Goal: Task Accomplishment & Management: Use online tool/utility

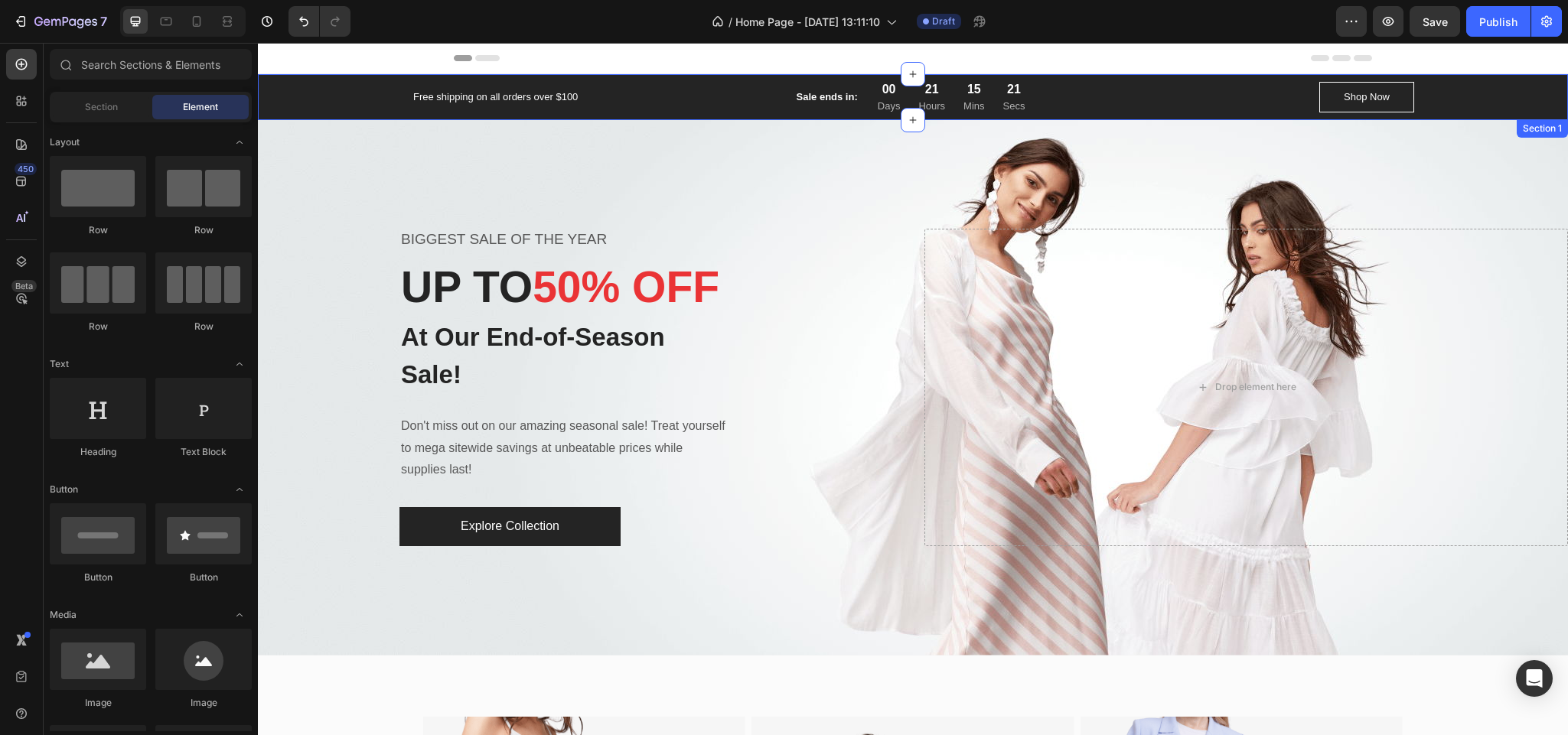
click at [1453, 90] on div "Free shipping on all orders over $100 Text block Sale ends in: Text block 00 Da…" at bounding box center [912, 97] width 1287 height 34
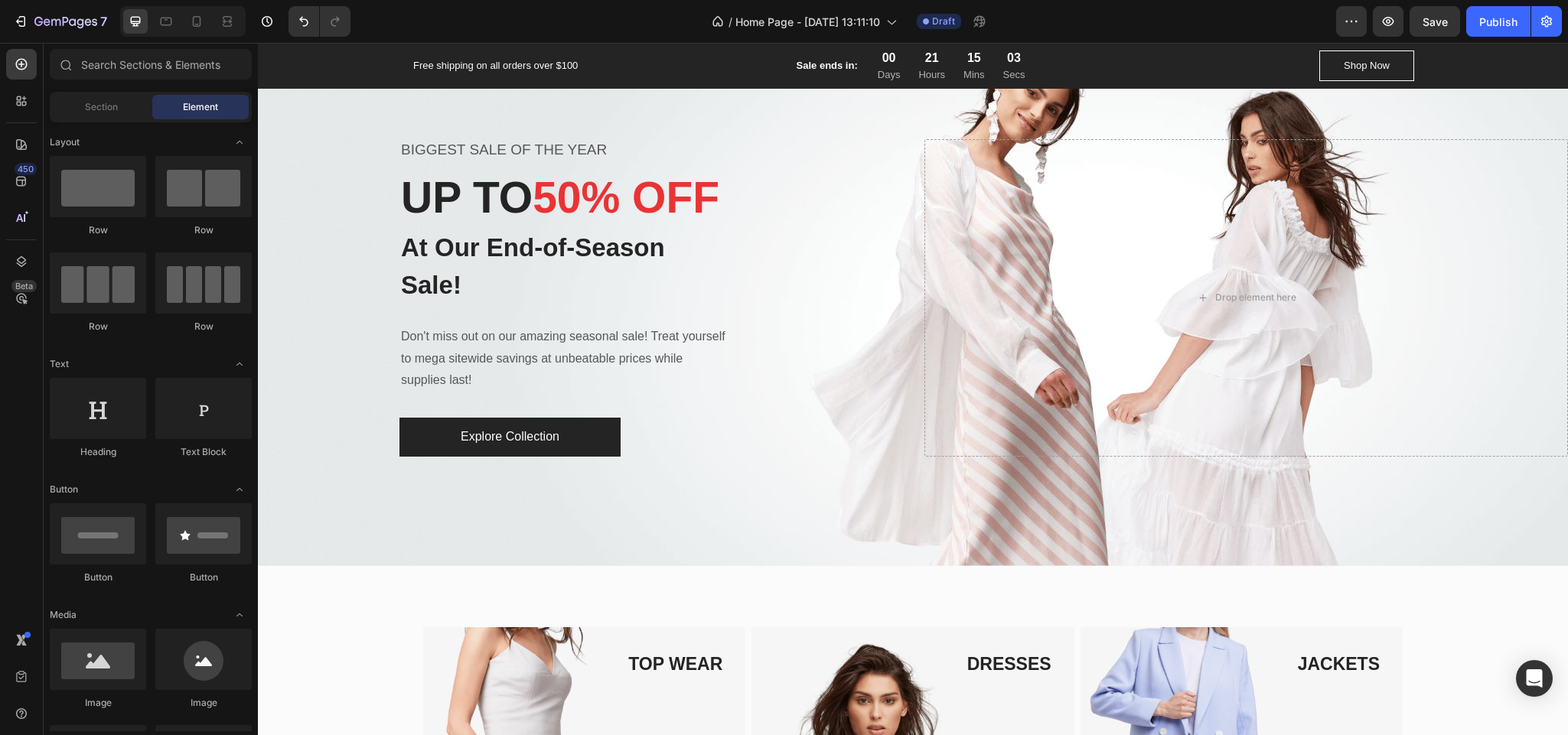
scroll to position [97, 0]
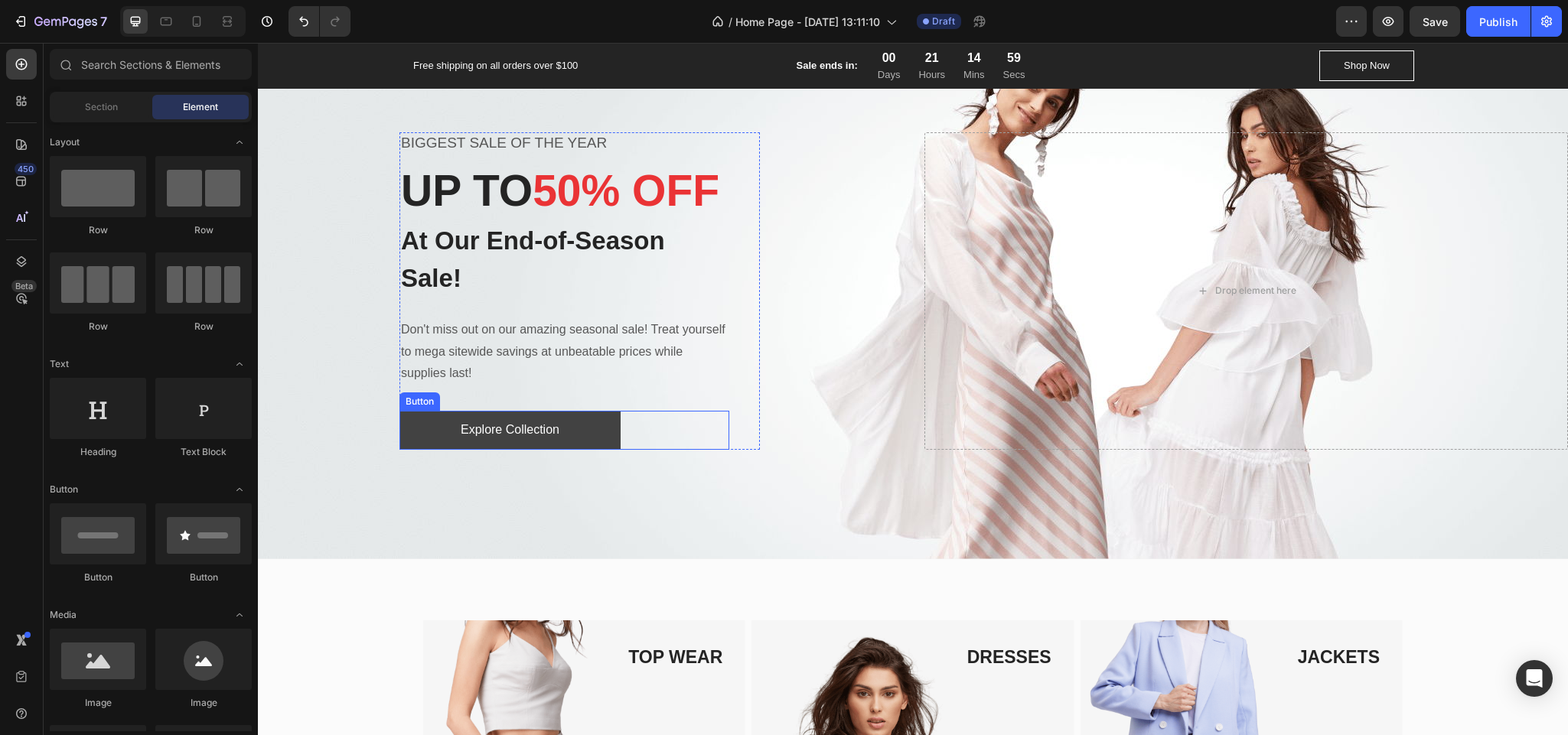
click at [572, 450] on button "Explore Collection" at bounding box center [510, 430] width 221 height 39
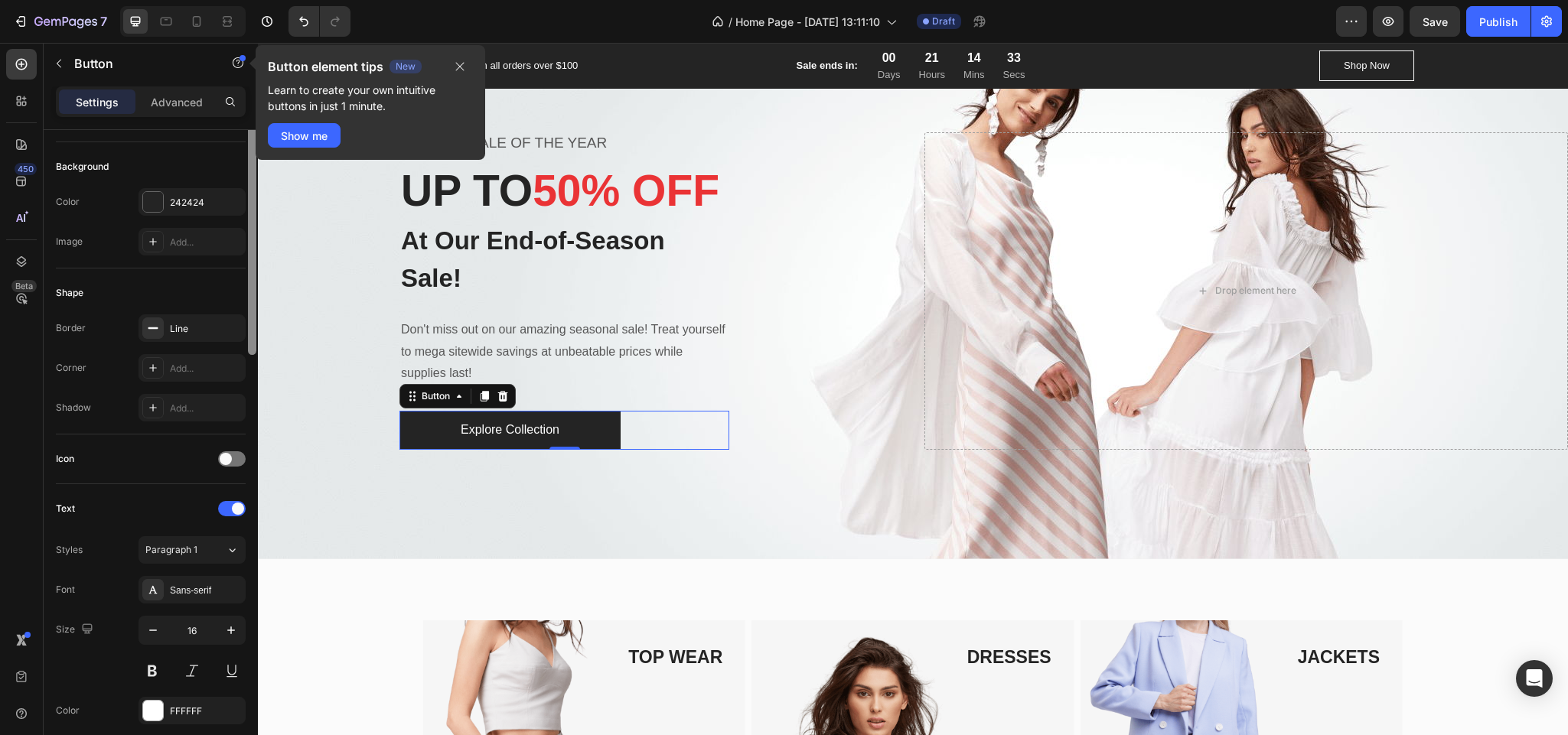
scroll to position [0, 0]
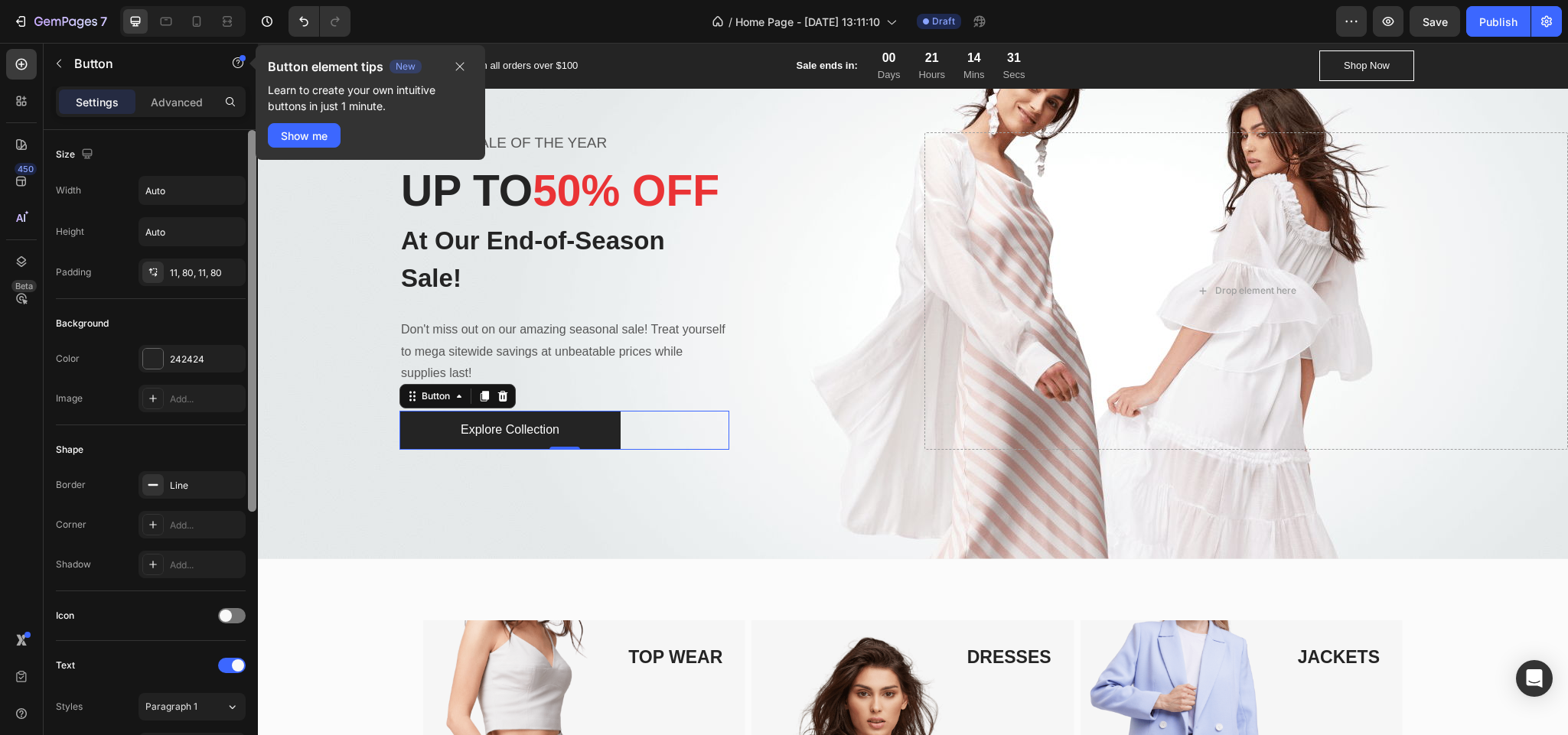
drag, startPoint x: 251, startPoint y: 439, endPoint x: 231, endPoint y: 324, distance: 116.7
click at [231, 324] on div "Size Width Auto Height Auto Padding 11, 80, 11, 80 Background Color 242424 Imag…" at bounding box center [151, 454] width 214 height 648
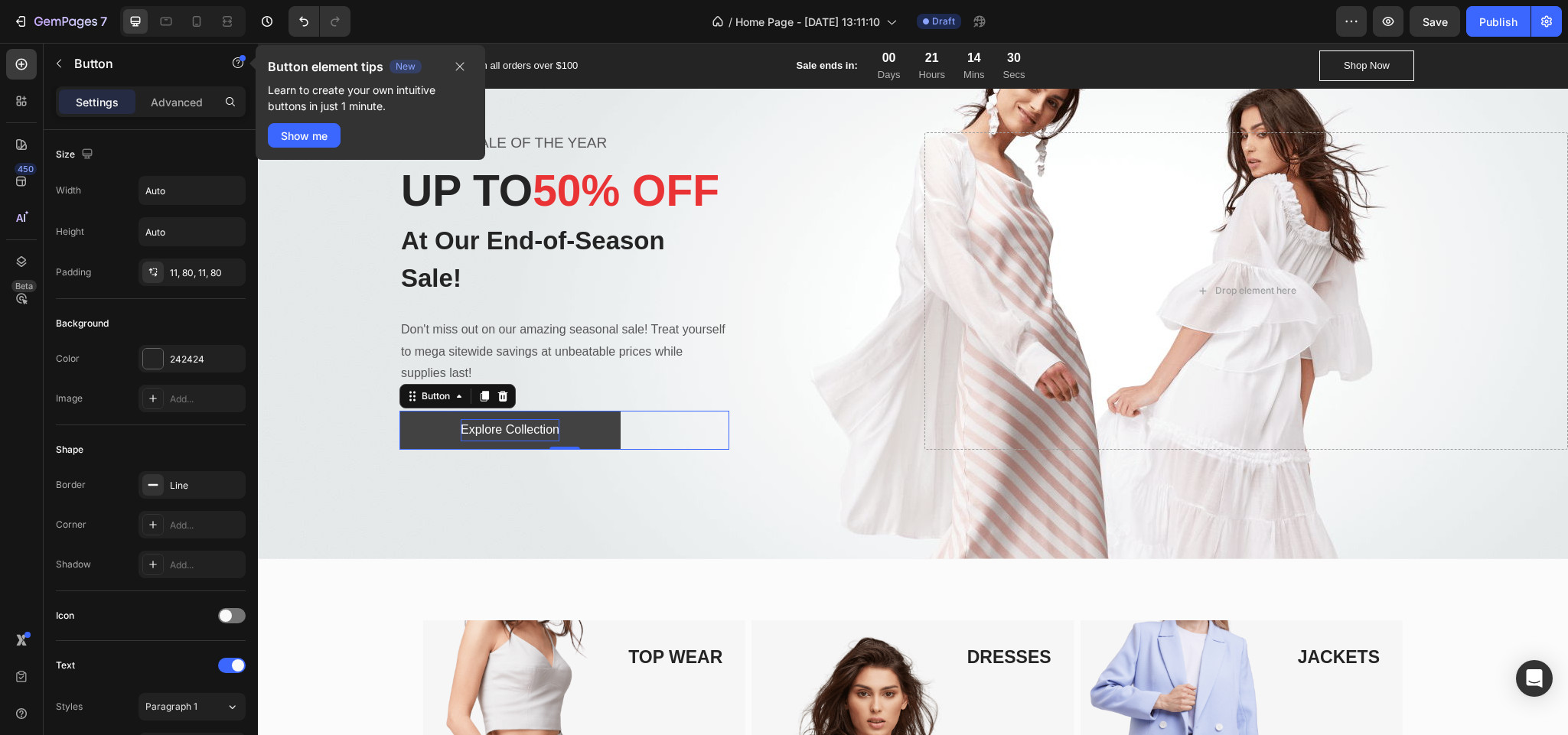
click at [487, 441] on div "Explore Collection" at bounding box center [510, 430] width 99 height 22
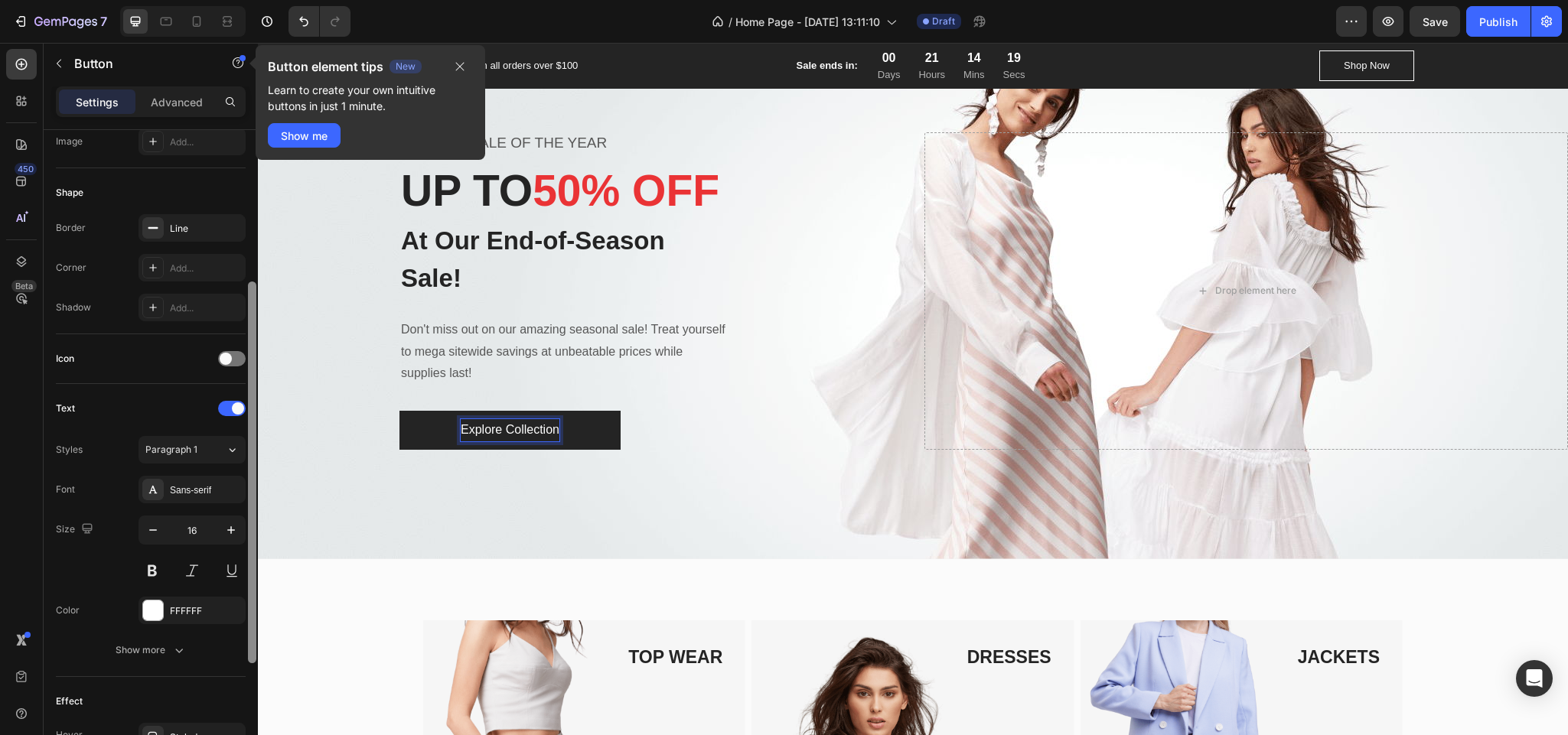
scroll to position [453, 0]
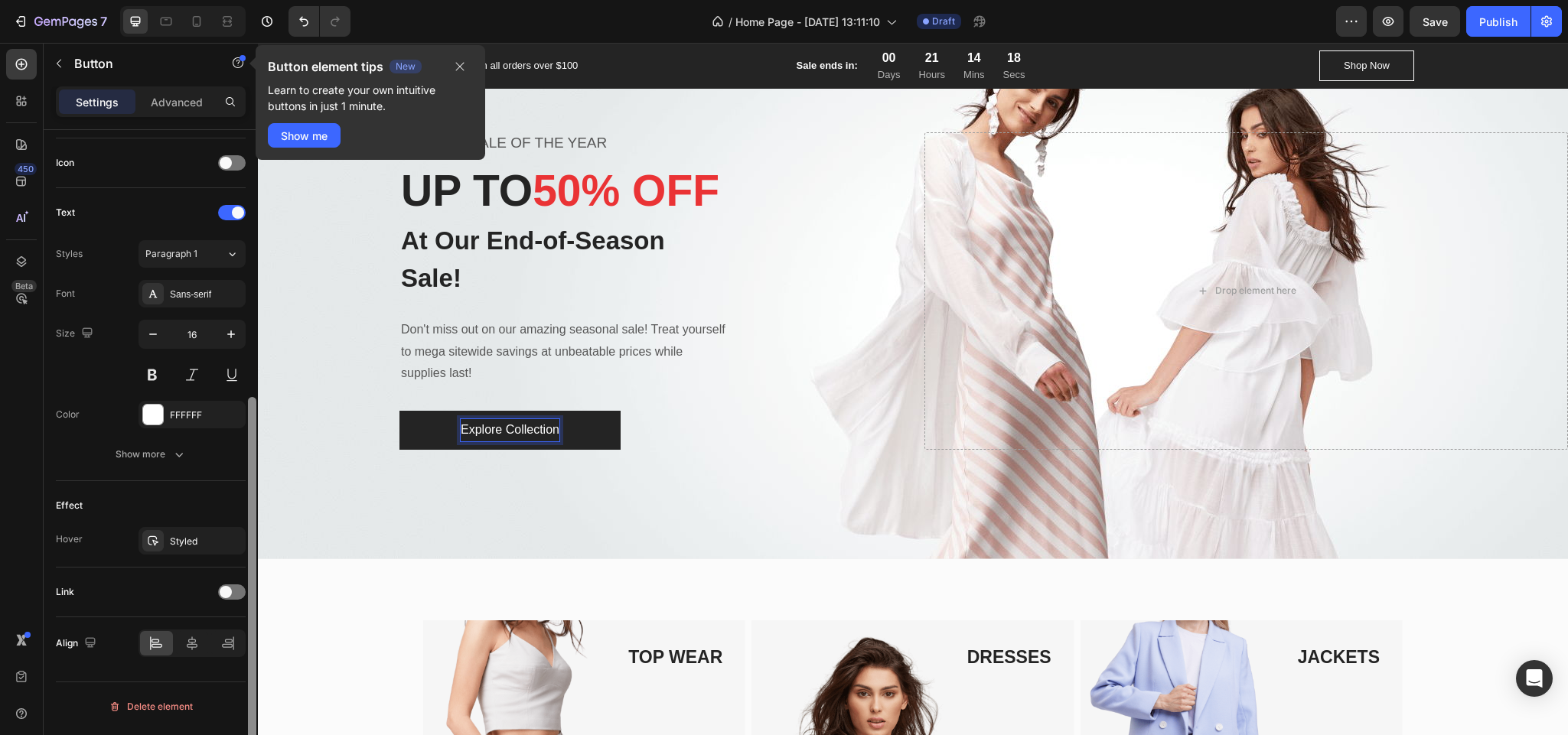
drag, startPoint x: 251, startPoint y: 188, endPoint x: 253, endPoint y: 682, distance: 494.0
click at [253, 682] on div at bounding box center [252, 587] width 8 height 382
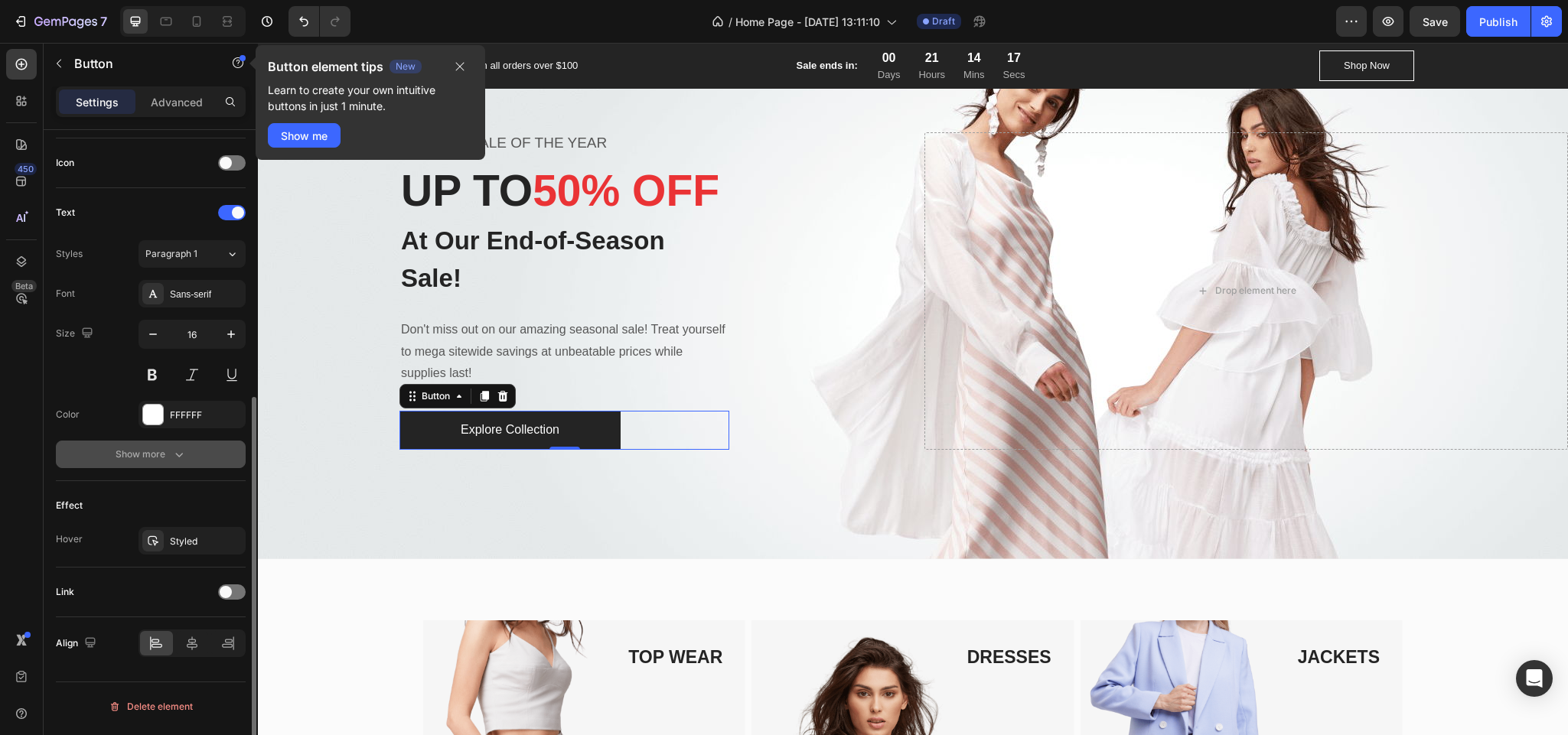
click at [196, 458] on button "Show more" at bounding box center [151, 454] width 190 height 27
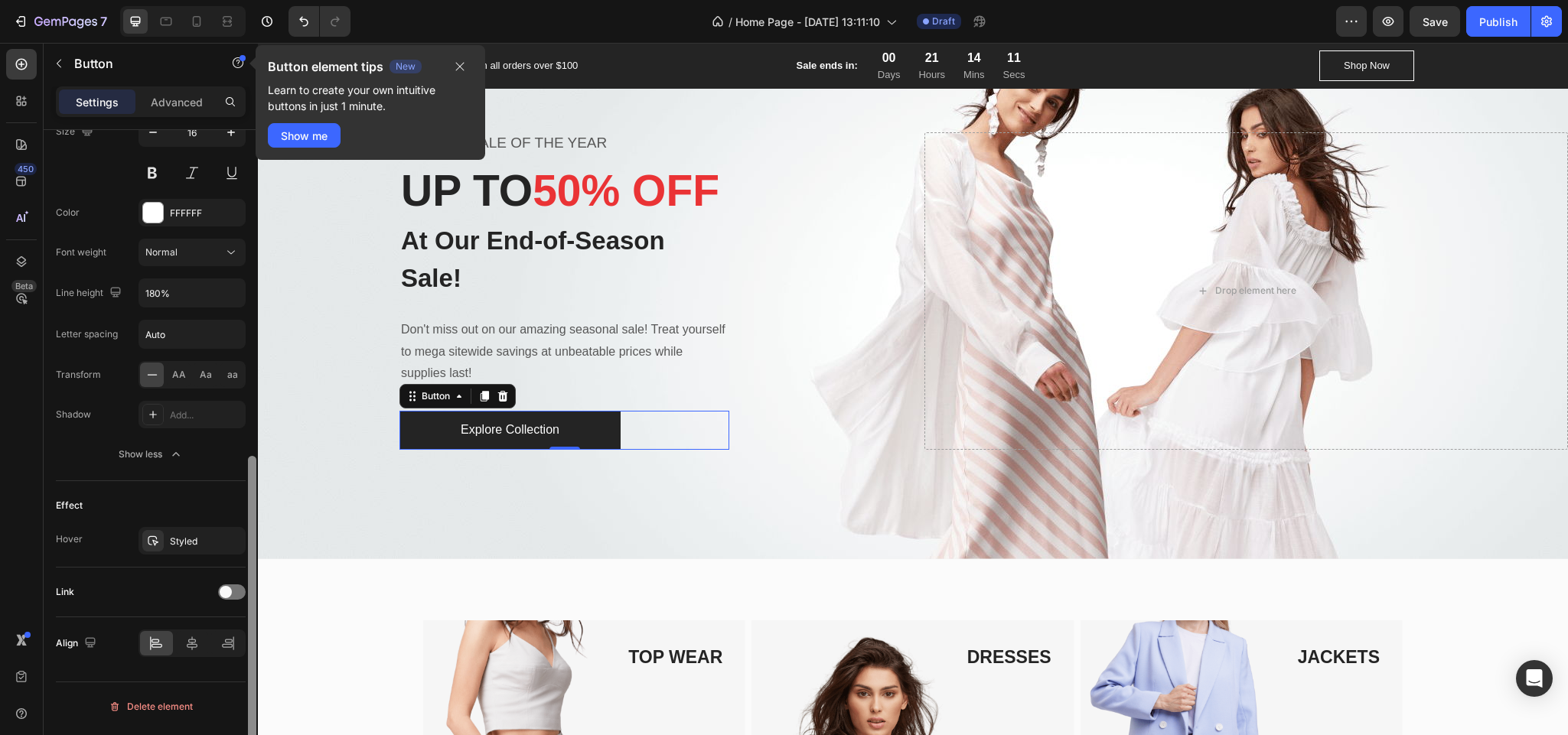
scroll to position [657, 0]
drag, startPoint x: 251, startPoint y: 546, endPoint x: 240, endPoint y: 667, distance: 121.5
click at [240, 667] on div "Size Width Auto Height Auto Padding 11, 80, 11, 80 Background Color 242424 Imag…" at bounding box center [151, 454] width 214 height 648
click at [239, 598] on div at bounding box center [232, 590] width 27 height 16
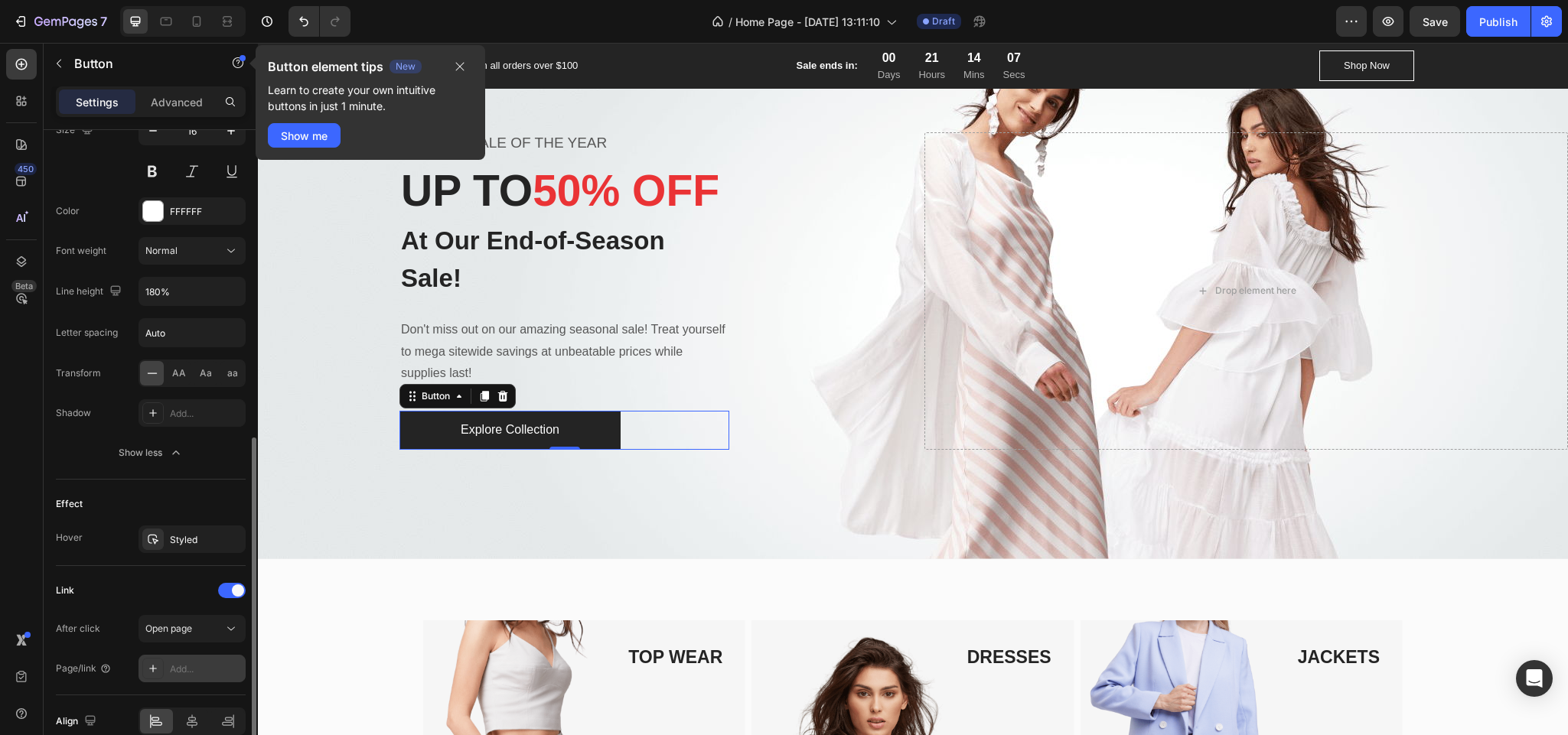
click at [212, 677] on div "Add..." at bounding box center [205, 669] width 72 height 14
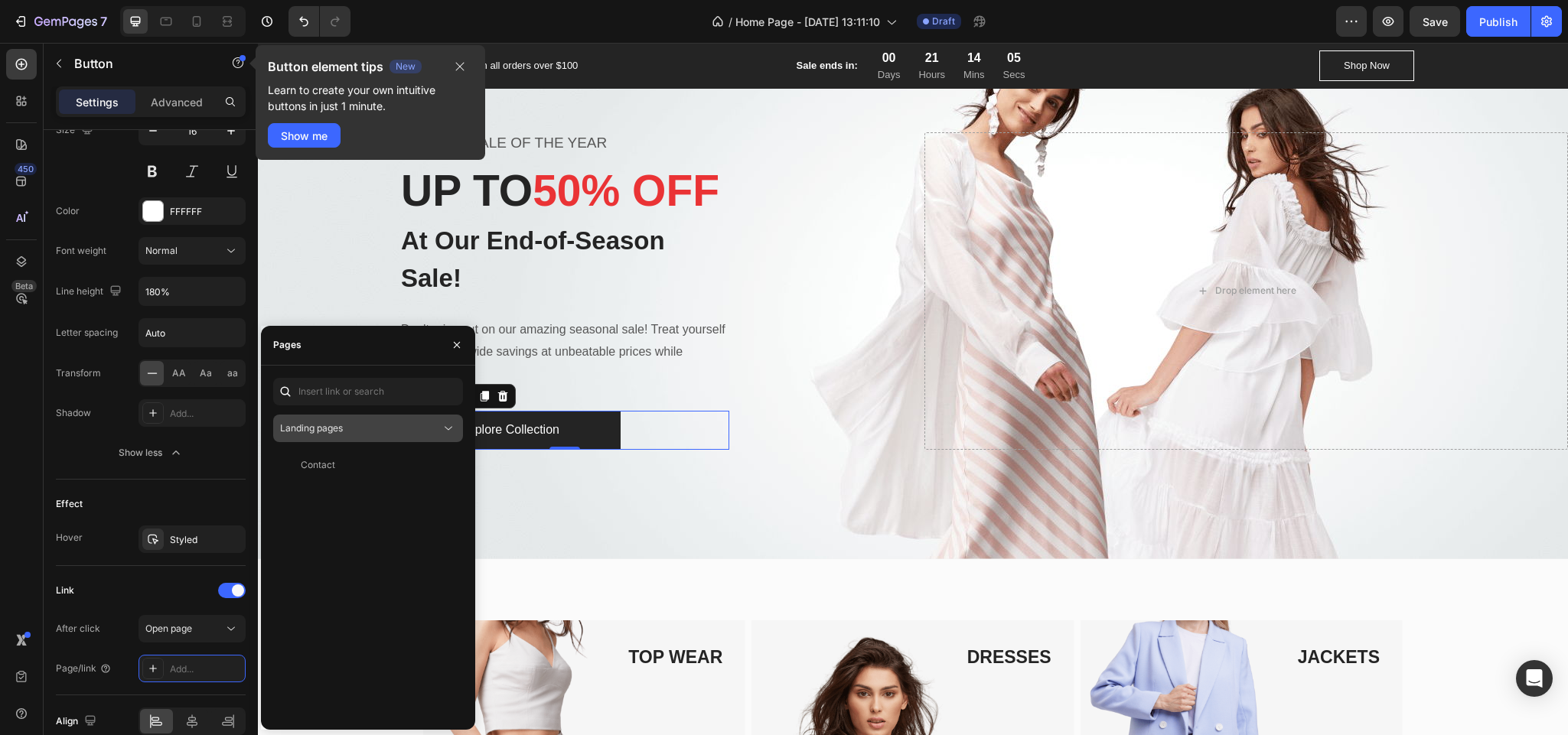
click at [369, 430] on div "Landing pages" at bounding box center [360, 428] width 161 height 14
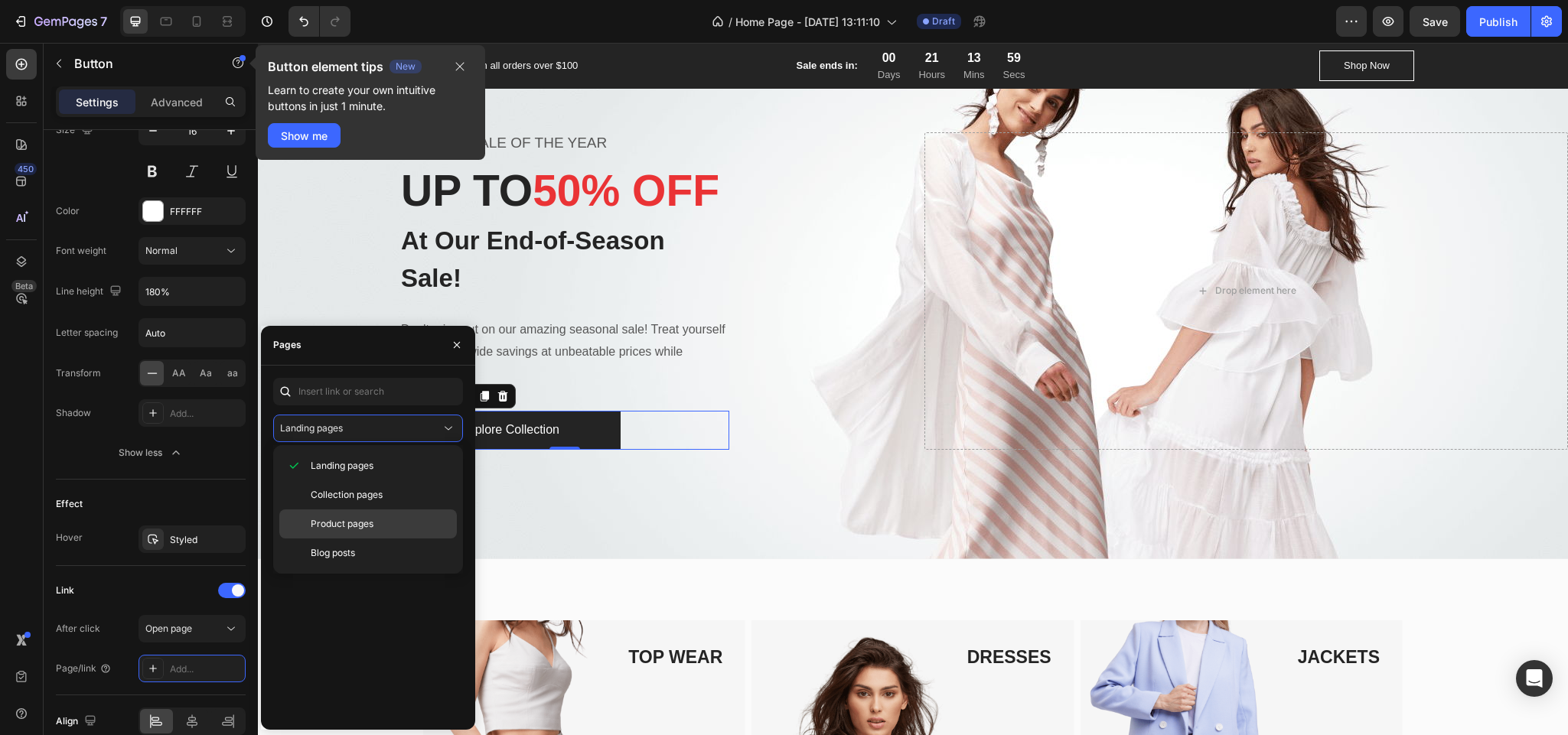
click at [347, 539] on div "Product pages" at bounding box center [368, 554] width 178 height 29
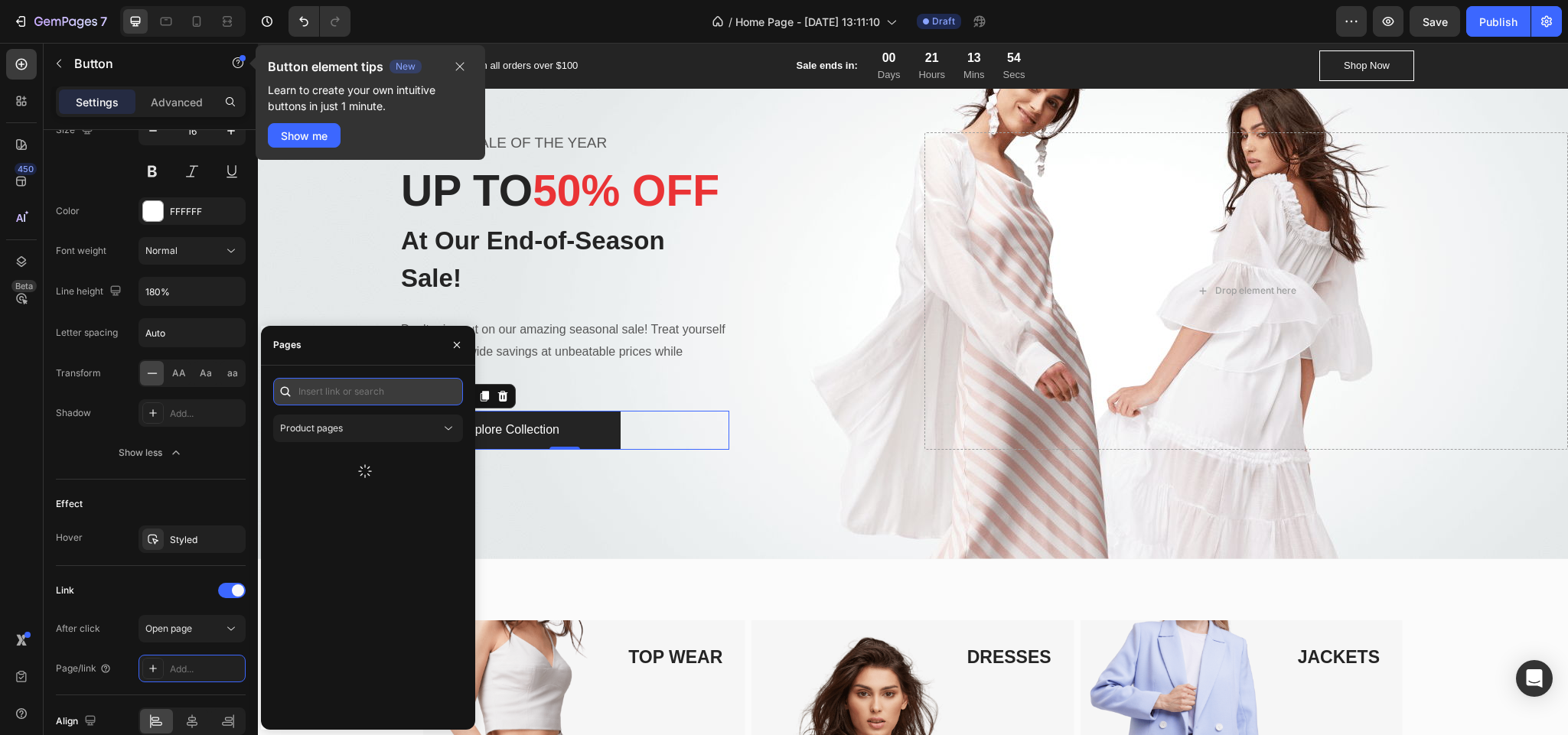
click at [384, 397] on input "text" at bounding box center [369, 391] width 190 height 27
type input "facial mask"
click at [363, 496] on div "Professional LED Light Therapy Facial Mask" at bounding box center [374, 492] width 147 height 14
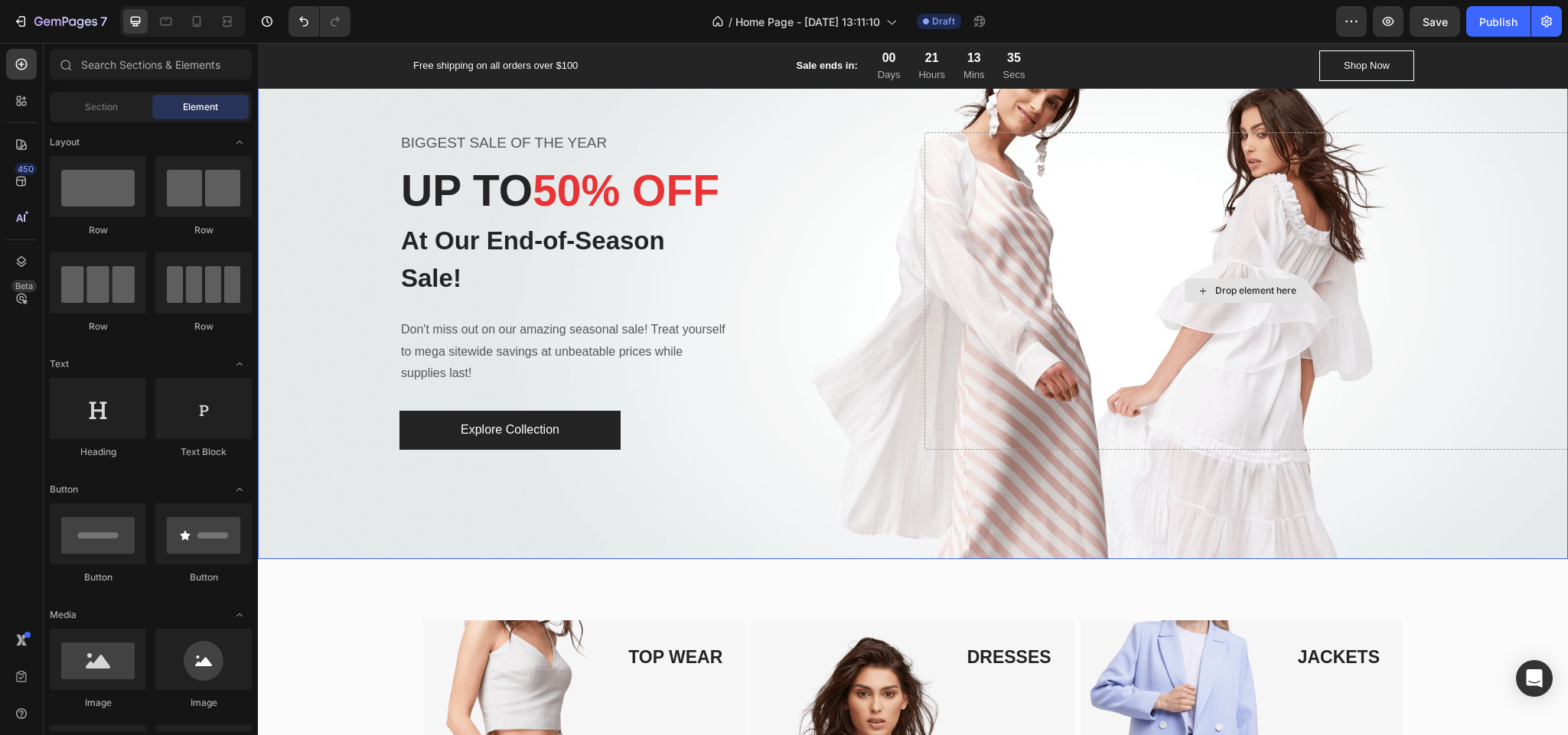
click at [1530, 214] on div "Drop element here" at bounding box center [1247, 291] width 644 height 317
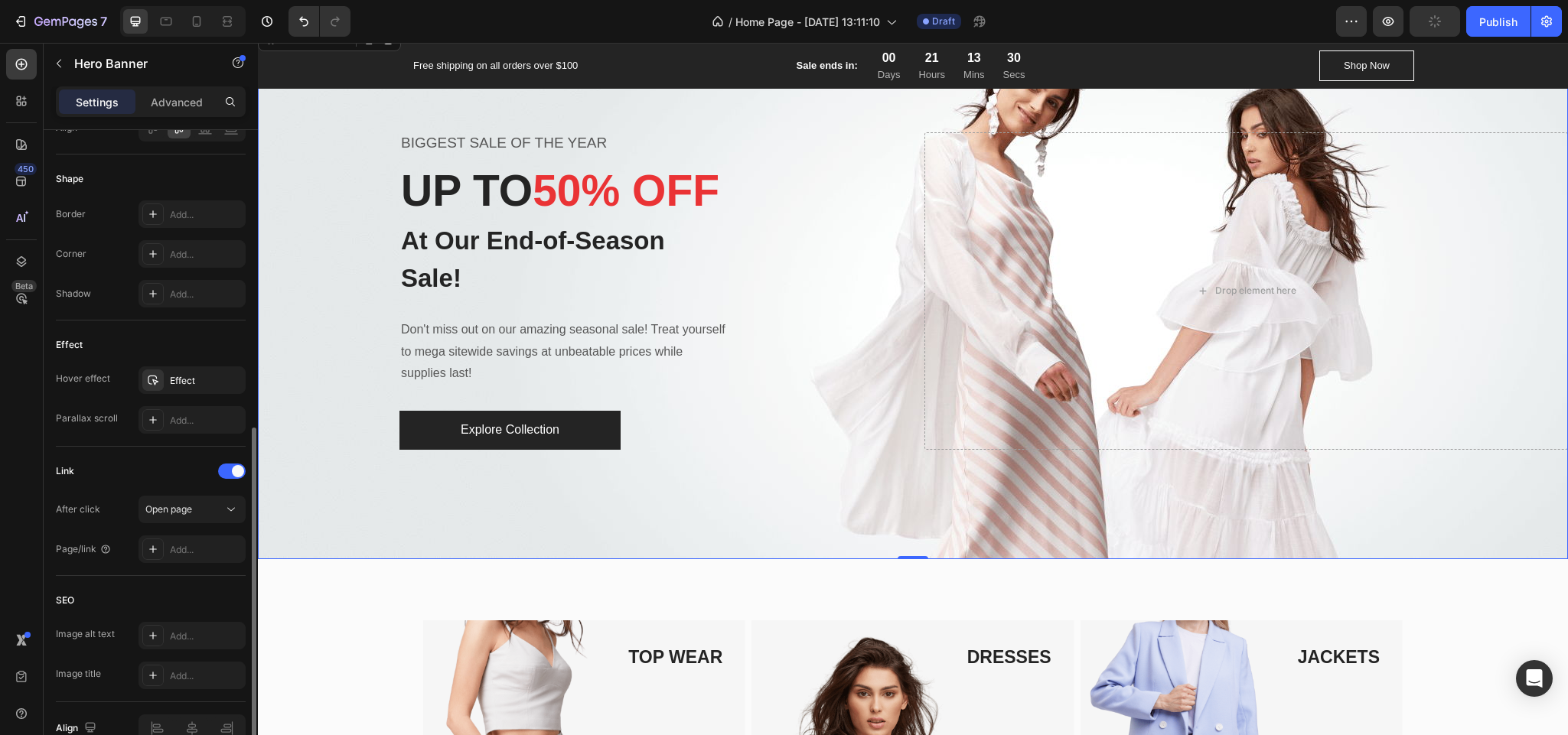
scroll to position [707, 0]
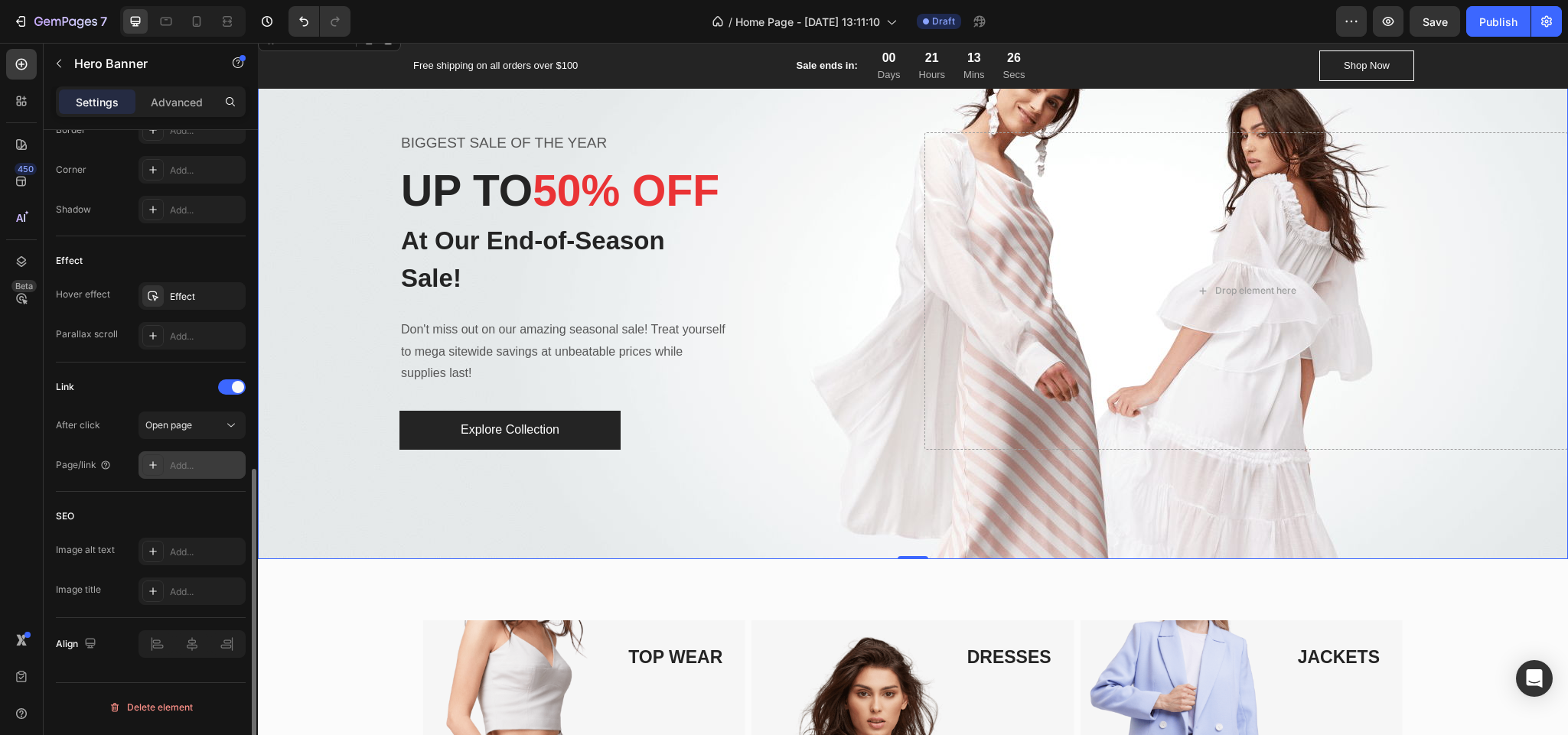
click at [195, 457] on div "Add..." at bounding box center [192, 465] width 107 height 27
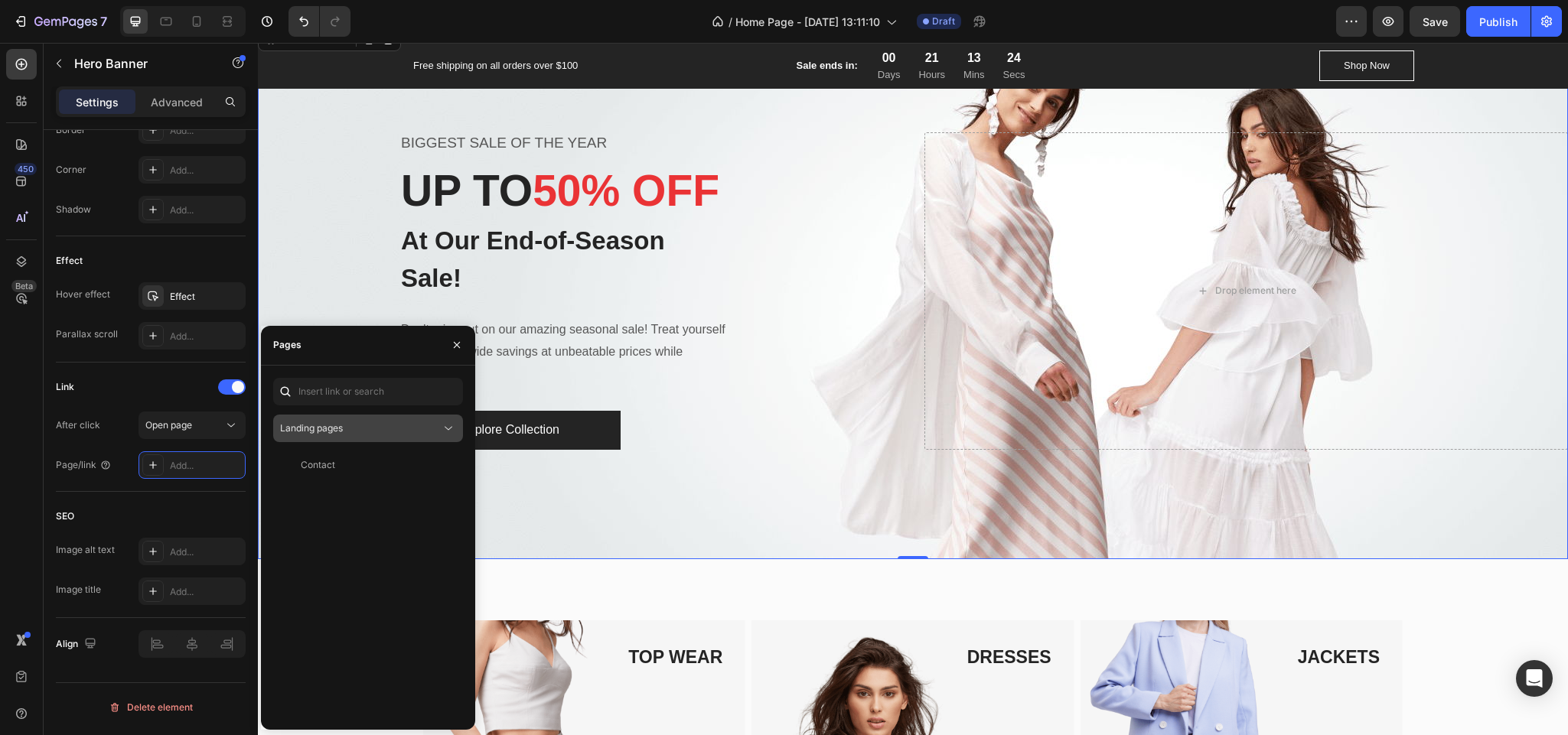
click at [347, 431] on div "Landing pages" at bounding box center [360, 428] width 161 height 14
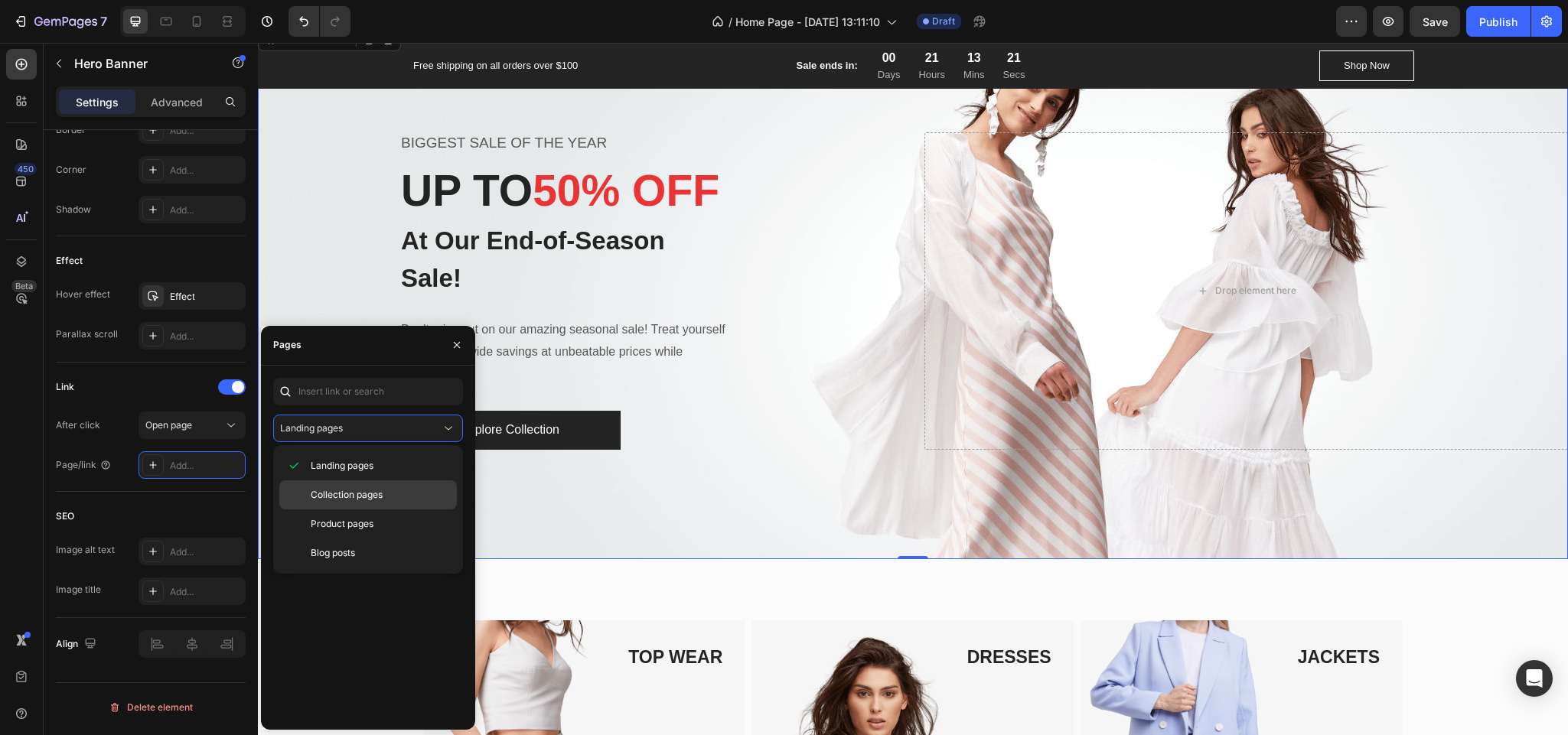
click at [352, 499] on span "Collection pages" at bounding box center [347, 494] width 72 height 14
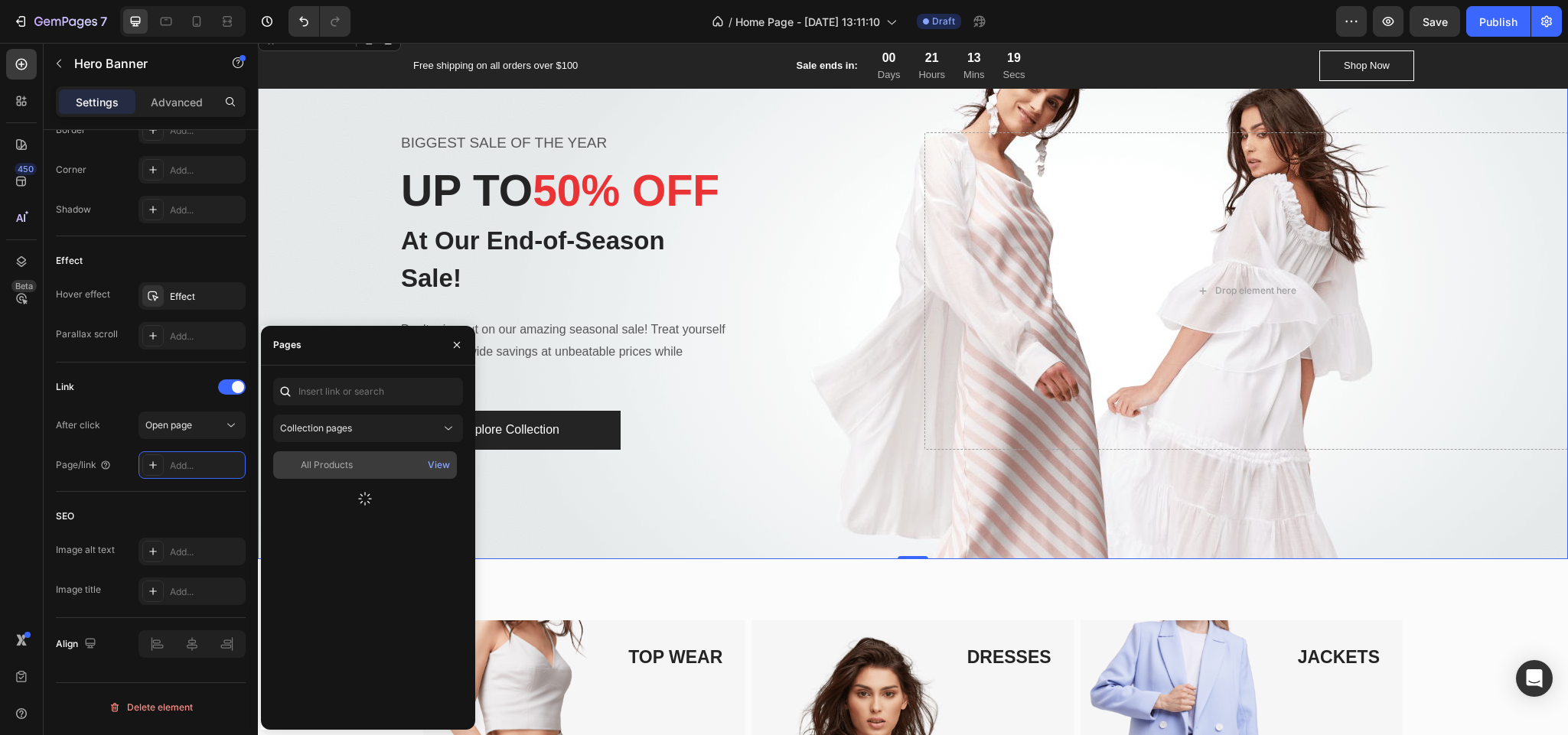
click at [354, 466] on div "All Products" at bounding box center [365, 465] width 171 height 14
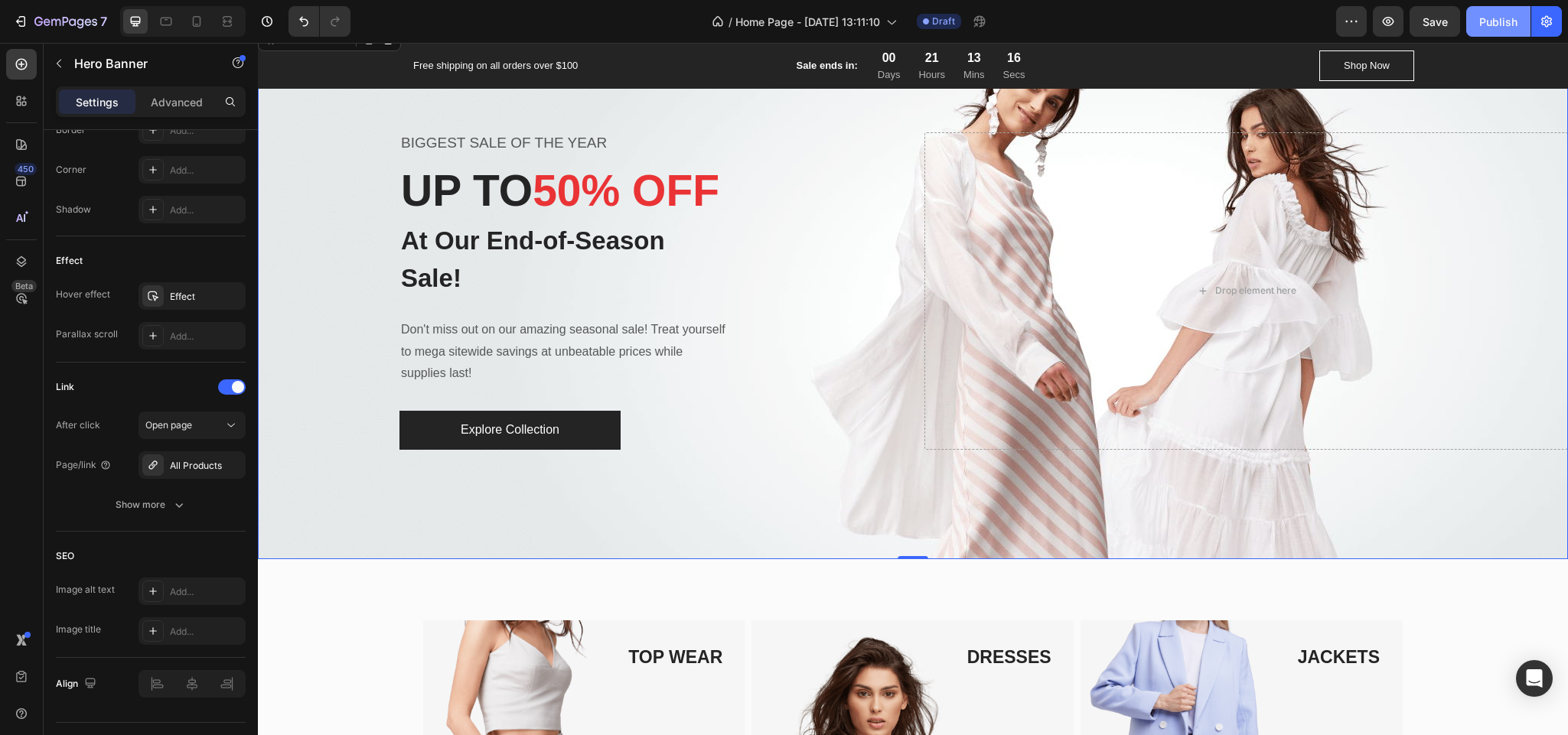
click at [1504, 23] on div "Publish" at bounding box center [1499, 22] width 38 height 16
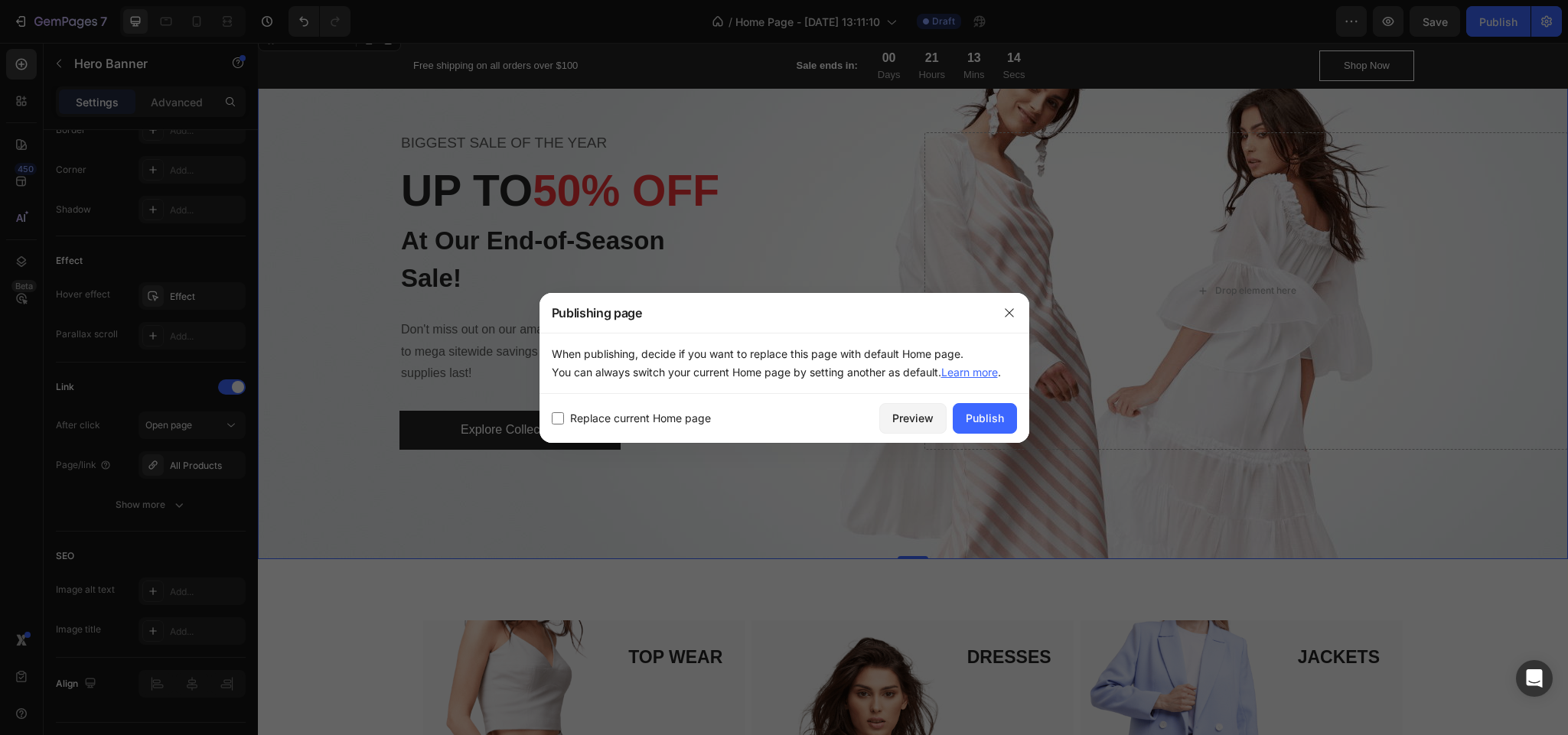
click at [635, 423] on span "Replace current Home page" at bounding box center [640, 419] width 140 height 18
checkbox input "true"
click at [986, 420] on div "Publish" at bounding box center [985, 419] width 38 height 16
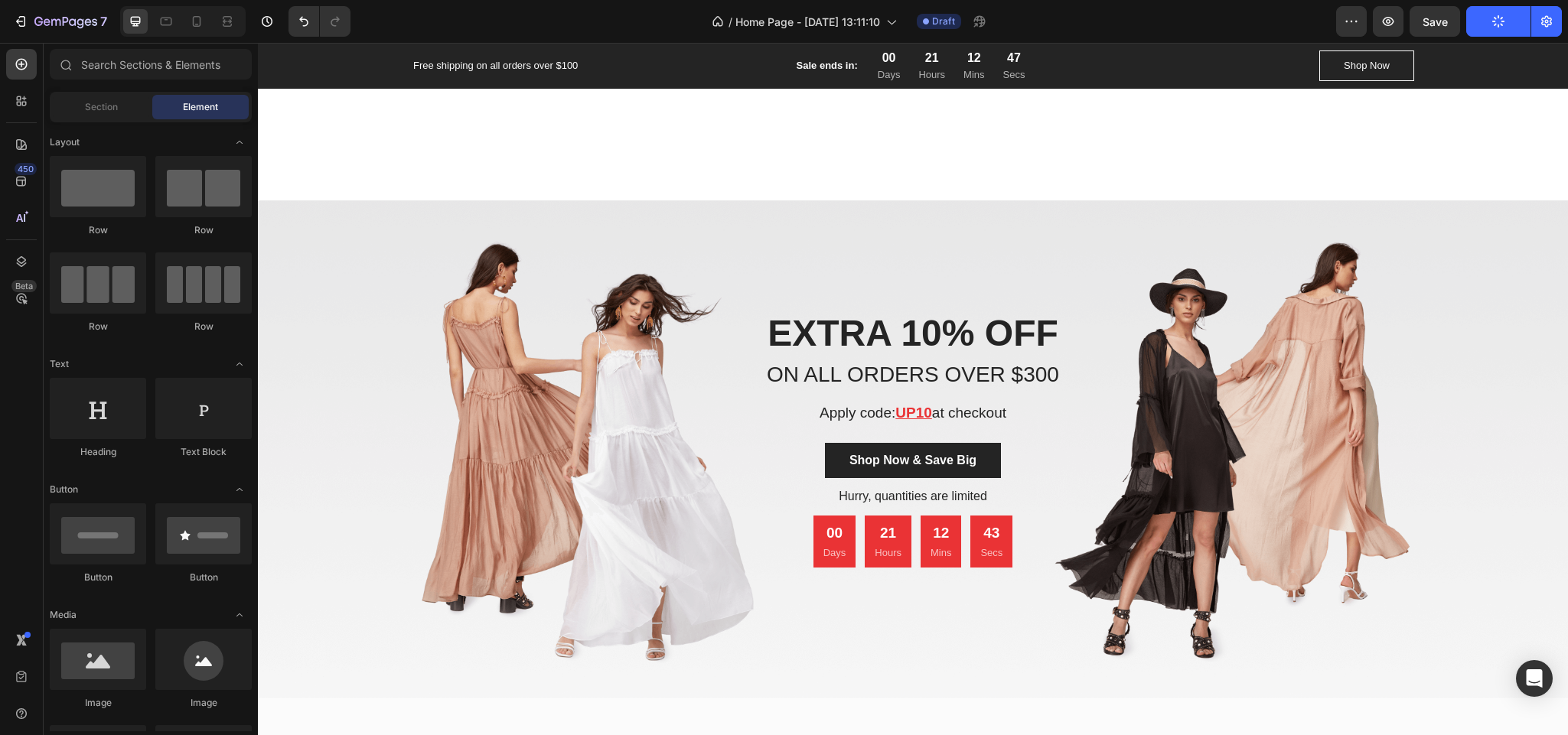
scroll to position [3207, 0]
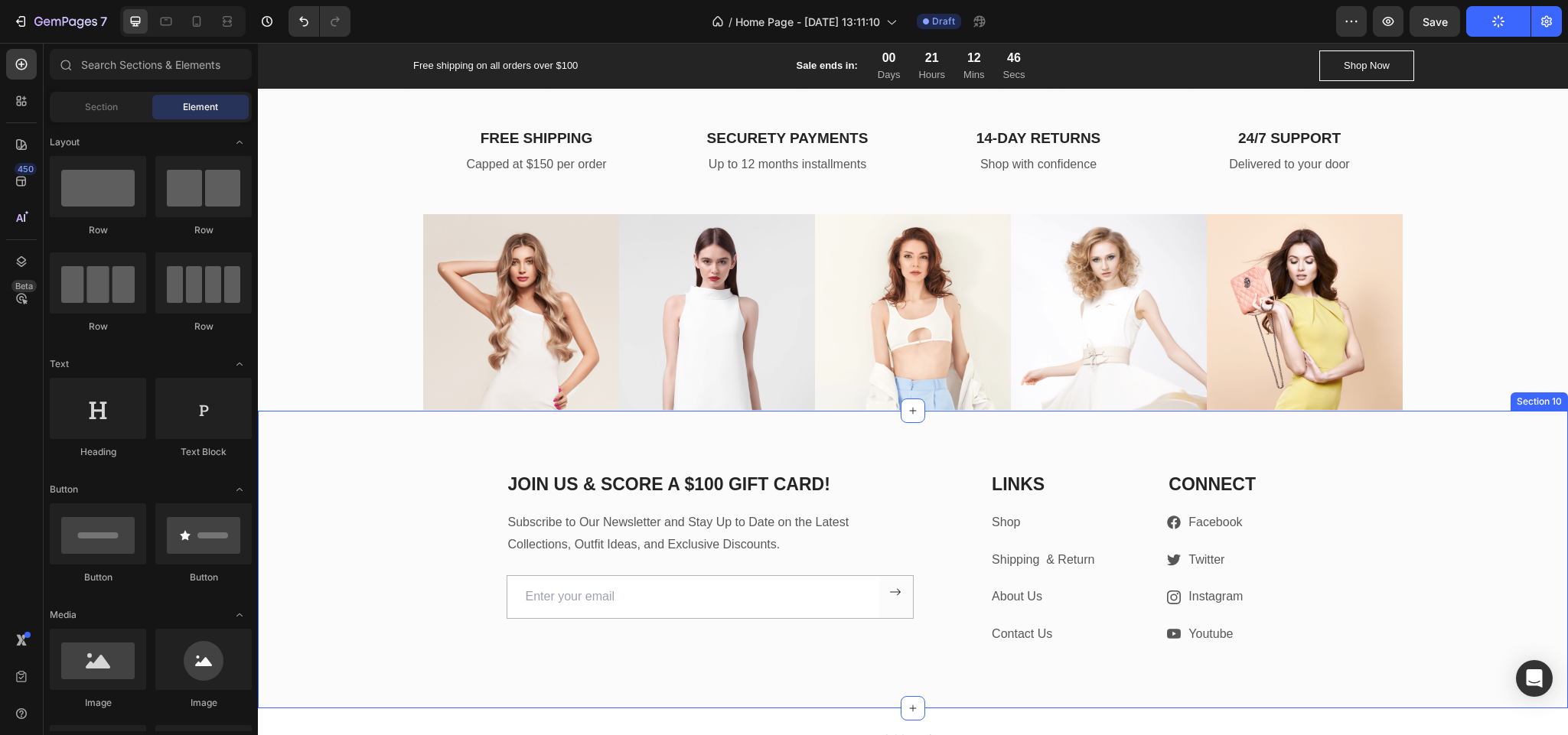
click at [1489, 478] on div "JOIN US & SCORE A $100 GIFT CARD! Heading Subscribe to Our Newsletter and Stay …" at bounding box center [912, 560] width 1287 height 175
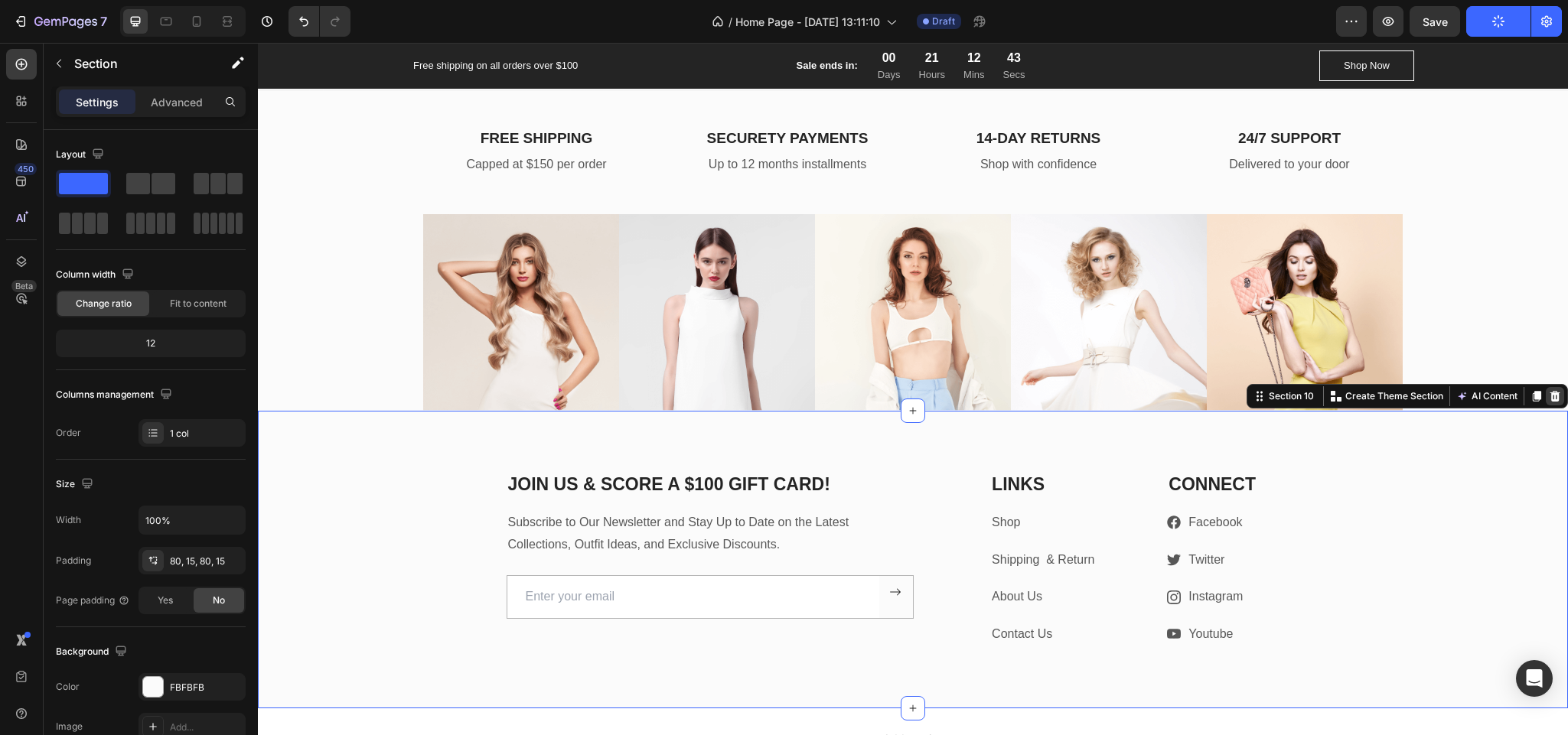
click at [1549, 396] on icon at bounding box center [1554, 396] width 12 height 12
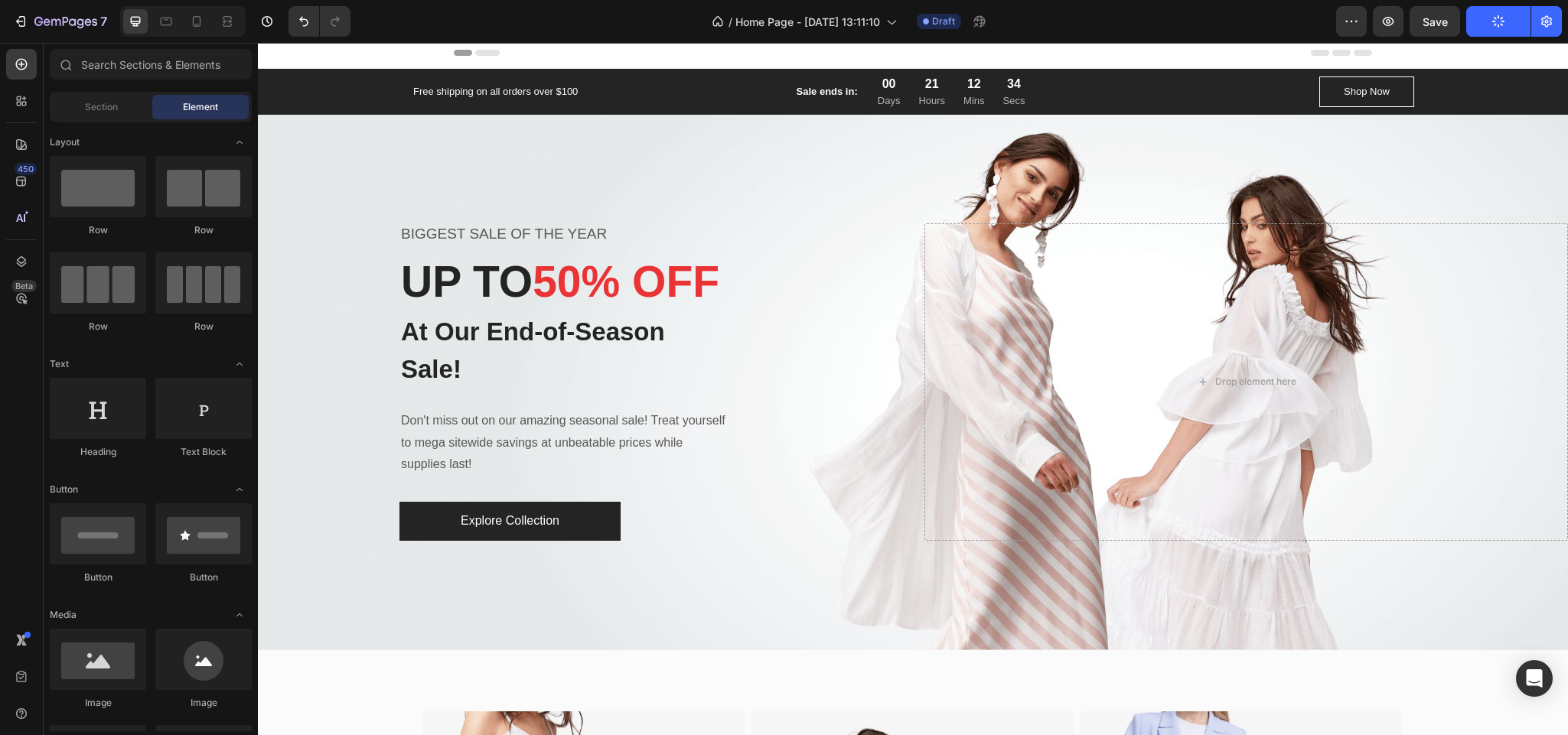
scroll to position [0, 0]
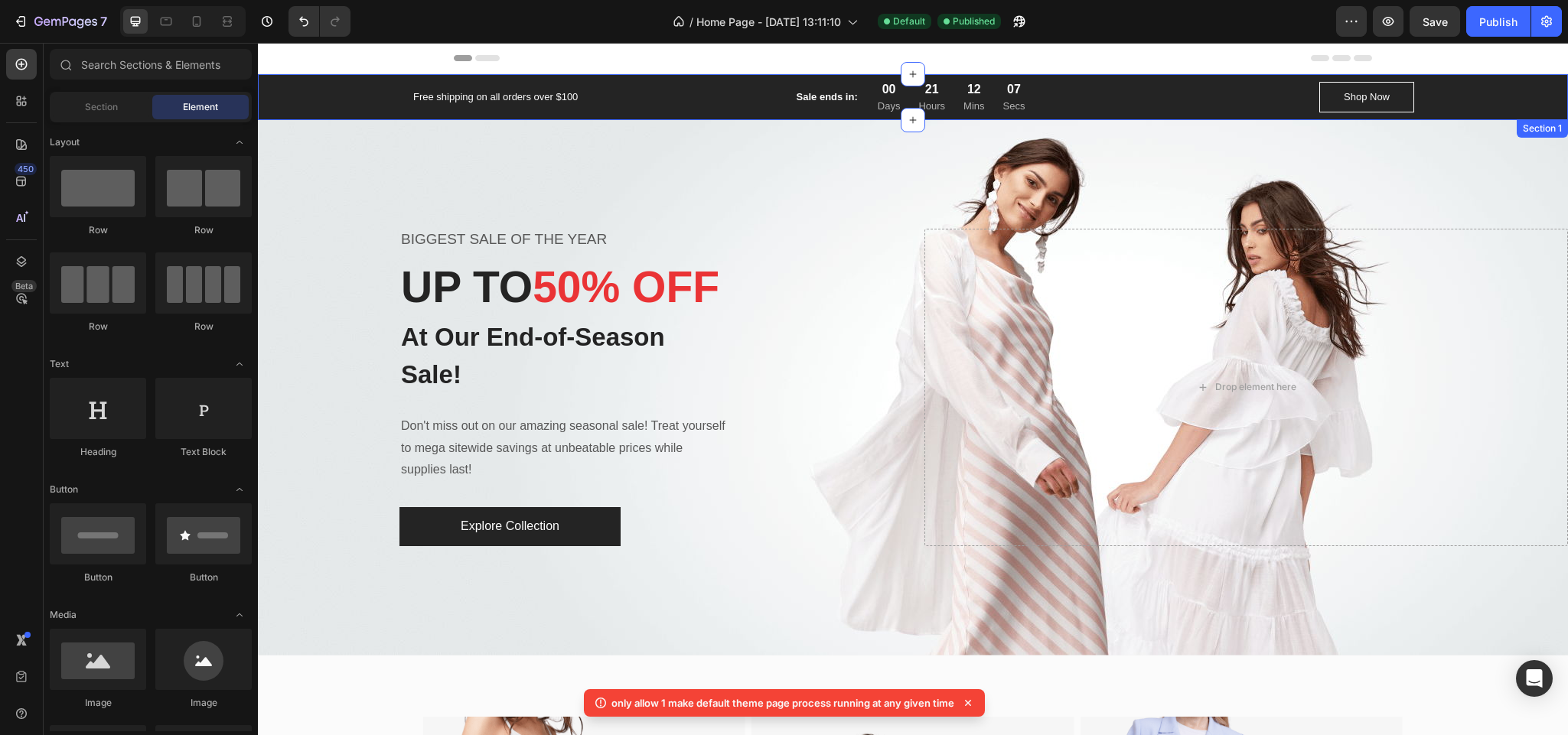
click at [1520, 90] on div "Free shipping on all orders over $100 Text block Sale ends in: Text block 00 Da…" at bounding box center [912, 97] width 1287 height 34
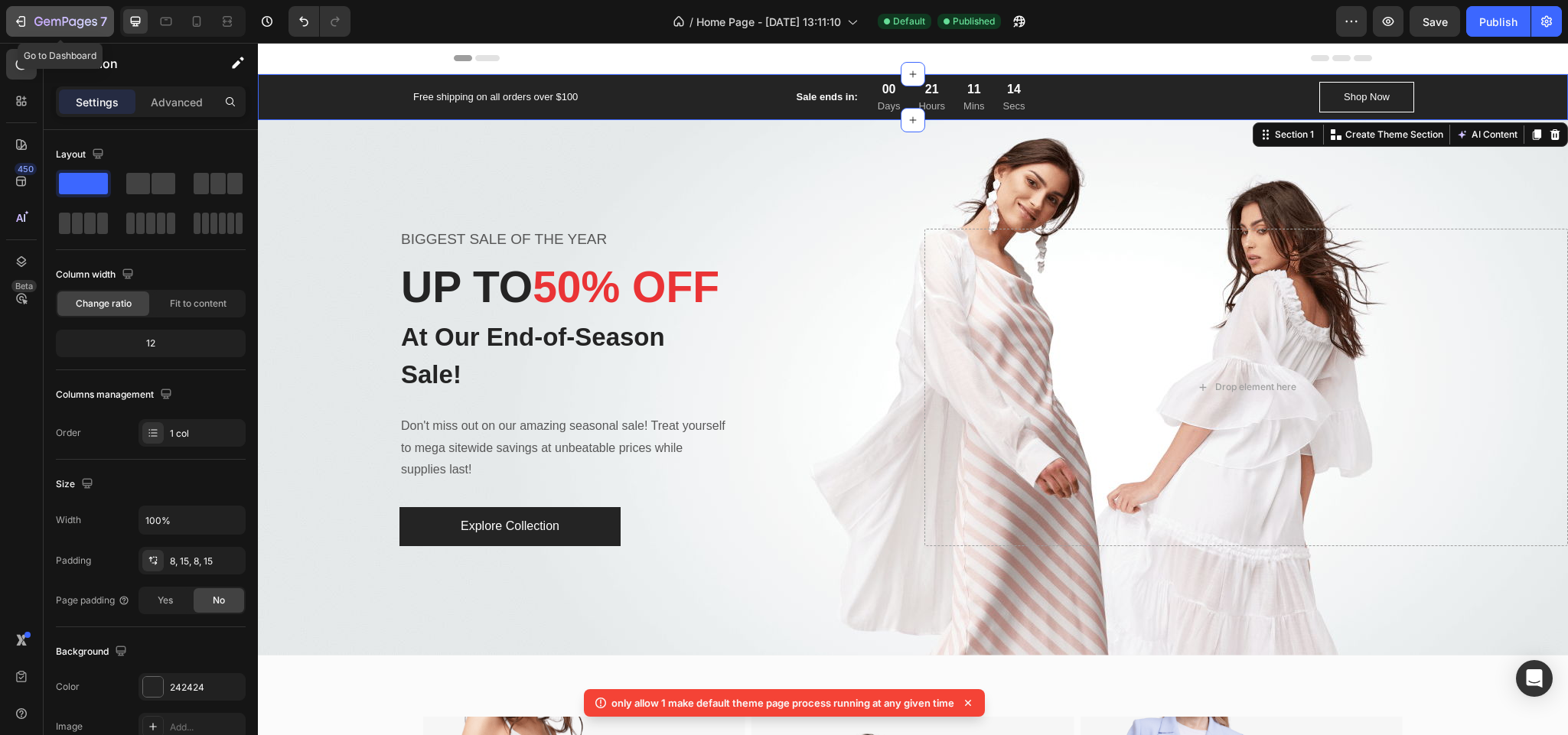
click at [15, 16] on icon "button" at bounding box center [20, 21] width 16 height 16
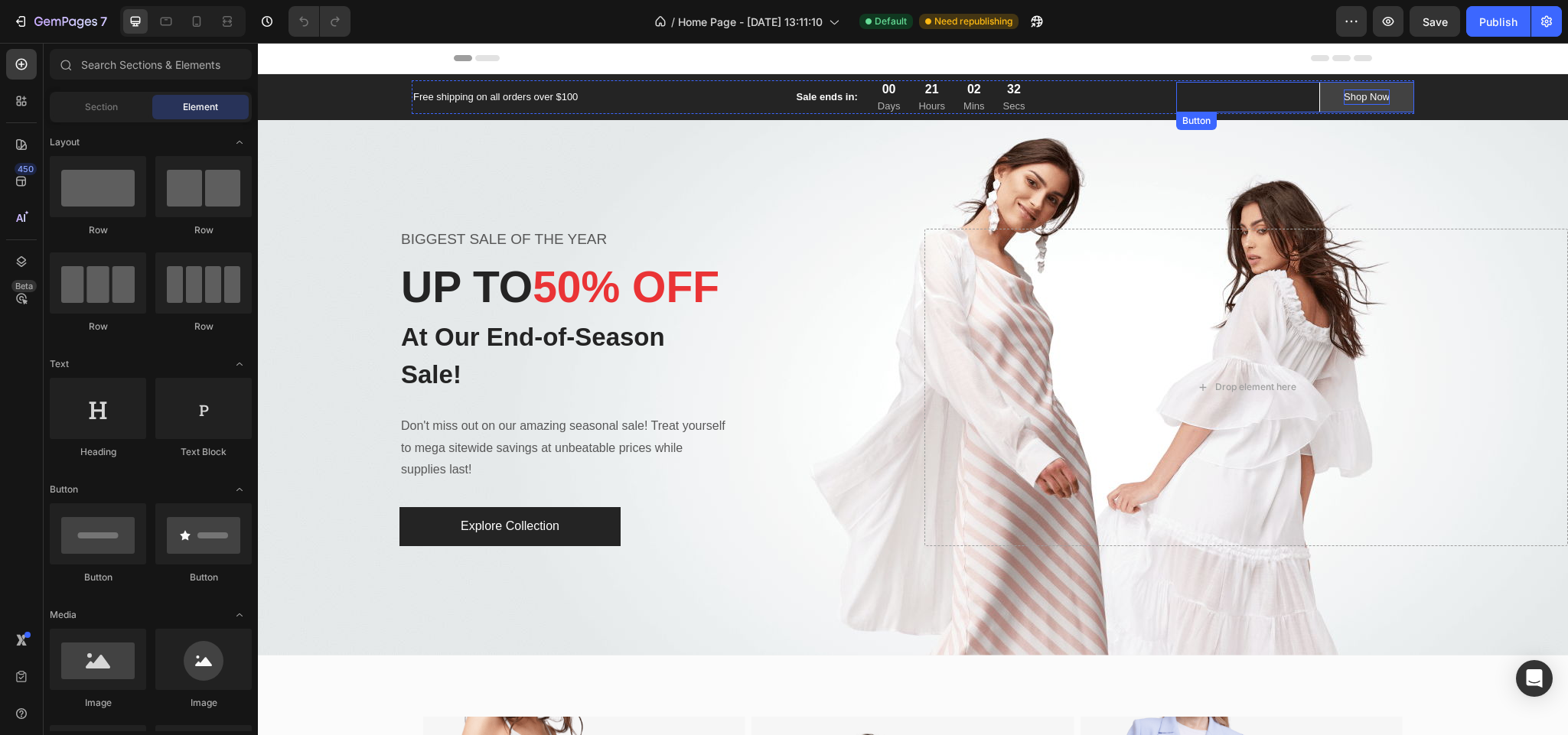
click at [1344, 102] on div "Shop Now" at bounding box center [1366, 97] width 46 height 16
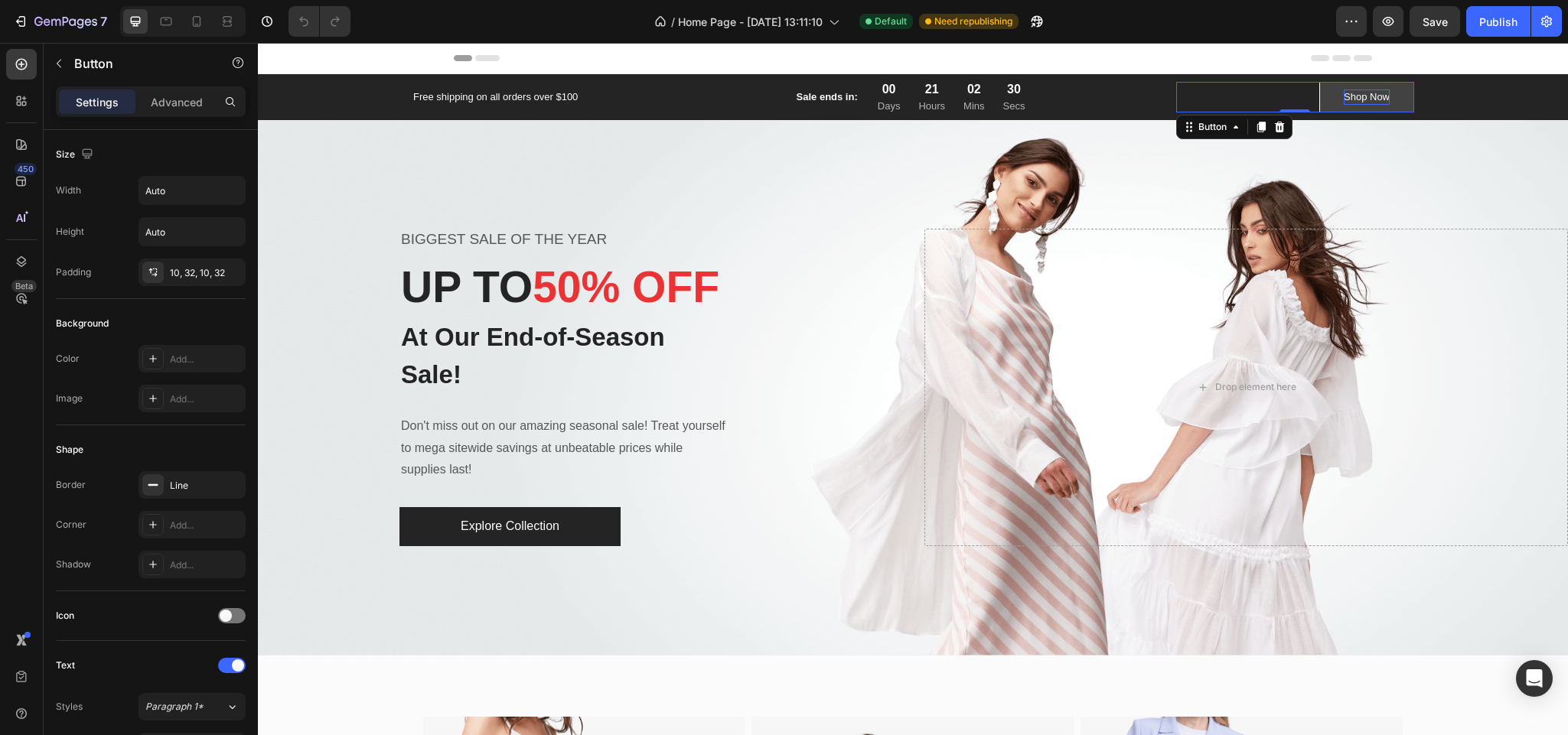
click at [1366, 101] on div "Shop Now" at bounding box center [1366, 97] width 46 height 16
click at [1398, 102] on link "Shop Now" at bounding box center [1366, 98] width 95 height 31
click at [1374, 101] on p "Shop Now" at bounding box center [1366, 97] width 46 height 16
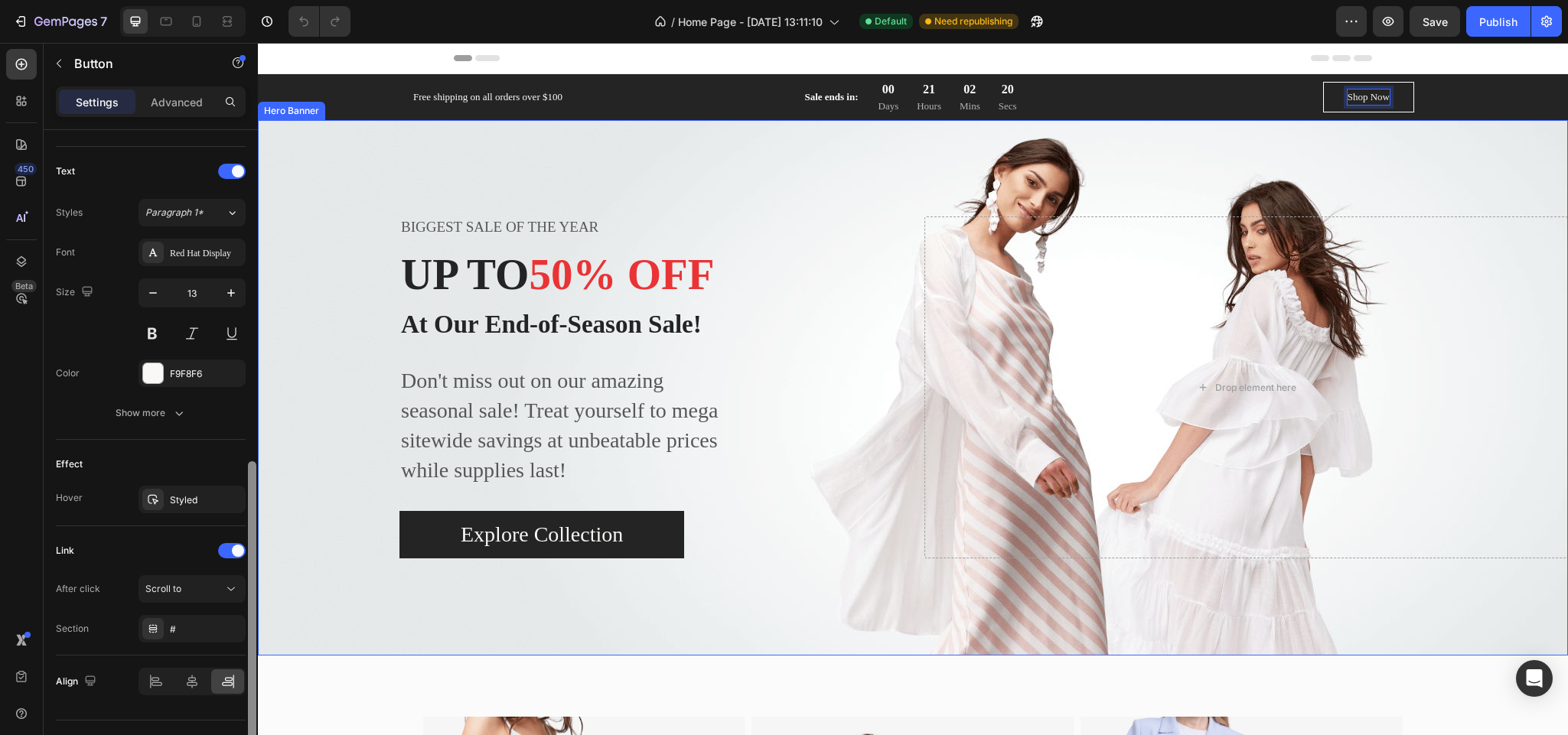
scroll to position [533, 0]
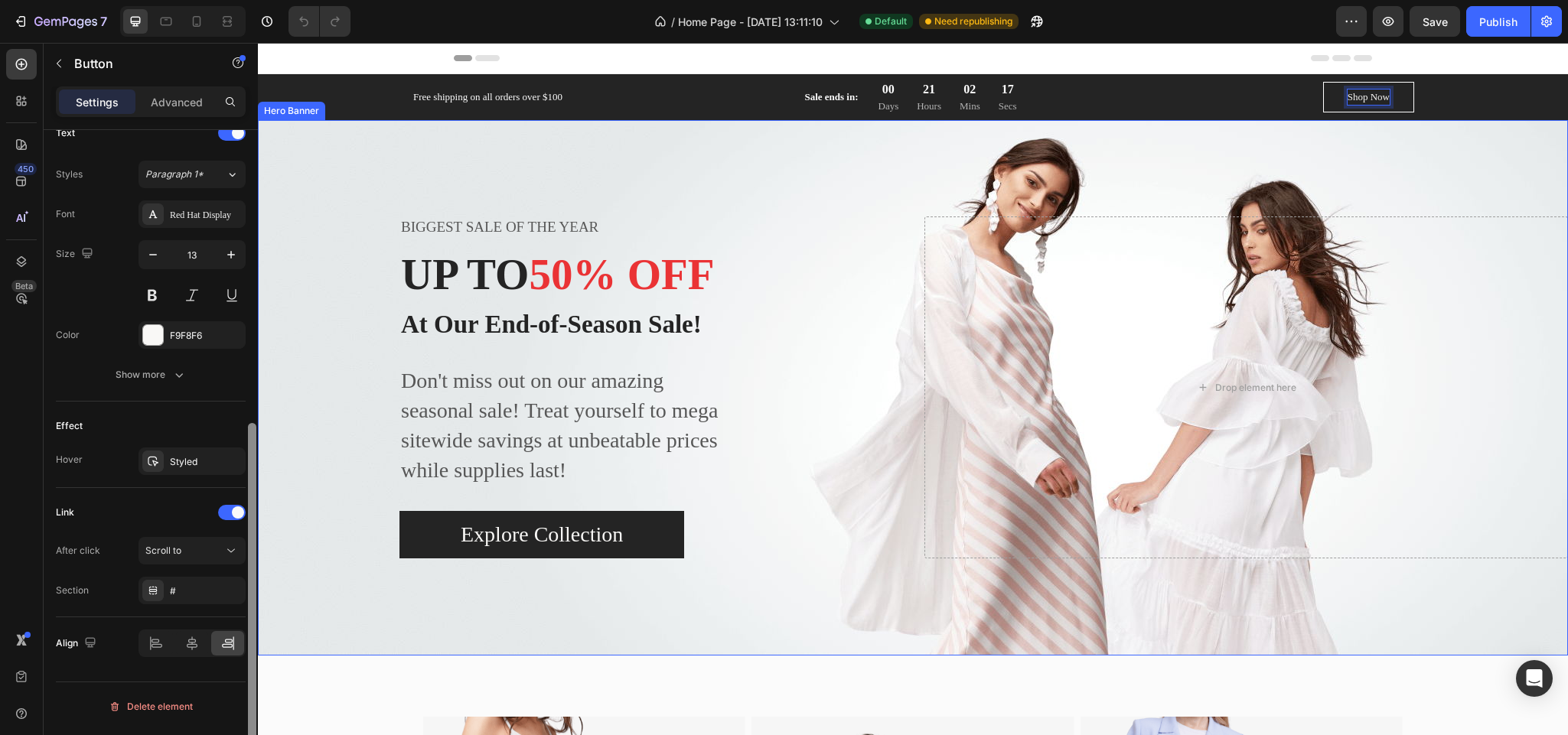
drag, startPoint x: 506, startPoint y: 250, endPoint x: 481, endPoint y: 622, distance: 372.8
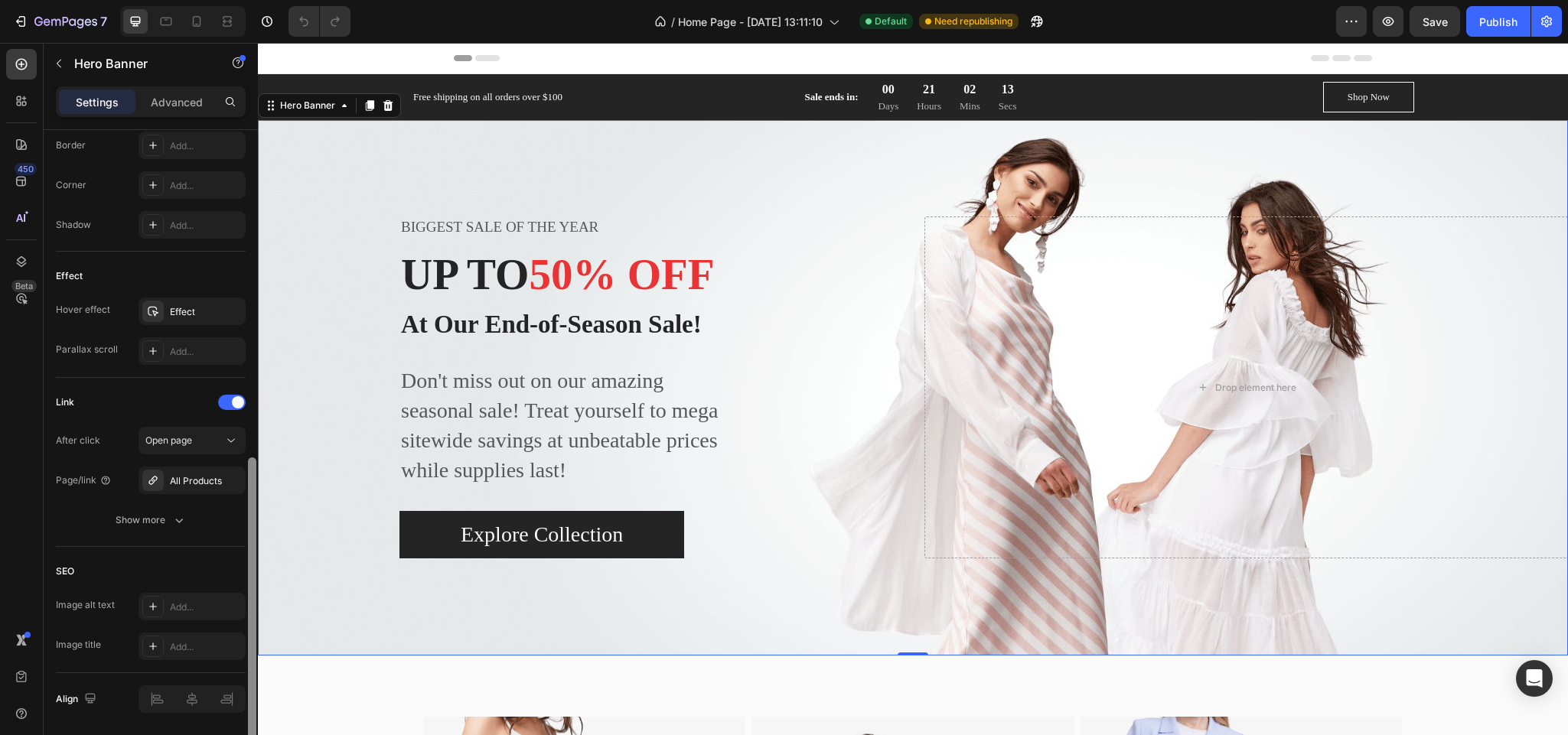
scroll to position [696, 0]
click at [165, 590] on div "SEO Image alt text Add... Image title Add..." at bounding box center [151, 606] width 190 height 126
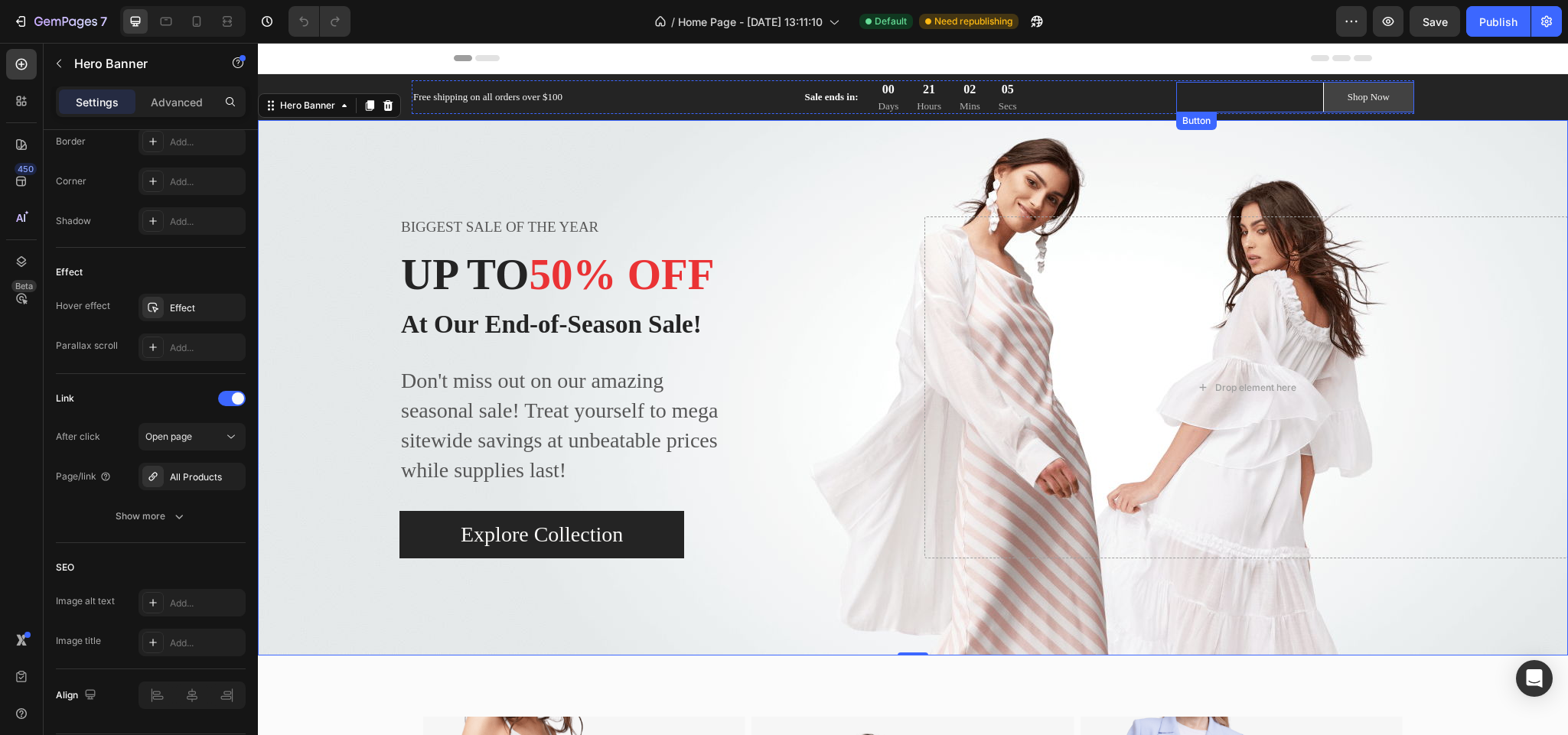
click at [1382, 98] on link "Shop Now" at bounding box center [1369, 98] width 91 height 31
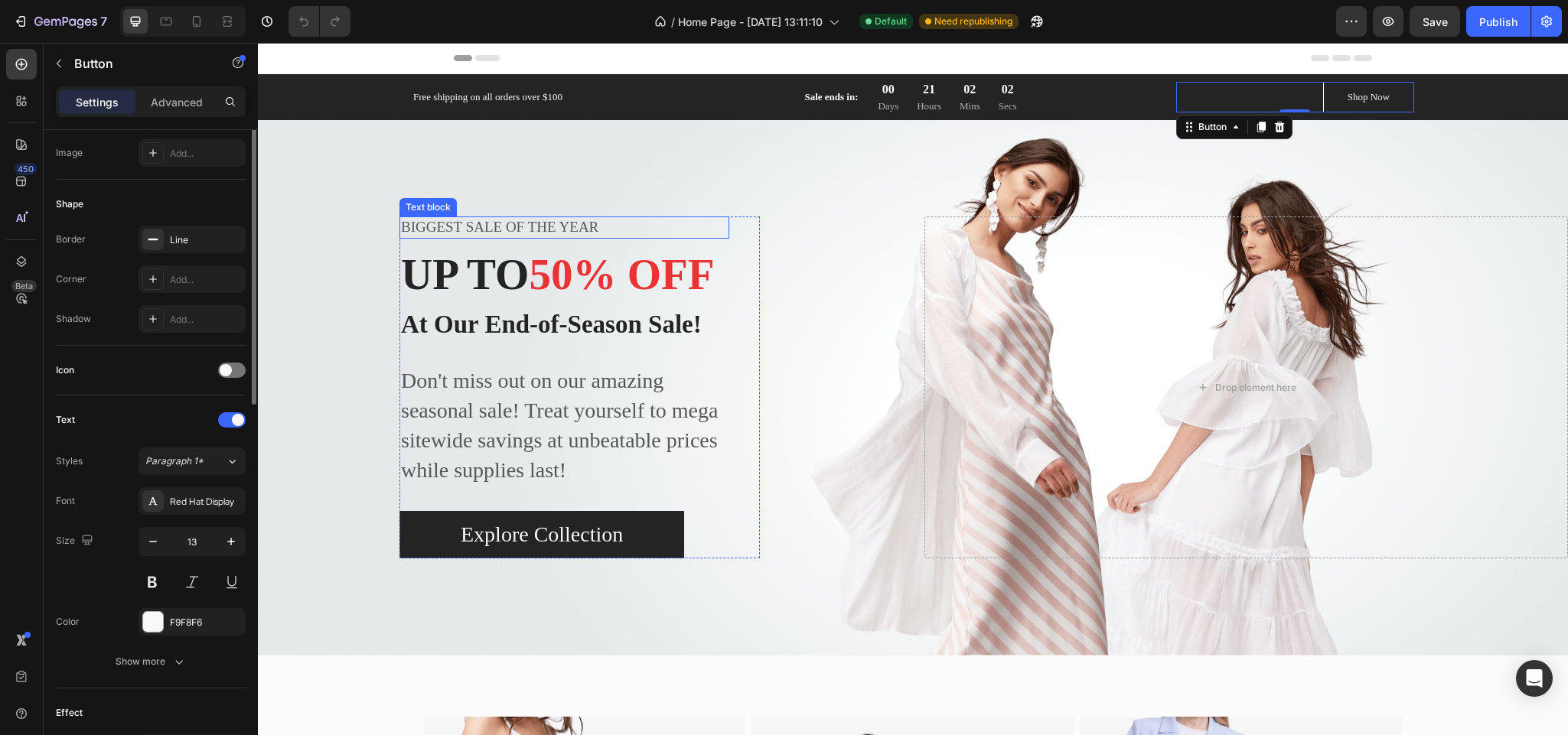
scroll to position [533, 0]
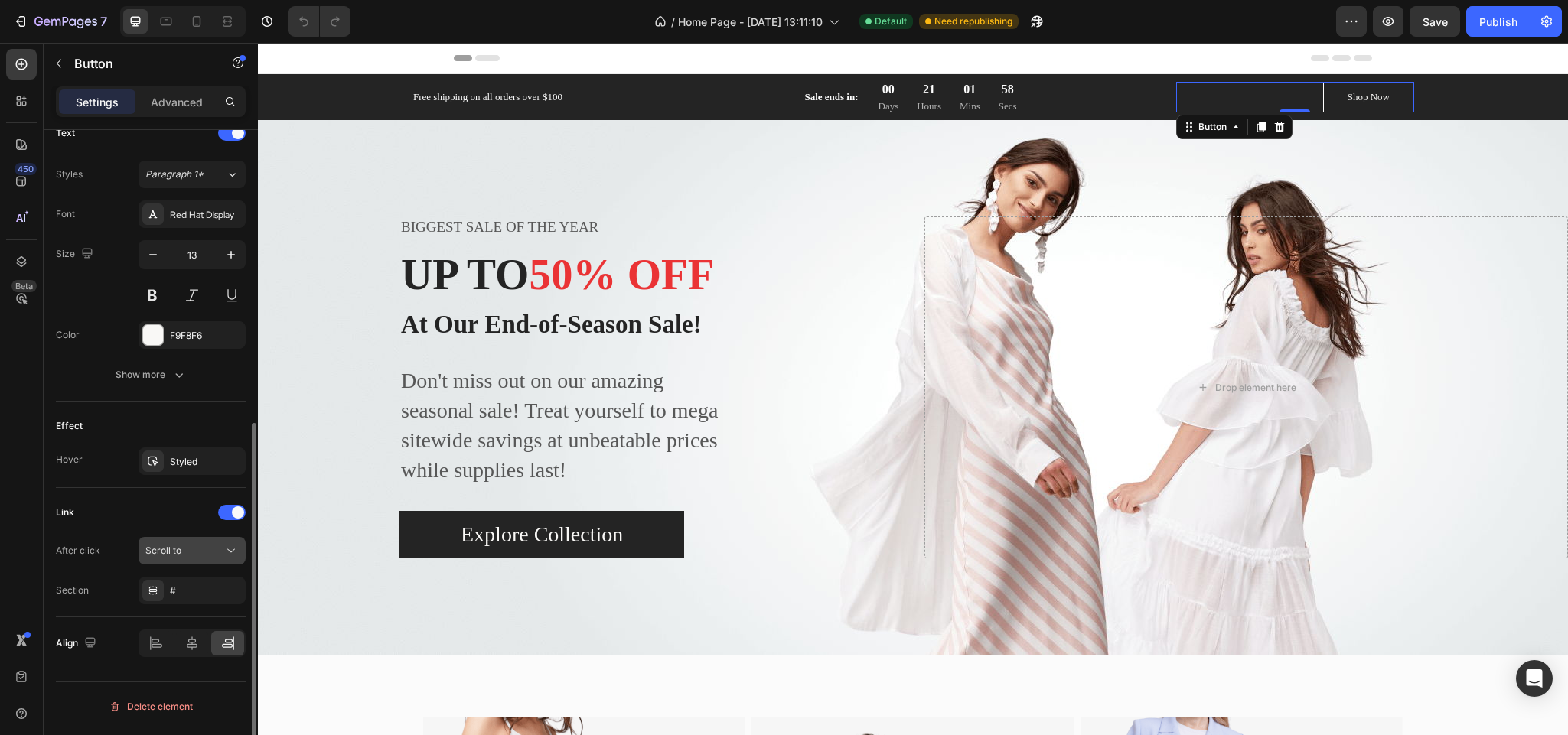
click at [192, 555] on div "Scroll to" at bounding box center [184, 551] width 78 height 14
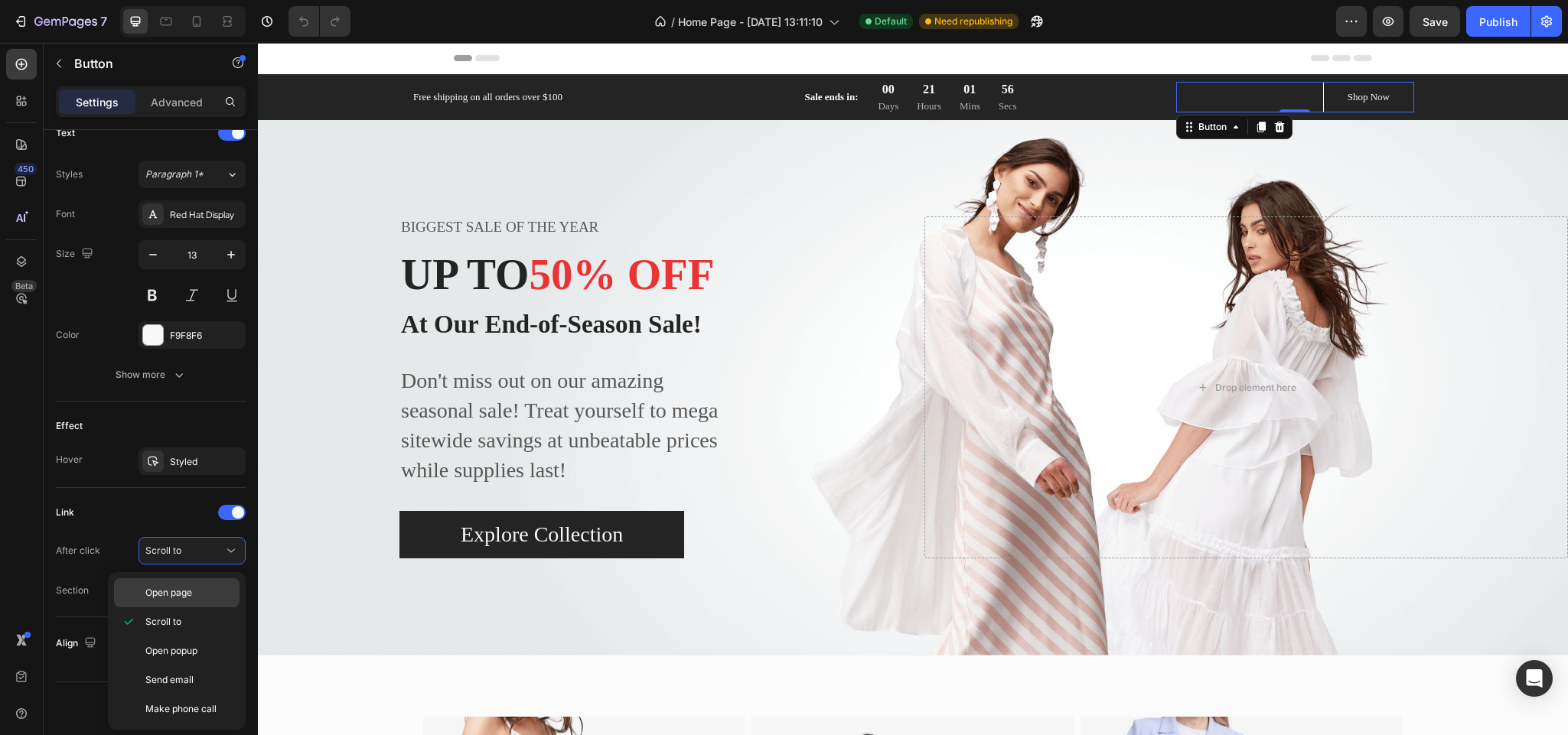
click at [192, 588] on span "Open page" at bounding box center [168, 593] width 47 height 14
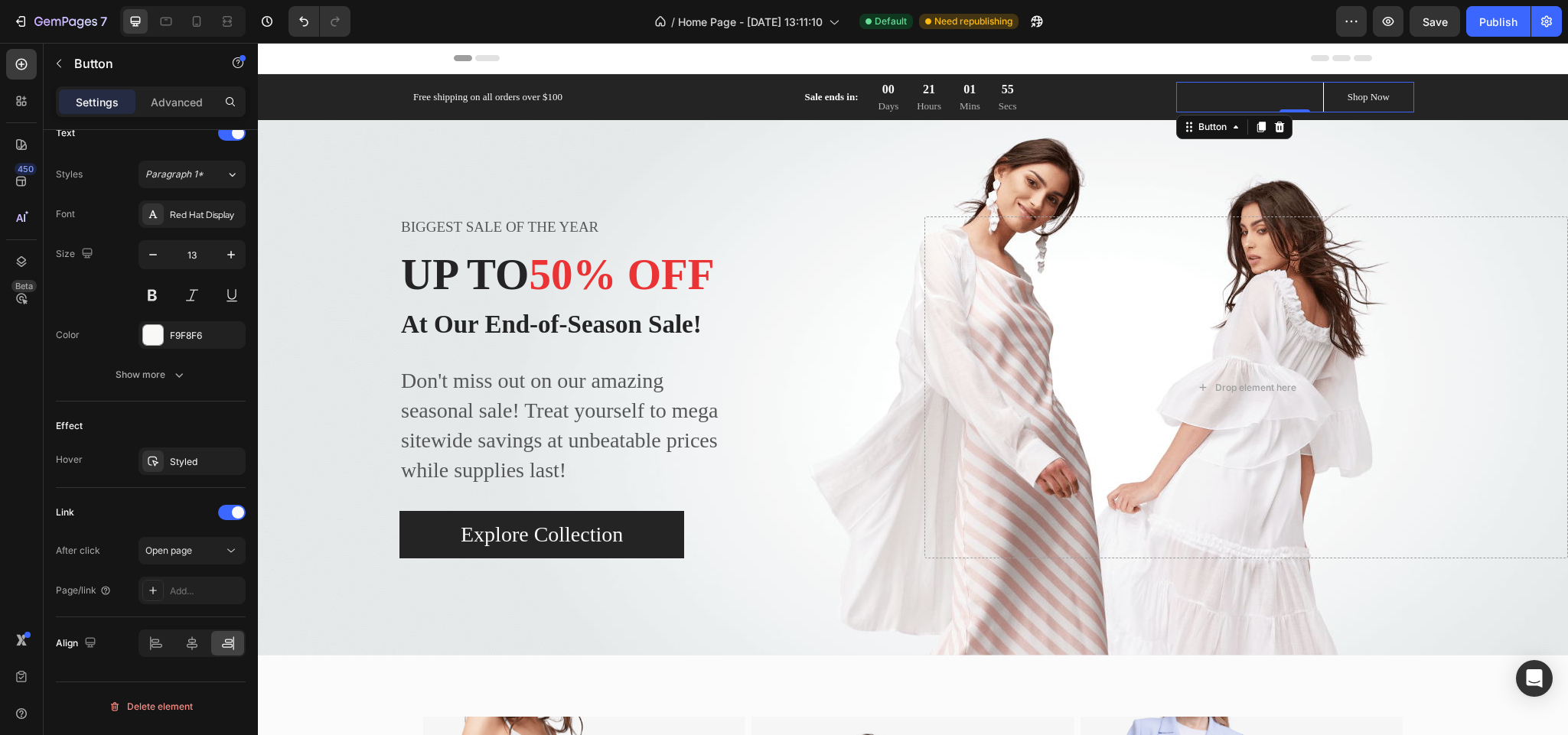
click at [192, 588] on div "Add..." at bounding box center [205, 591] width 72 height 14
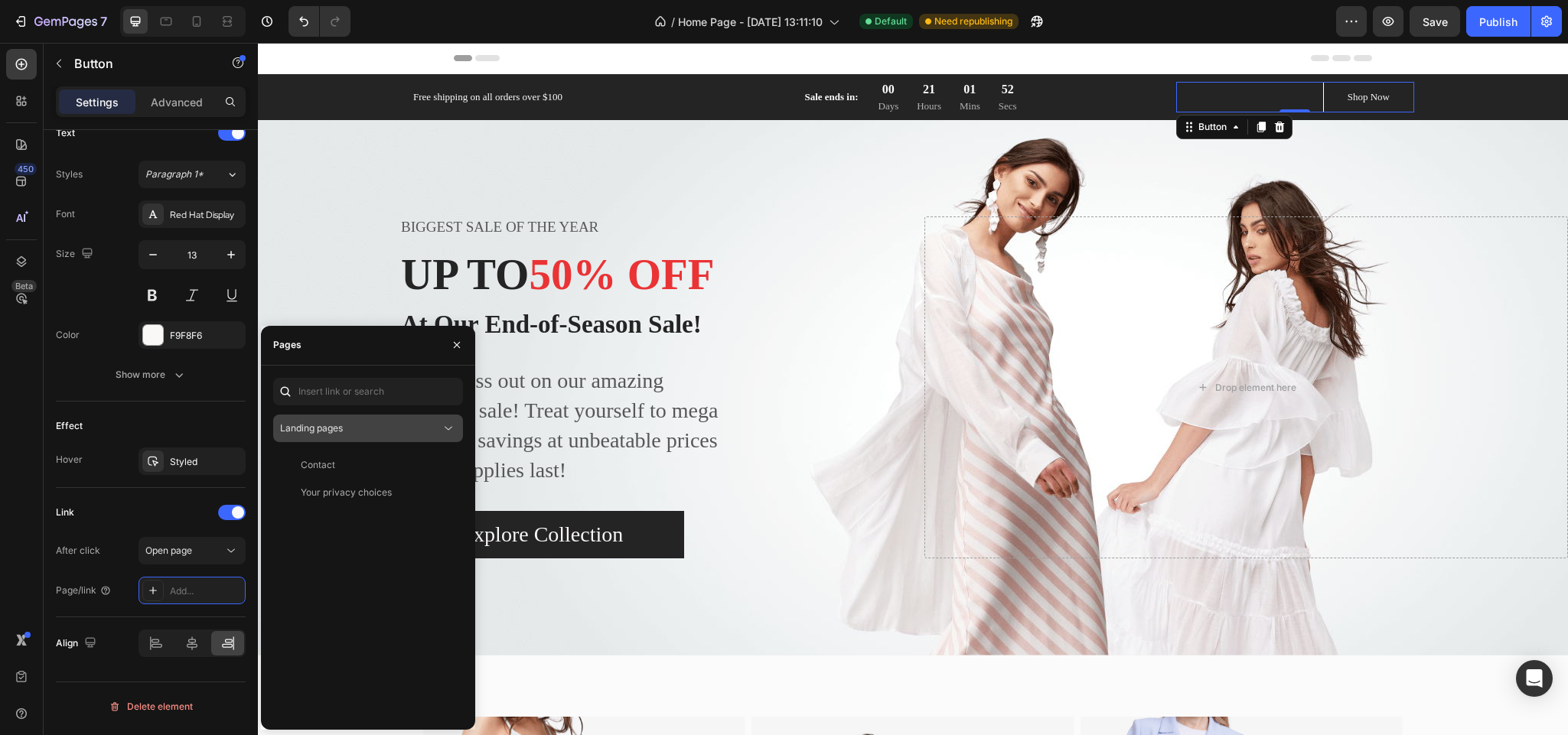
click at [421, 425] on div "Landing pages" at bounding box center [360, 428] width 161 height 14
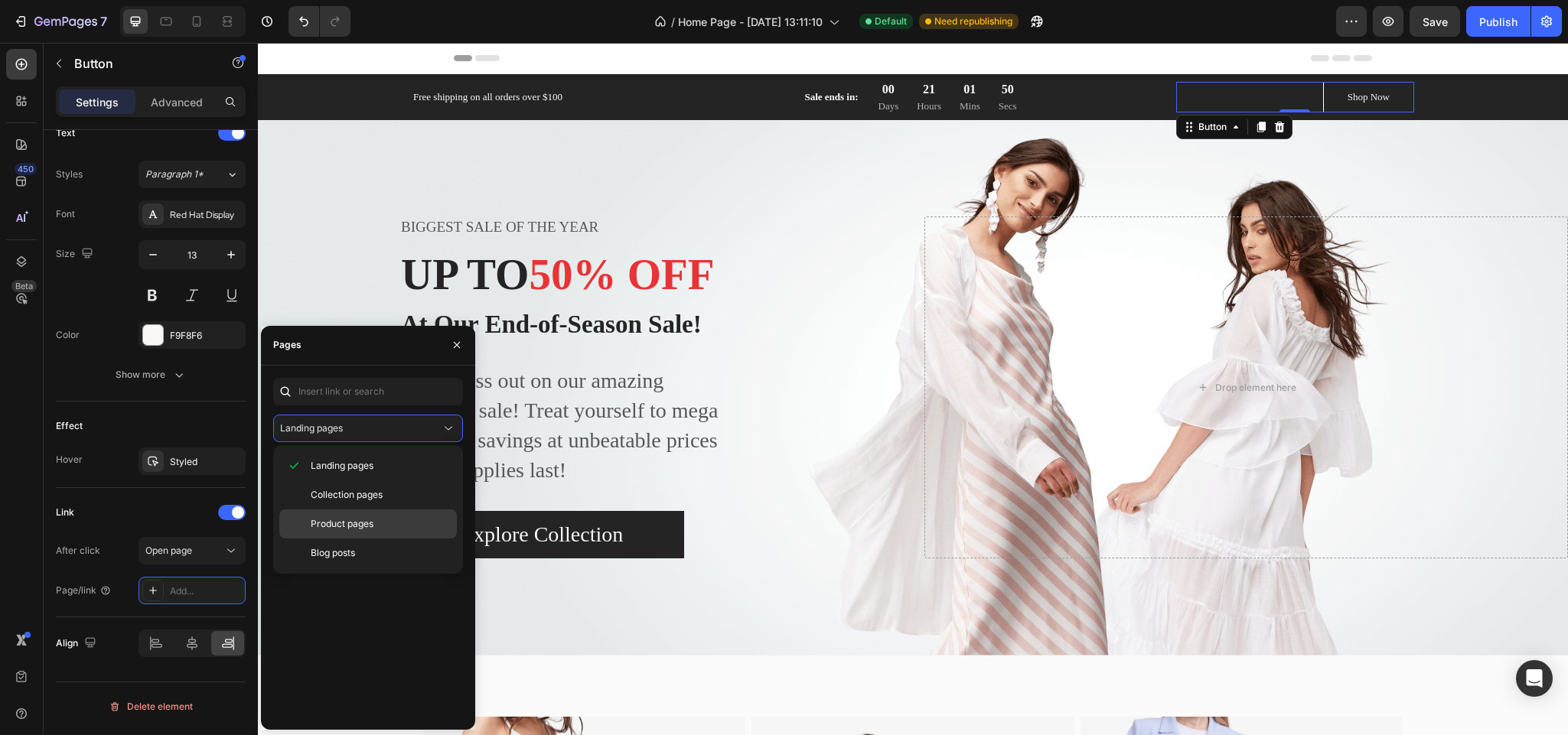
click at [333, 522] on span "Product pages" at bounding box center [342, 523] width 63 height 14
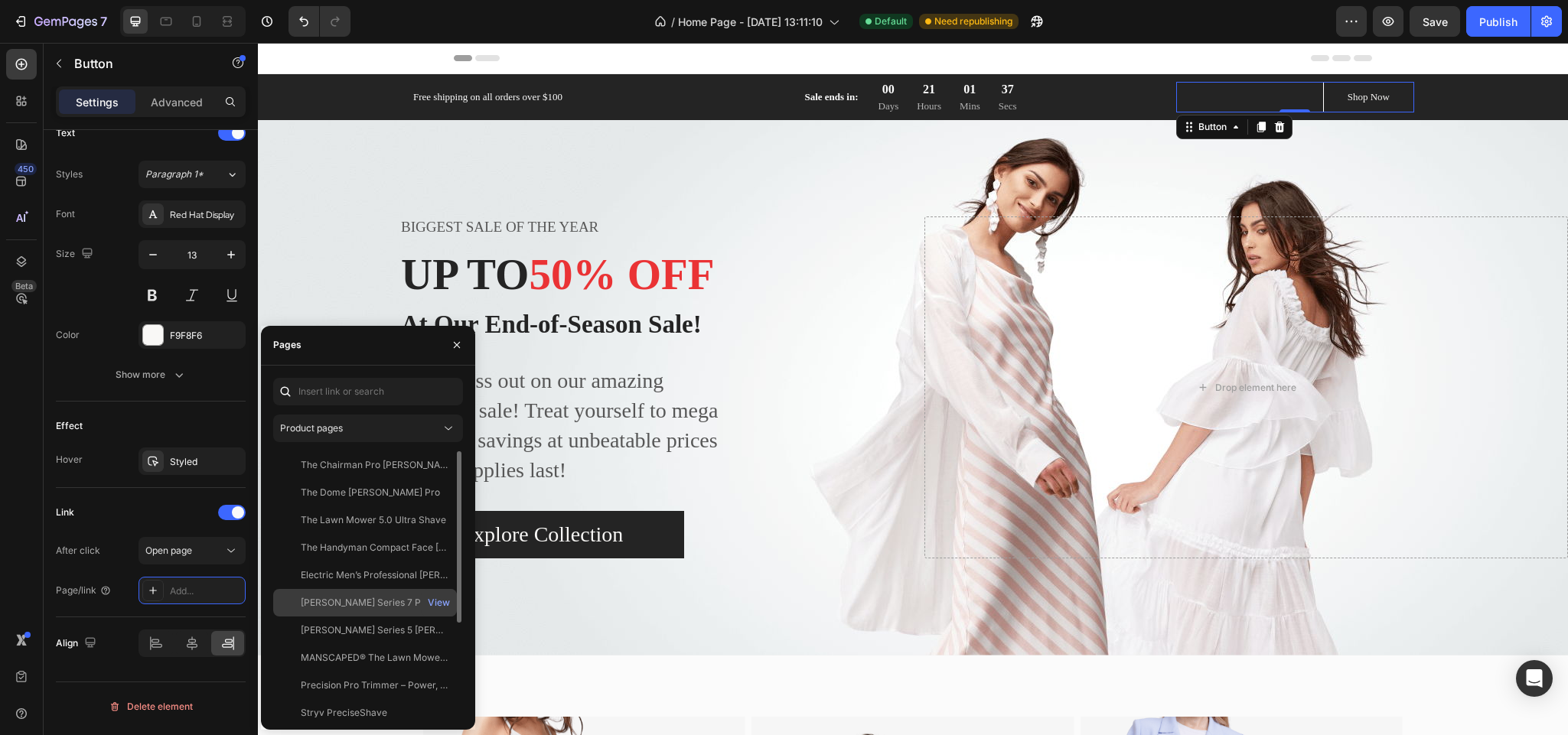
click at [351, 616] on div "[PERSON_NAME] Series 7 Pro Electric [PERSON_NAME] View" at bounding box center [365, 630] width 183 height 27
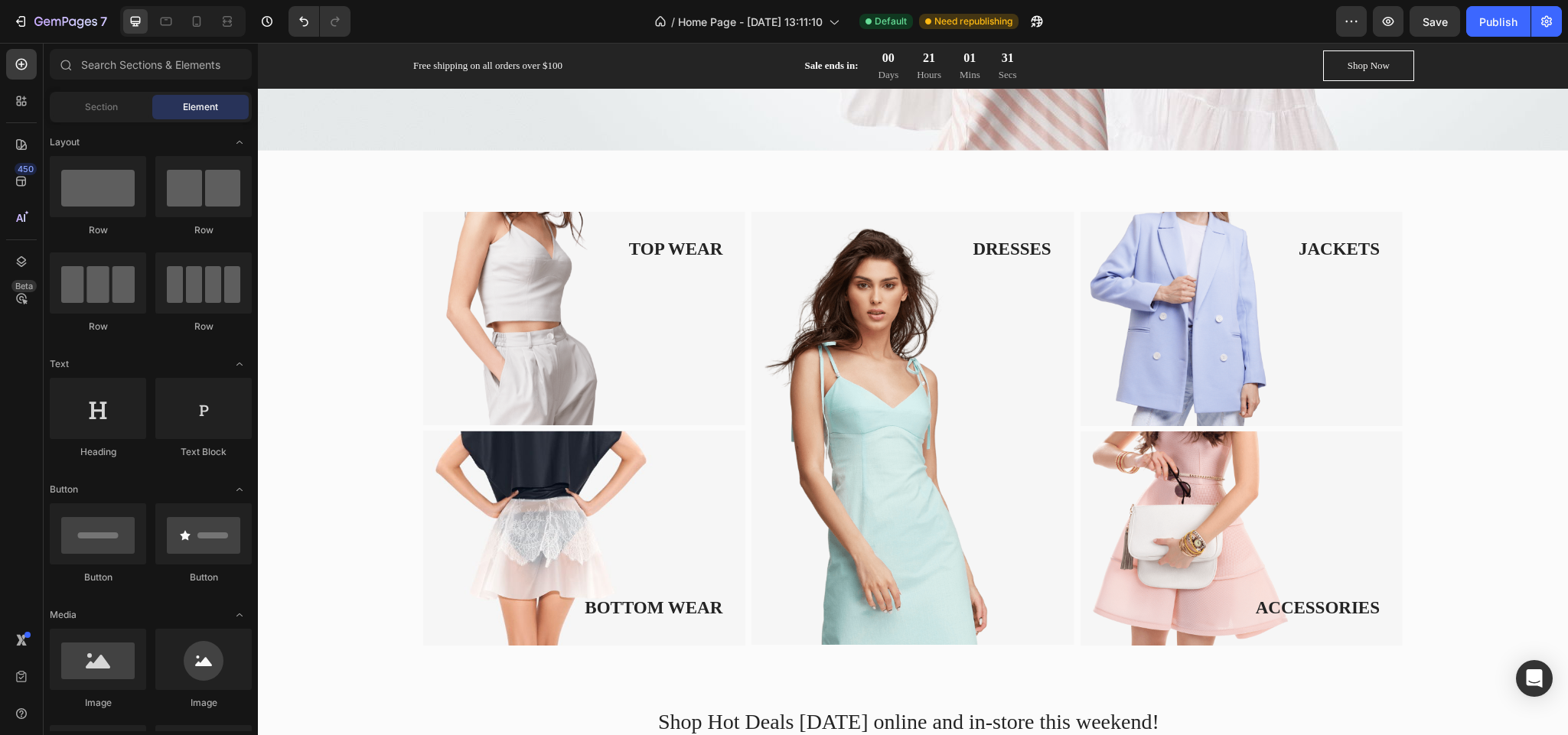
scroll to position [516, 0]
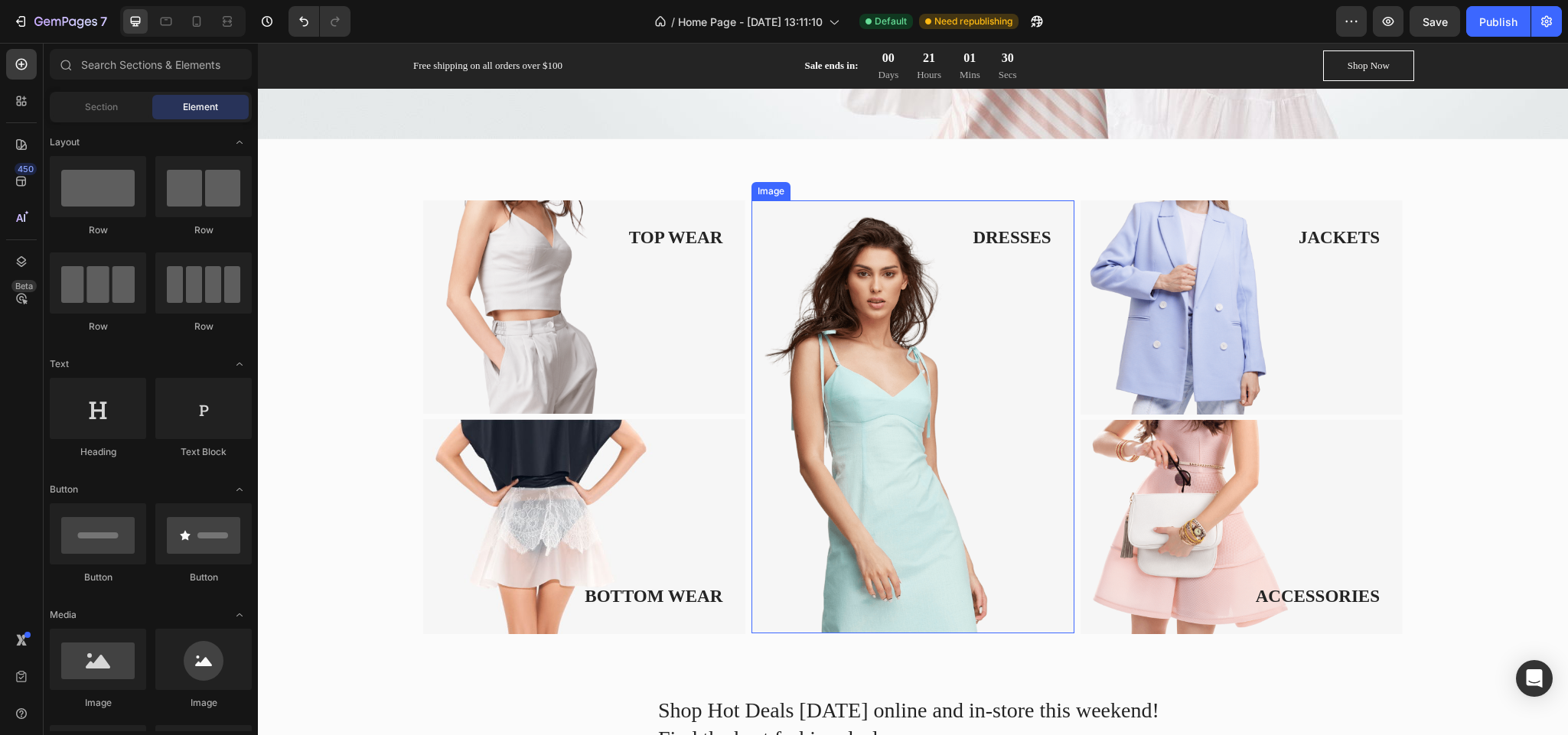
click at [955, 404] on img at bounding box center [912, 417] width 322 height 433
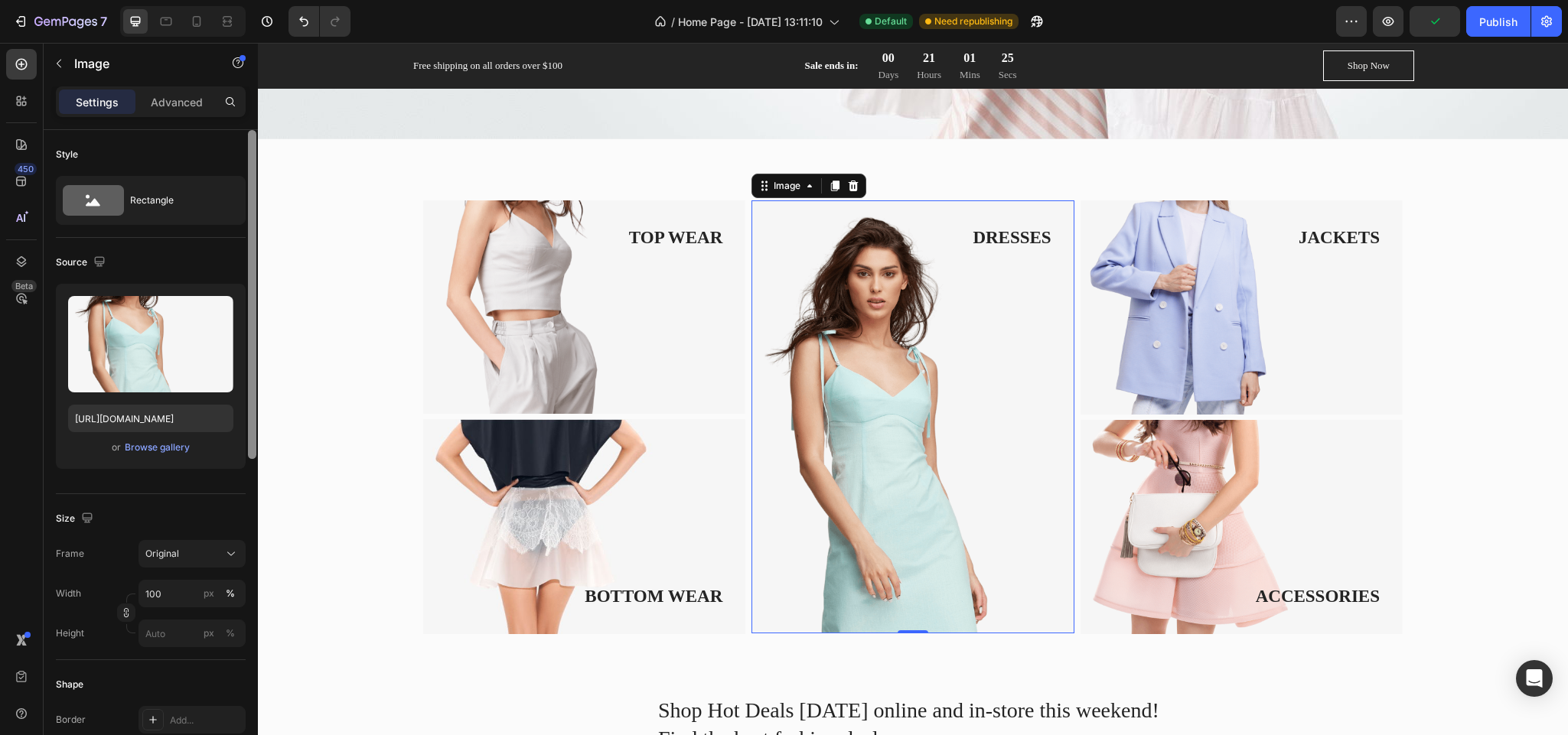
scroll to position [588, 0]
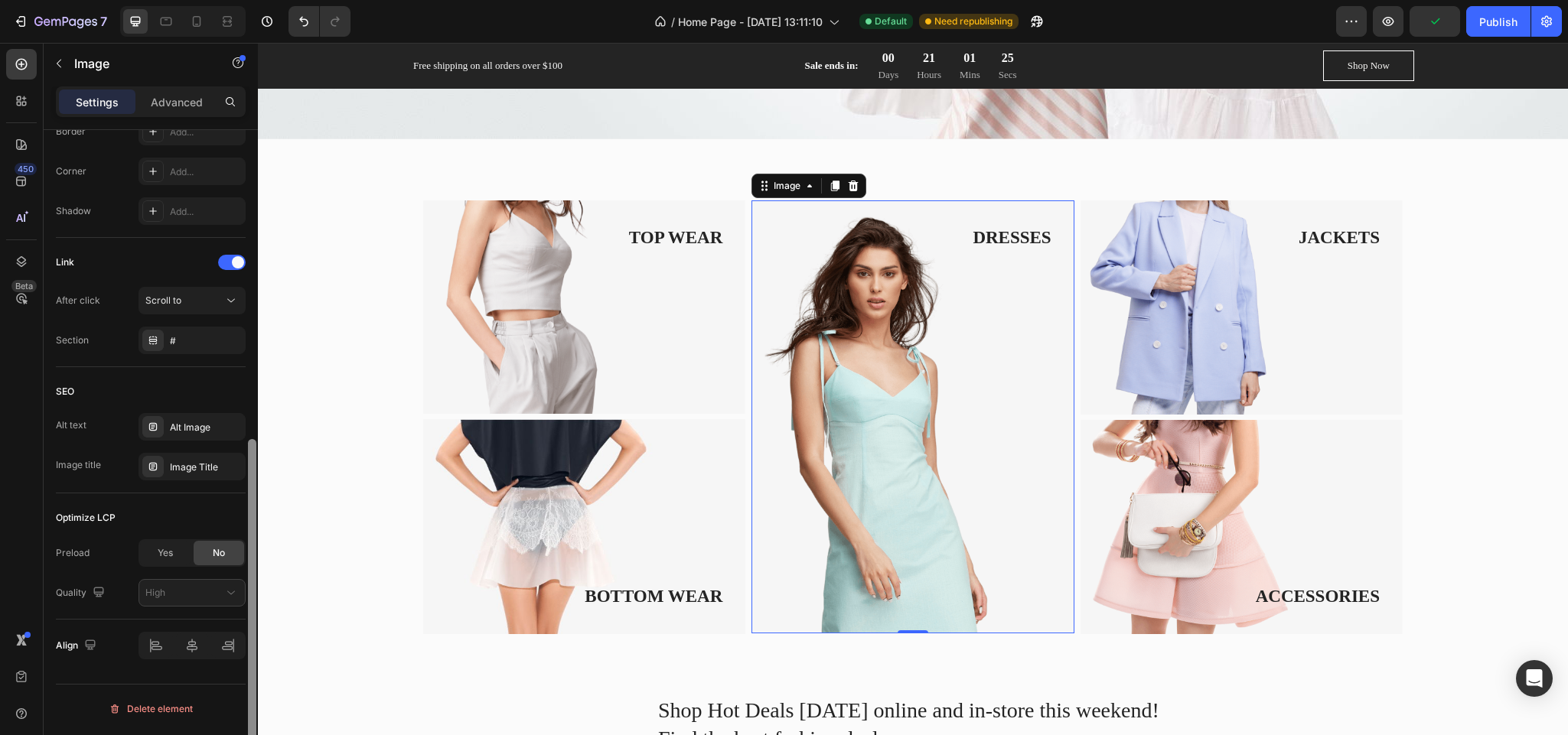
click at [251, 563] on div at bounding box center [252, 454] width 12 height 648
click at [225, 295] on icon at bounding box center [231, 300] width 16 height 16
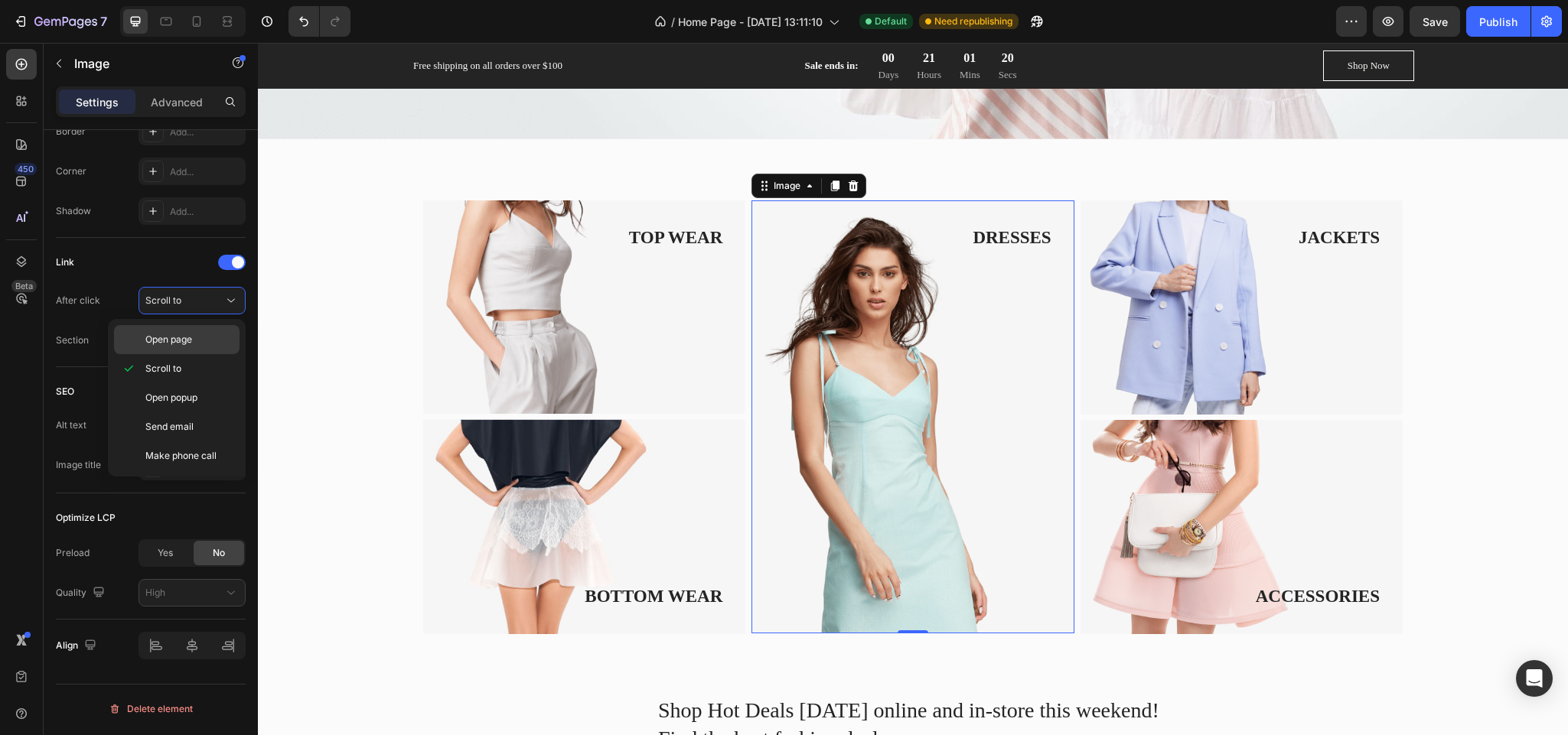
click at [207, 335] on p "Open page" at bounding box center [189, 339] width 88 height 14
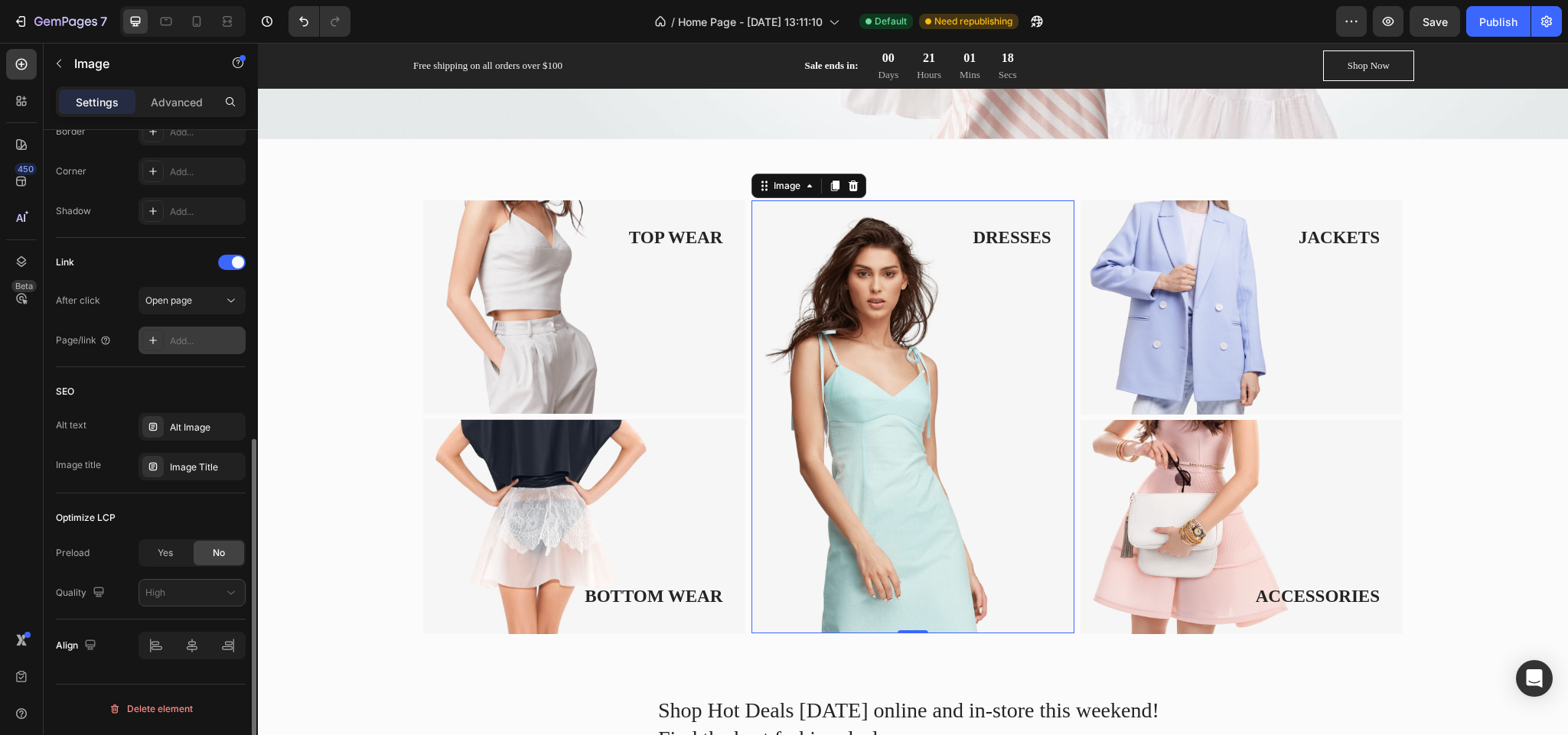
click at [212, 352] on div "Add..." at bounding box center [192, 340] width 107 height 27
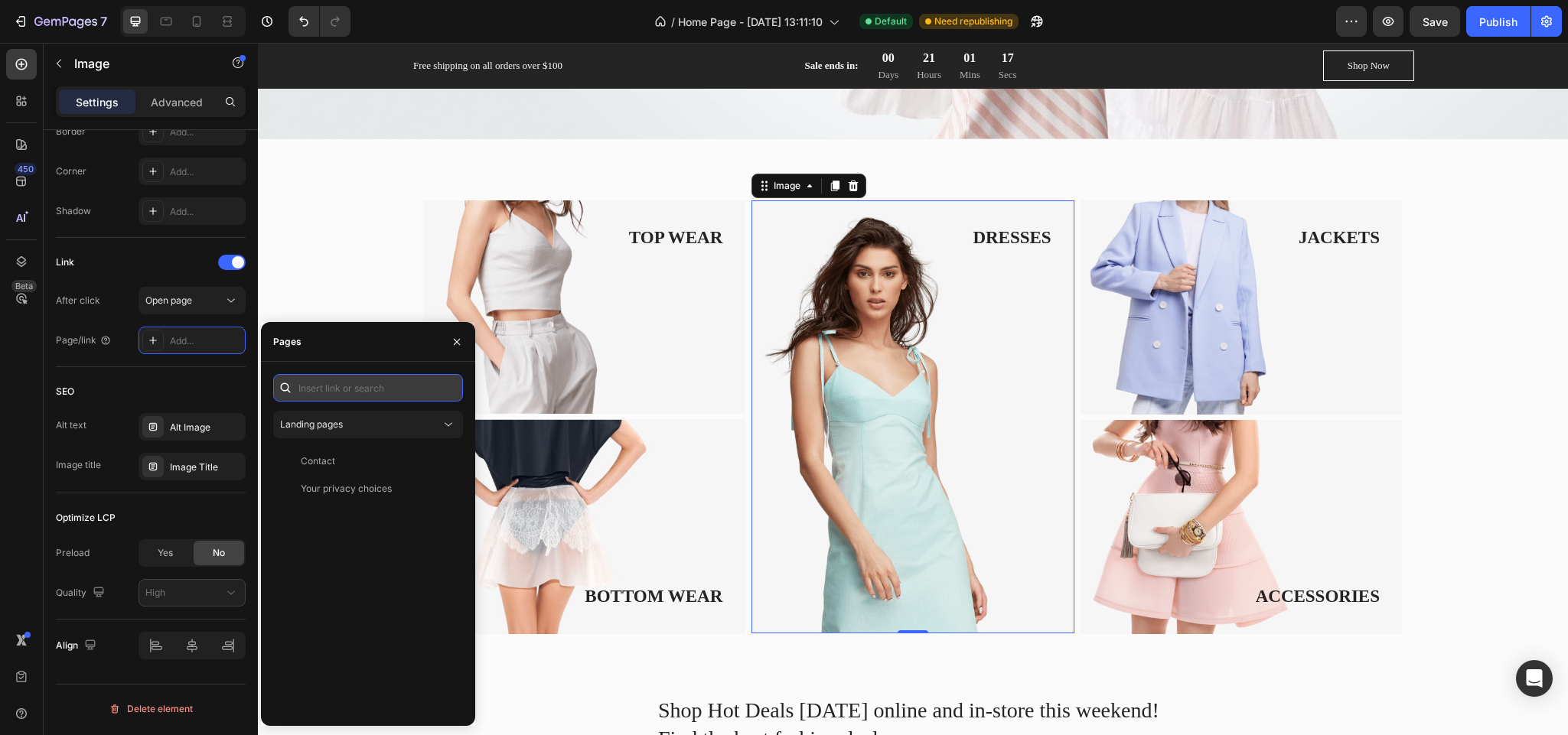
click at [337, 388] on input "text" at bounding box center [369, 388] width 190 height 27
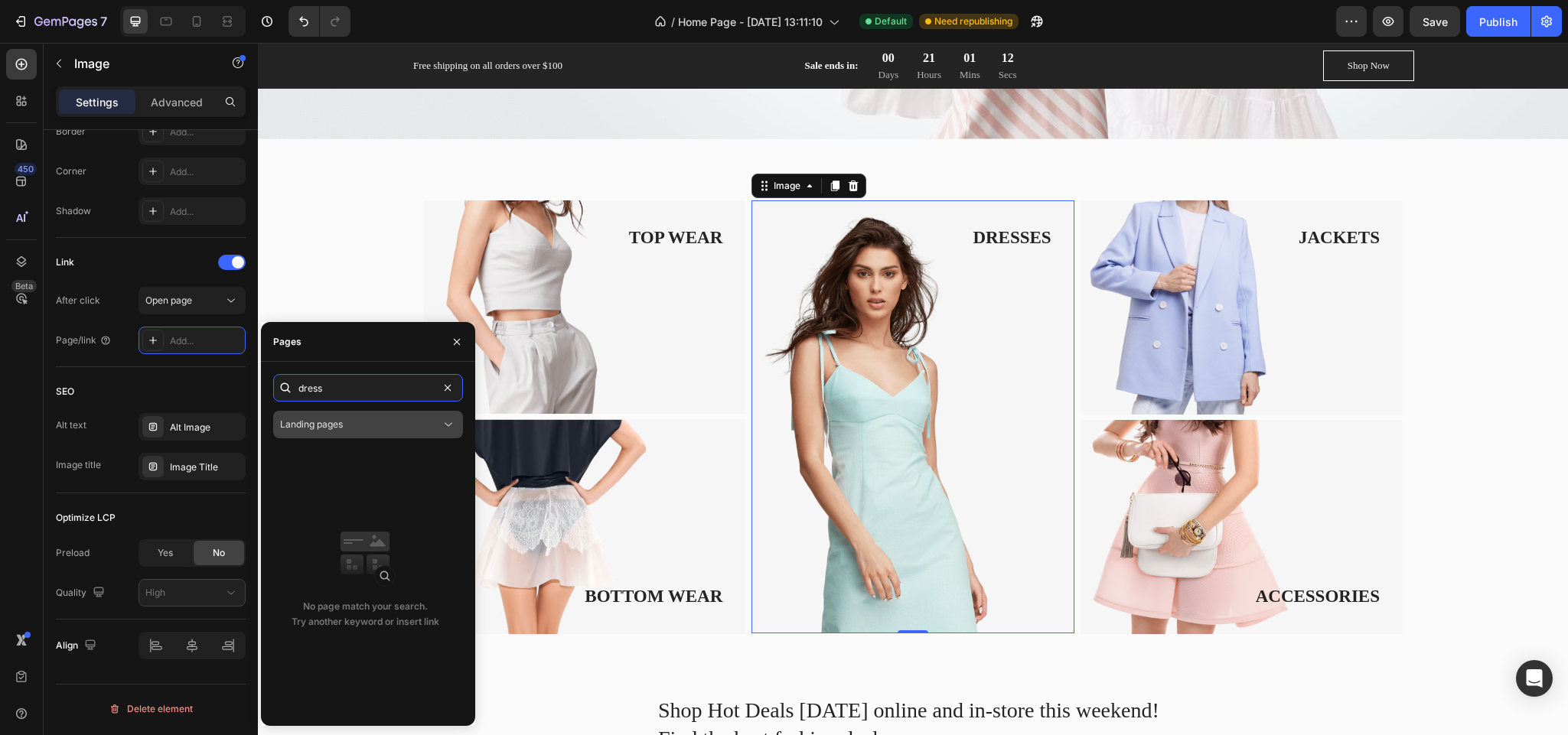
type input "dress"
click at [378, 425] on div "Landing pages" at bounding box center [360, 424] width 161 height 14
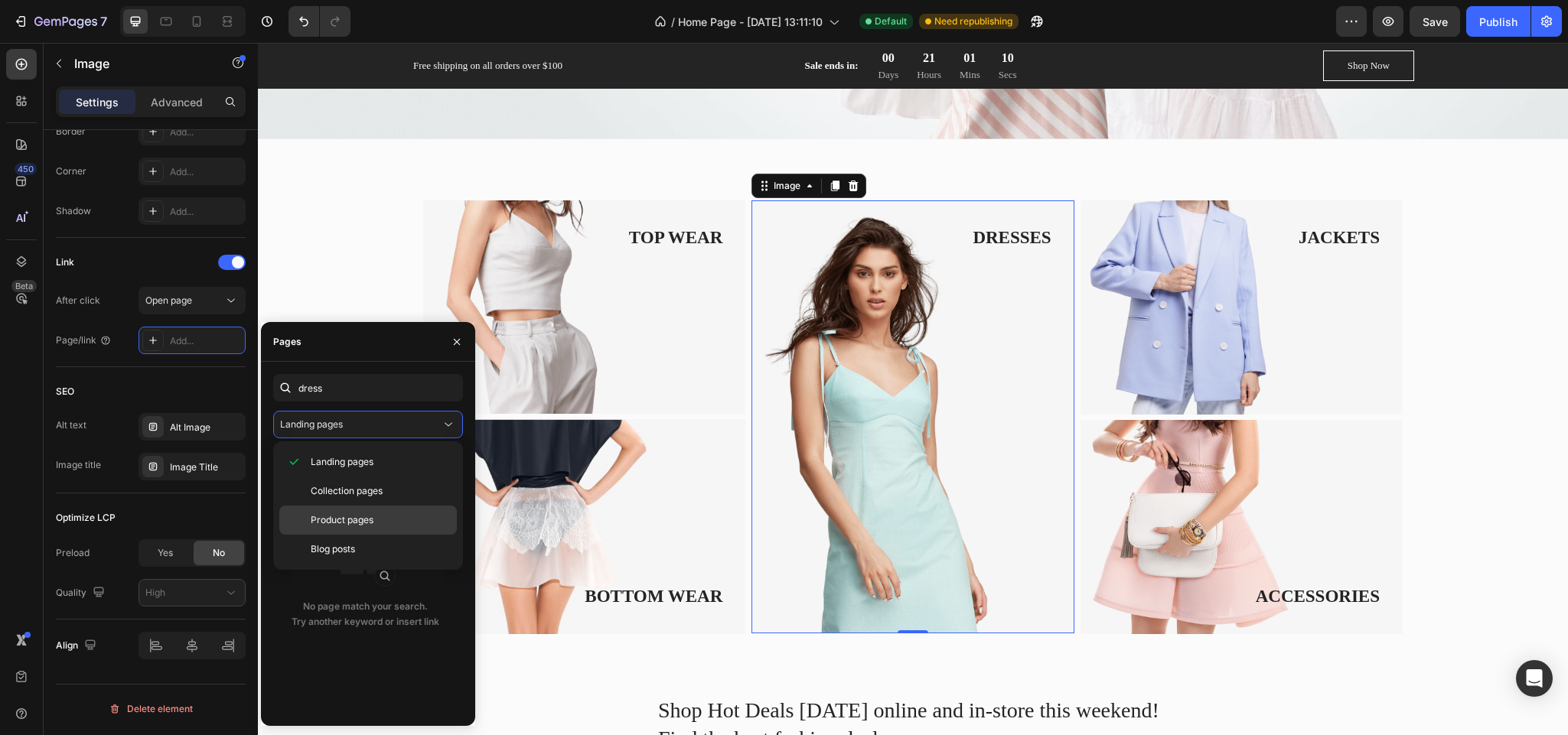
click at [366, 534] on div "Product pages" at bounding box center [368, 549] width 178 height 29
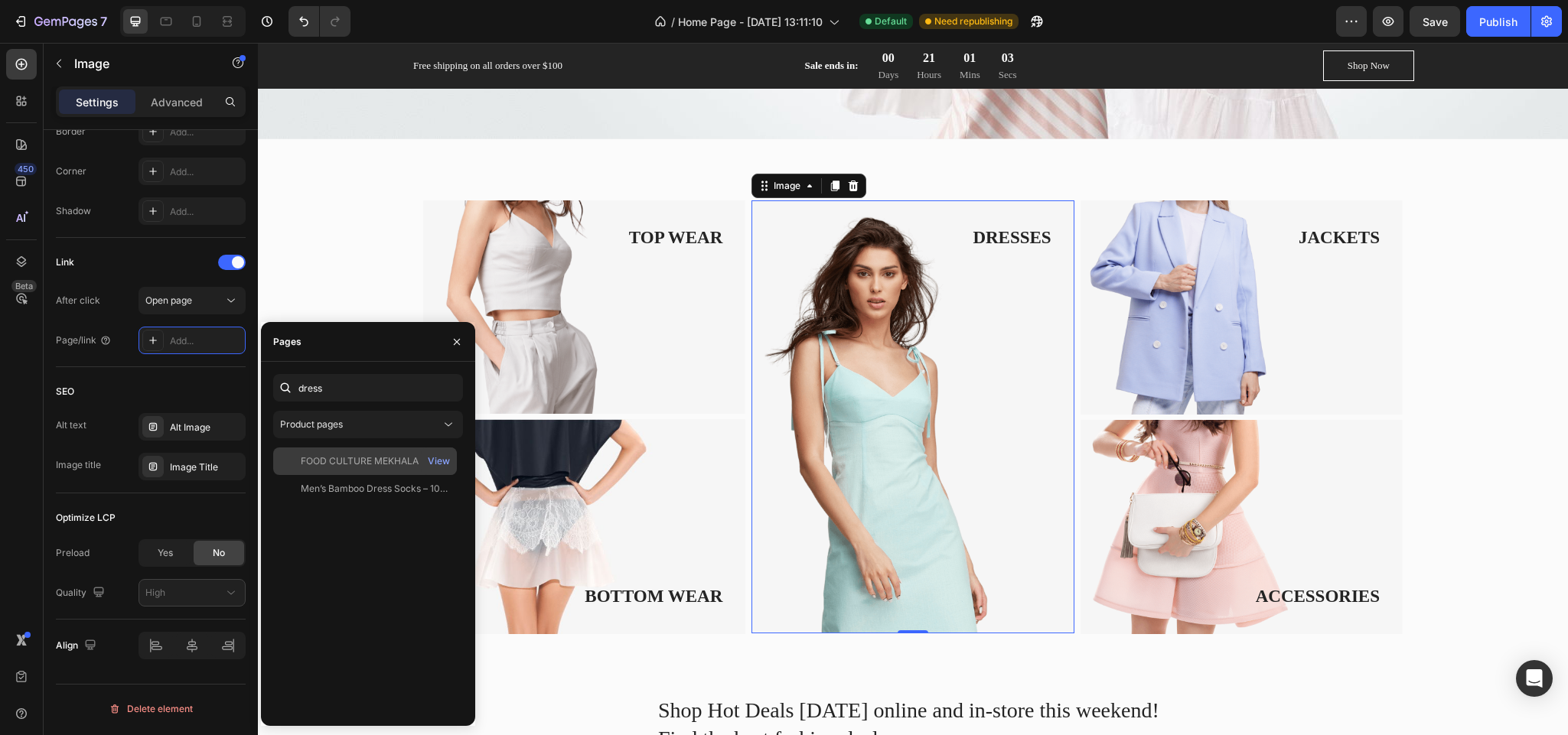
click at [349, 467] on div "FOOD CULTURE MEKHALA 100% Natural Vegan Organic Coriander Ginger Sauce (Also Ca…" at bounding box center [374, 461] width 147 height 14
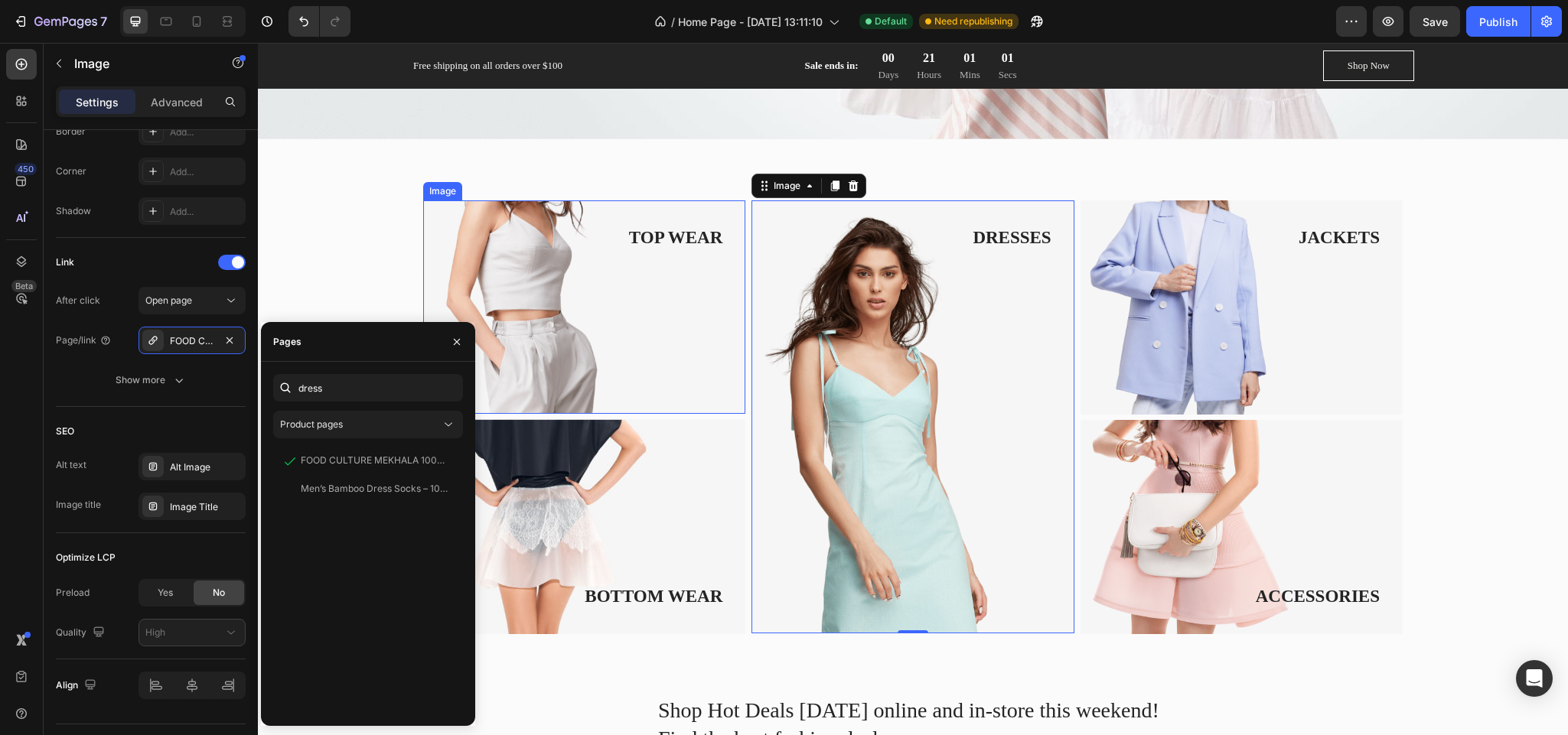
click at [659, 320] on img at bounding box center [584, 307] width 322 height 214
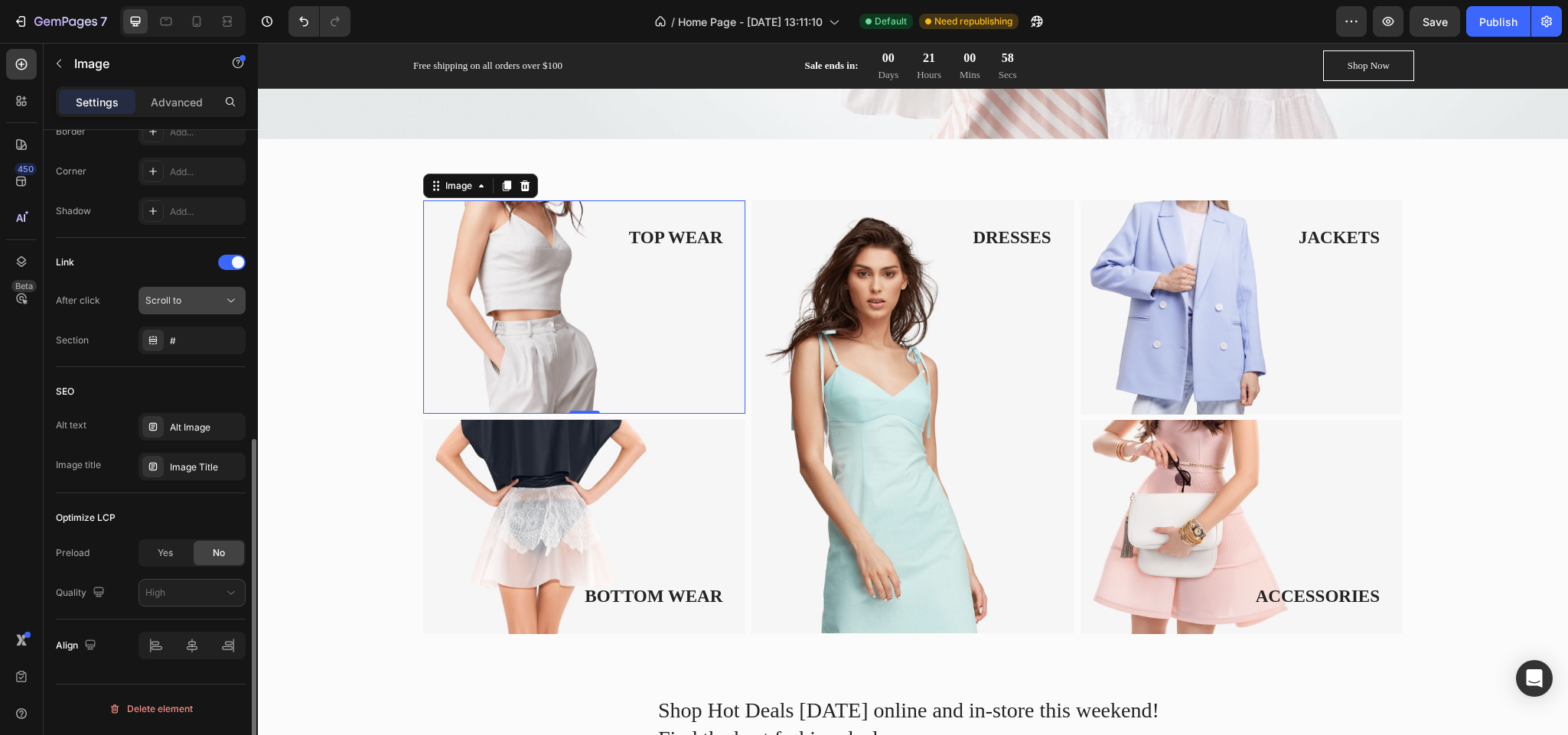
click at [227, 311] on button "Scroll to" at bounding box center [192, 301] width 107 height 27
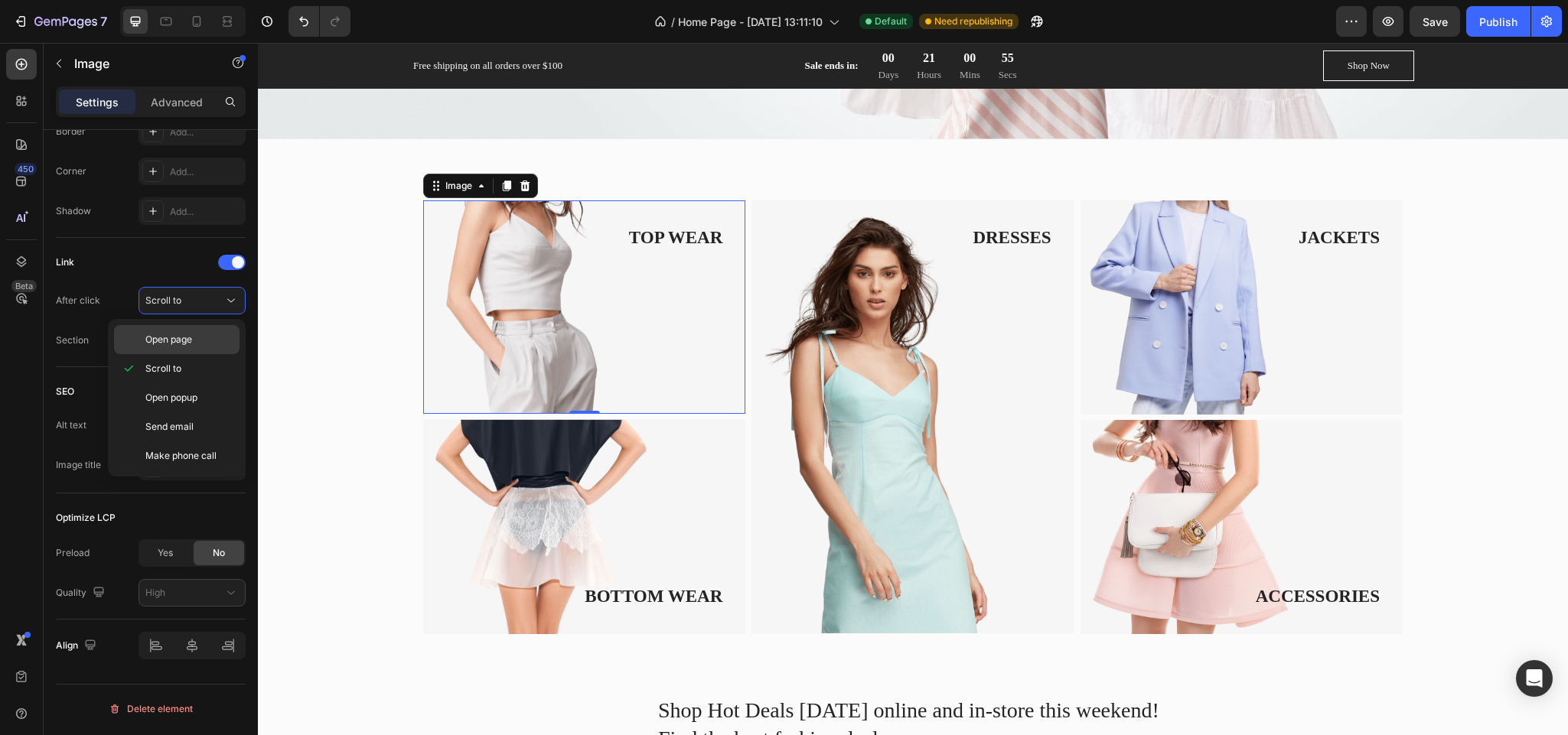
click at [212, 329] on div "Open page" at bounding box center [177, 340] width 126 height 29
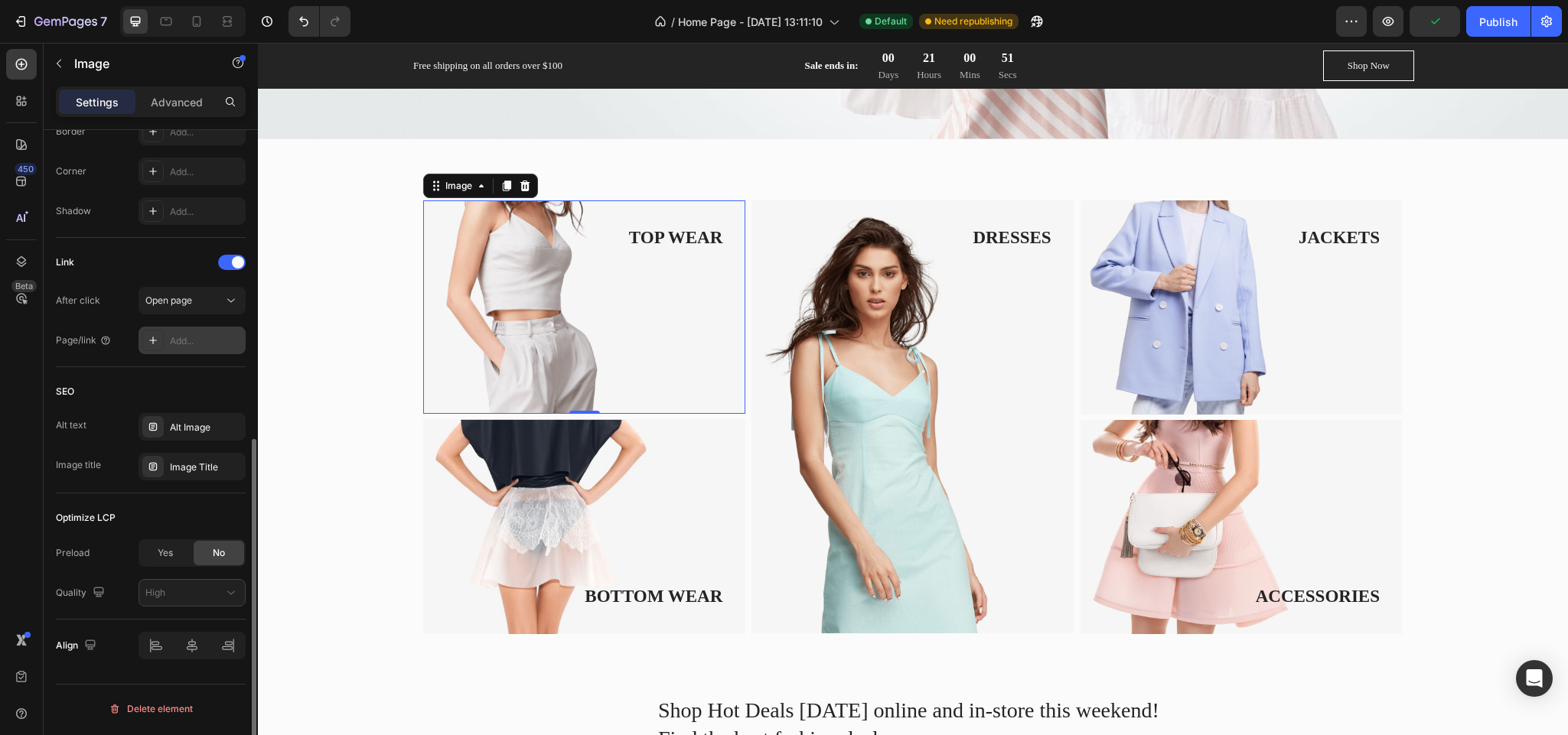
click at [221, 349] on div "Add..." at bounding box center [192, 340] width 107 height 27
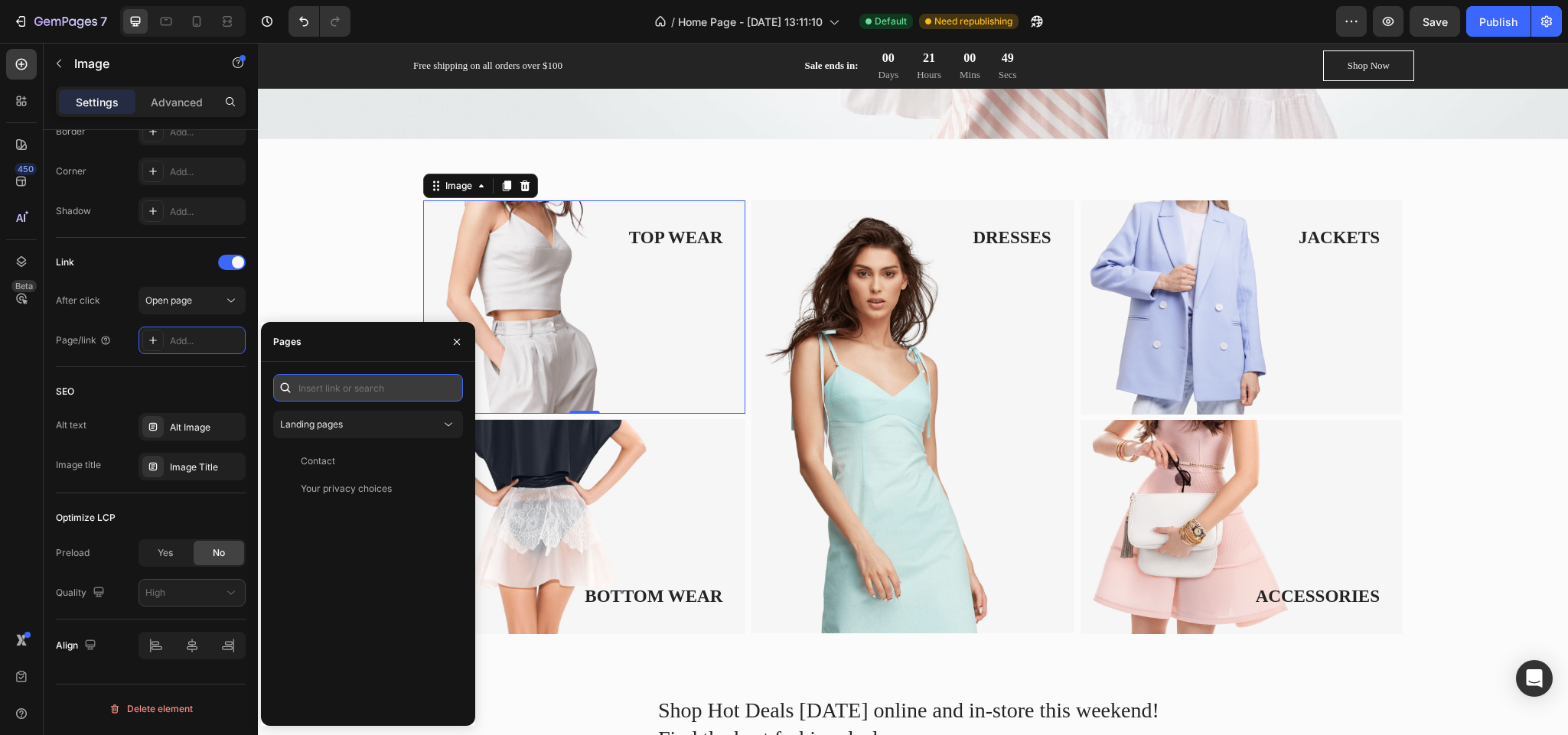
click at [342, 390] on input "text" at bounding box center [369, 388] width 190 height 27
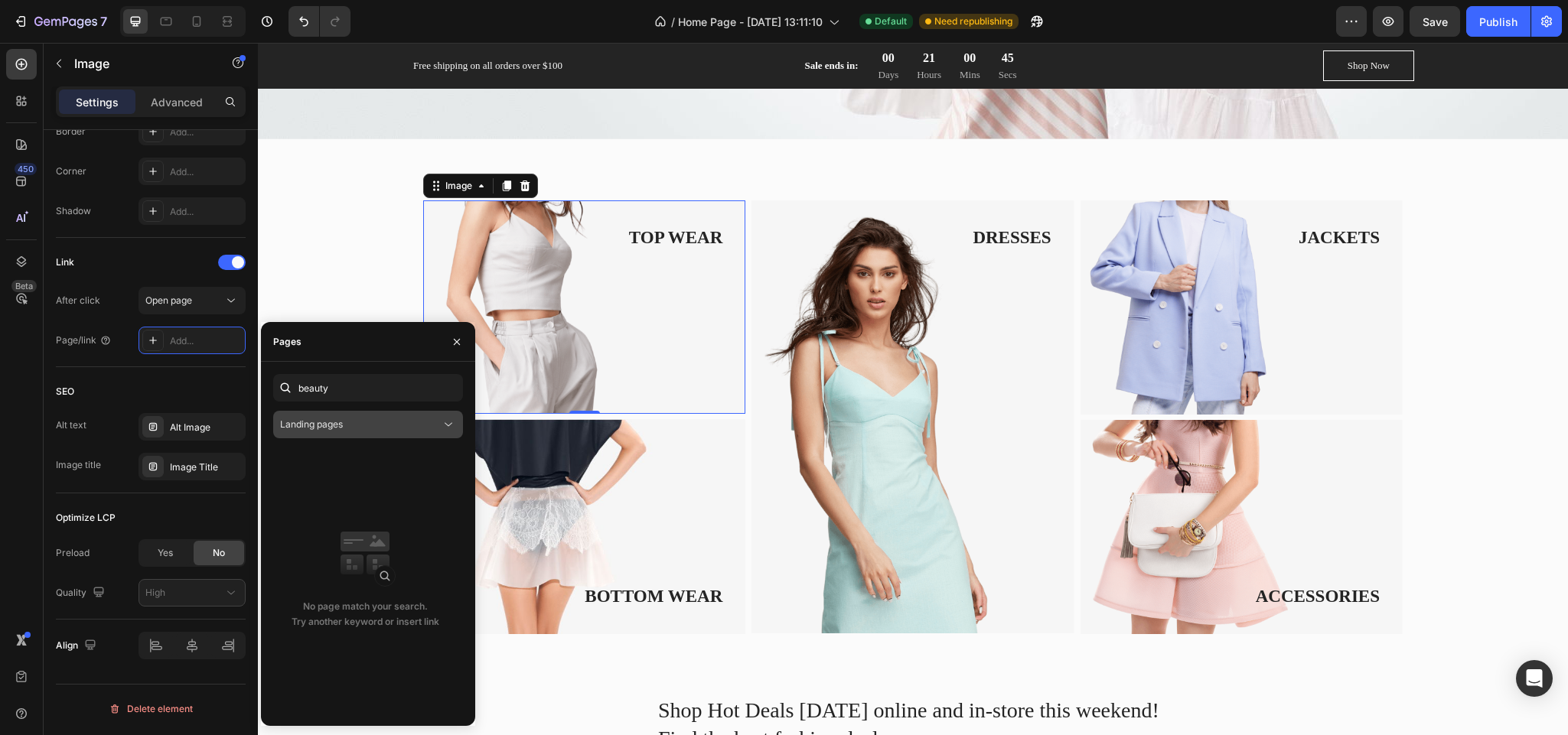
click at [425, 419] on div "Landing pages" at bounding box center [360, 424] width 161 height 14
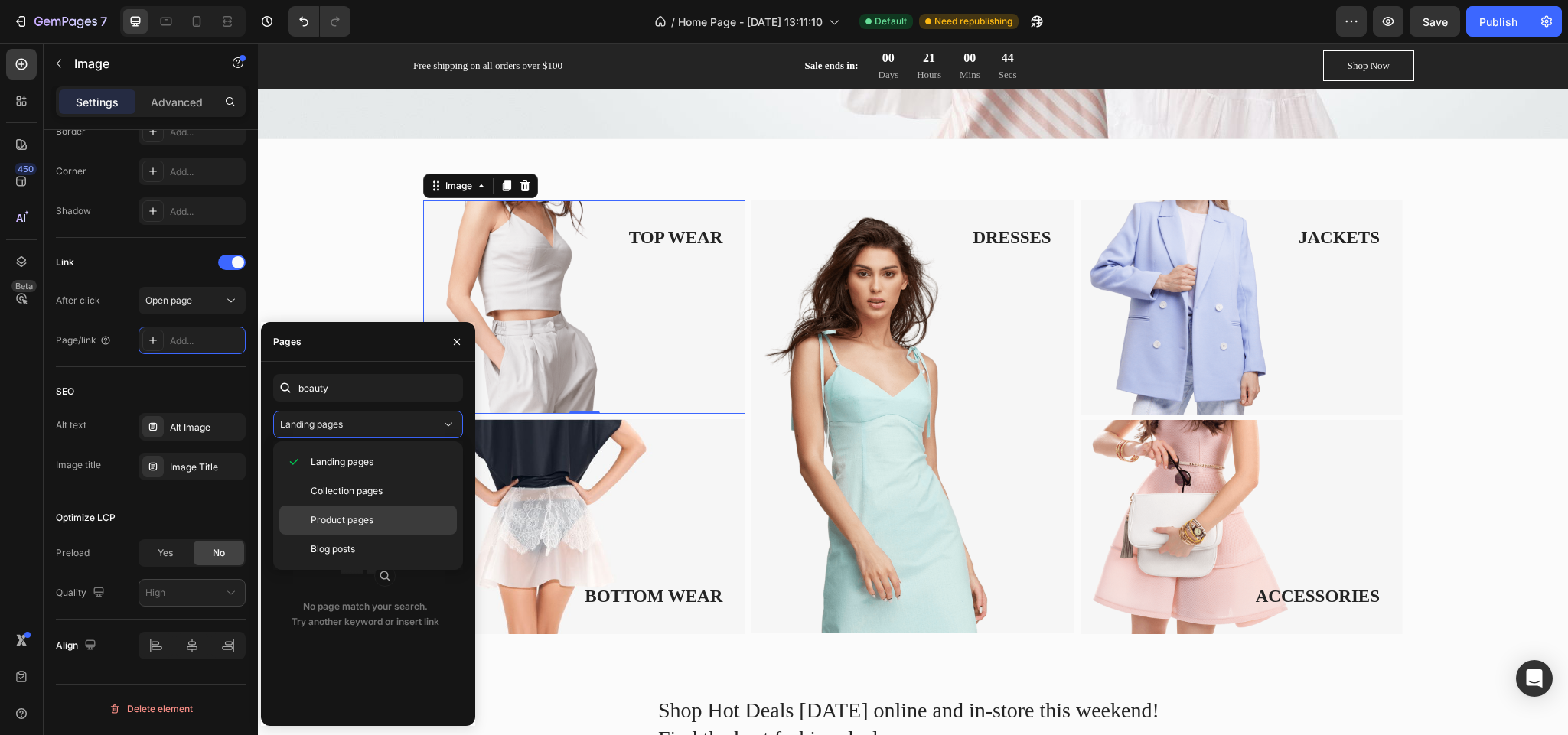
click at [404, 520] on p "Product pages" at bounding box center [380, 520] width 140 height 14
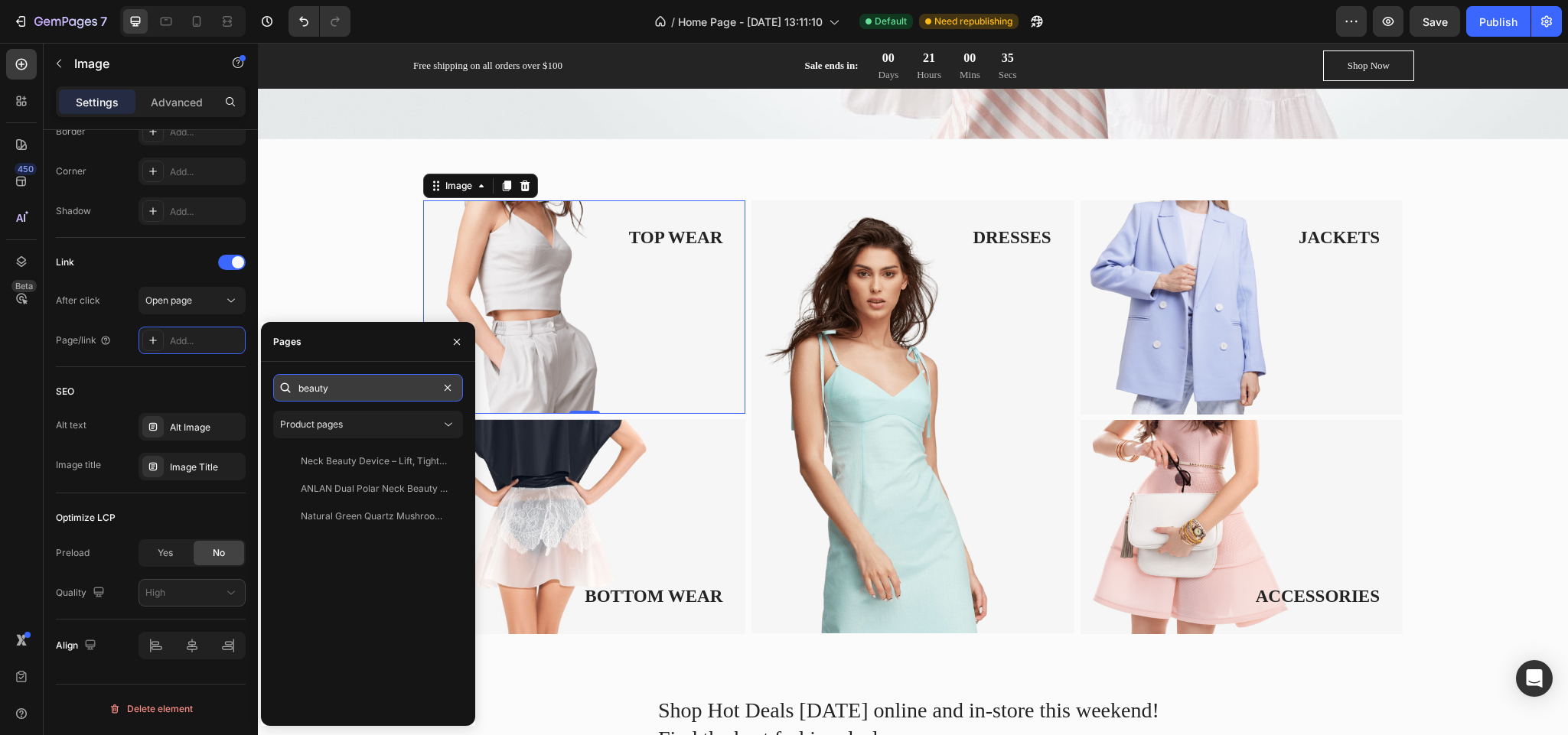
click at [317, 395] on input "beauty" at bounding box center [369, 388] width 190 height 27
click at [327, 387] on input "wear" at bounding box center [369, 388] width 190 height 27
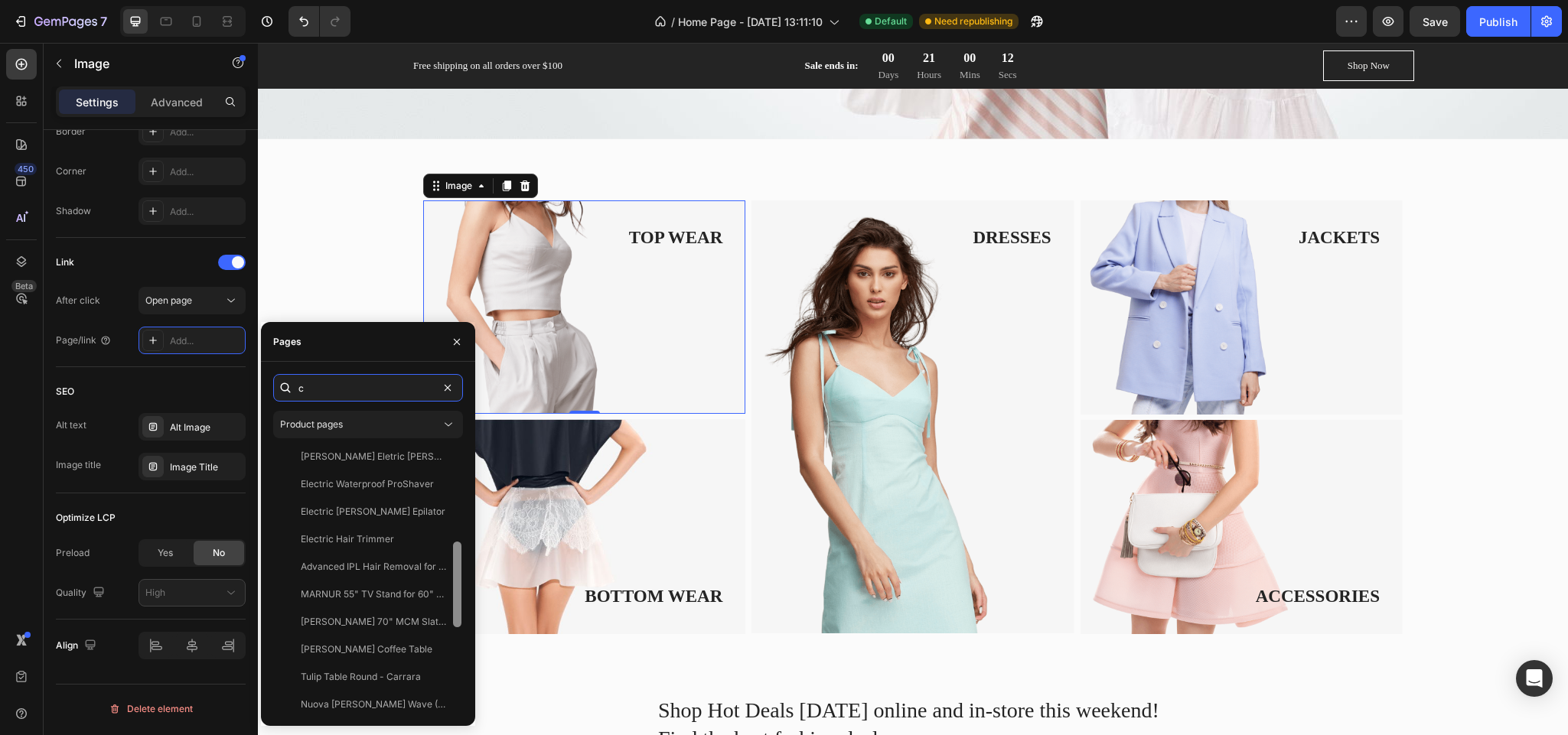
scroll to position [283, 0]
drag, startPoint x: 454, startPoint y: 458, endPoint x: 459, endPoint y: 640, distance: 182.1
click at [459, 640] on div at bounding box center [457, 581] width 12 height 266
type input "c"
click at [358, 695] on div "Nuova [PERSON_NAME] Wave (Volumetric)" at bounding box center [374, 701] width 147 height 14
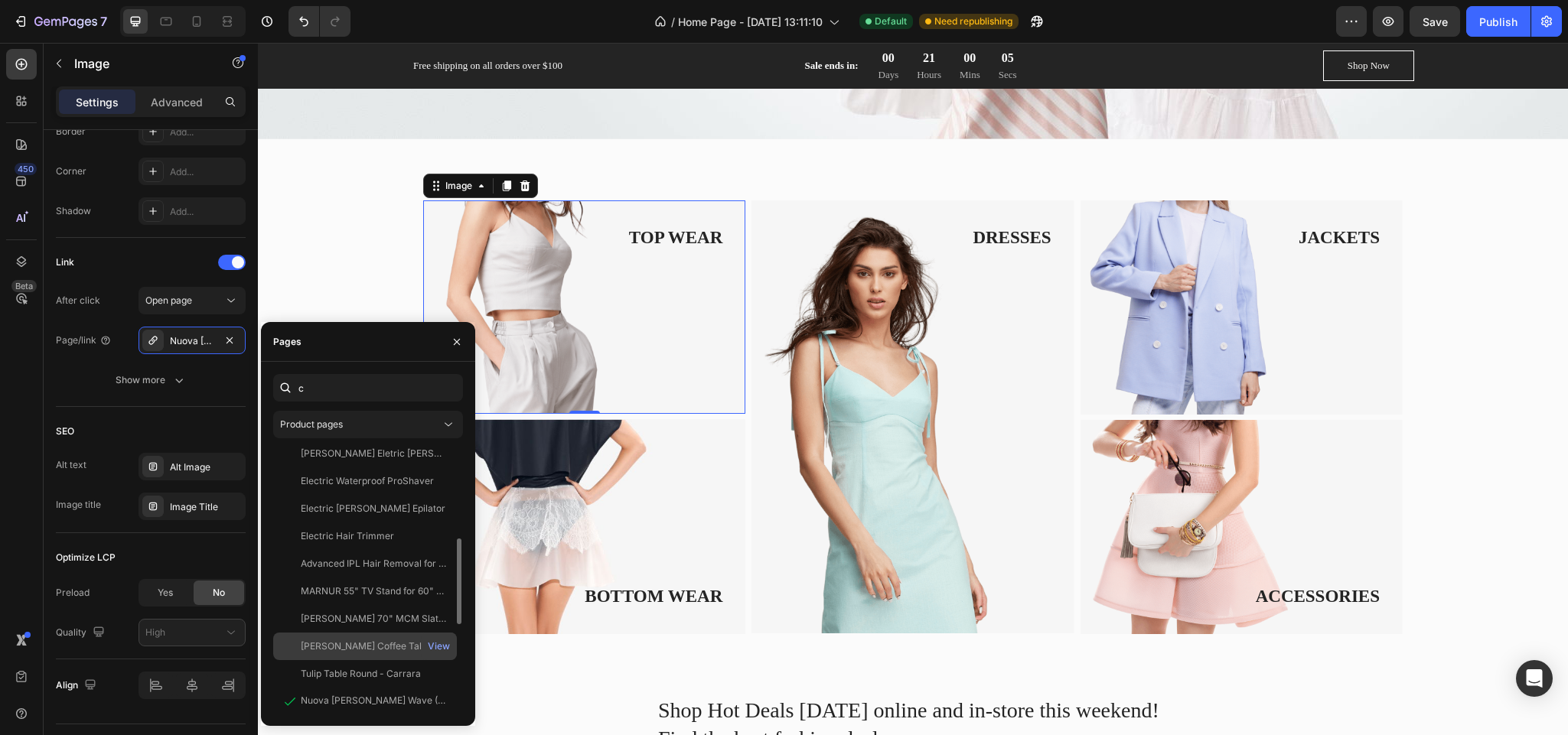
click at [345, 644] on div "[PERSON_NAME] Coffee Table" at bounding box center [367, 646] width 131 height 14
click at [1241, 274] on img at bounding box center [1241, 307] width 322 height 214
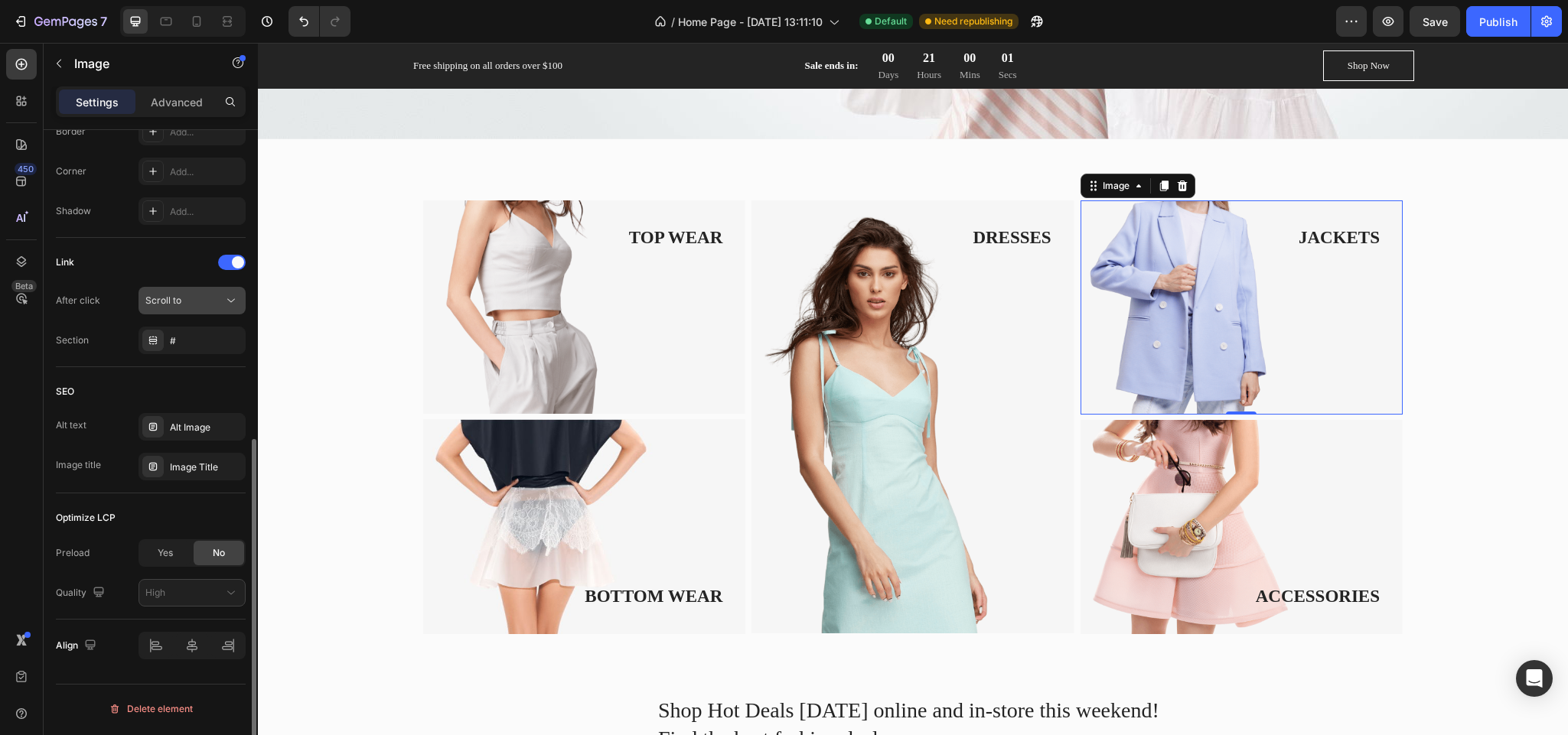
click at [207, 302] on div "Scroll to" at bounding box center [184, 300] width 78 height 14
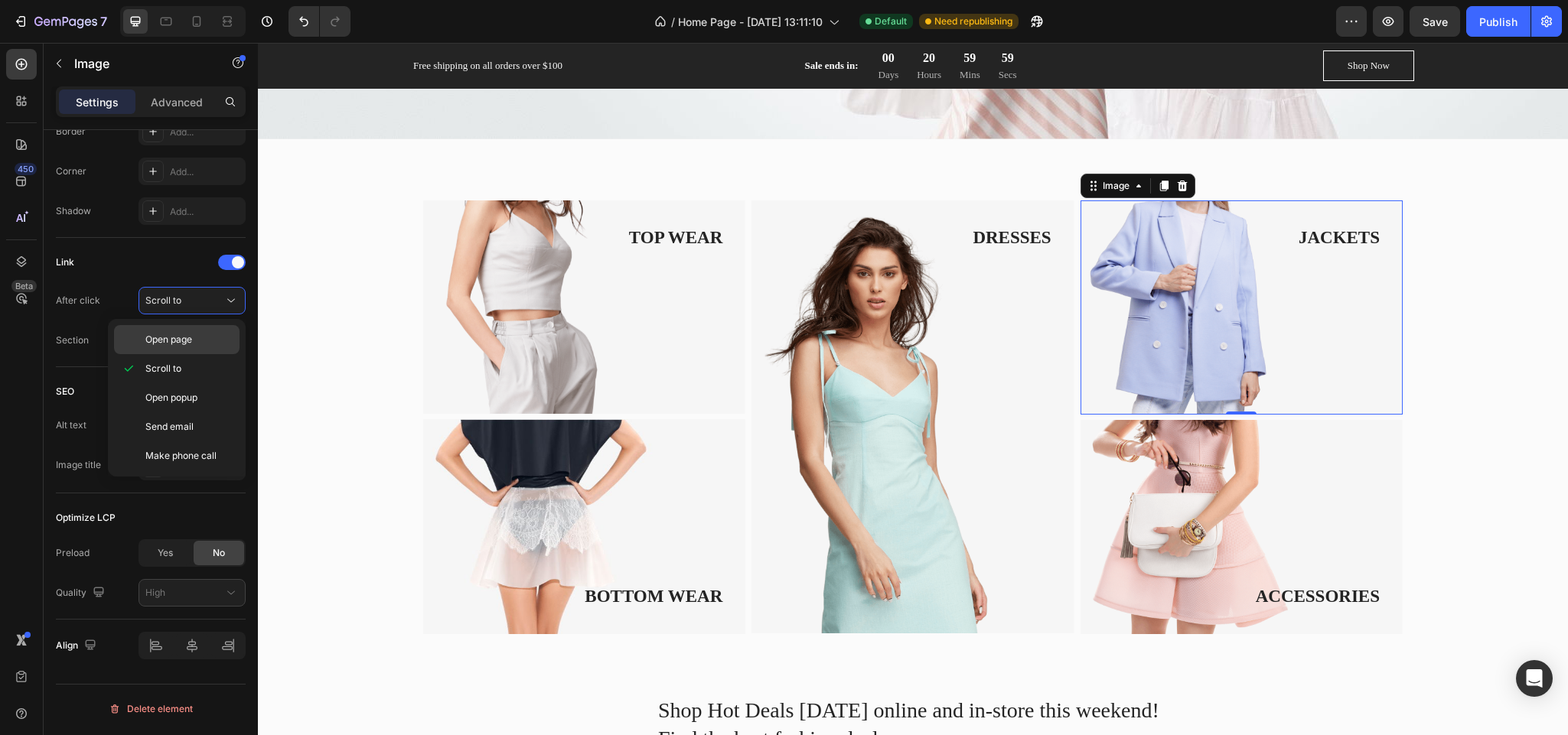
click at [204, 340] on p "Open page" at bounding box center [189, 339] width 88 height 14
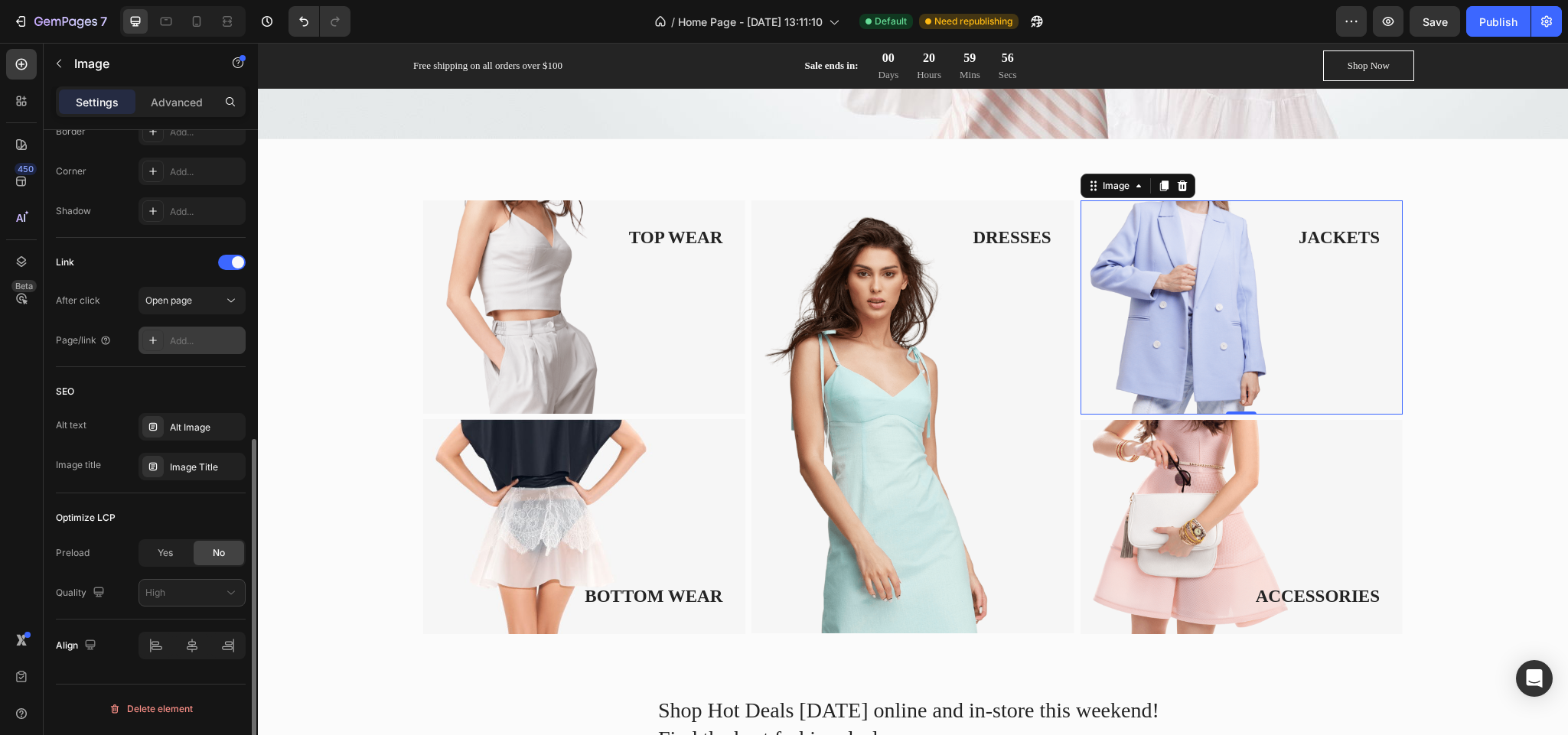
click at [196, 338] on div "Add..." at bounding box center [205, 341] width 72 height 14
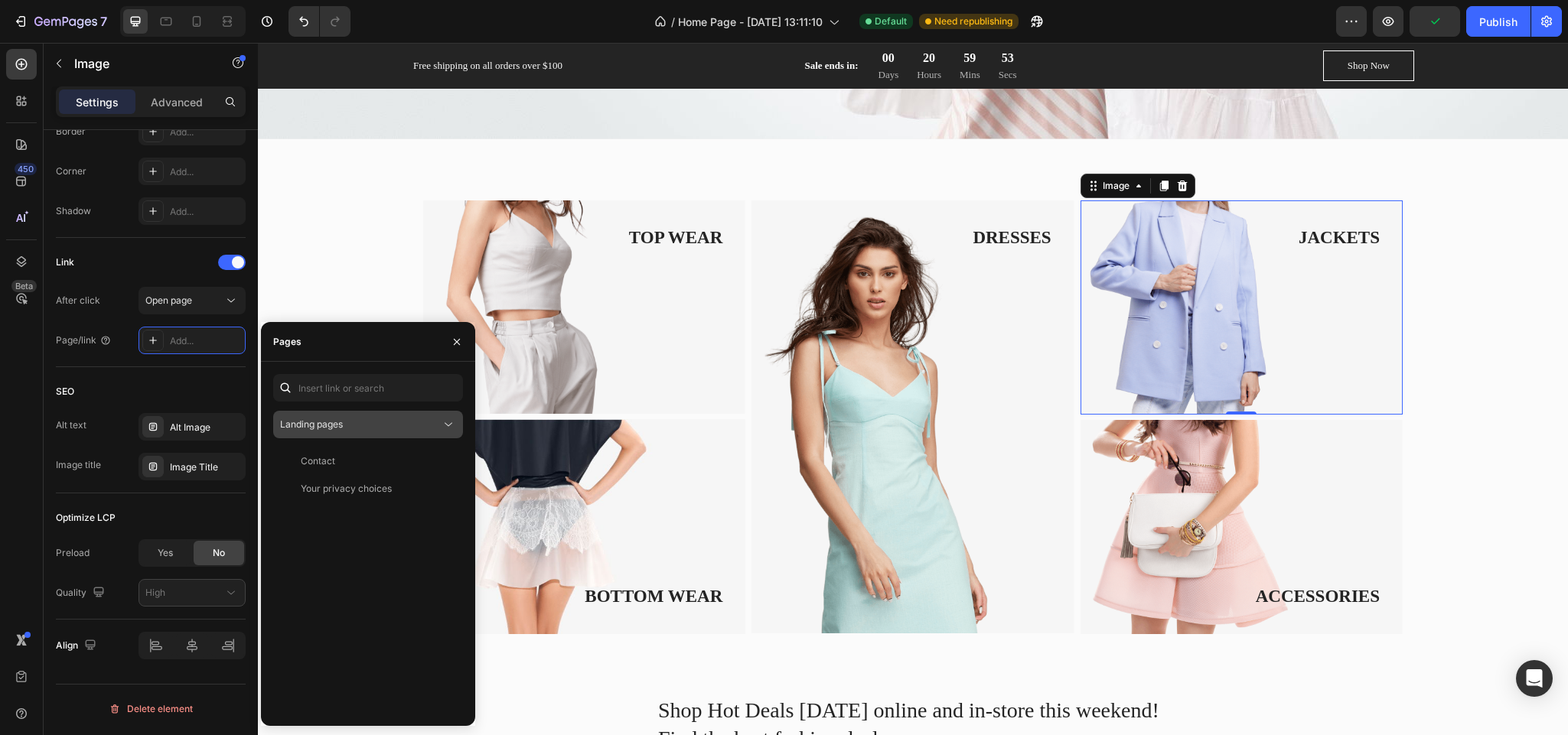
drag, startPoint x: 418, startPoint y: 407, endPoint x: 393, endPoint y: 420, distance: 28.2
click at [393, 420] on div "Landing pages Contact View Your privacy choices View" at bounding box center [369, 543] width 190 height 340
click at [393, 420] on div "Landing pages" at bounding box center [360, 424] width 161 height 14
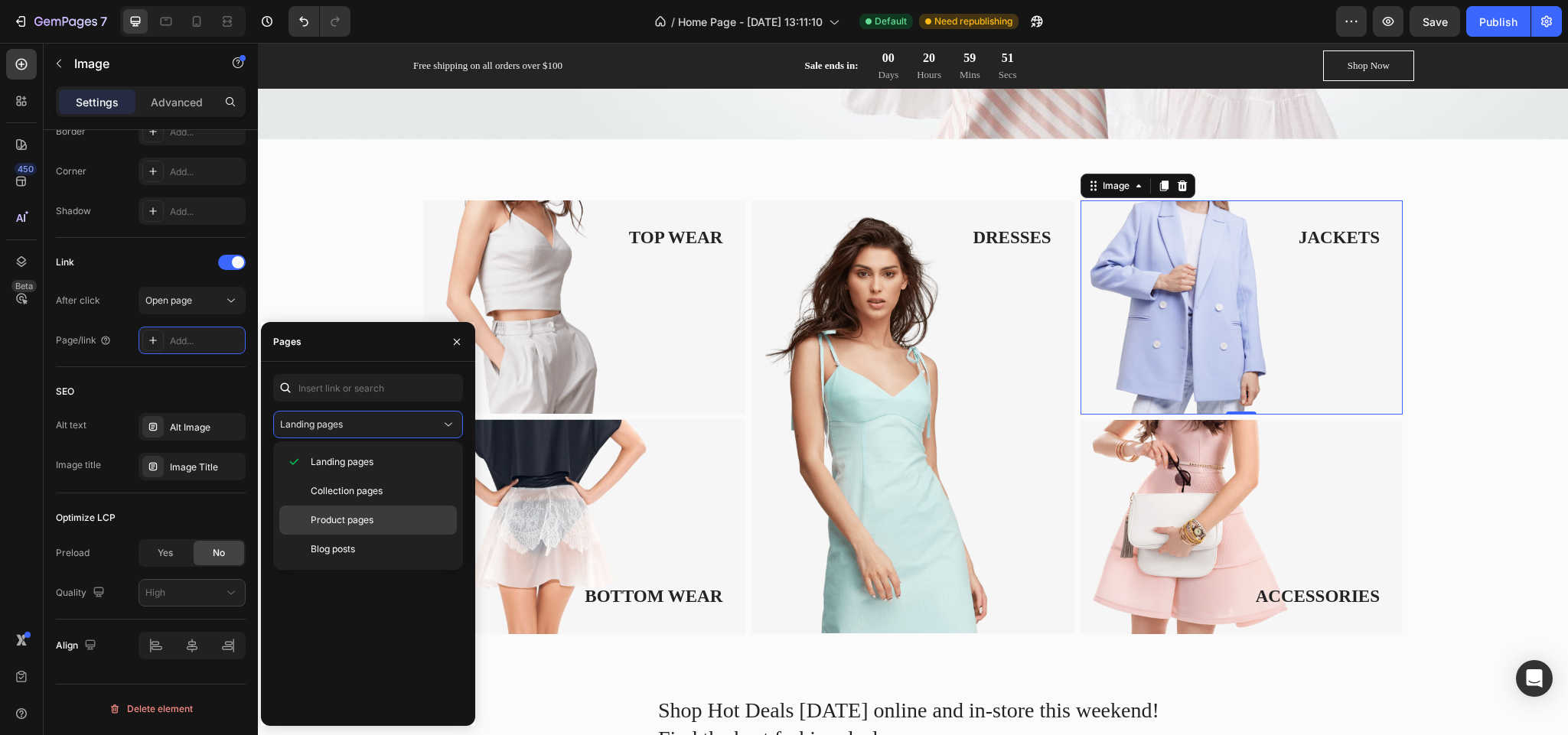
click at [395, 525] on p "Product pages" at bounding box center [380, 520] width 140 height 14
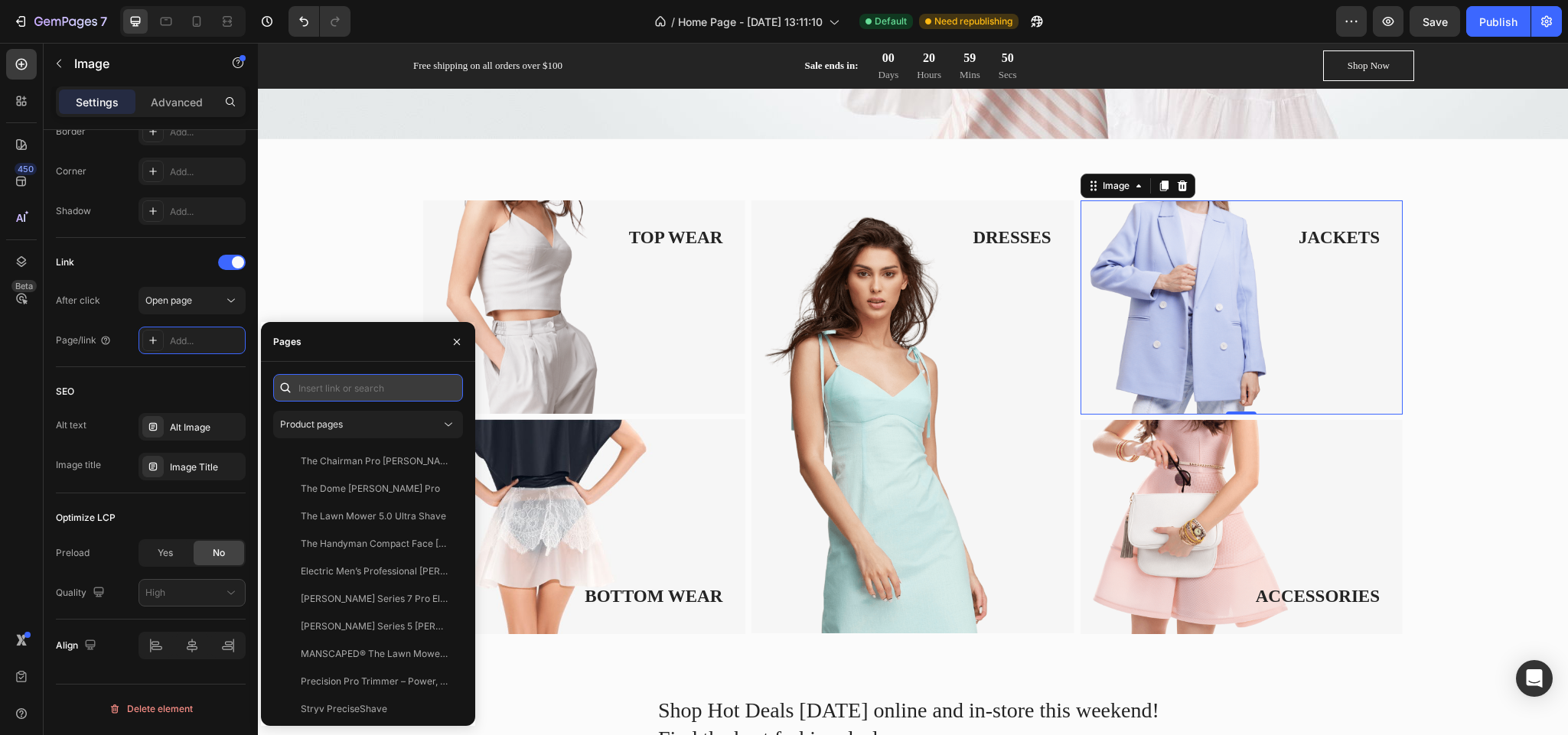
click at [390, 386] on input "text" at bounding box center [369, 388] width 190 height 27
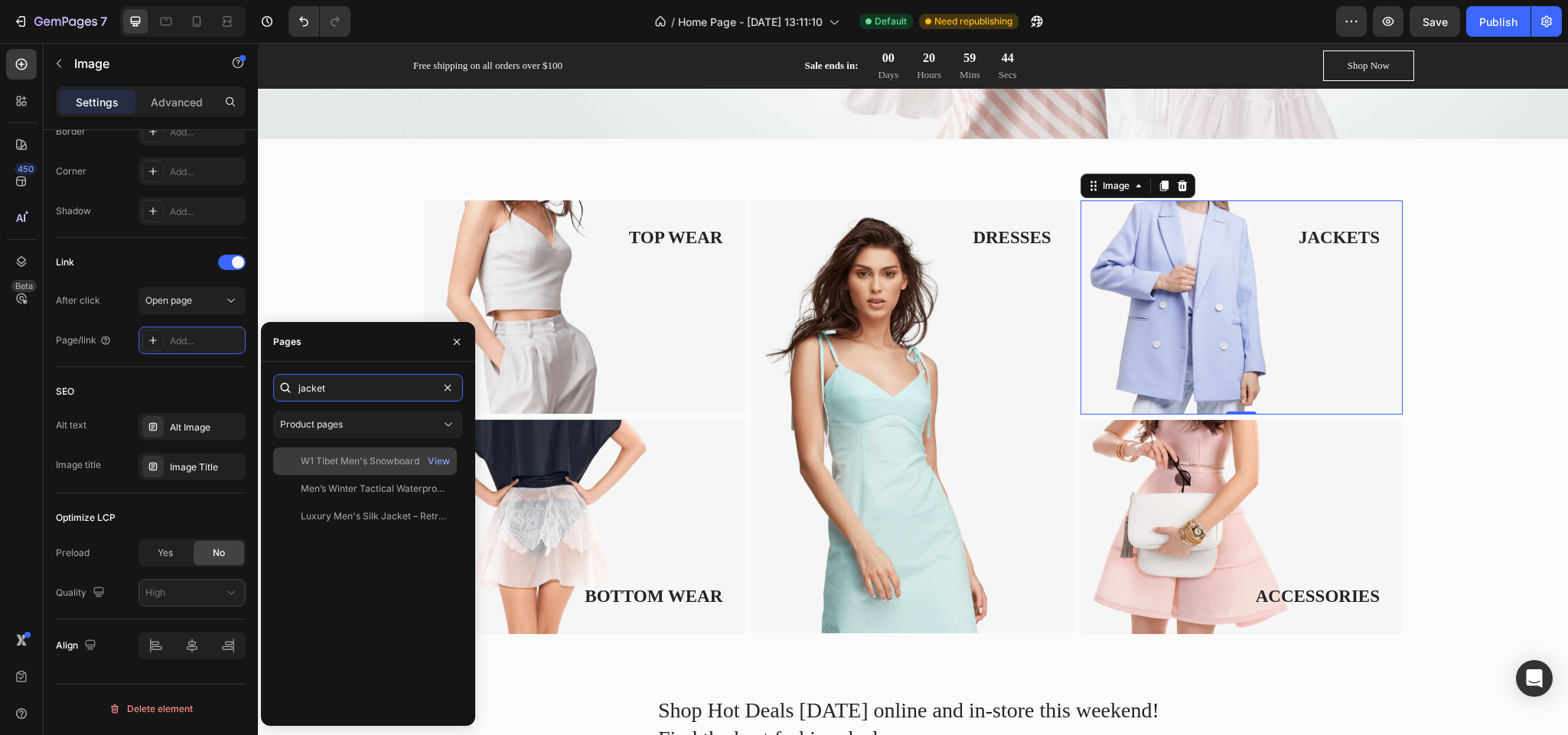
type input "jacket"
click at [405, 463] on div "W1 Tibet Men's Snowboard Jacket" at bounding box center [374, 461] width 147 height 14
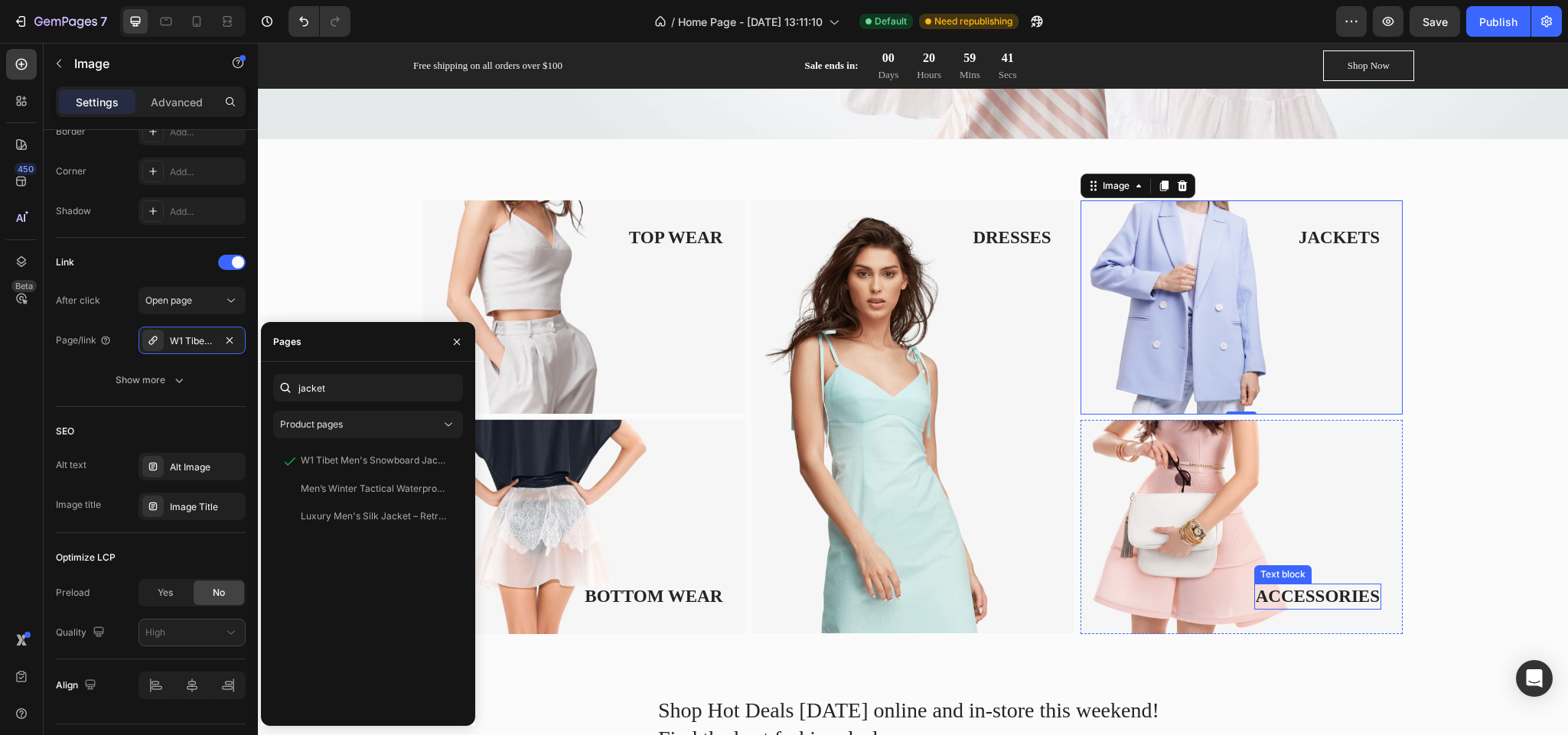
drag, startPoint x: 1248, startPoint y: 596, endPoint x: 1195, endPoint y: 539, distance: 77.8
click at [1256, 596] on p "ACCESSORIES" at bounding box center [1318, 596] width 124 height 23
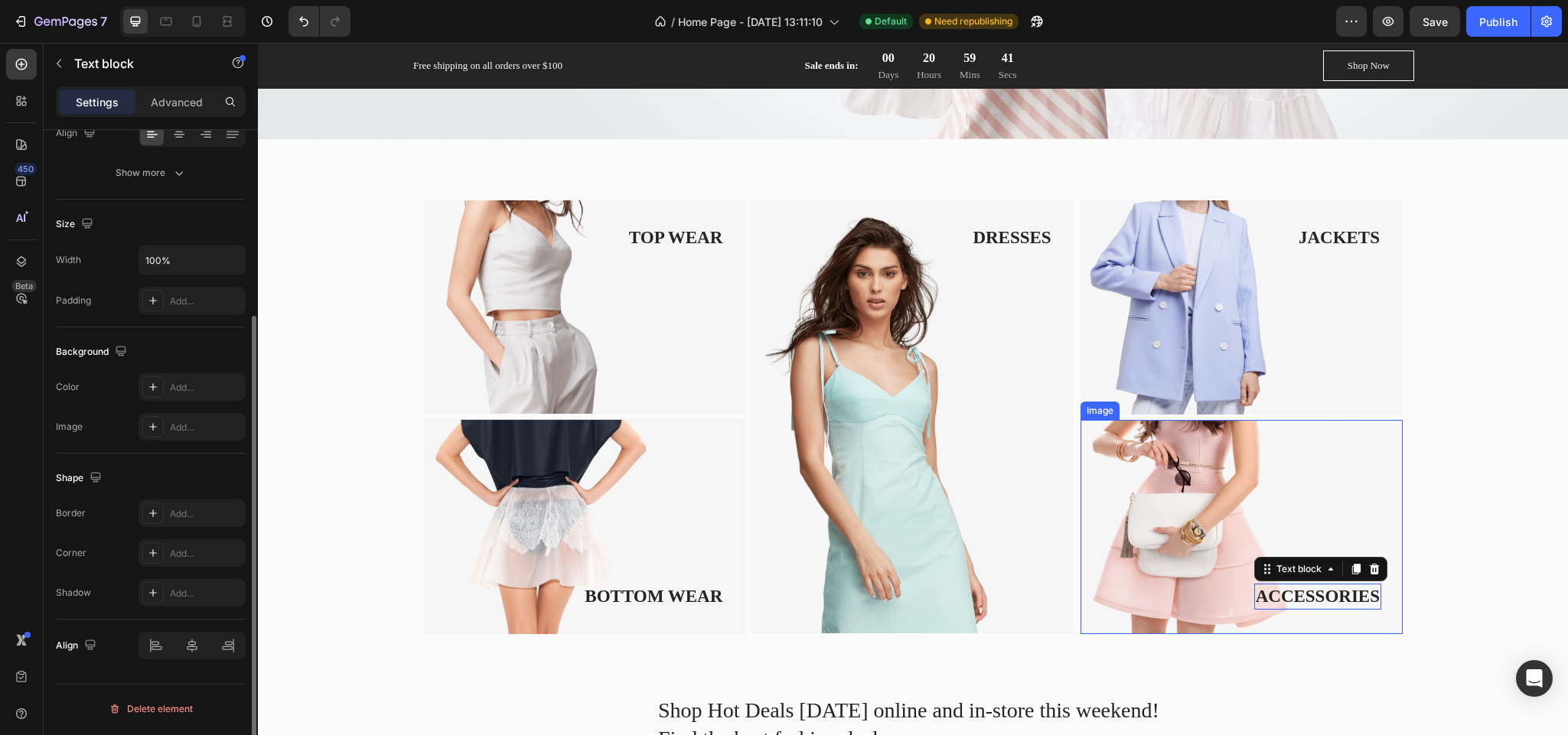
scroll to position [0, 0]
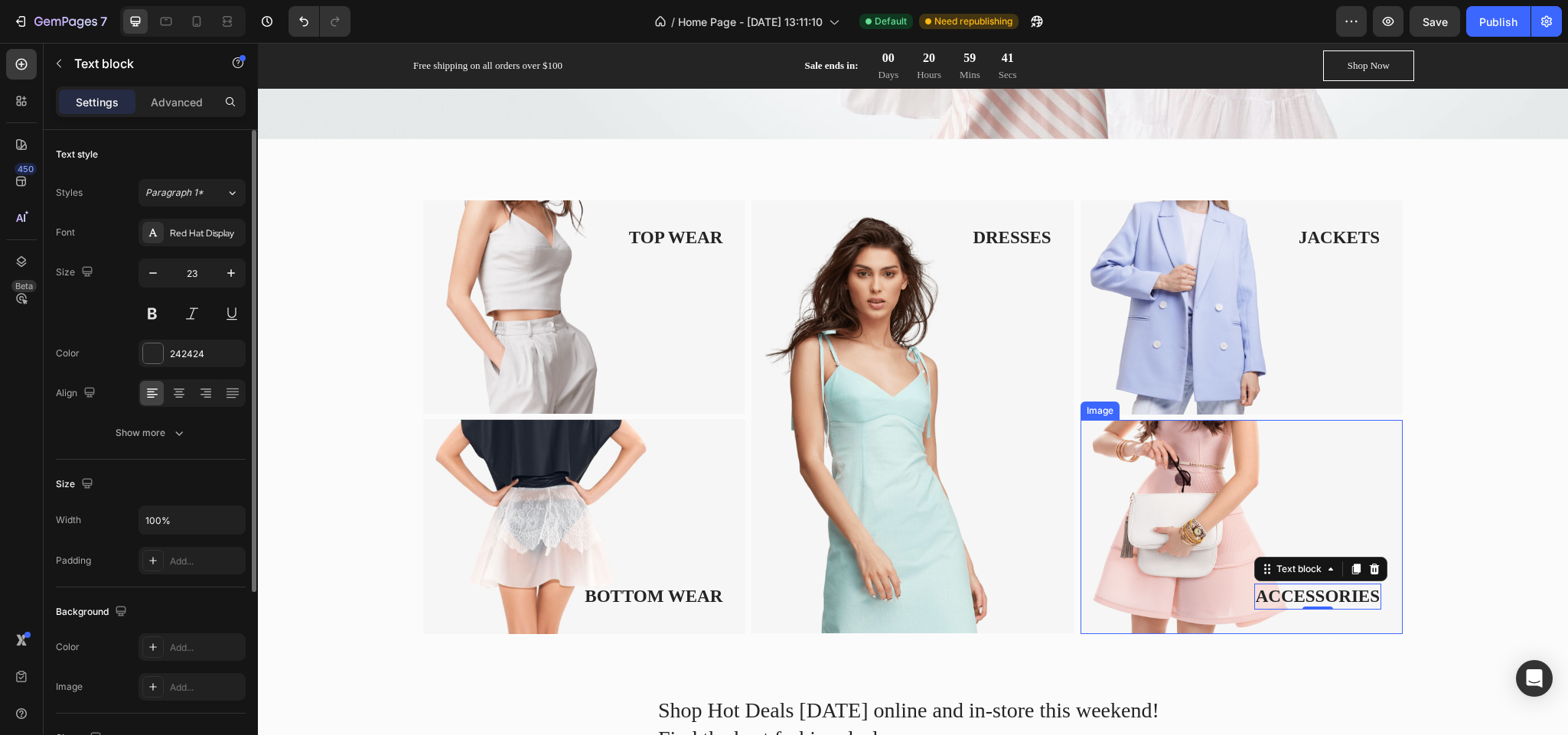
click at [1186, 533] on img at bounding box center [1241, 527] width 322 height 214
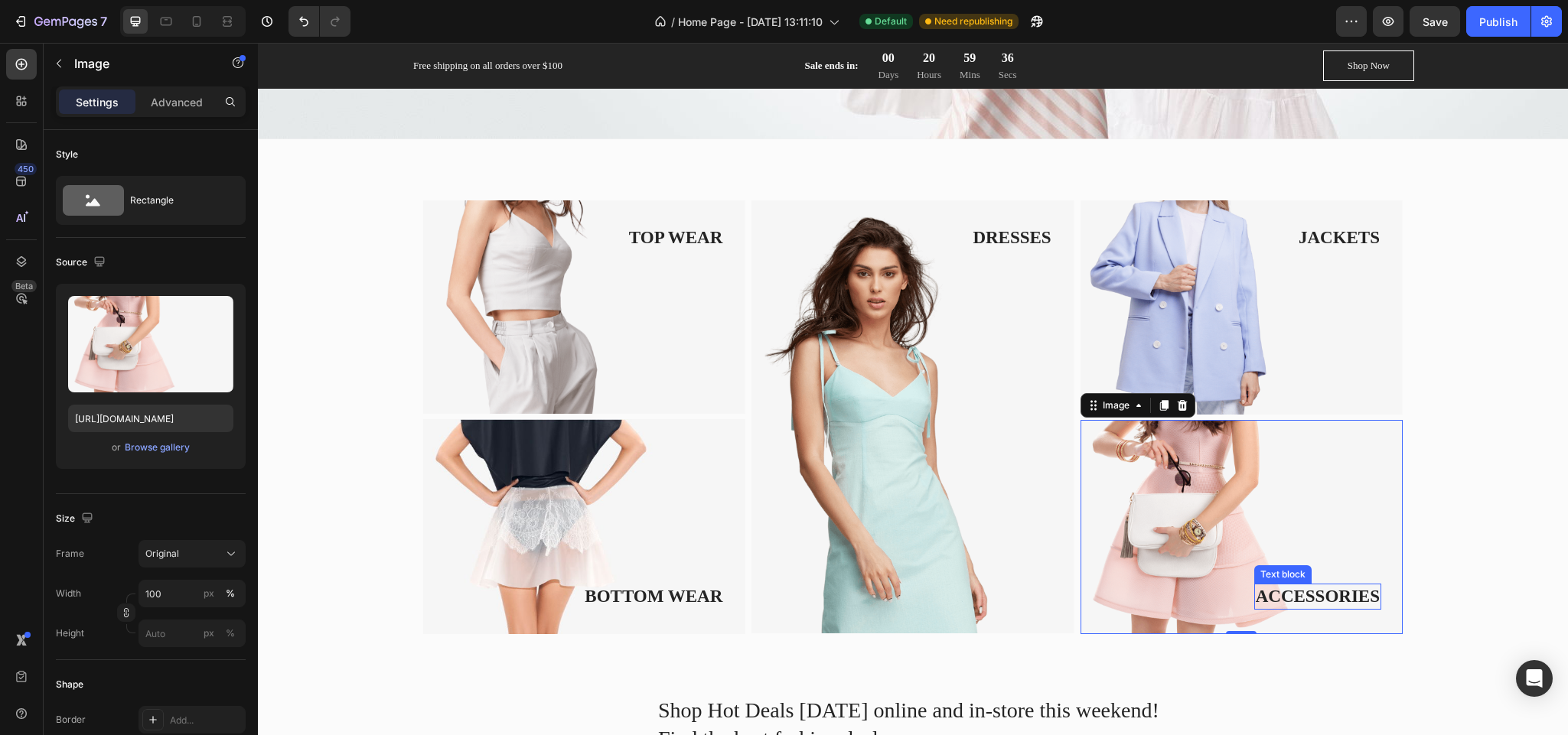
click at [1315, 585] on p "ACCESSORIES" at bounding box center [1318, 596] width 124 height 23
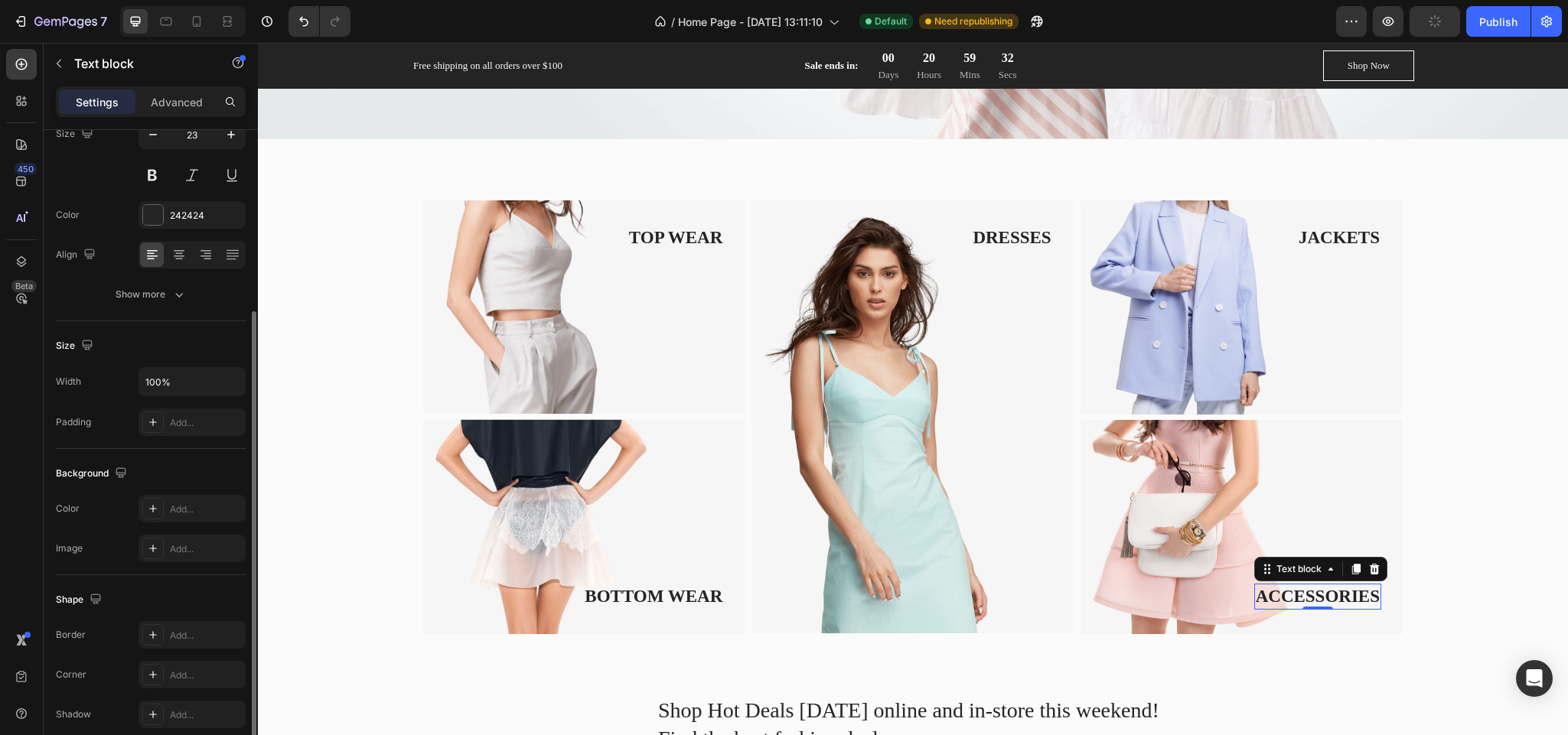
scroll to position [260, 0]
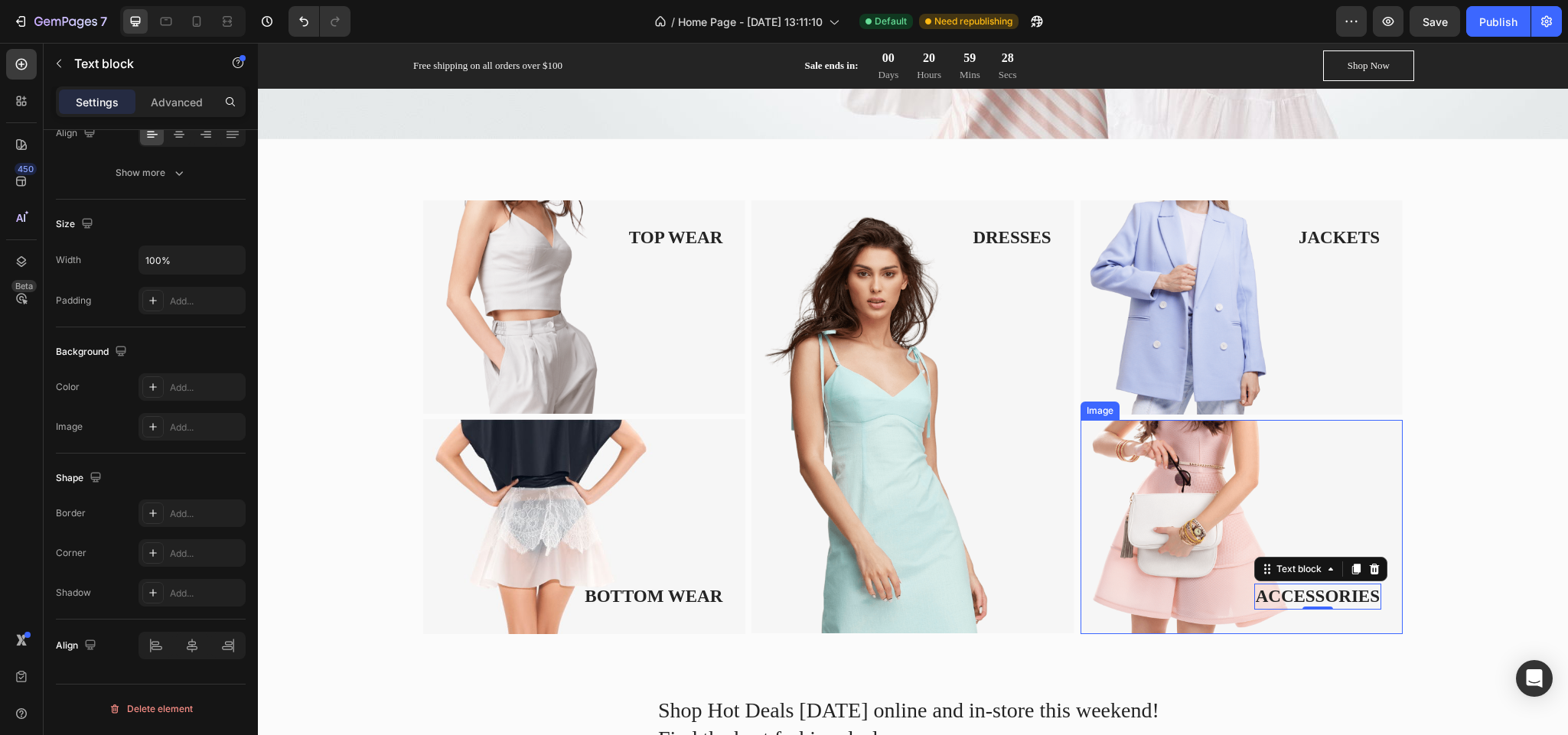
click at [1315, 453] on img at bounding box center [1241, 527] width 322 height 214
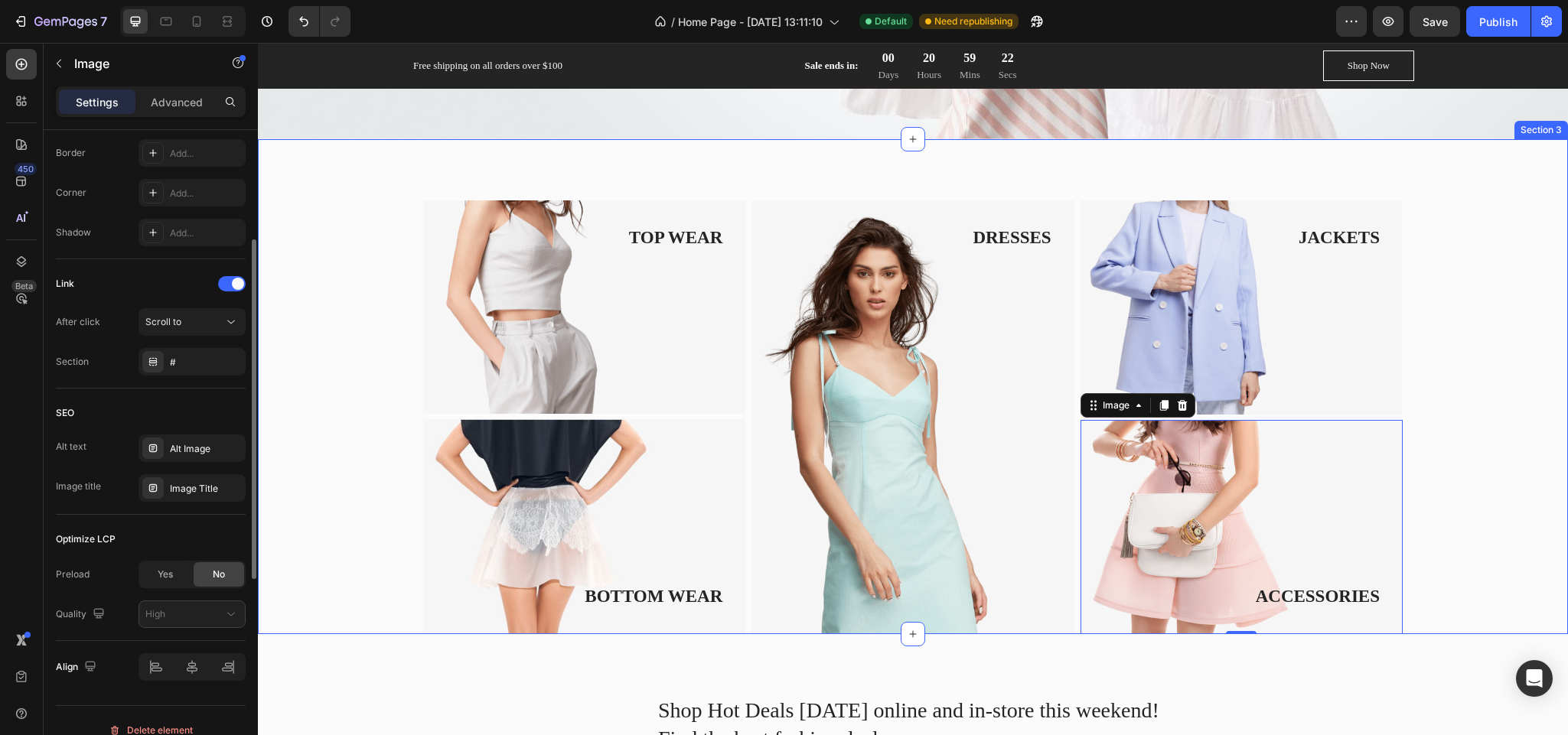
scroll to position [588, 0]
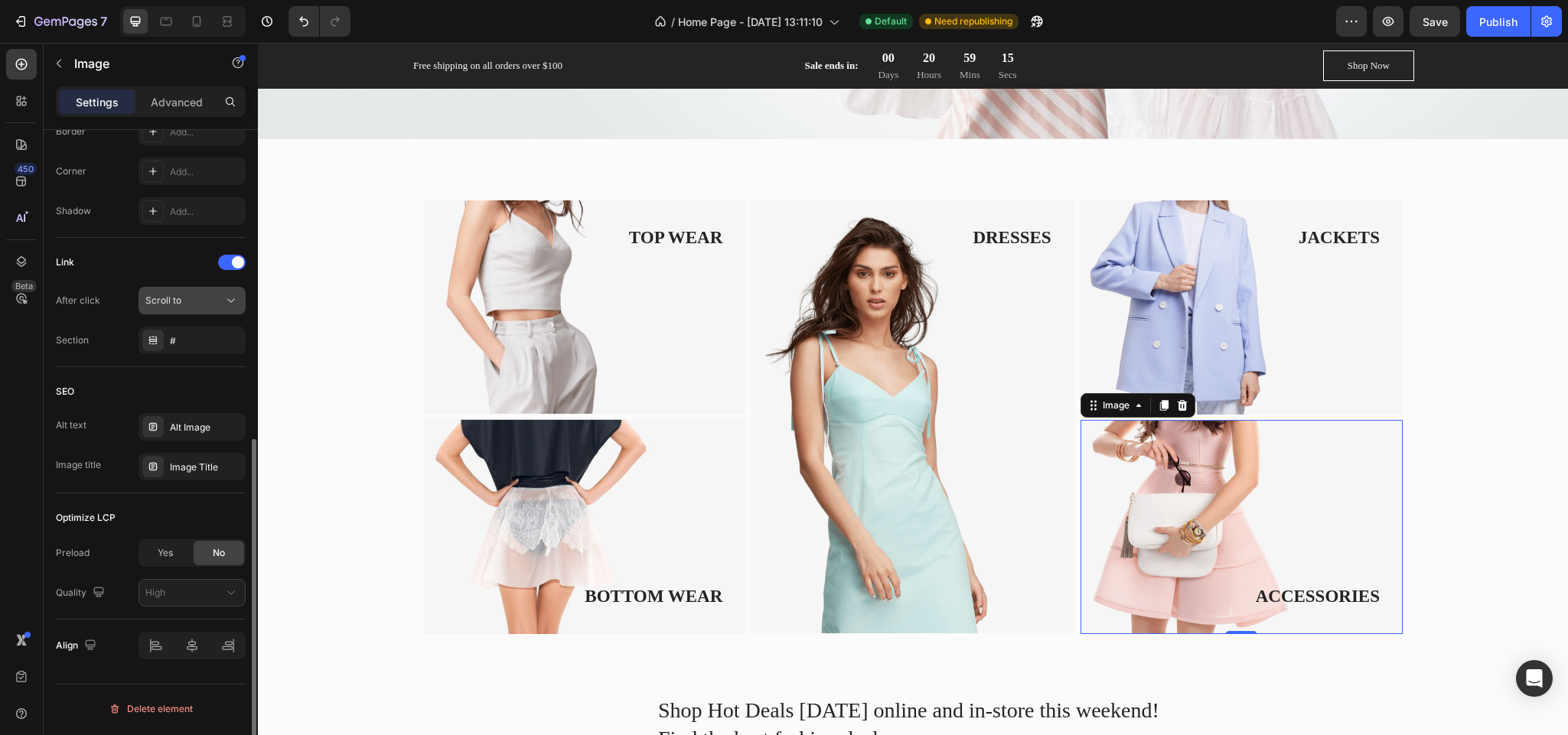
click at [219, 311] on button "Scroll to" at bounding box center [192, 301] width 107 height 27
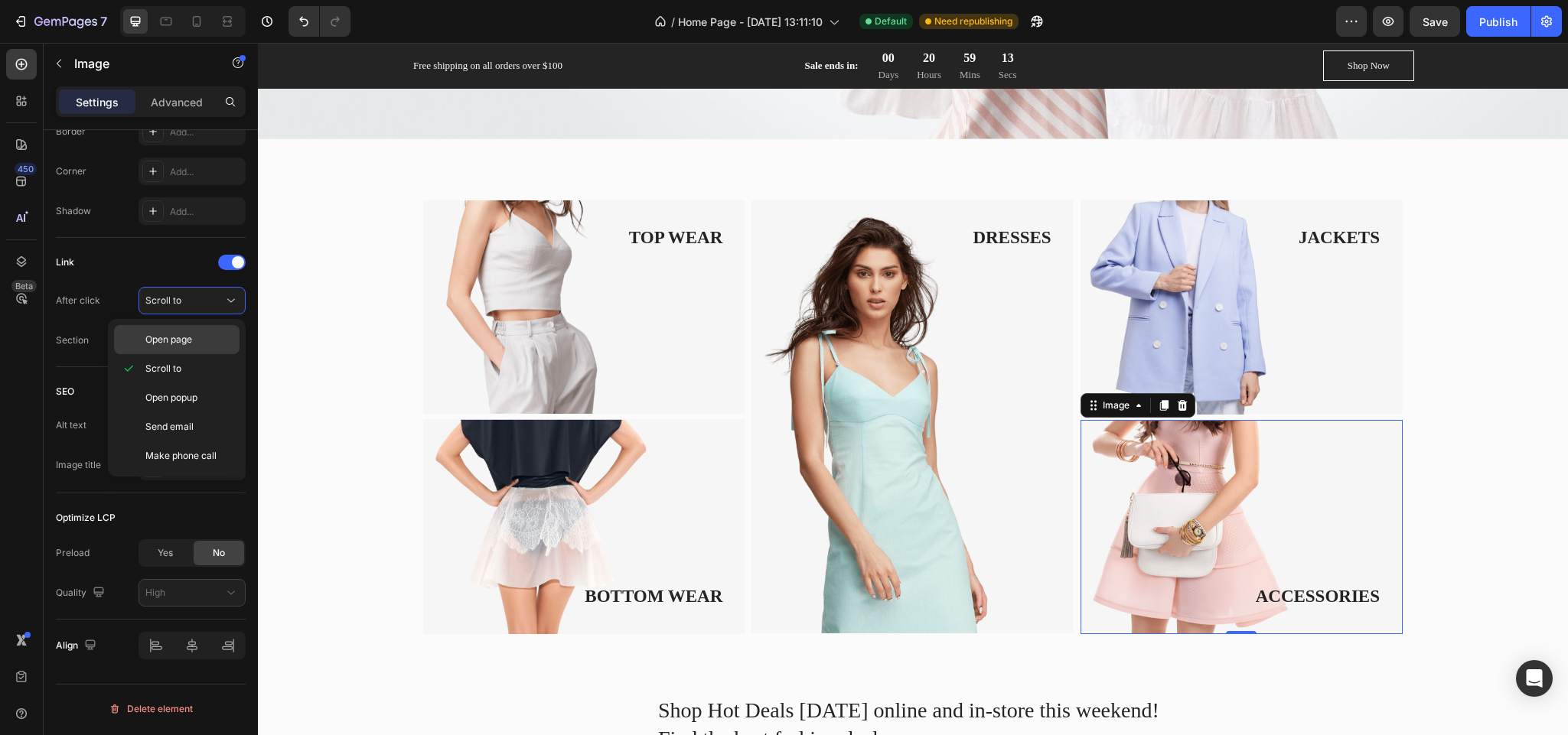
click at [192, 342] on span "Open page" at bounding box center [168, 339] width 47 height 14
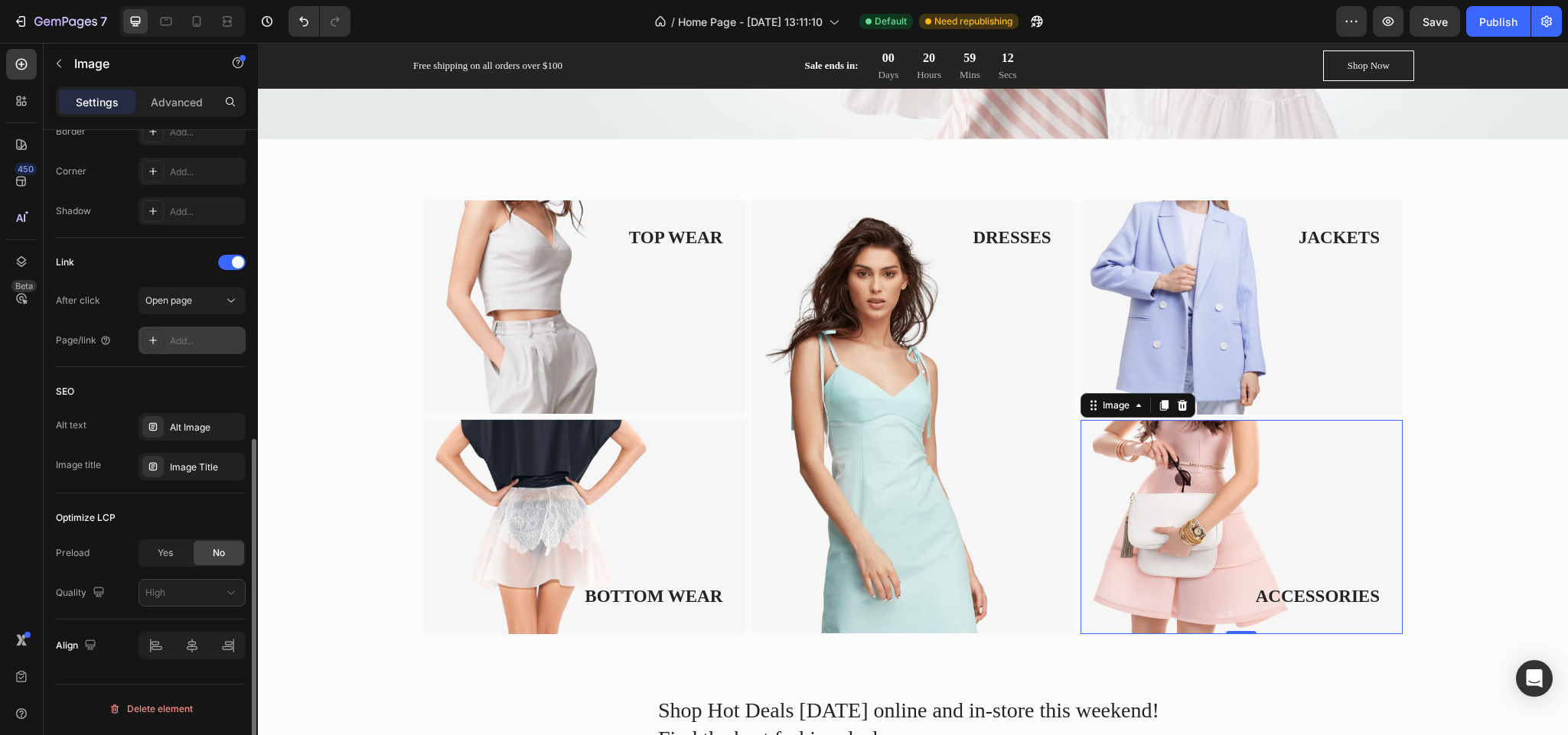
click at [202, 345] on div "Add..." at bounding box center [205, 341] width 72 height 14
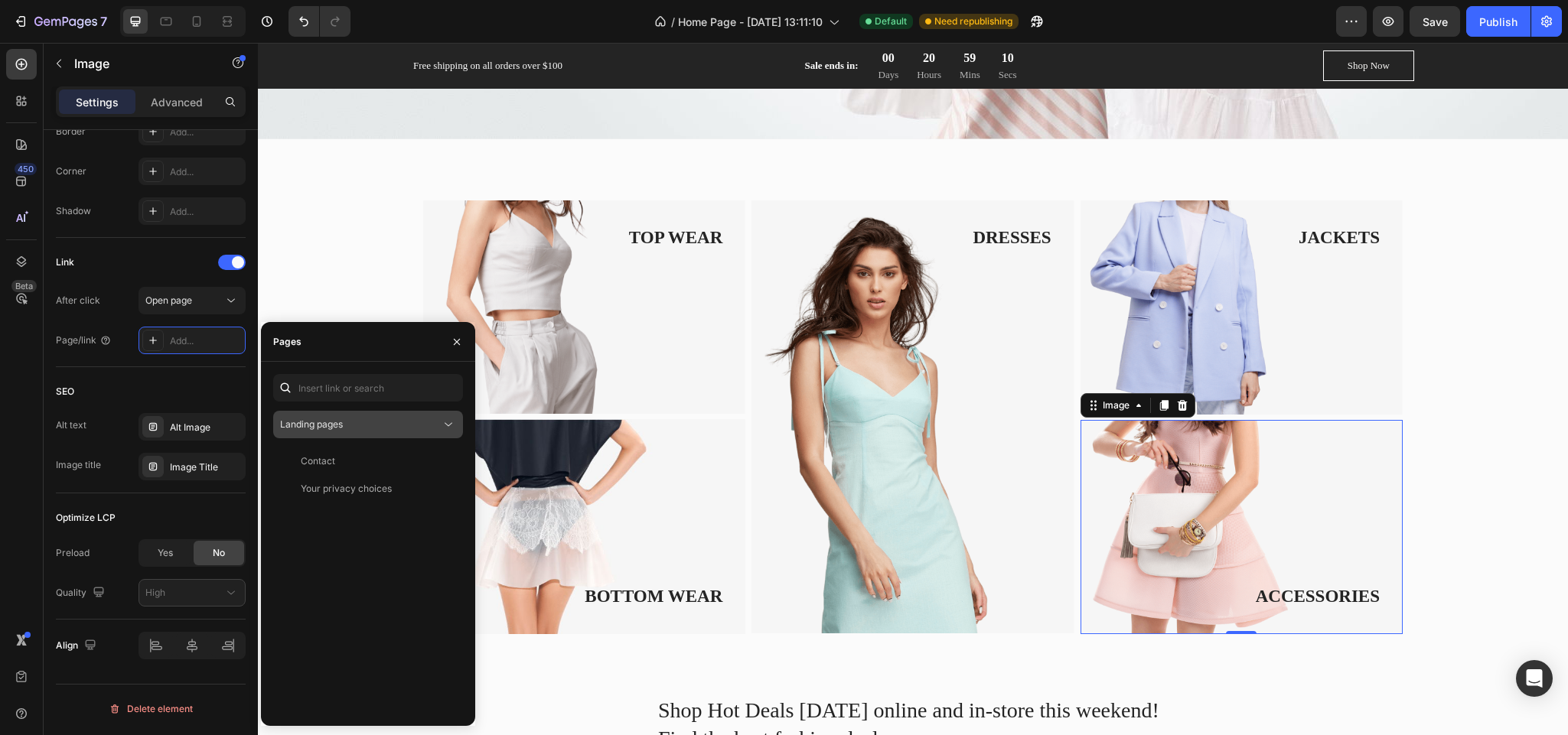
click at [360, 419] on div "Landing pages" at bounding box center [360, 424] width 161 height 14
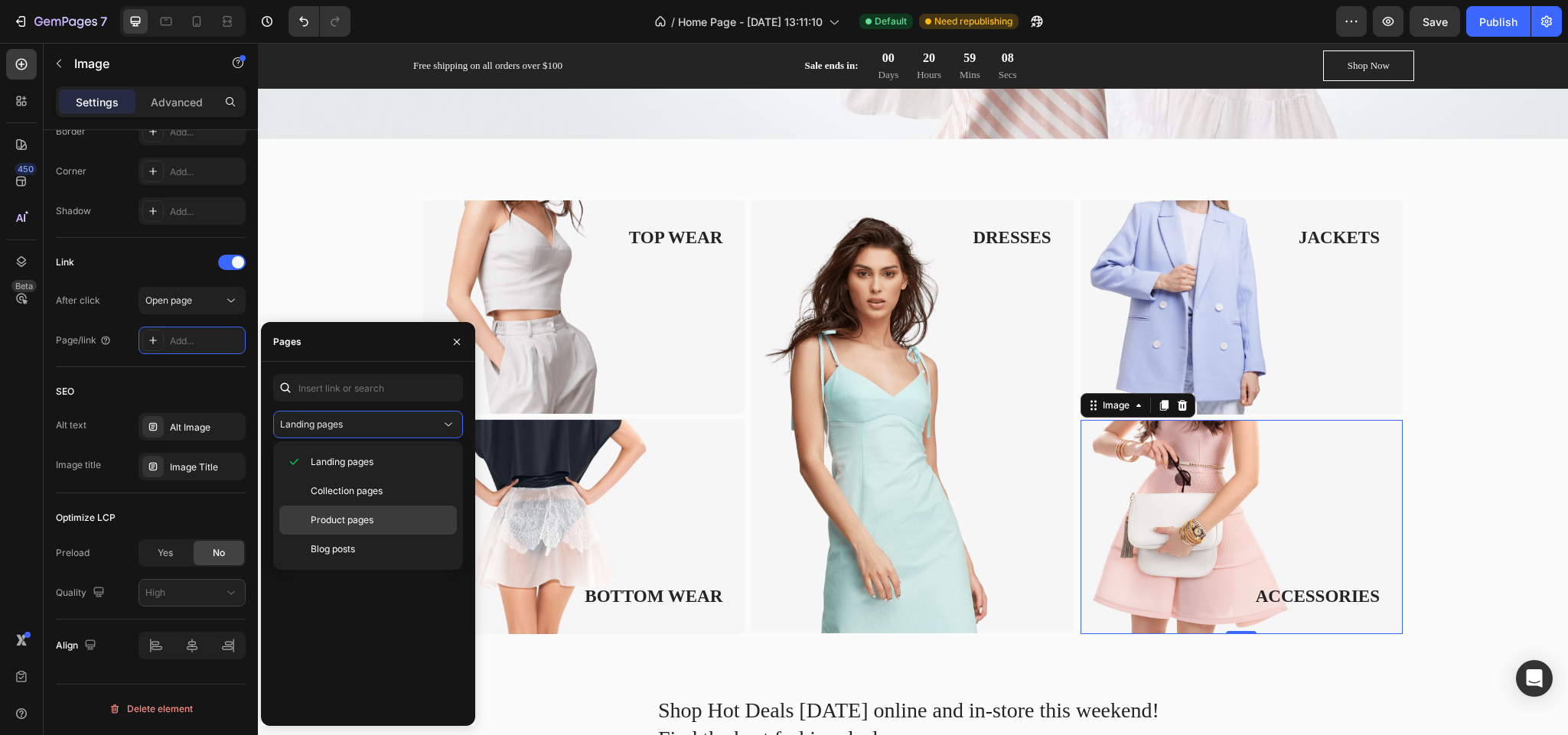
click at [340, 534] on div "Product pages" at bounding box center [368, 549] width 178 height 29
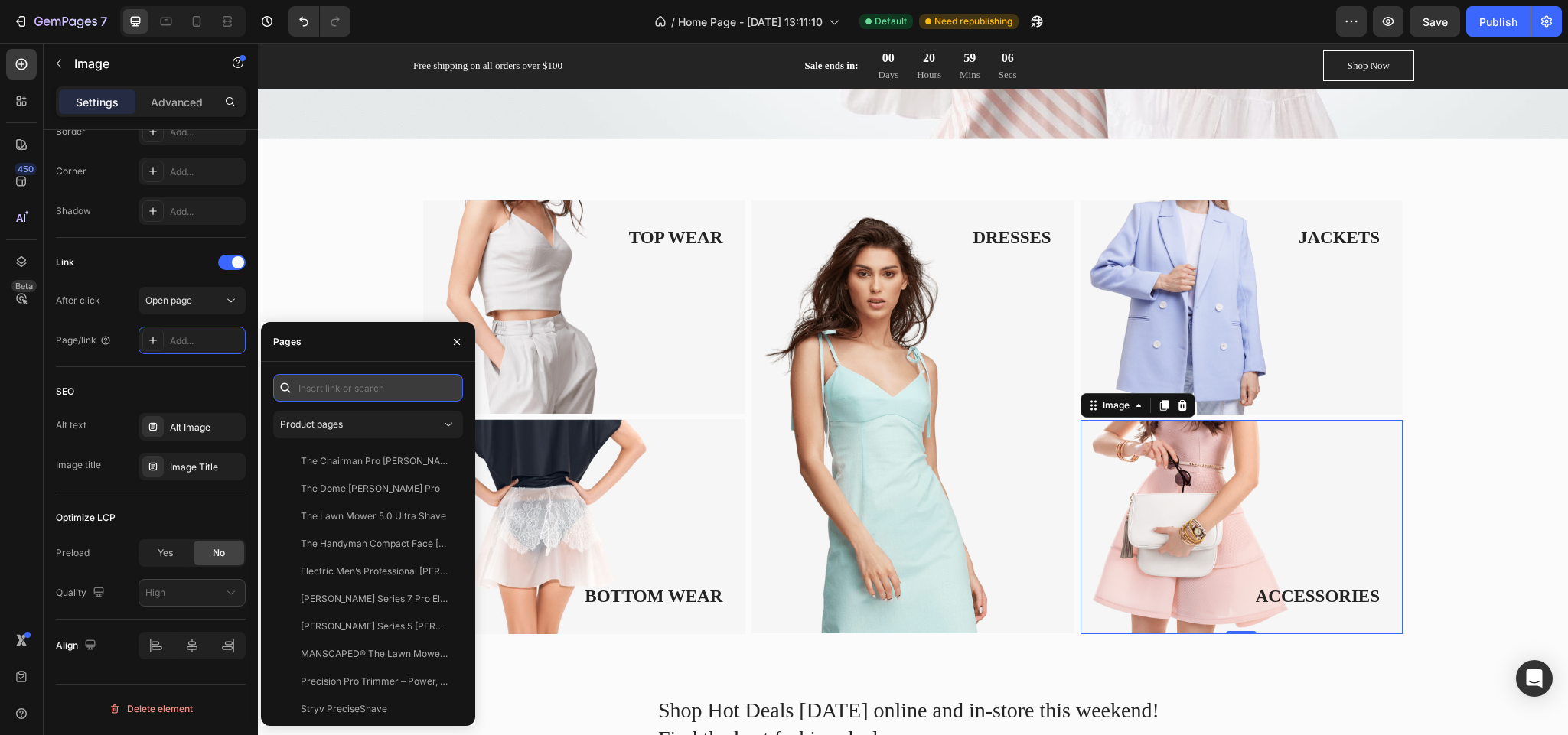
click at [326, 388] on input "text" at bounding box center [369, 388] width 190 height 27
type input "amd"
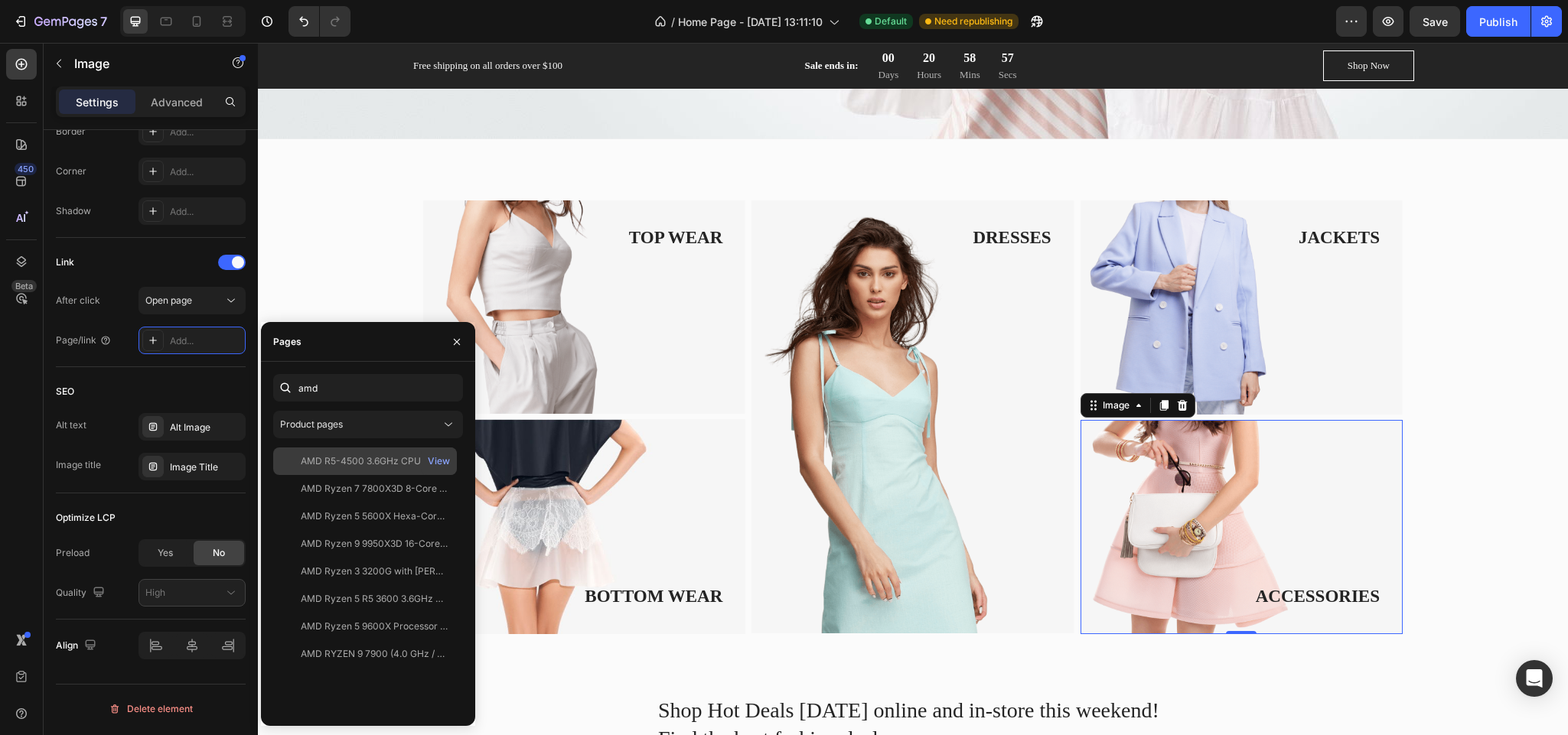
click at [306, 467] on div "AMD R5-4500 3.6GHz CPU" at bounding box center [361, 461] width 120 height 14
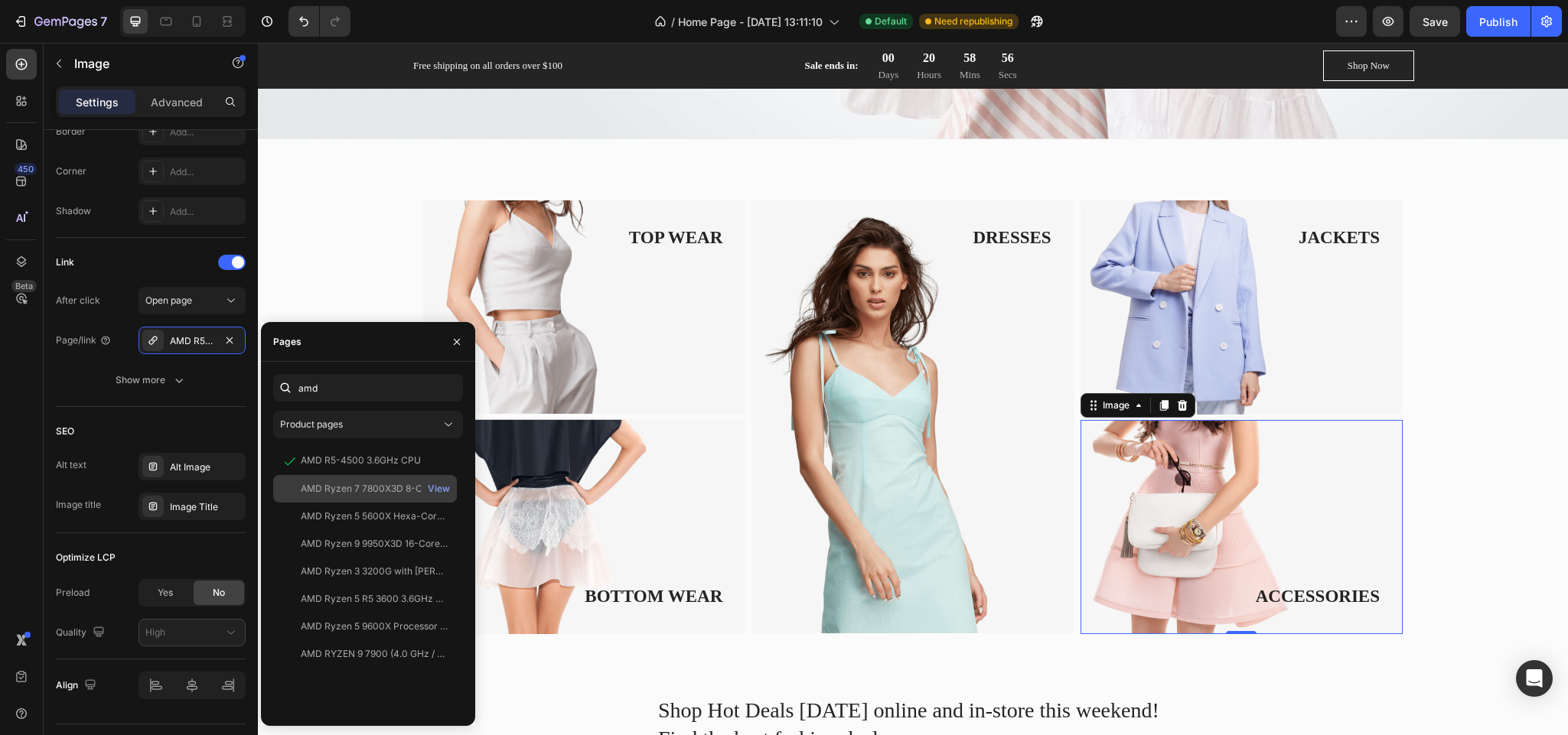
click at [306, 485] on div "AMD Ryzen 7 7800X3D 8-Core 4.2GHz AM5 Processor" at bounding box center [374, 489] width 147 height 14
click at [301, 521] on div "AMD Ryzen 5 5600X Hexa-Core 3.7GHz AM4 Desktop Processor" at bounding box center [374, 516] width 147 height 14
click at [301, 475] on div "AMD R5-4500 3.6GHz CPU View" at bounding box center [365, 489] width 183 height 27
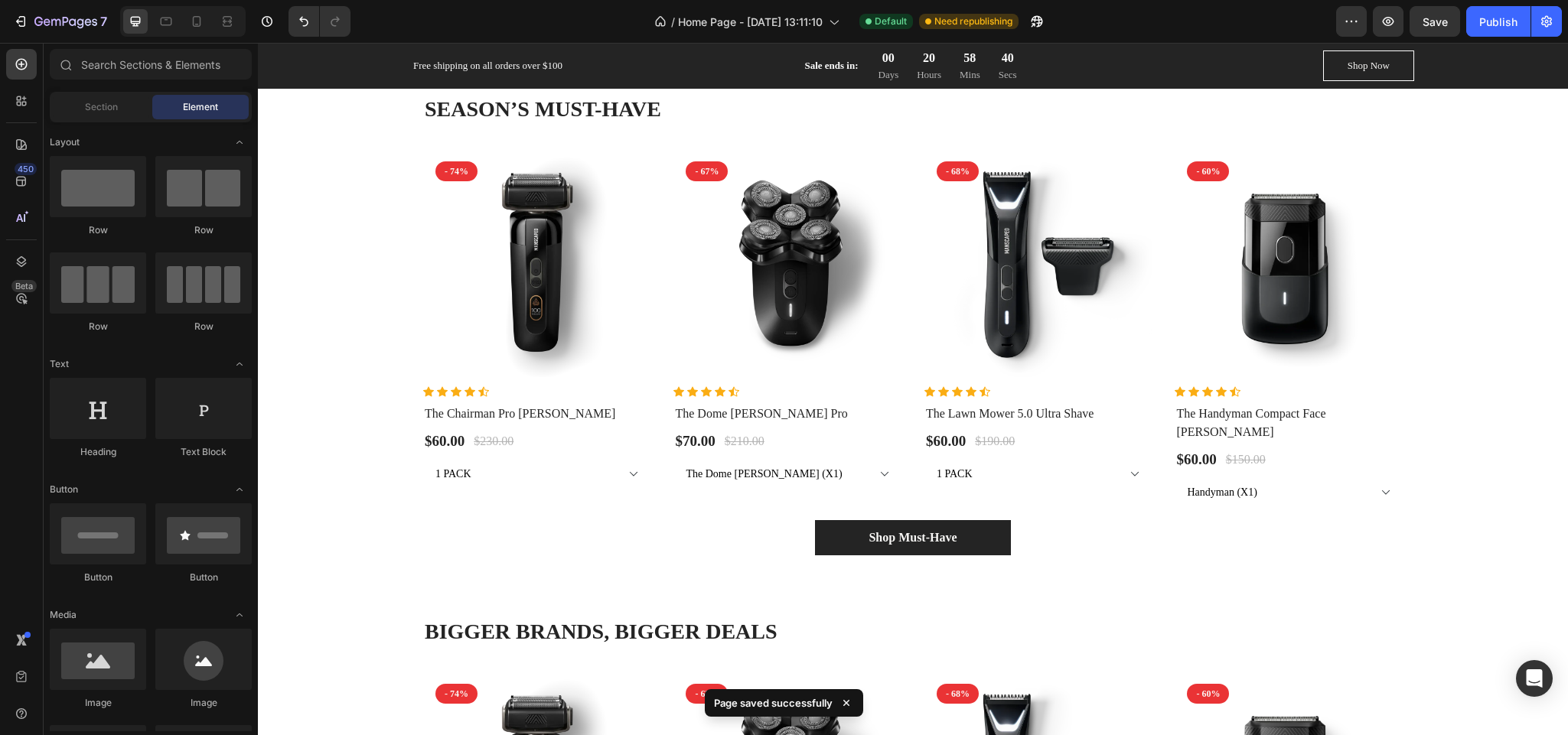
scroll to position [1749, 0]
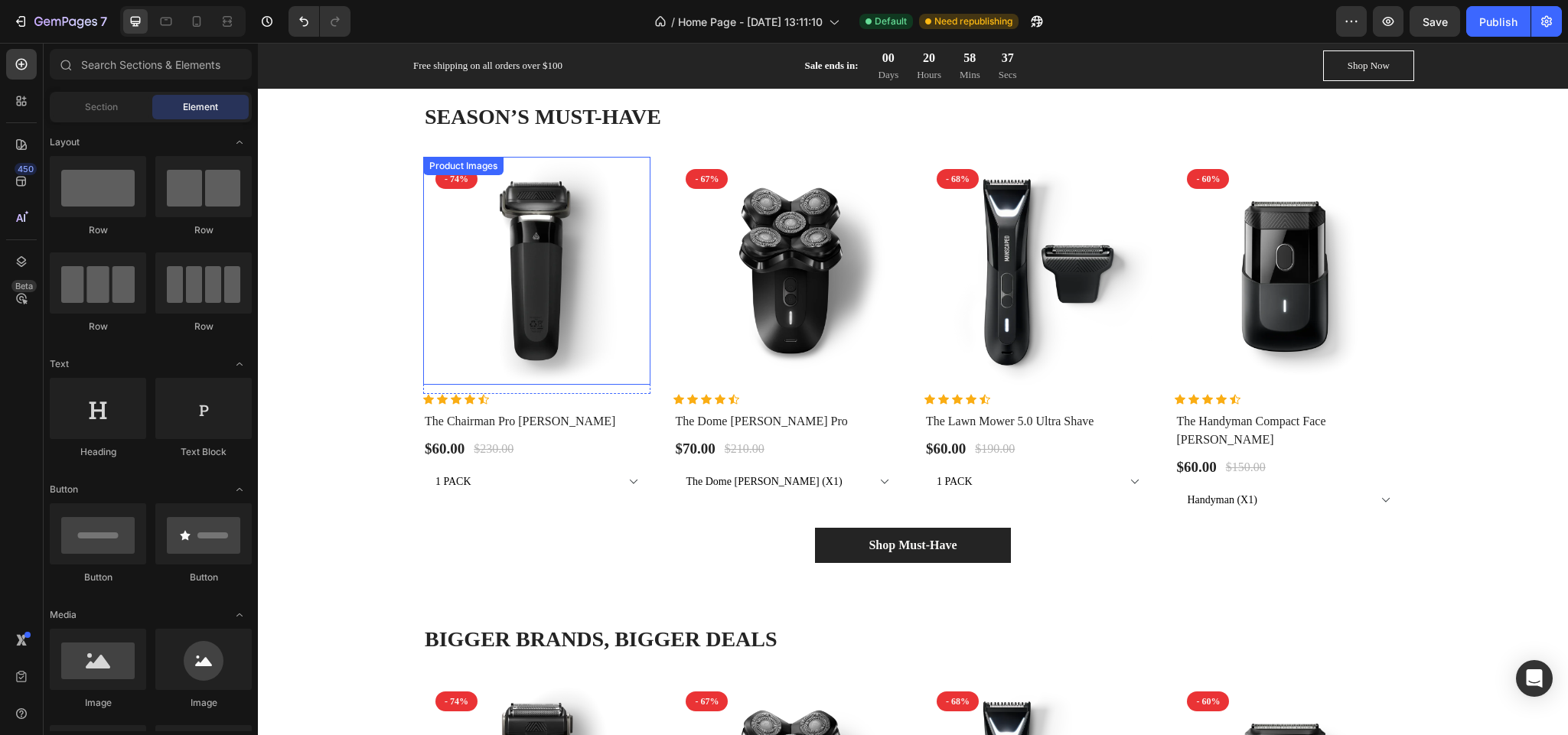
click at [618, 347] on img at bounding box center [536, 270] width 227 height 227
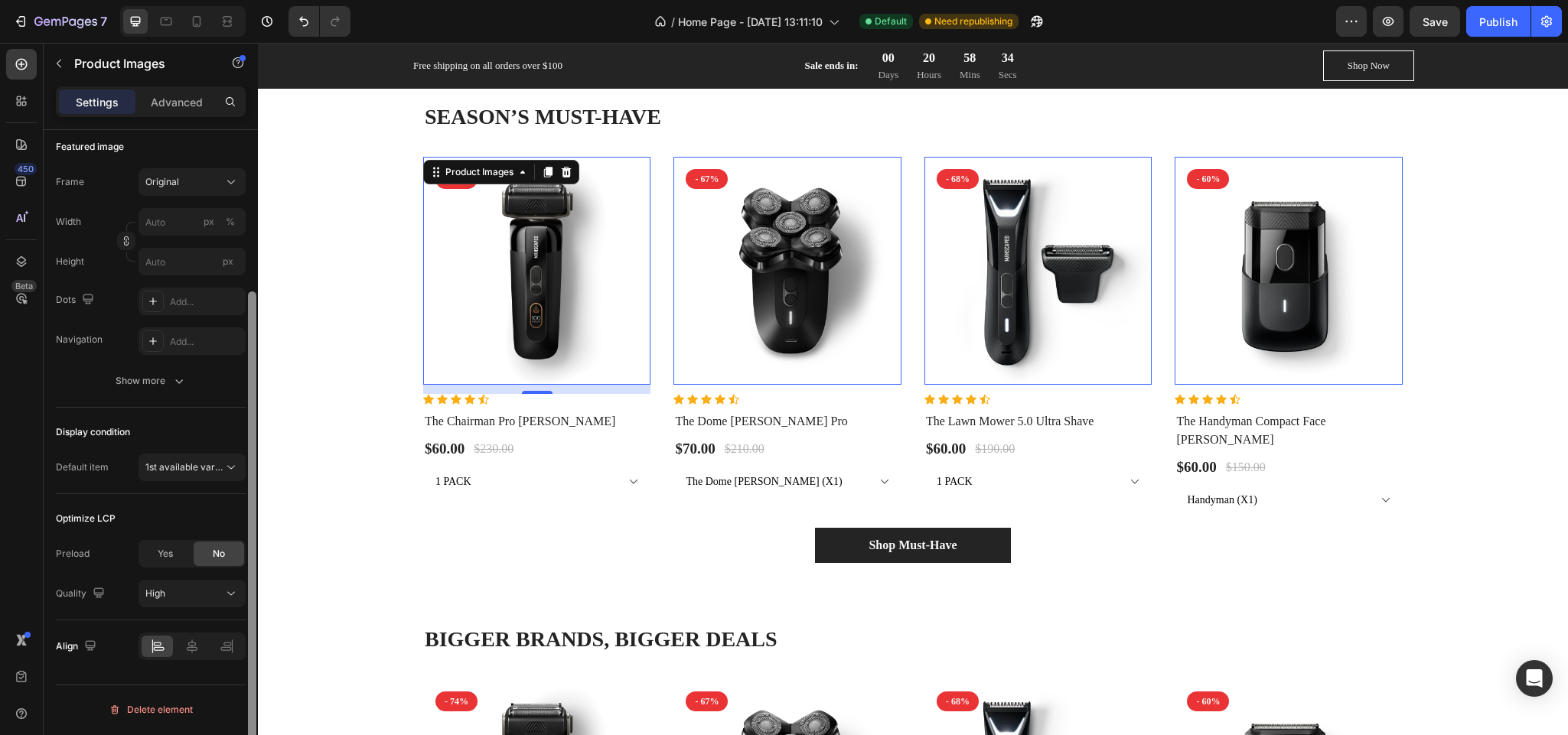
scroll to position [0, 0]
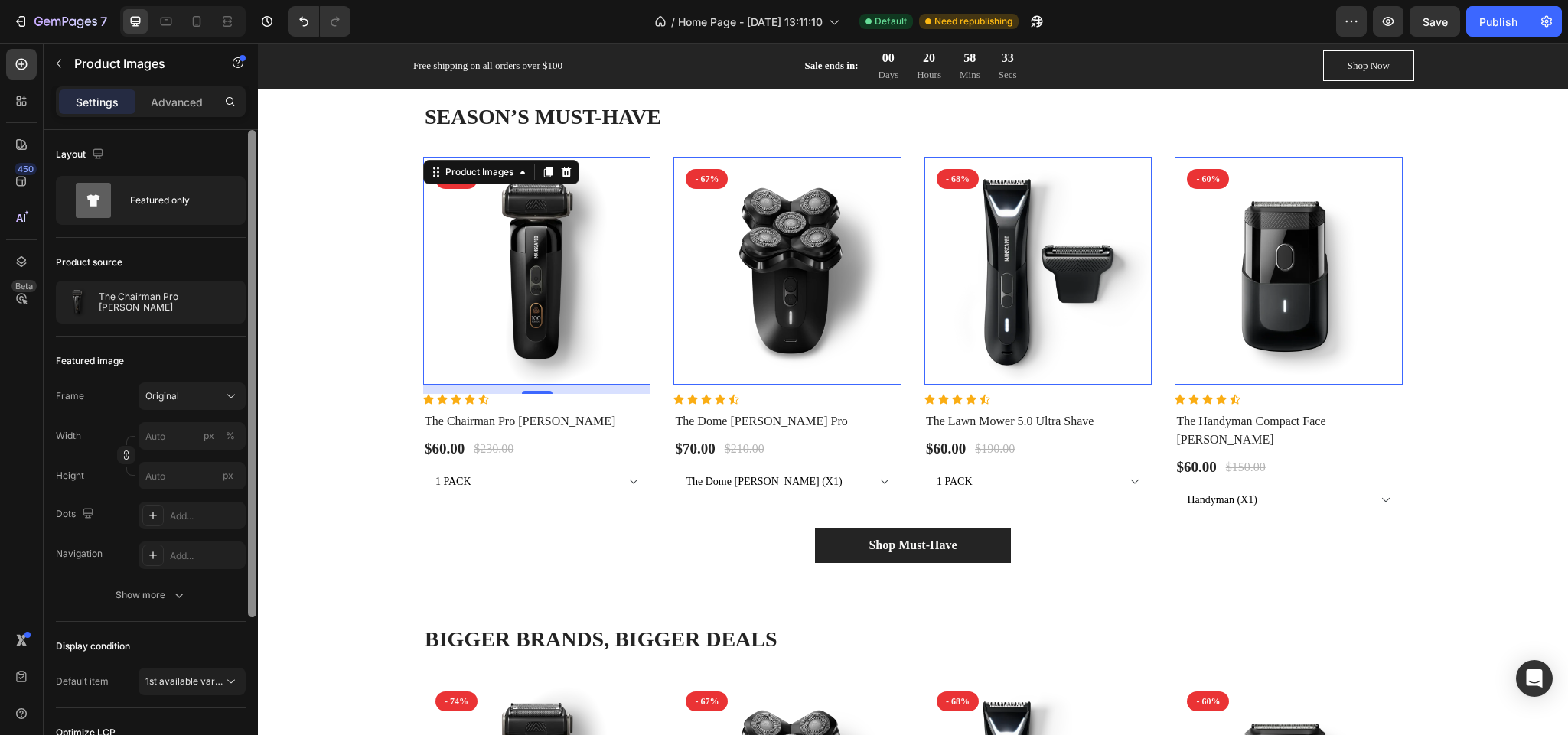
drag, startPoint x: 248, startPoint y: 374, endPoint x: 244, endPoint y: 331, distance: 43.2
click at [244, 331] on div "Layout Featured only Product source The Chairman Pro [PERSON_NAME] Featured ima…" at bounding box center [151, 454] width 214 height 648
click at [178, 204] on div "Featured only" at bounding box center [177, 201] width 93 height 36
click at [223, 285] on div at bounding box center [223, 302] width 43 height 43
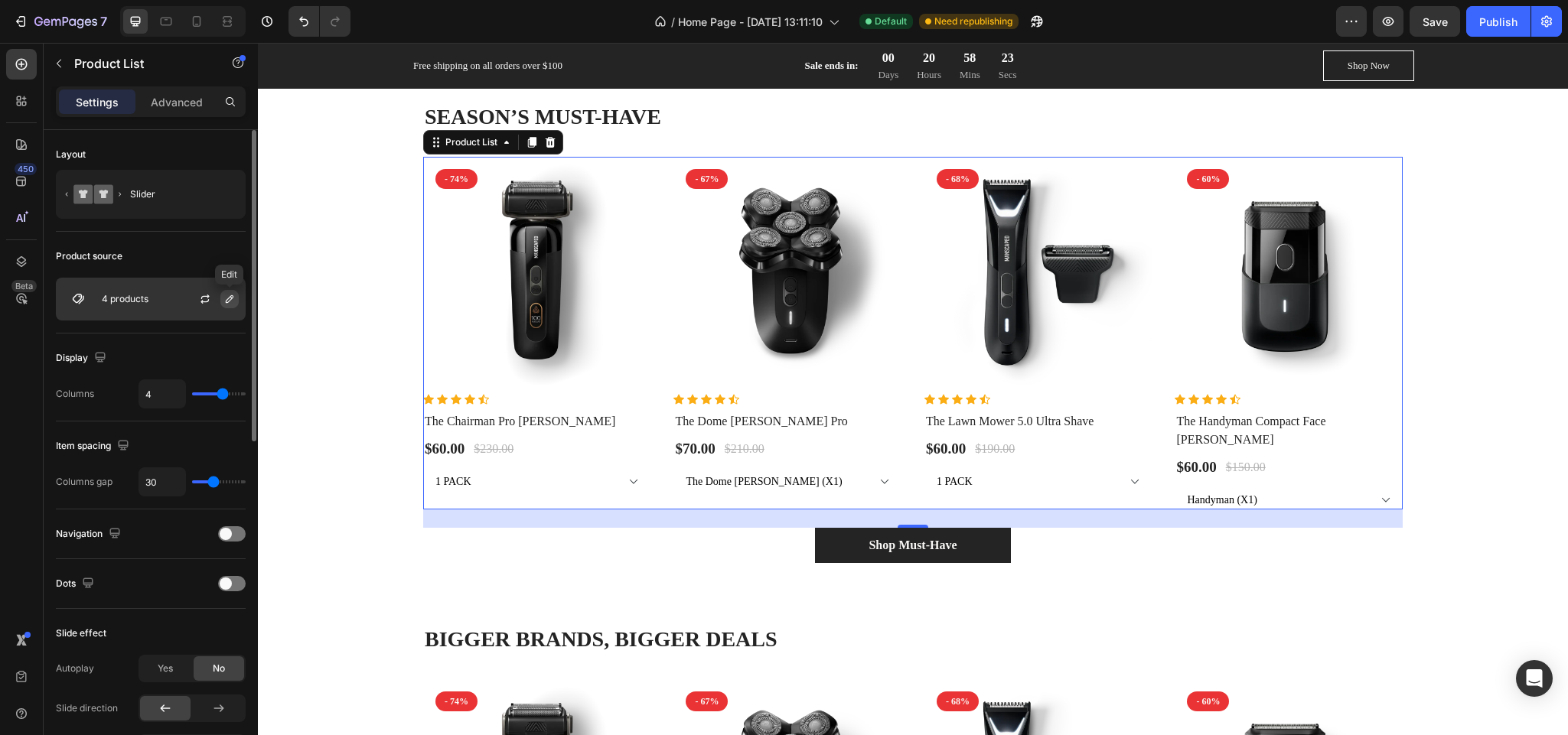
click at [223, 296] on icon "button" at bounding box center [229, 298] width 12 height 12
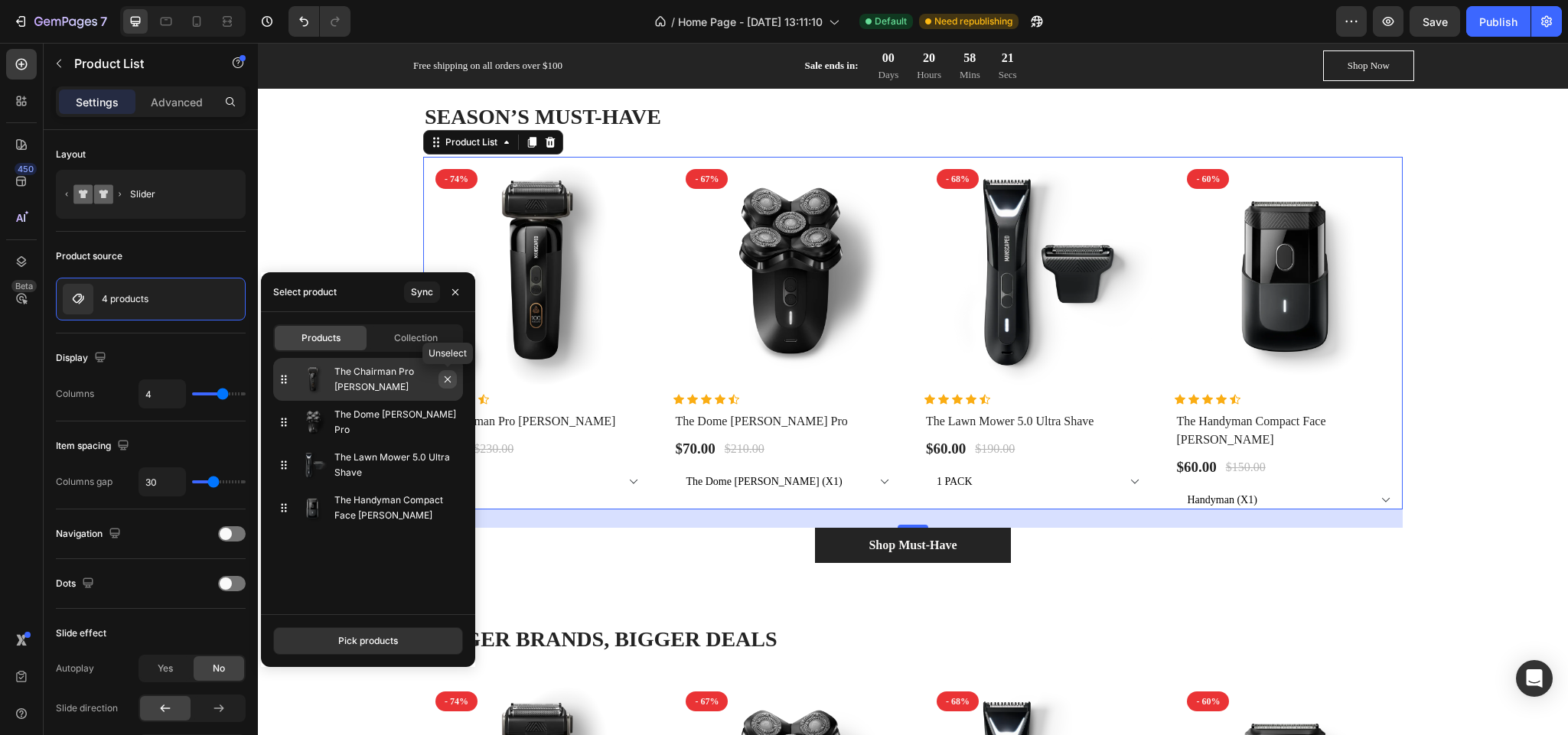
click at [444, 383] on icon "button" at bounding box center [447, 378] width 12 height 12
click at [444, 401] on div "The Dome [PERSON_NAME] Pro" at bounding box center [369, 422] width 190 height 43
click at [0, 0] on icon "button" at bounding box center [0, 0] width 0 height 0
click at [444, 444] on div "The Lawn Mower 5.0 Ultra Shave" at bounding box center [369, 465] width 190 height 43
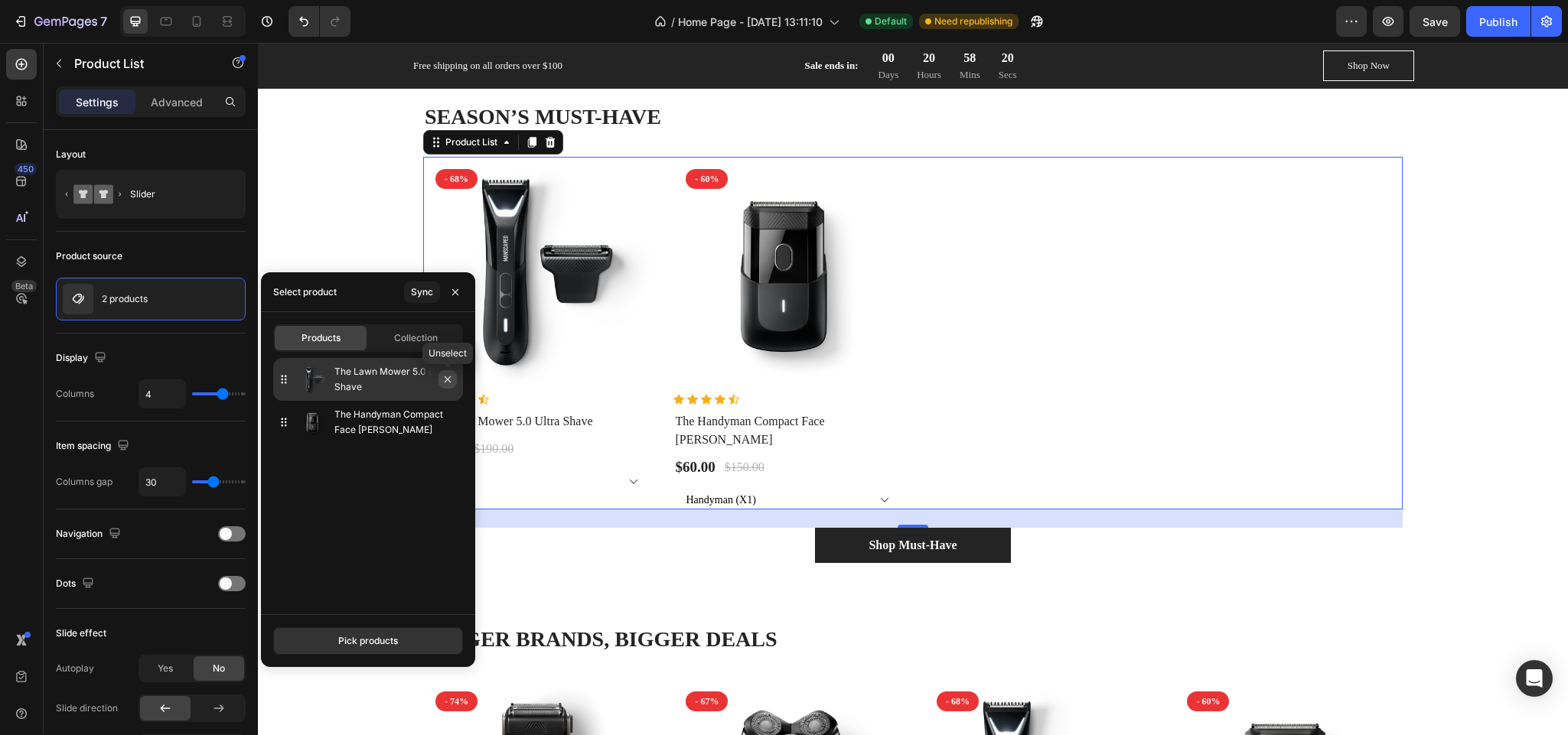
click at [449, 375] on icon "button" at bounding box center [447, 378] width 12 height 12
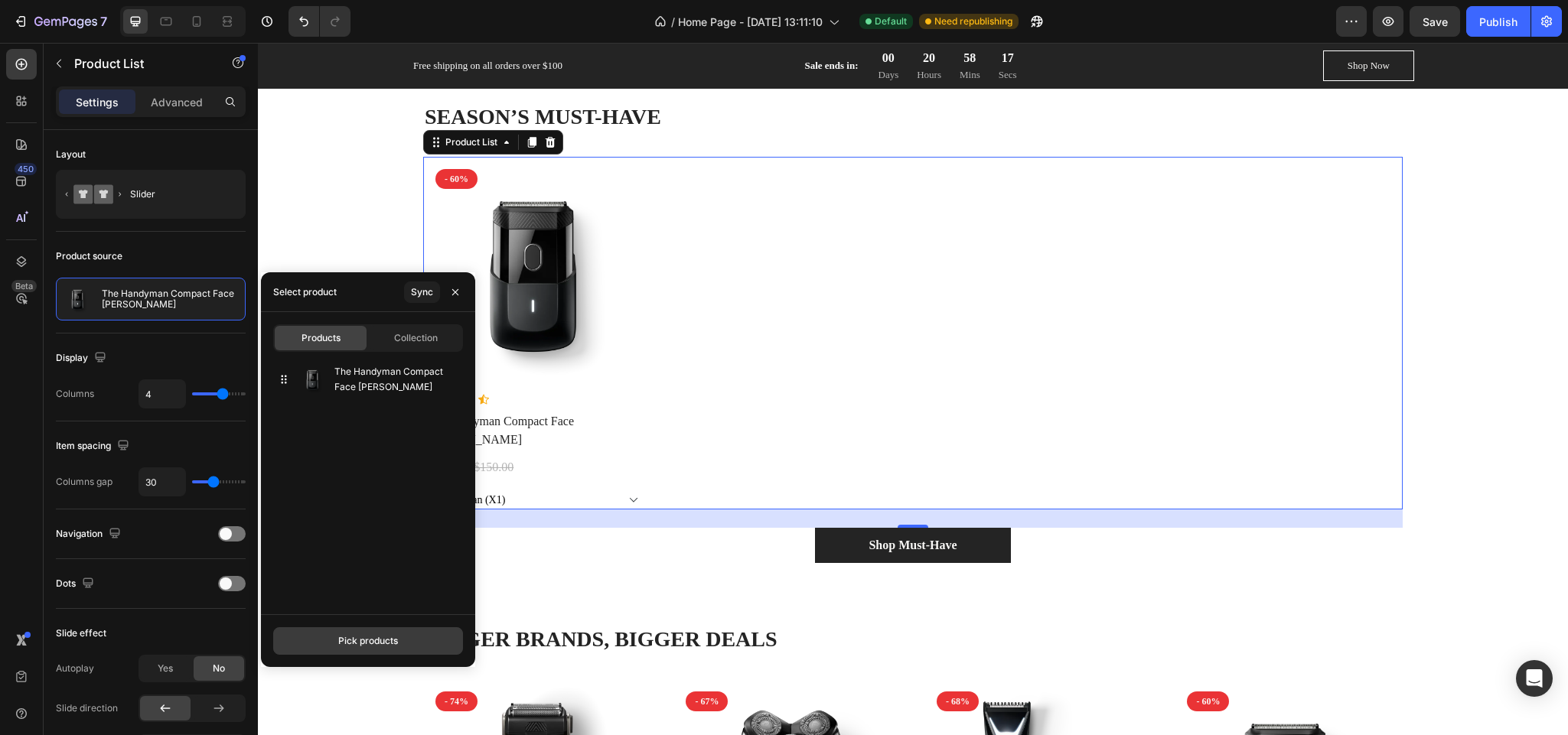
click at [356, 643] on div "Pick products" at bounding box center [368, 641] width 59 height 14
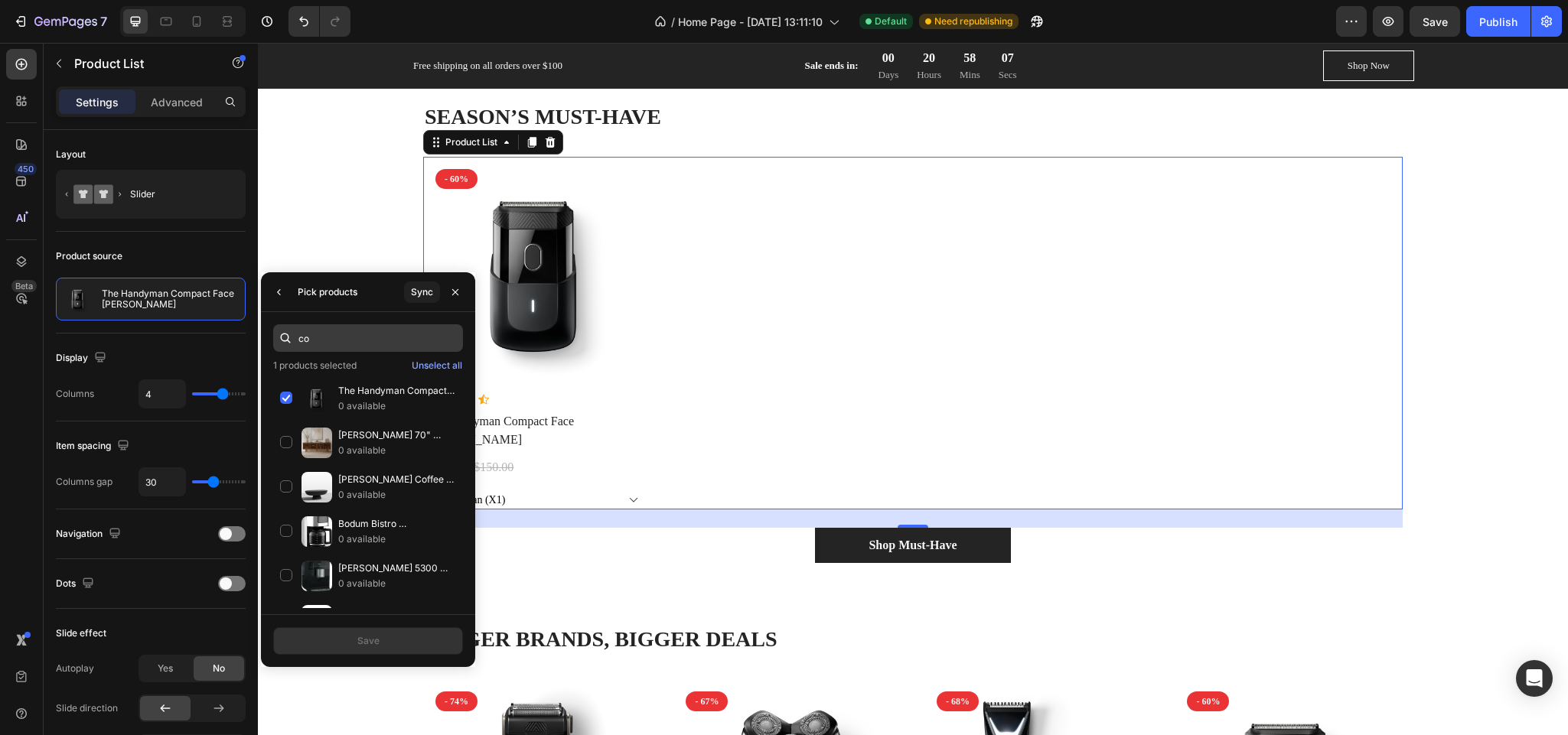
type input "c"
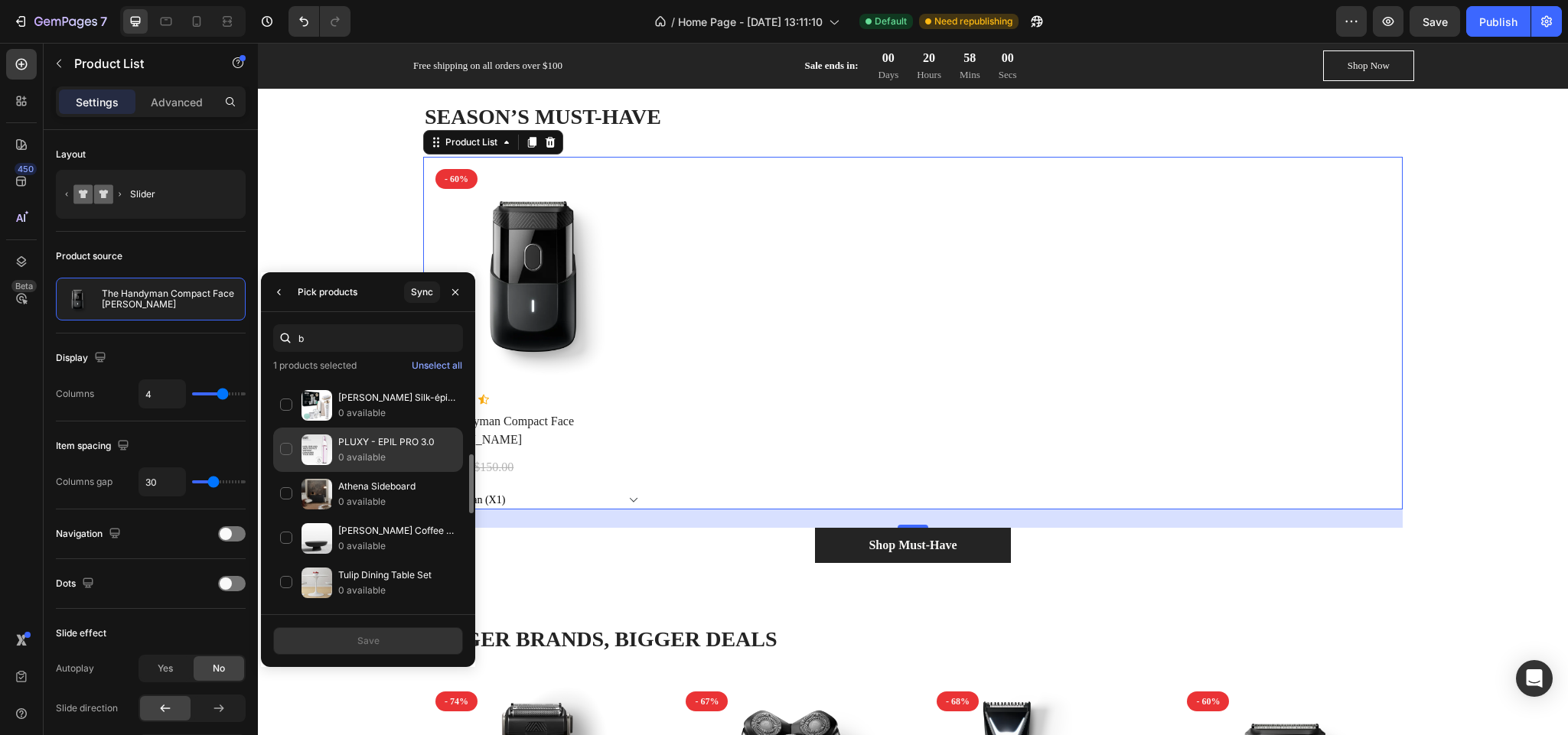
type input "b"
click at [392, 457] on p "0 available" at bounding box center [397, 457] width 118 height 16
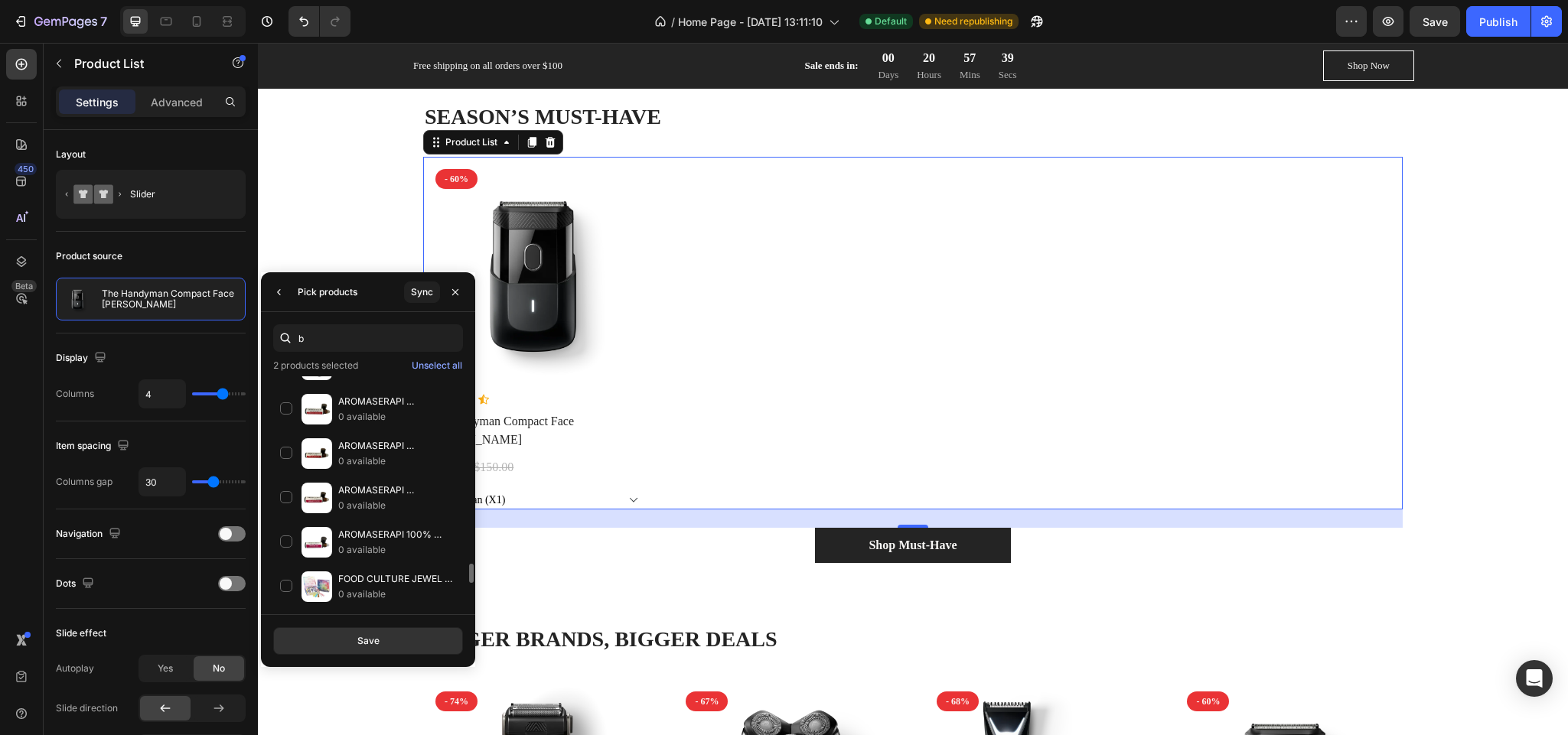
scroll to position [2207, 0]
click at [373, 367] on p "BLIND [PERSON_NAME] [PERSON_NAME] Hair Clay Cream of Coconut Aroma (Provides St…" at bounding box center [397, 358] width 118 height 16
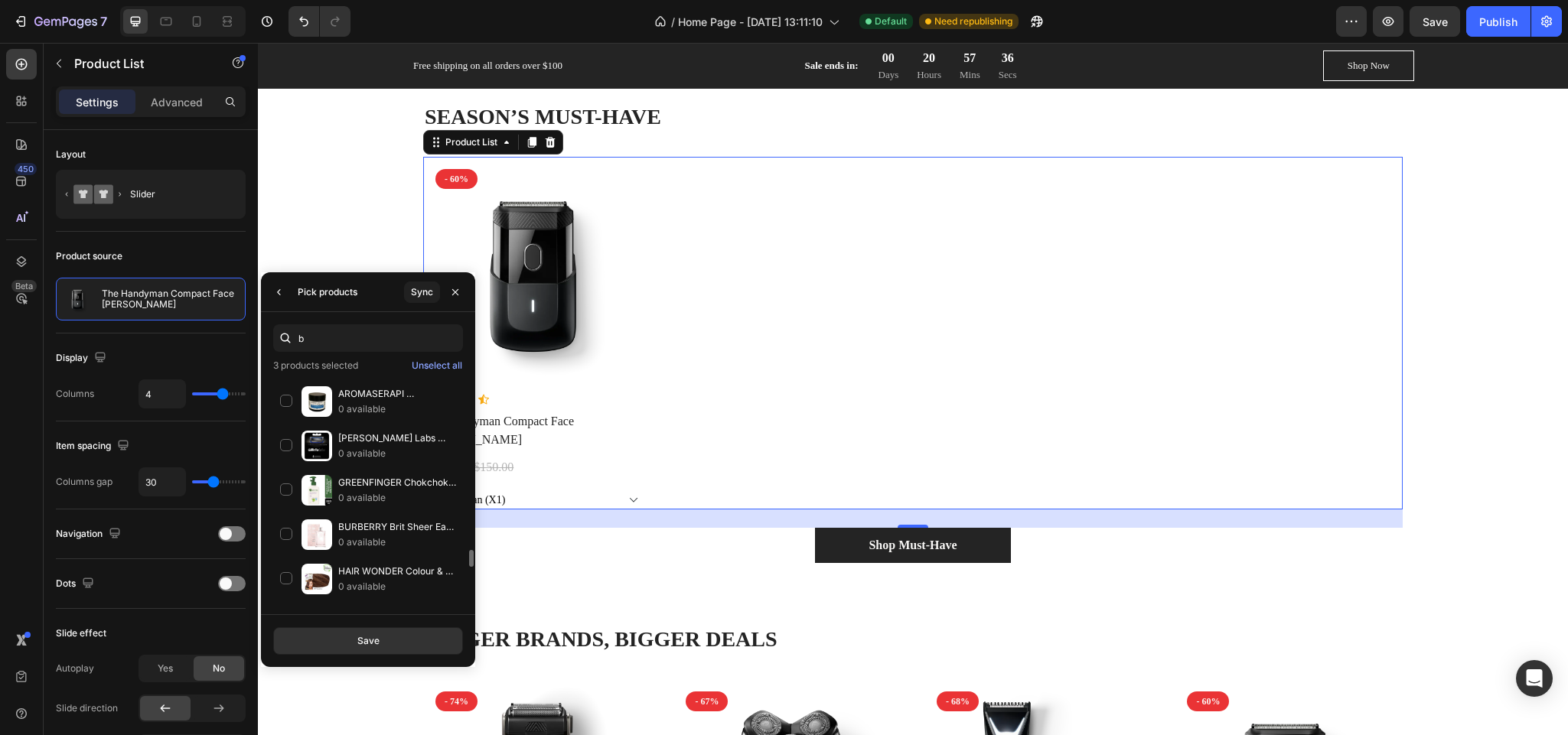
scroll to position [2617, 0]
click at [401, 444] on p "[PERSON_NAME] Labs Waterproof Heated Razor Blade Cartridge Refill 4s (Expiry: N…" at bounding box center [397, 436] width 118 height 16
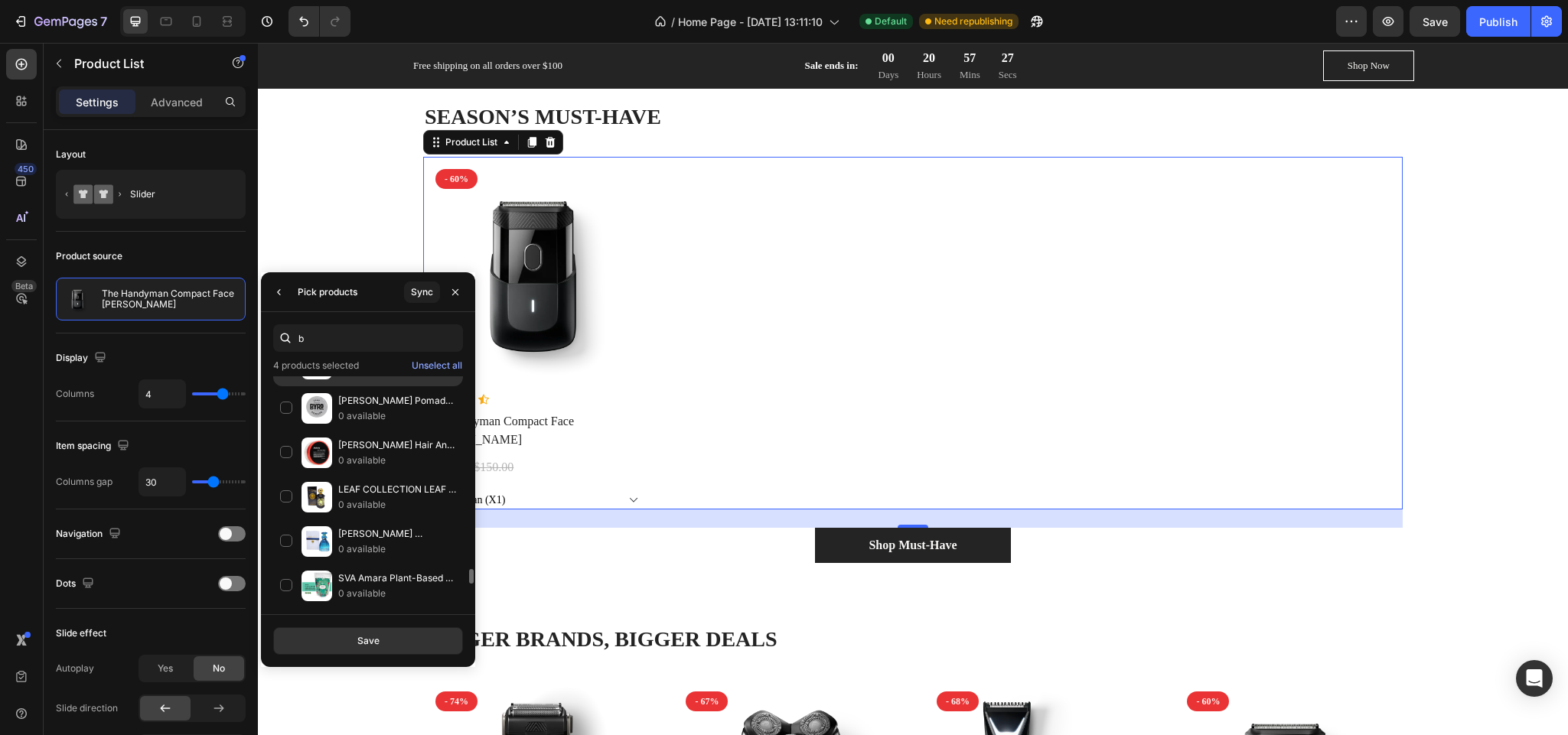
click at [409, 379] on p "0 available" at bounding box center [397, 371] width 118 height 16
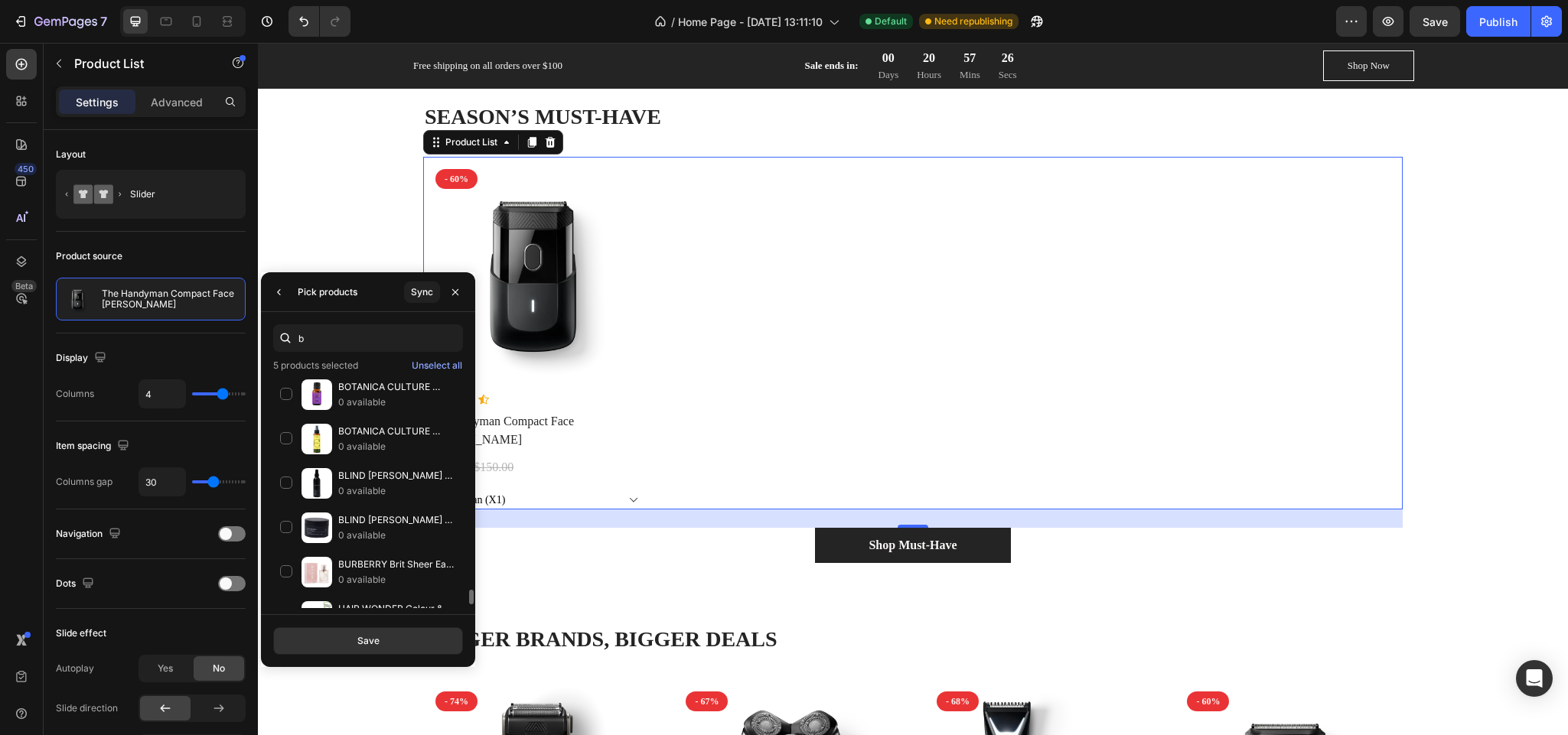
scroll to position [3248, 0]
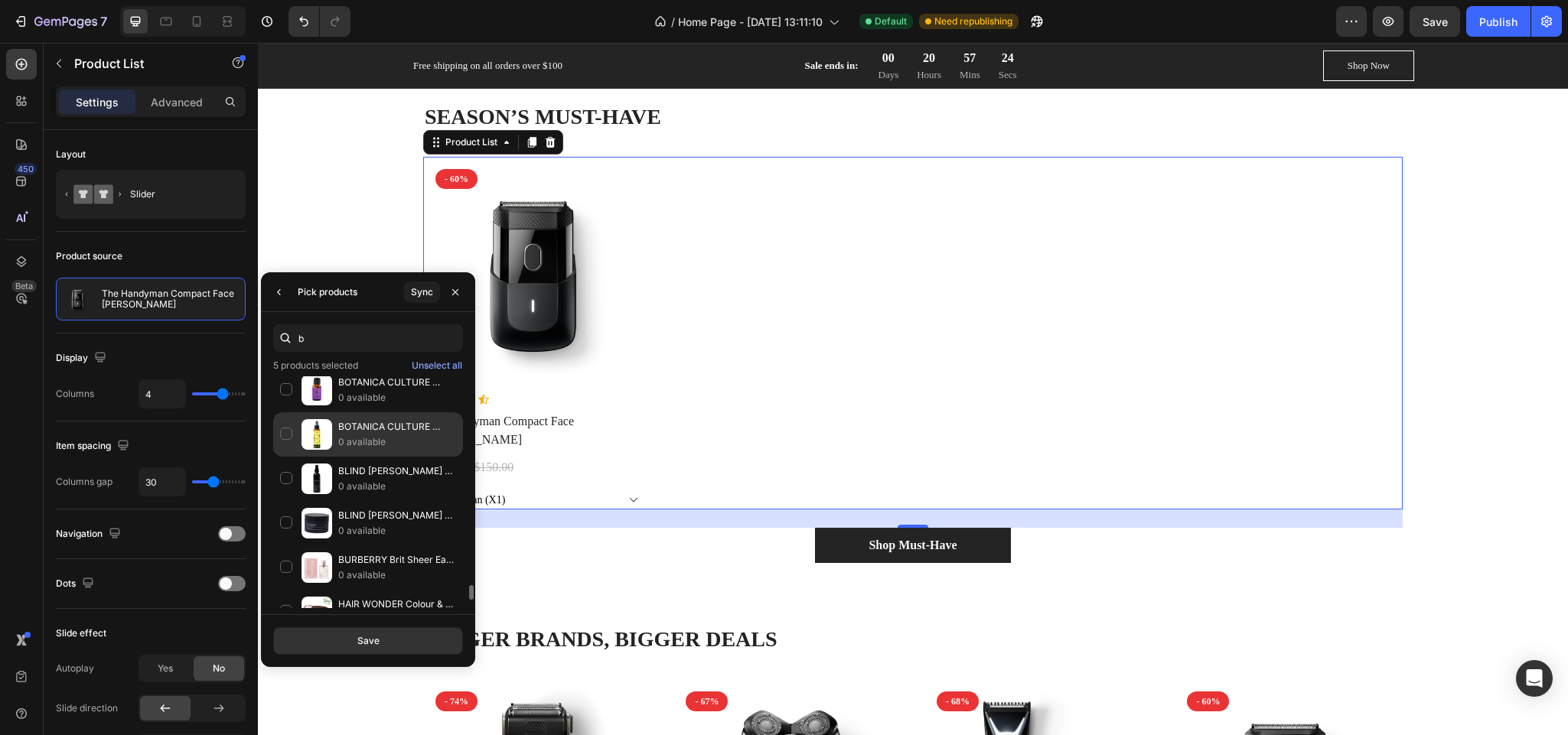
click at [411, 435] on p "BOTANICA CULTURE Repelzz - 100% Organic Insect Repellant 100ml" at bounding box center [397, 427] width 118 height 16
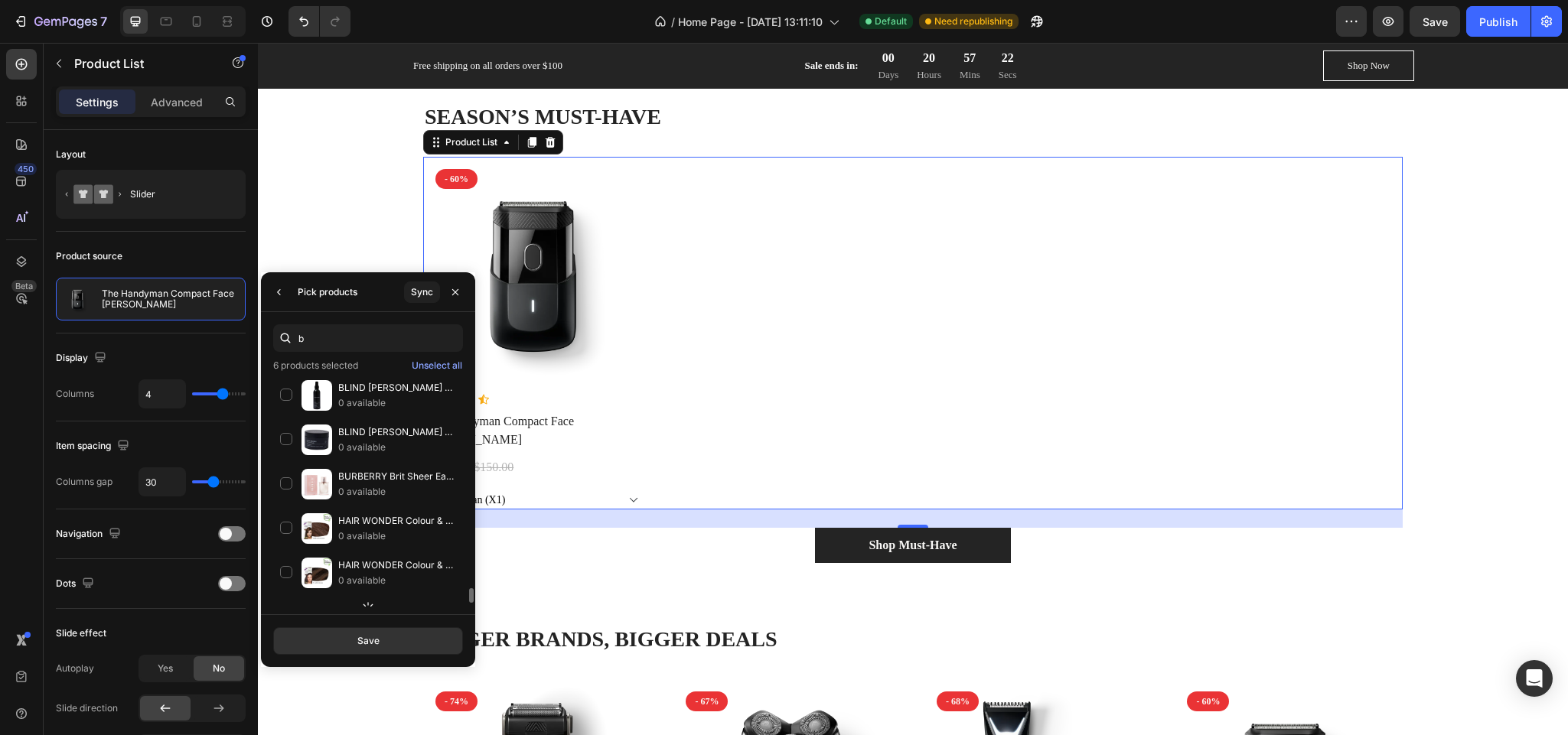
scroll to position [3335, 0]
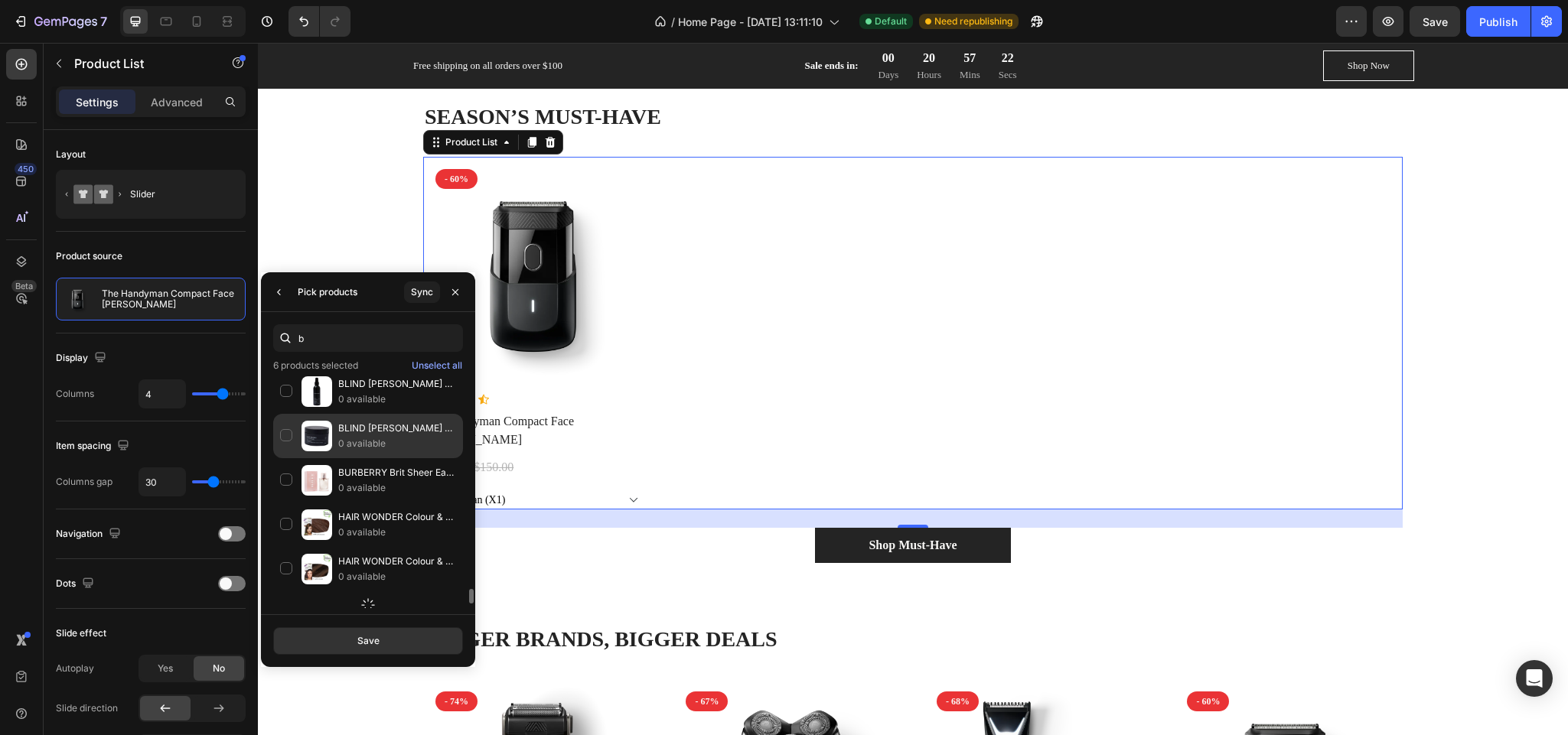
click at [421, 436] on p "BLIND [PERSON_NAME] 90 Proof Pomade Tonka Bean Aroma (Provides Strong Hold and …" at bounding box center [397, 428] width 118 height 16
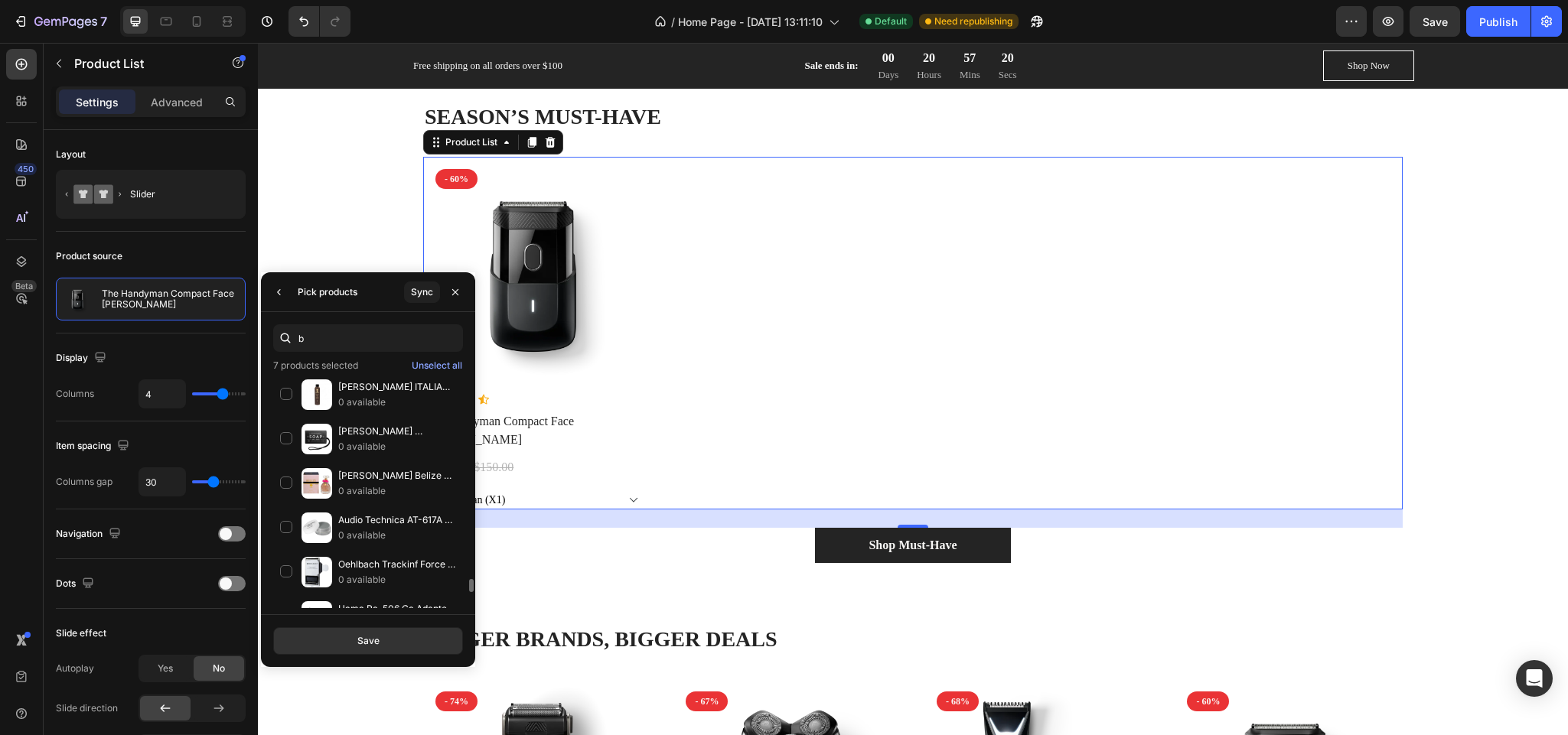
scroll to position [3556, 0]
click at [398, 525] on p "Audio Technica AT-617A turntable needle cleaner" at bounding box center [397, 518] width 118 height 16
click at [409, 635] on button "Save" at bounding box center [369, 641] width 190 height 27
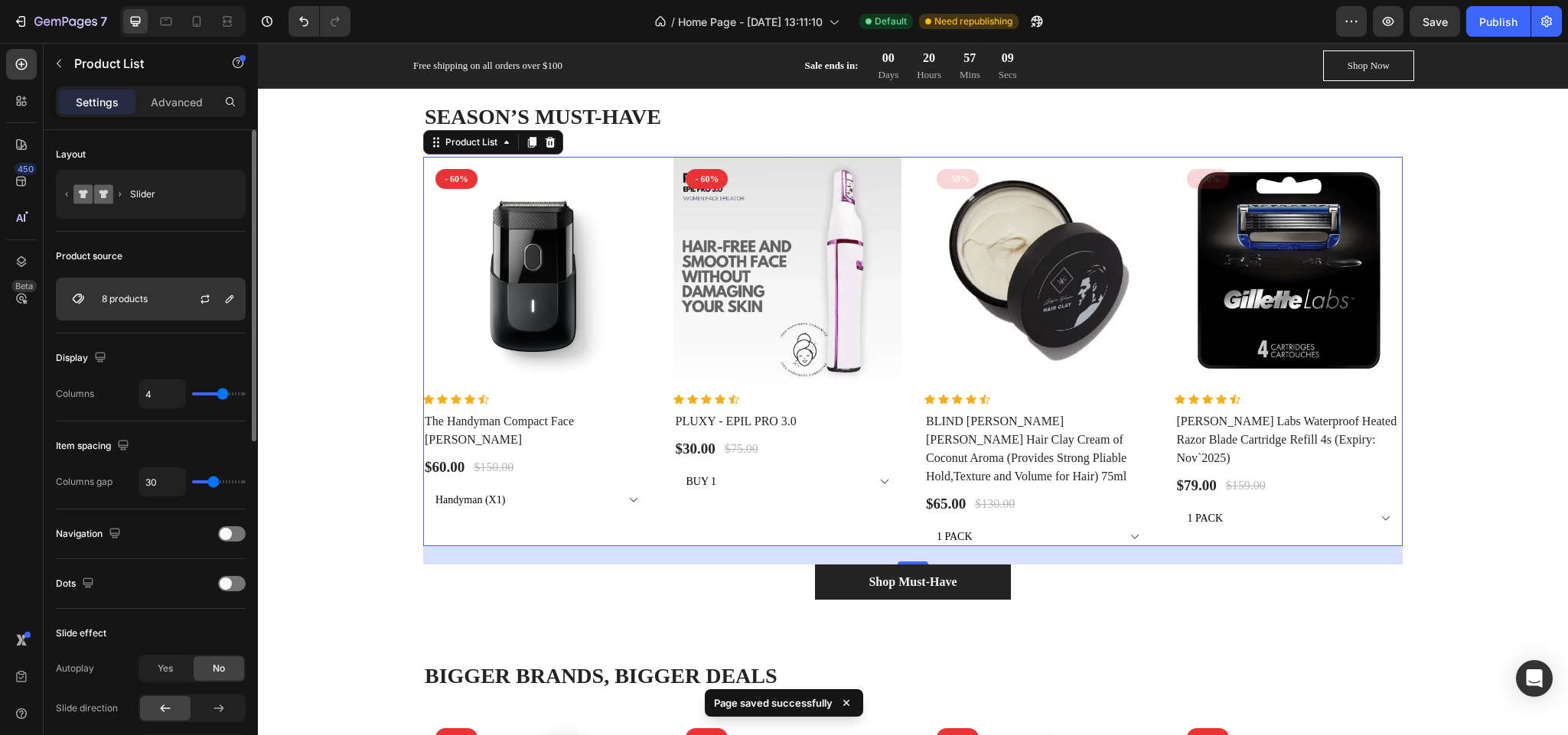
click at [193, 310] on div at bounding box center [212, 298] width 67 height 41
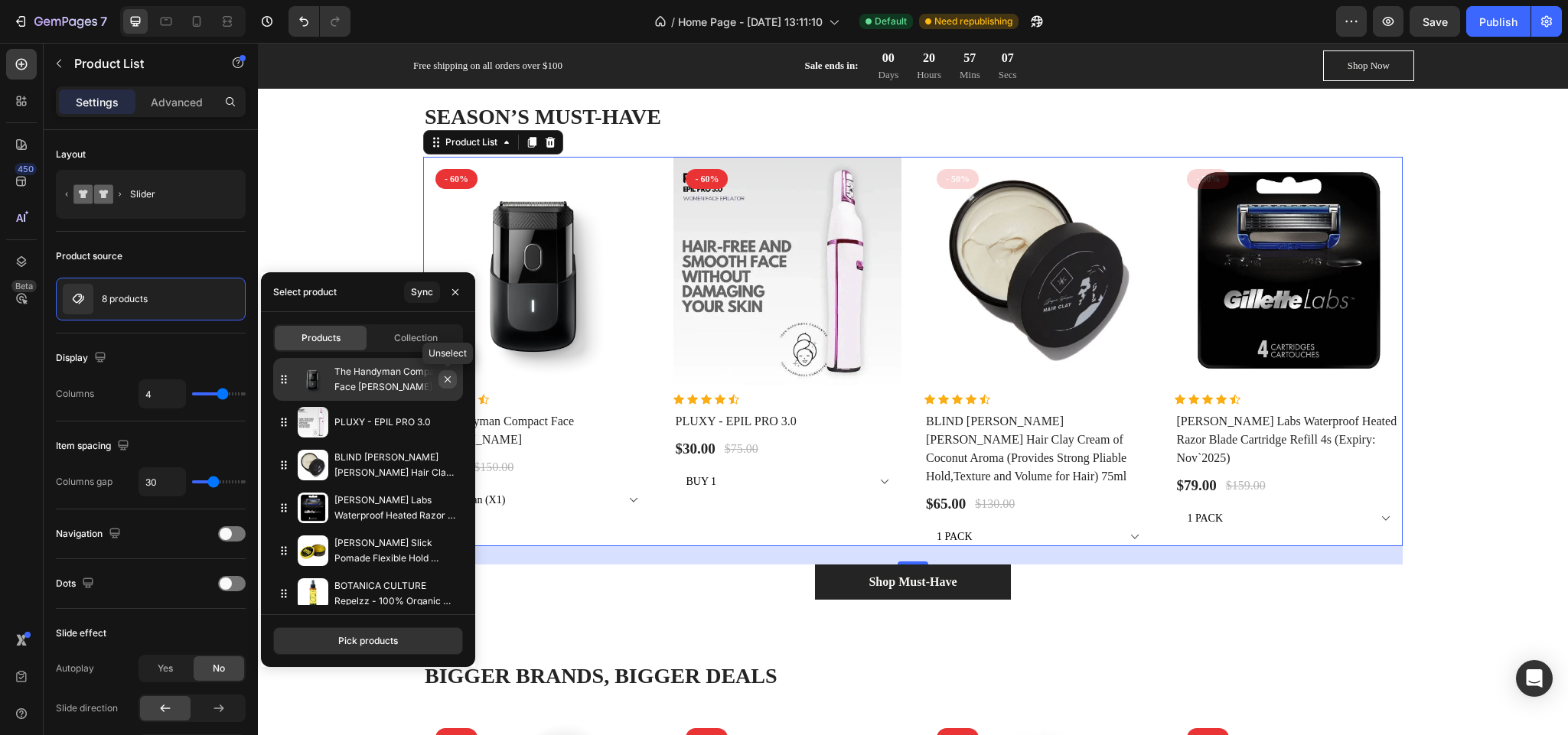
click at [454, 378] on button "button" at bounding box center [448, 379] width 18 height 18
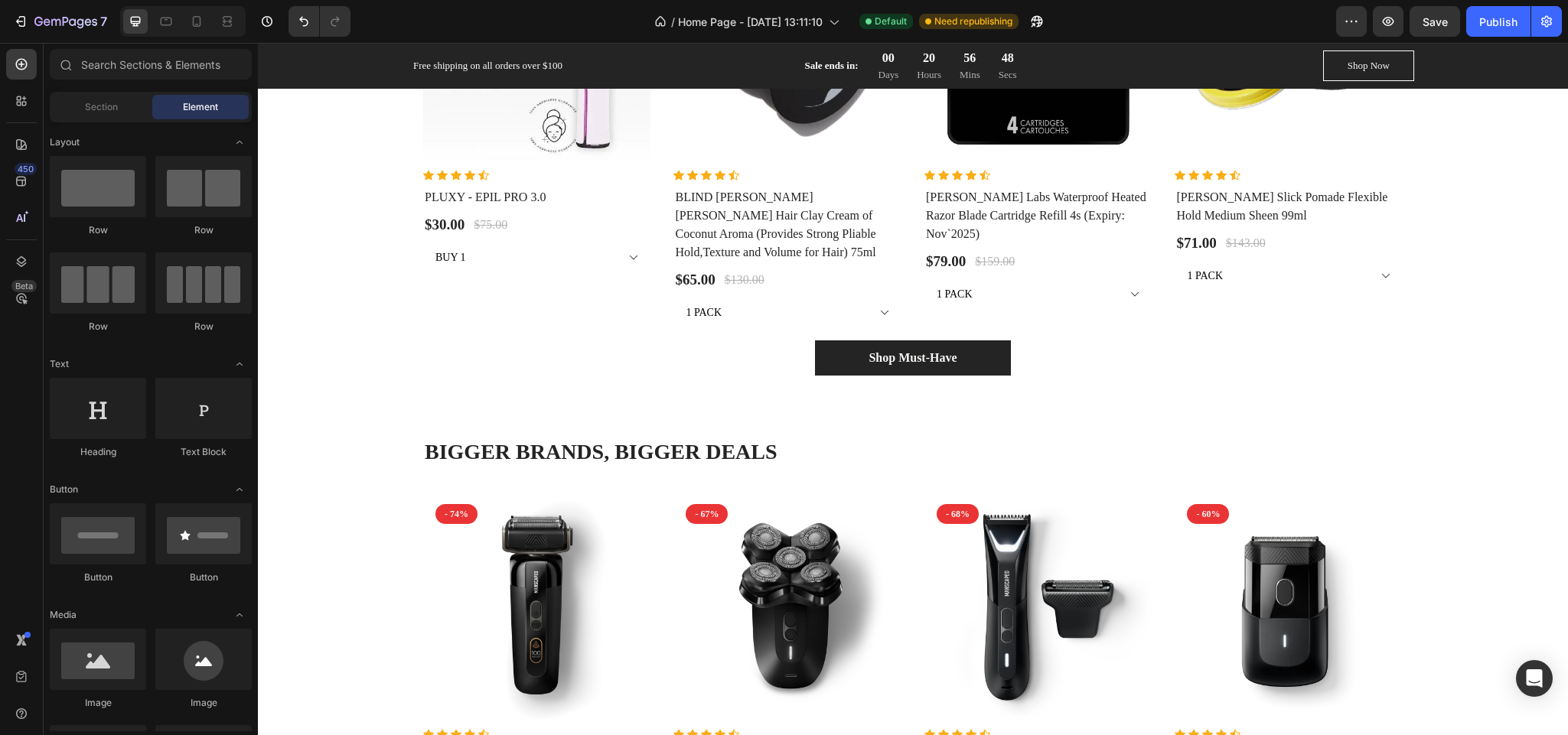
scroll to position [1548, 0]
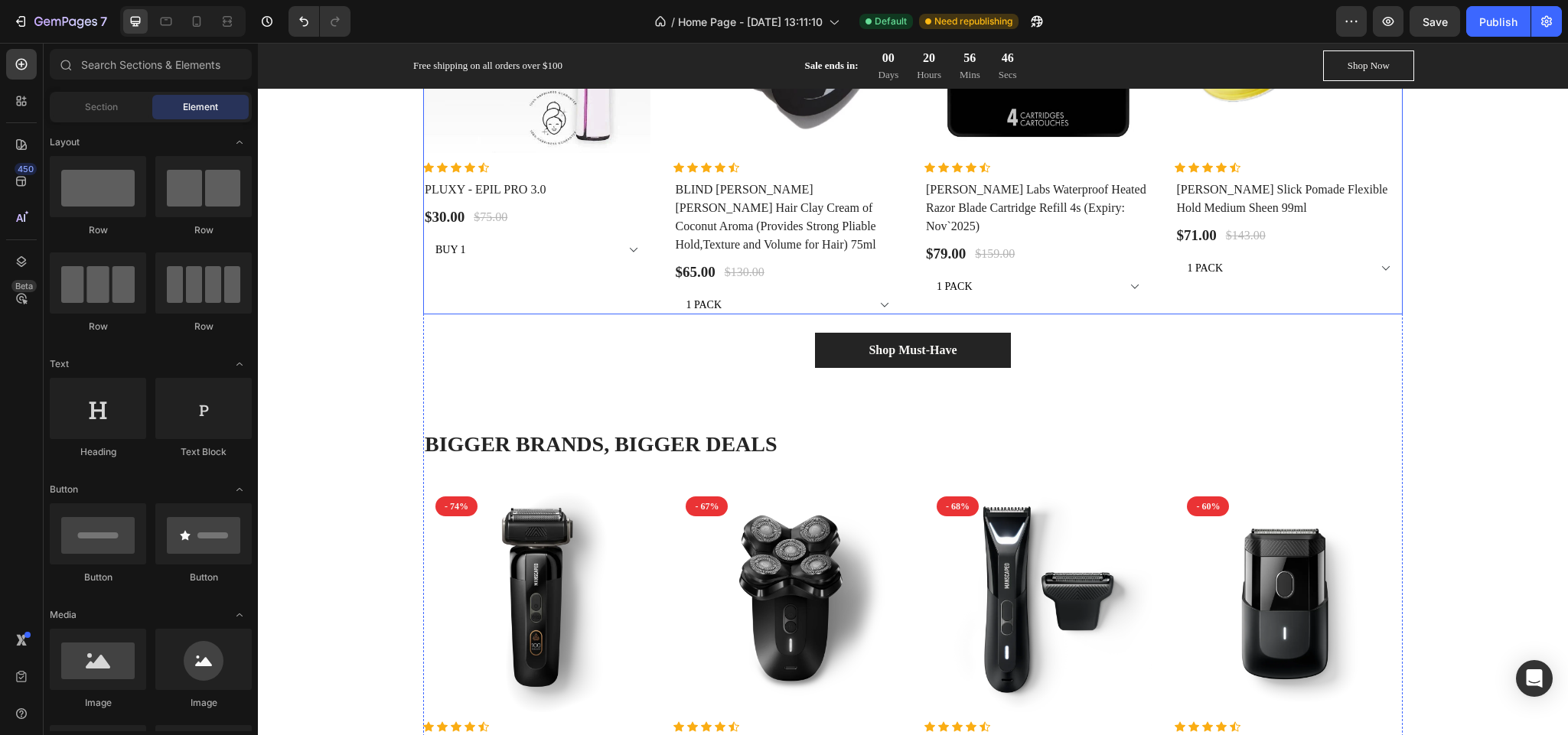
click at [1153, 315] on div "Product Images - 60% Product Badge Row Icon Icon Icon Icon Icon Icon List Hoz P…" at bounding box center [913, 120] width 980 height 388
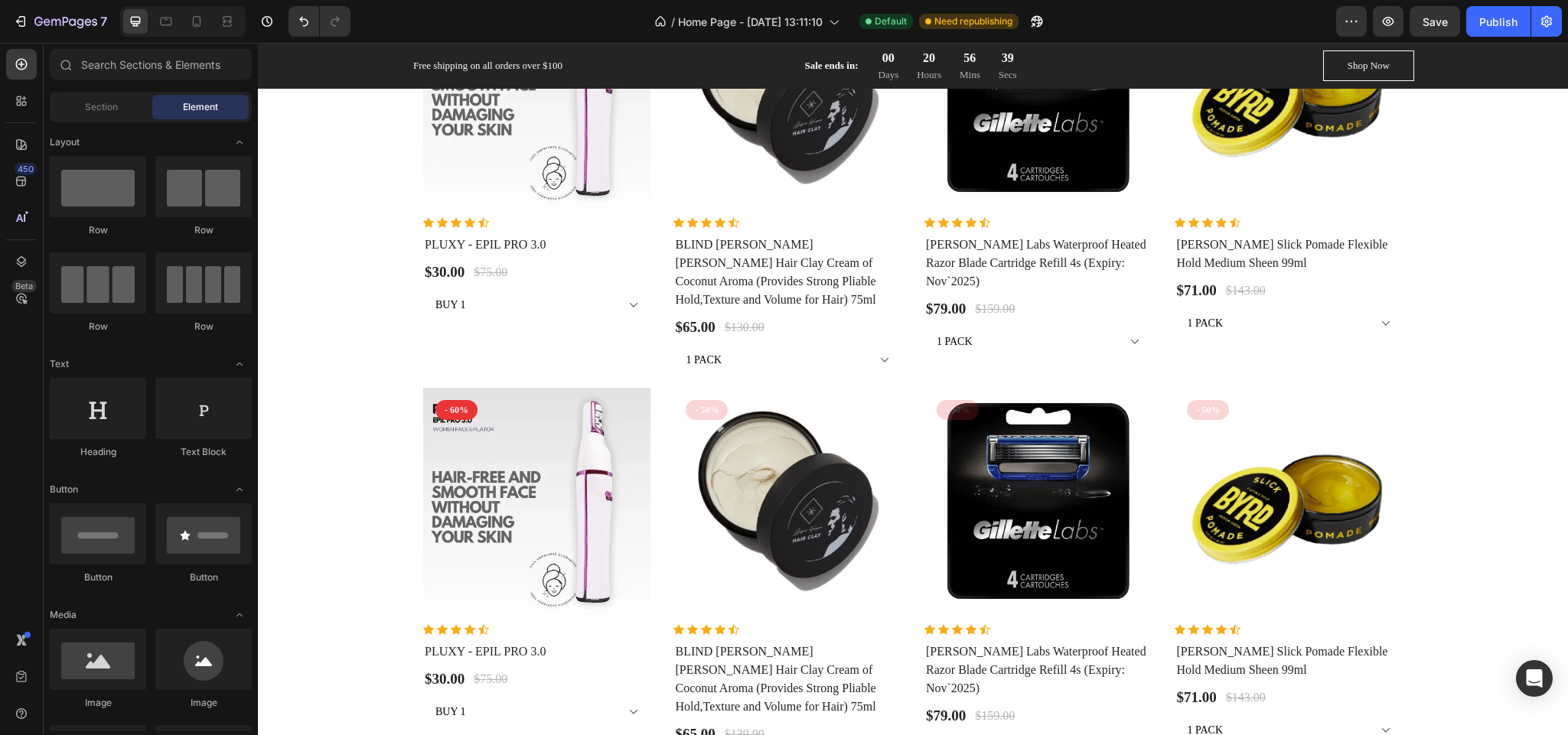
scroll to position [1942, 0]
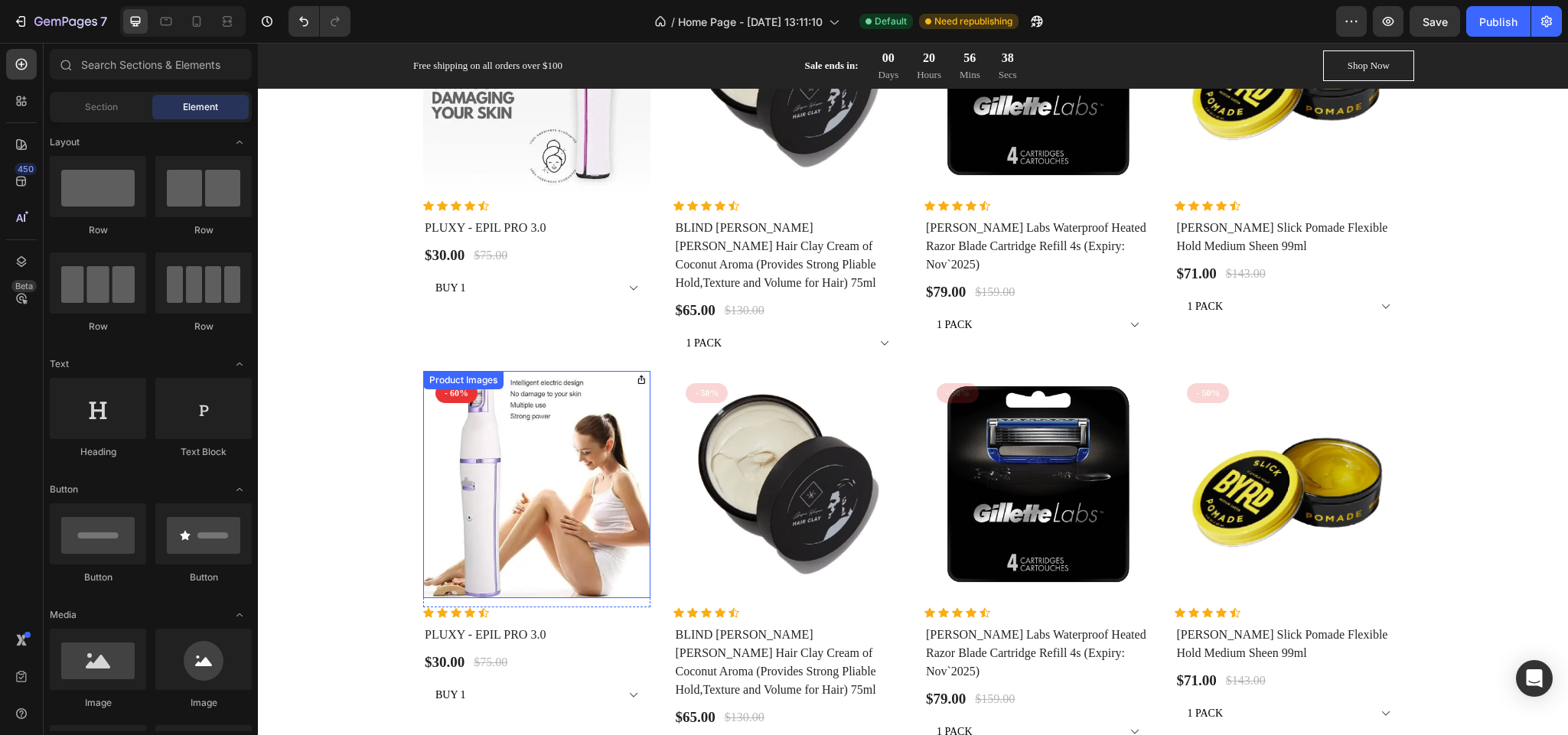
click at [588, 478] on img at bounding box center [536, 484] width 227 height 227
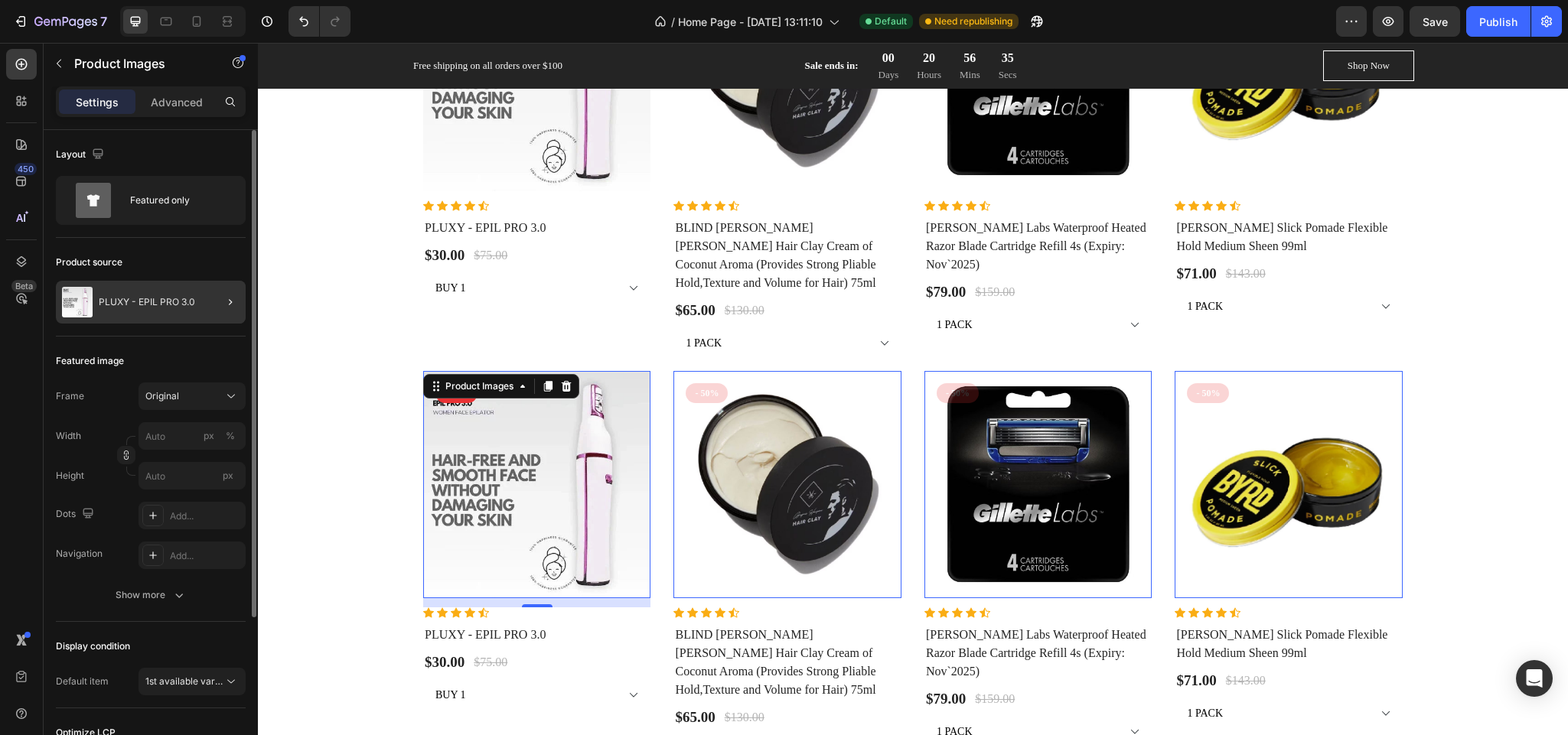
click at [213, 304] on div at bounding box center [223, 302] width 43 height 43
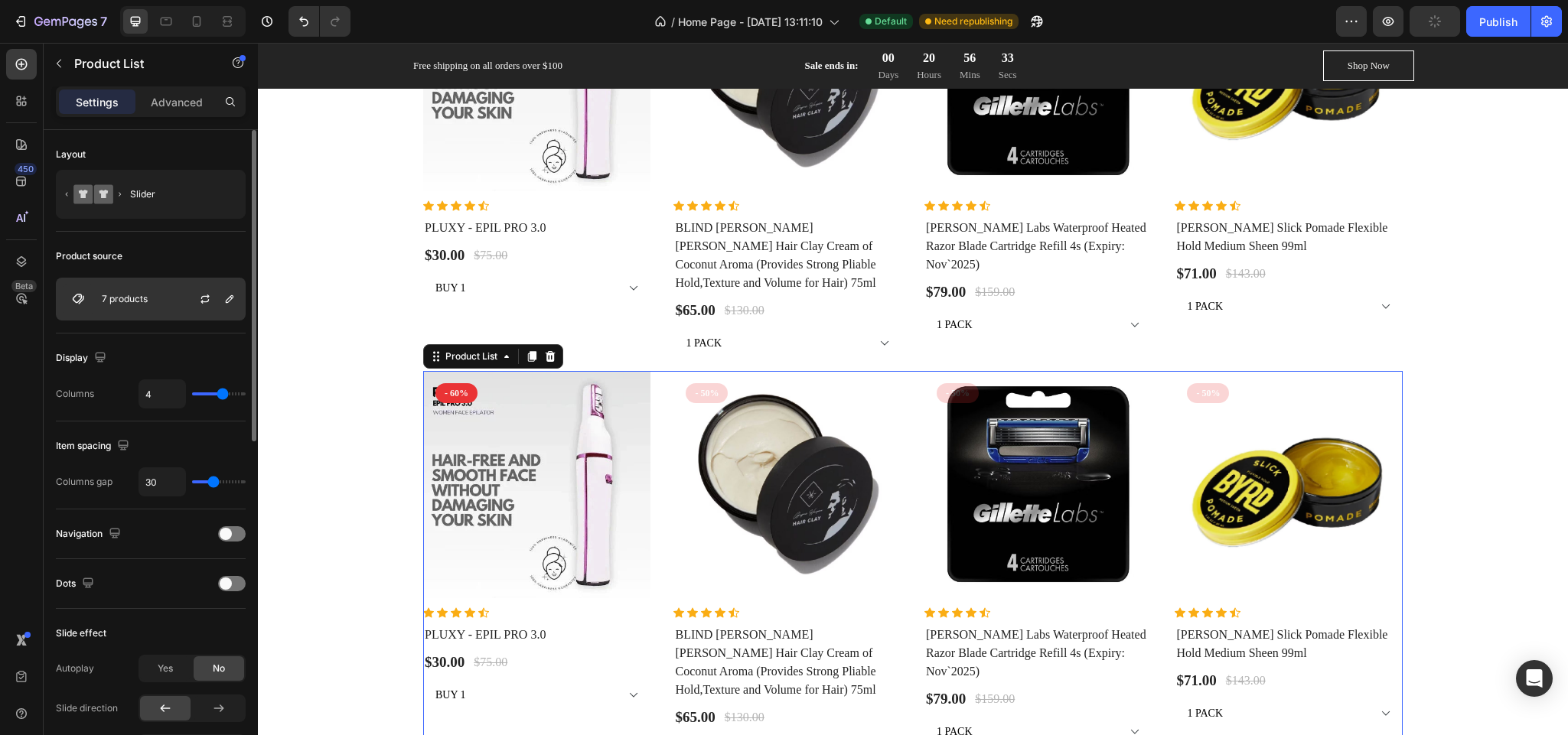
click at [198, 285] on div at bounding box center [212, 298] width 67 height 41
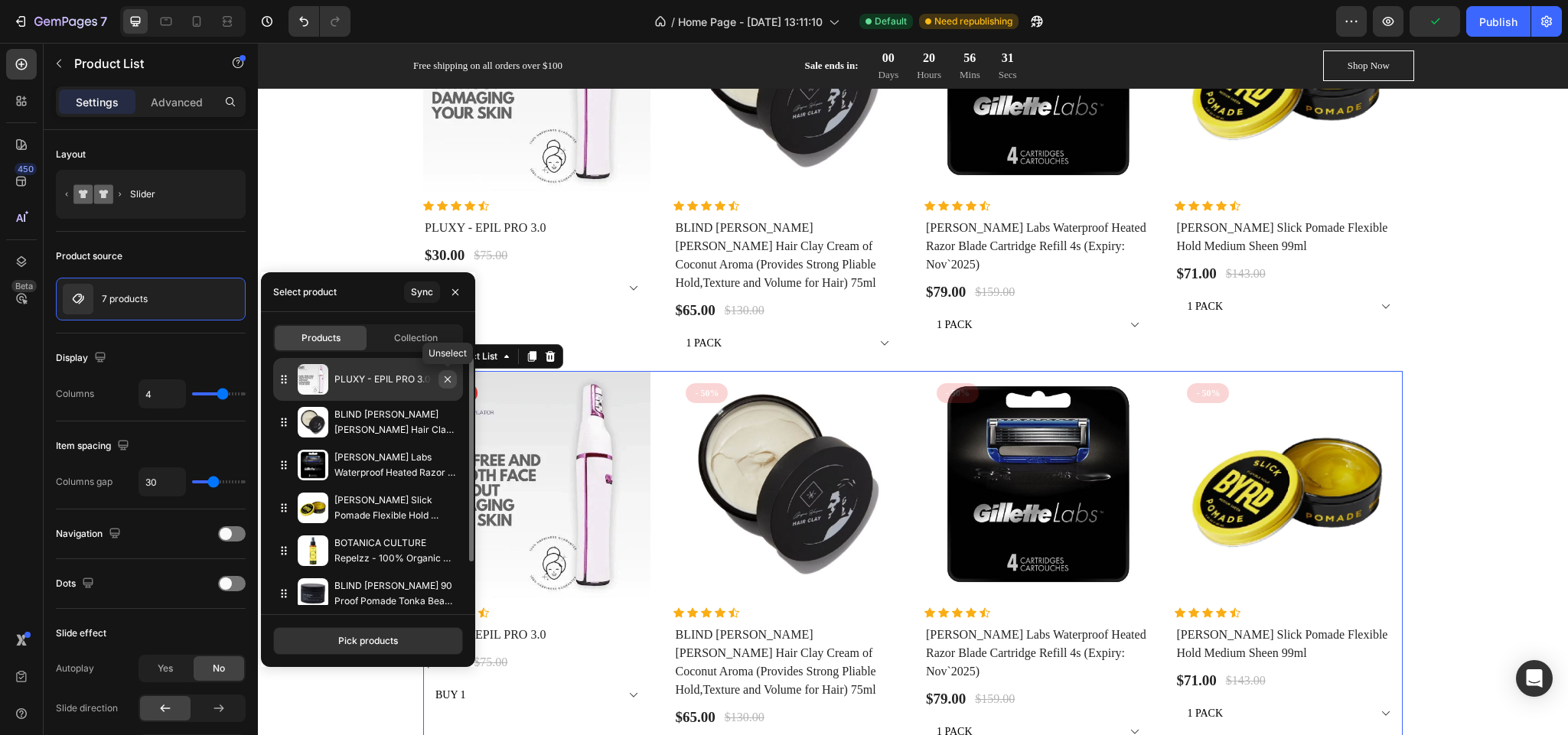
click at [450, 379] on icon "button" at bounding box center [447, 378] width 12 height 12
click at [450, 401] on div "BLIND [PERSON_NAME] [PERSON_NAME] Hair Clay Cream of Coconut Aroma (Provides St…" at bounding box center [369, 422] width 190 height 43
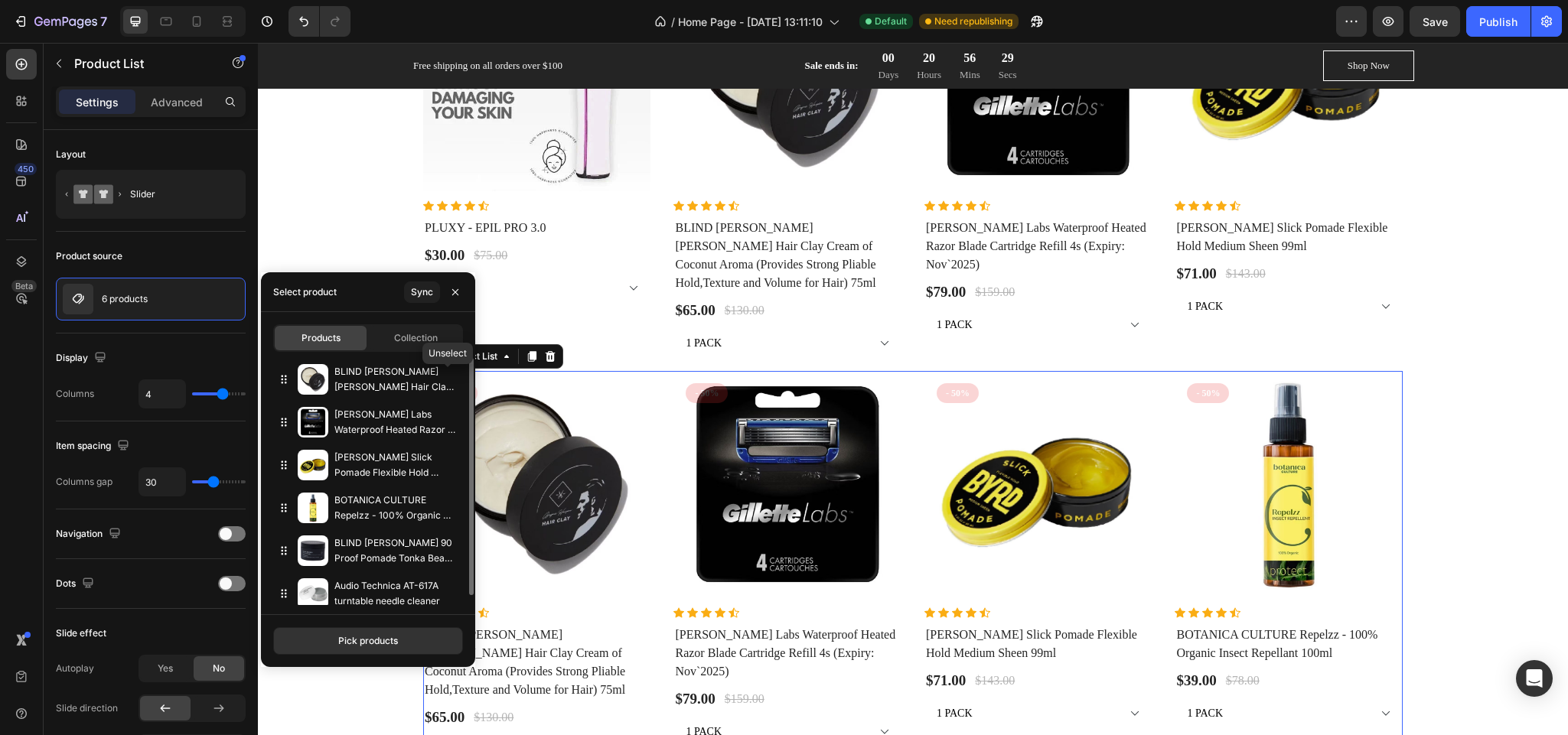
click at [0, 0] on icon "button" at bounding box center [0, 0] width 0 height 0
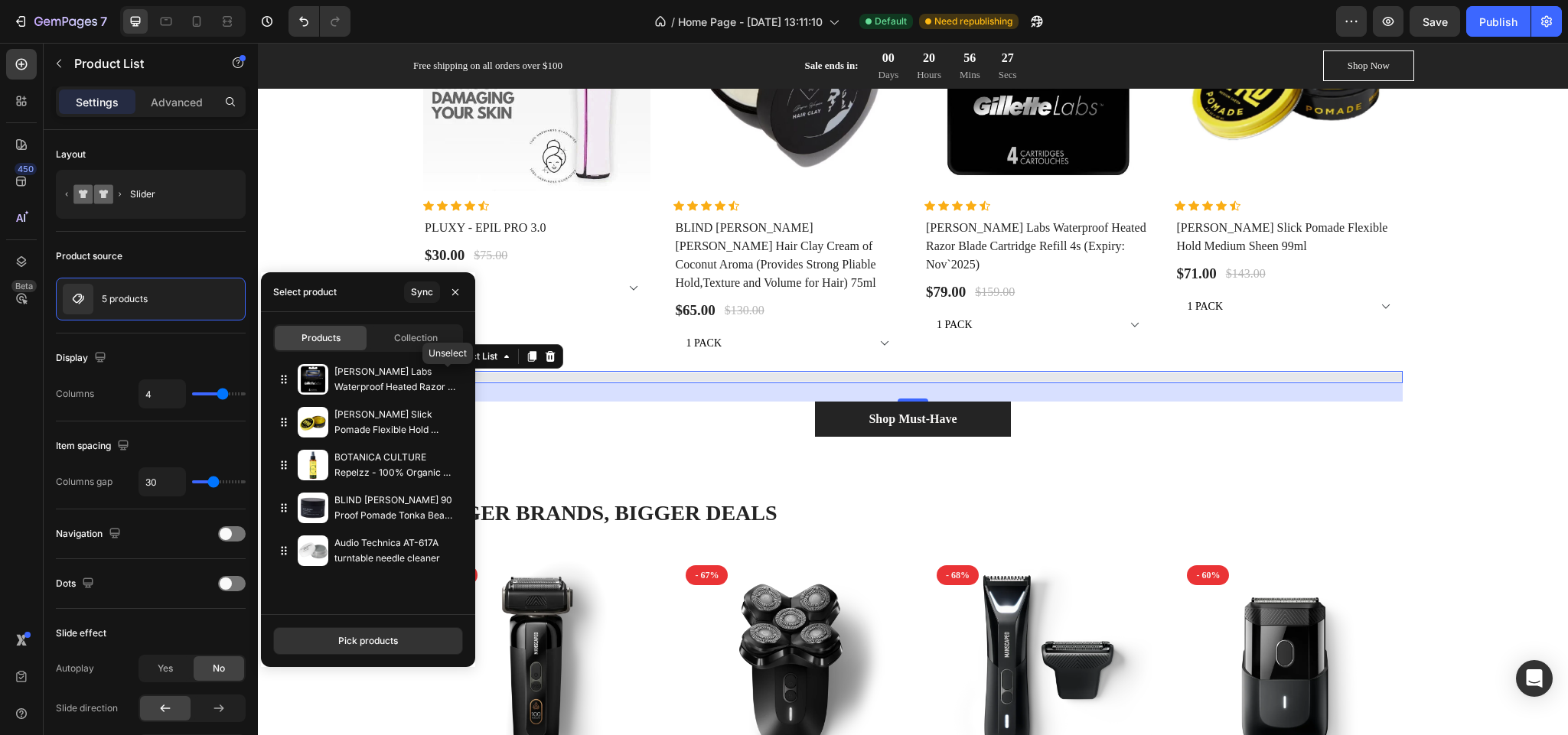
click at [0, 0] on icon "button" at bounding box center [0, 0] width 0 height 0
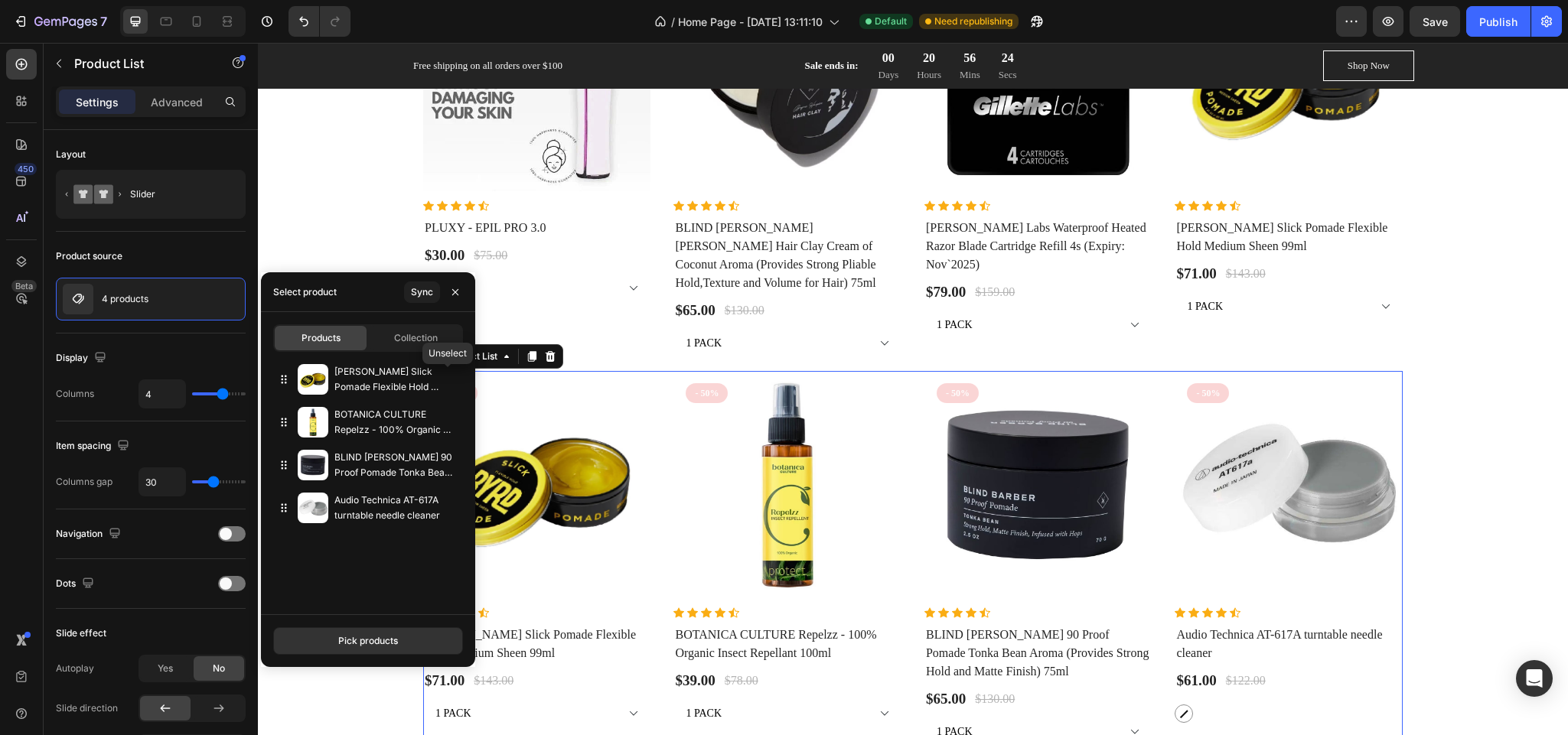
click at [0, 0] on icon "button" at bounding box center [0, 0] width 0 height 0
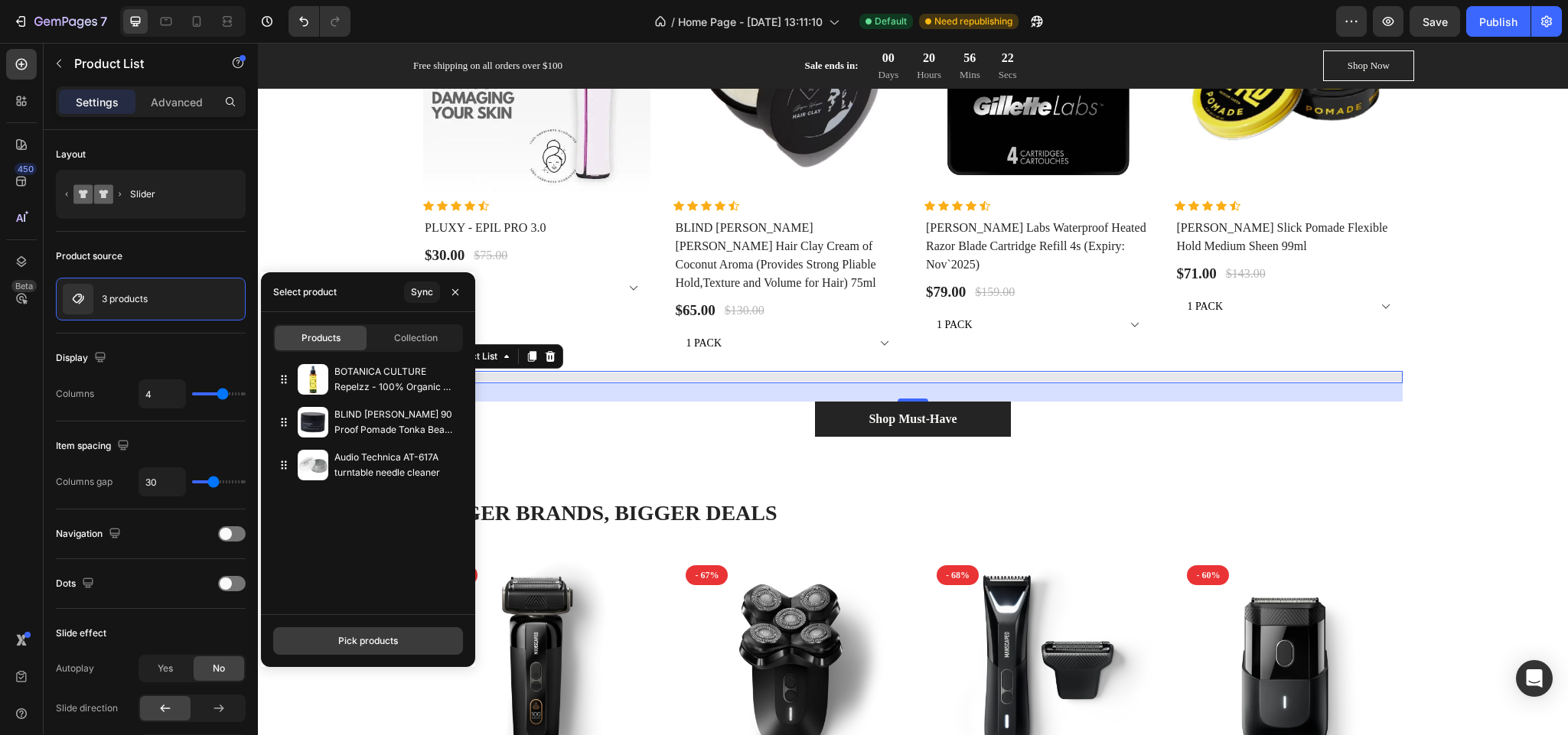
click at [345, 636] on div "Pick products" at bounding box center [368, 641] width 59 height 14
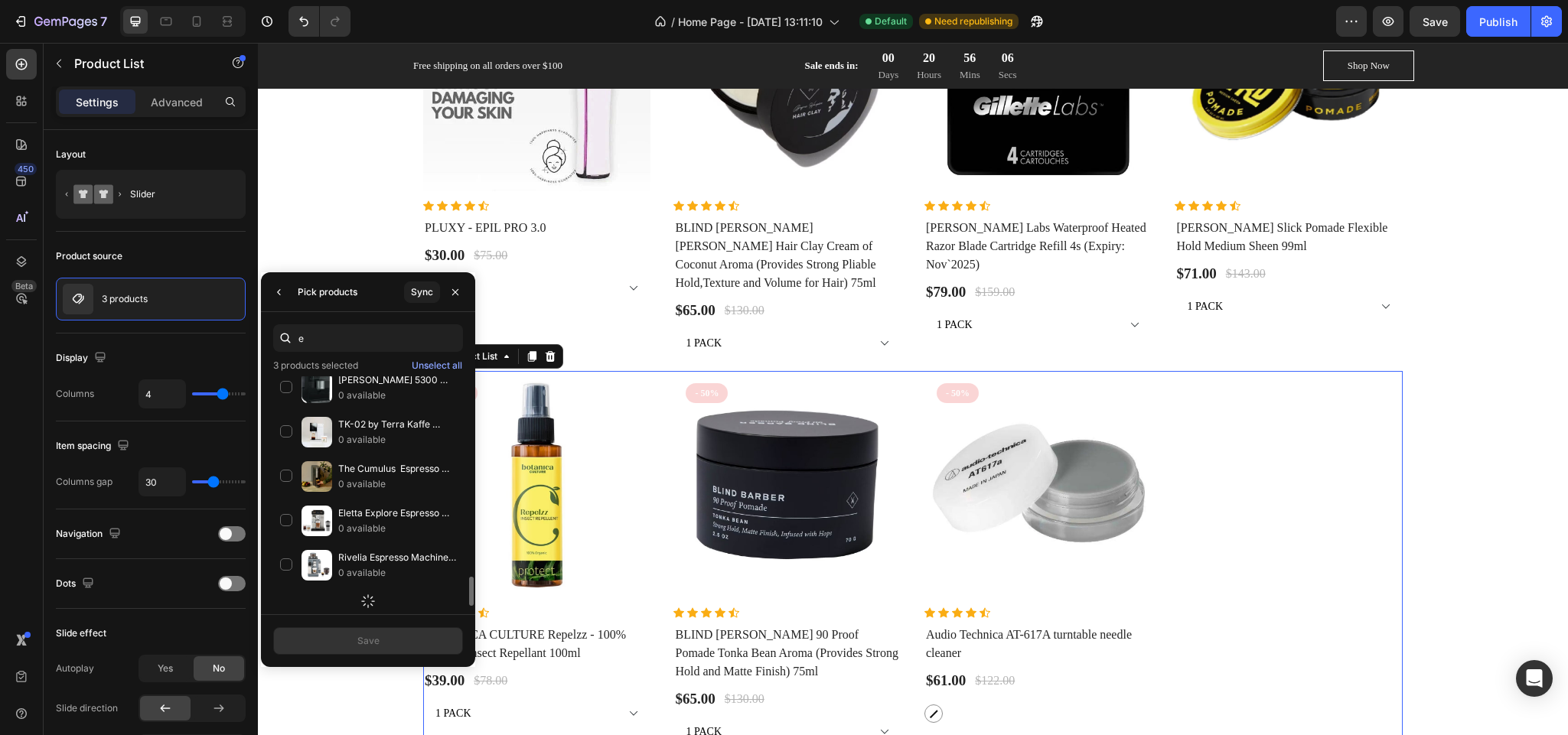
scroll to position [1572, 0]
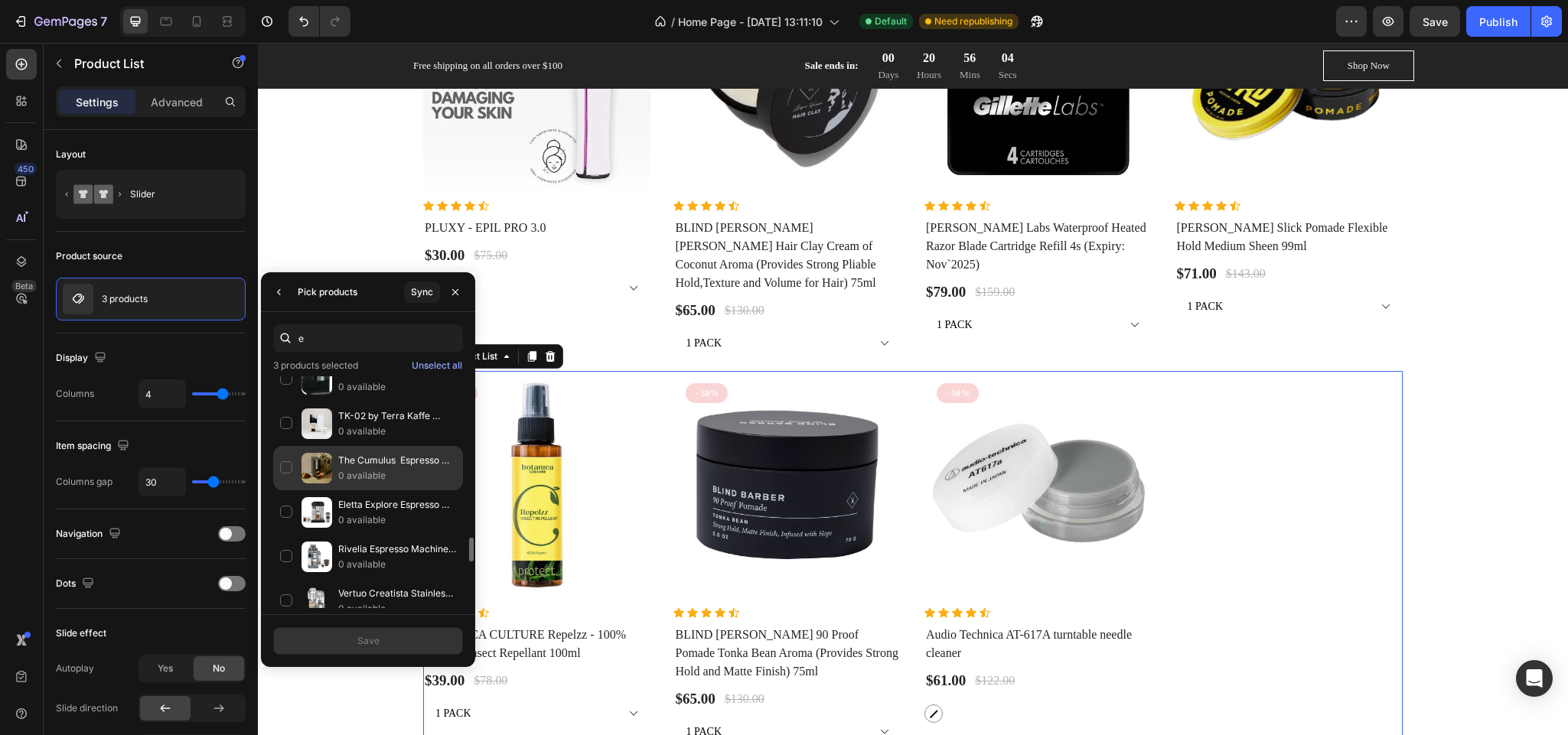
type input "e"
click at [401, 468] on p "The Cumulus Espresso Machine" at bounding box center [397, 461] width 118 height 16
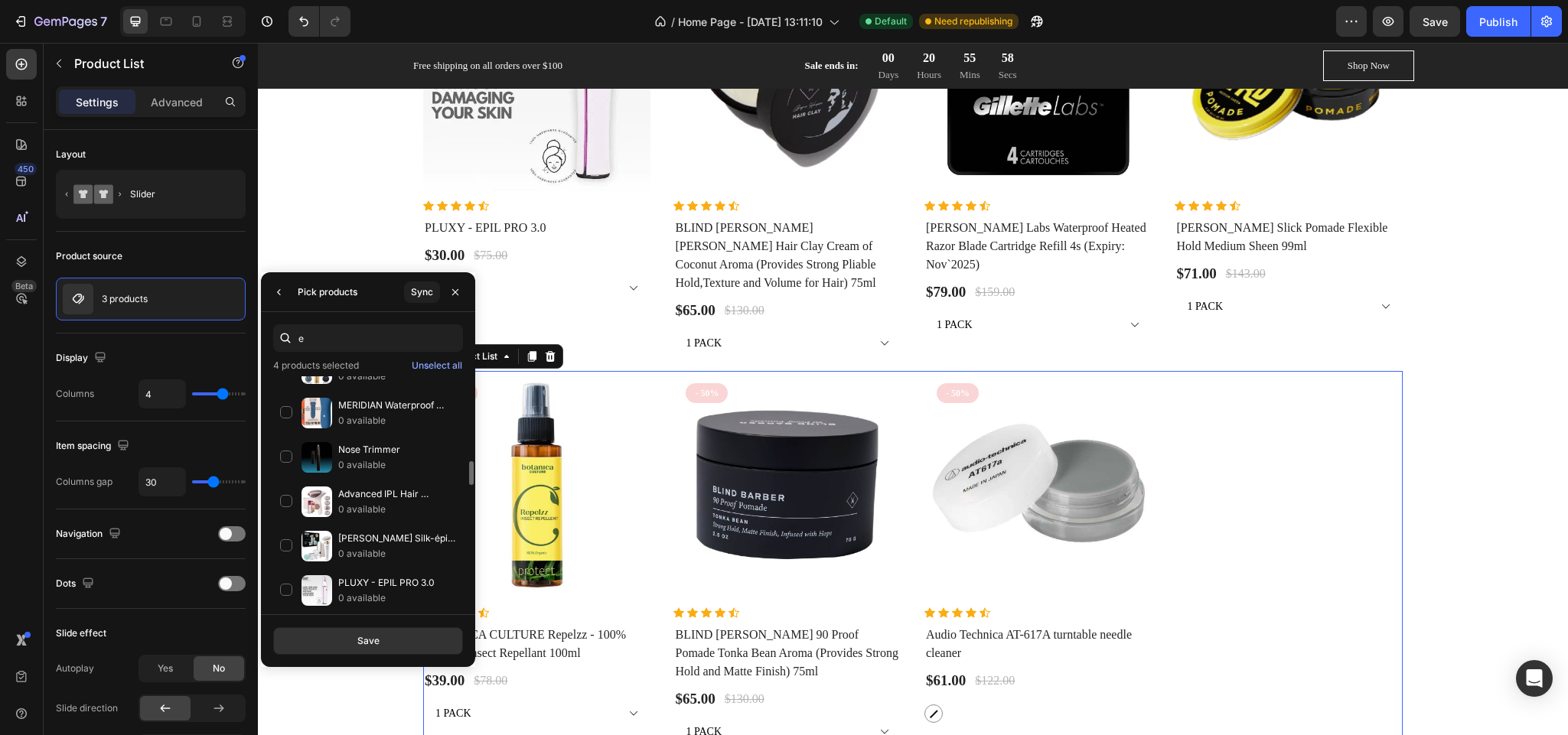
scroll to position [829, 0]
click at [388, 435] on div "MERIDIAN Waterproof Groin & Body Trimmer – Smooth, Safe, Powerful 0 available" at bounding box center [369, 457] width 190 height 45
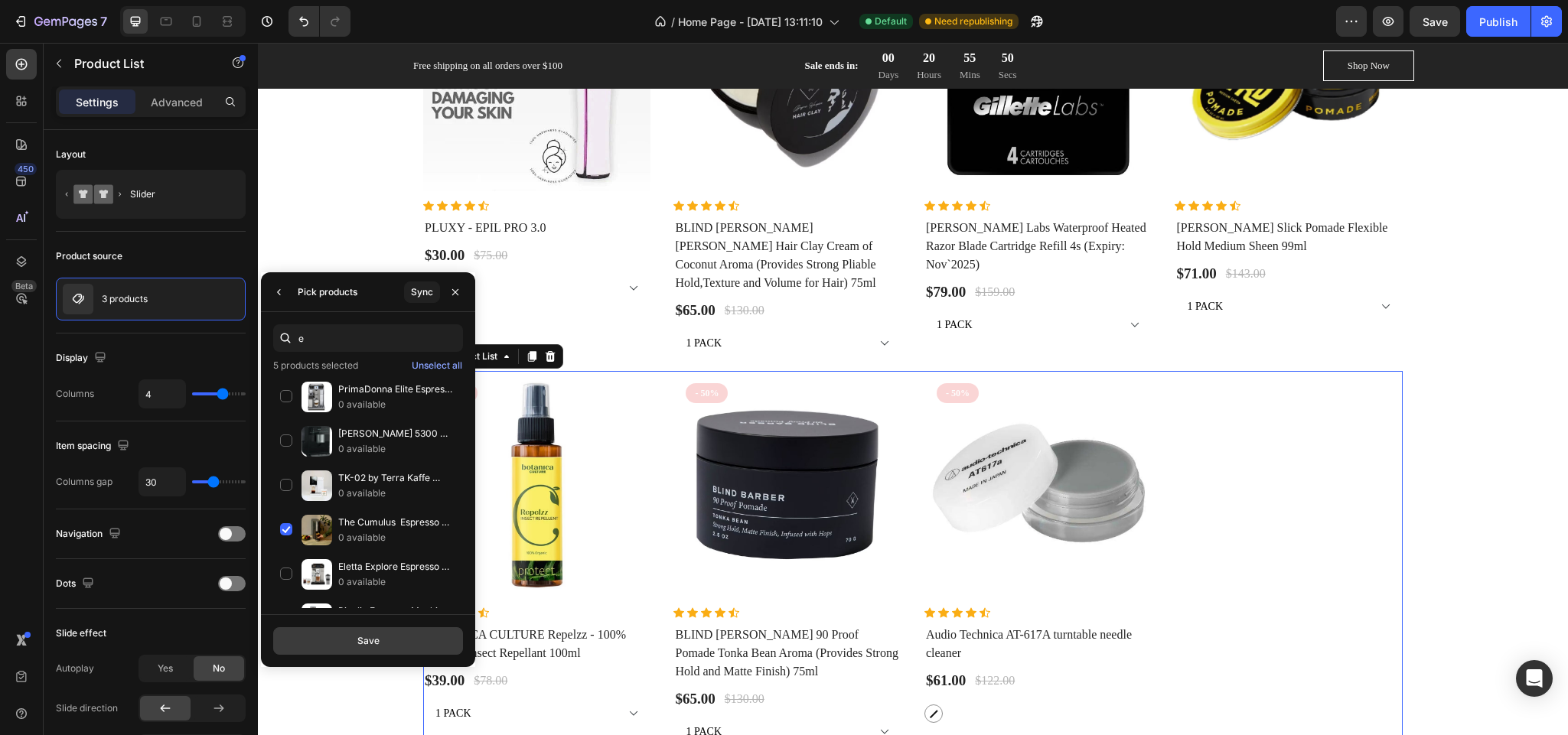
click at [358, 645] on div "Save" at bounding box center [369, 641] width 22 height 14
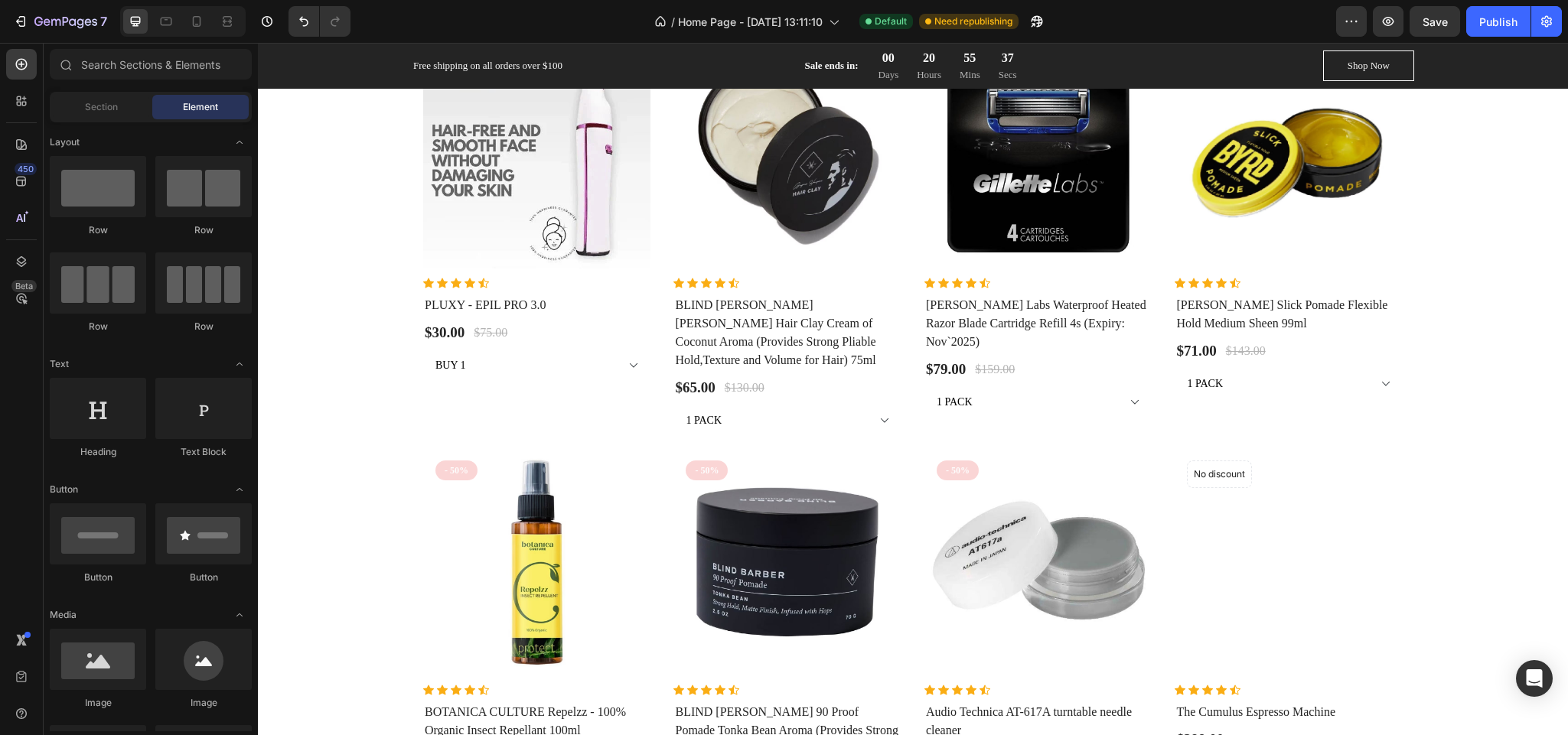
scroll to position [1203, 0]
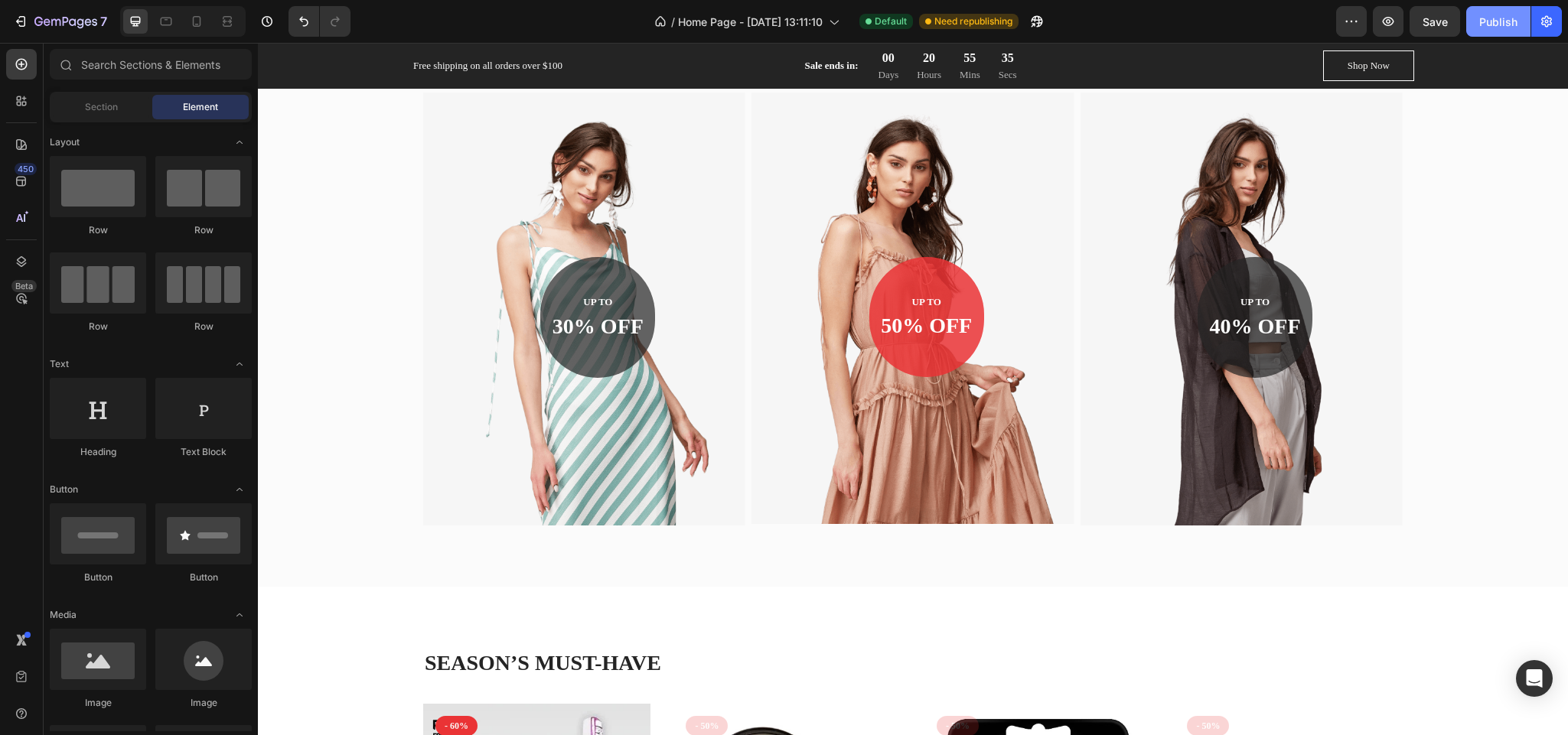
click at [1495, 26] on div "Publish" at bounding box center [1499, 22] width 38 height 16
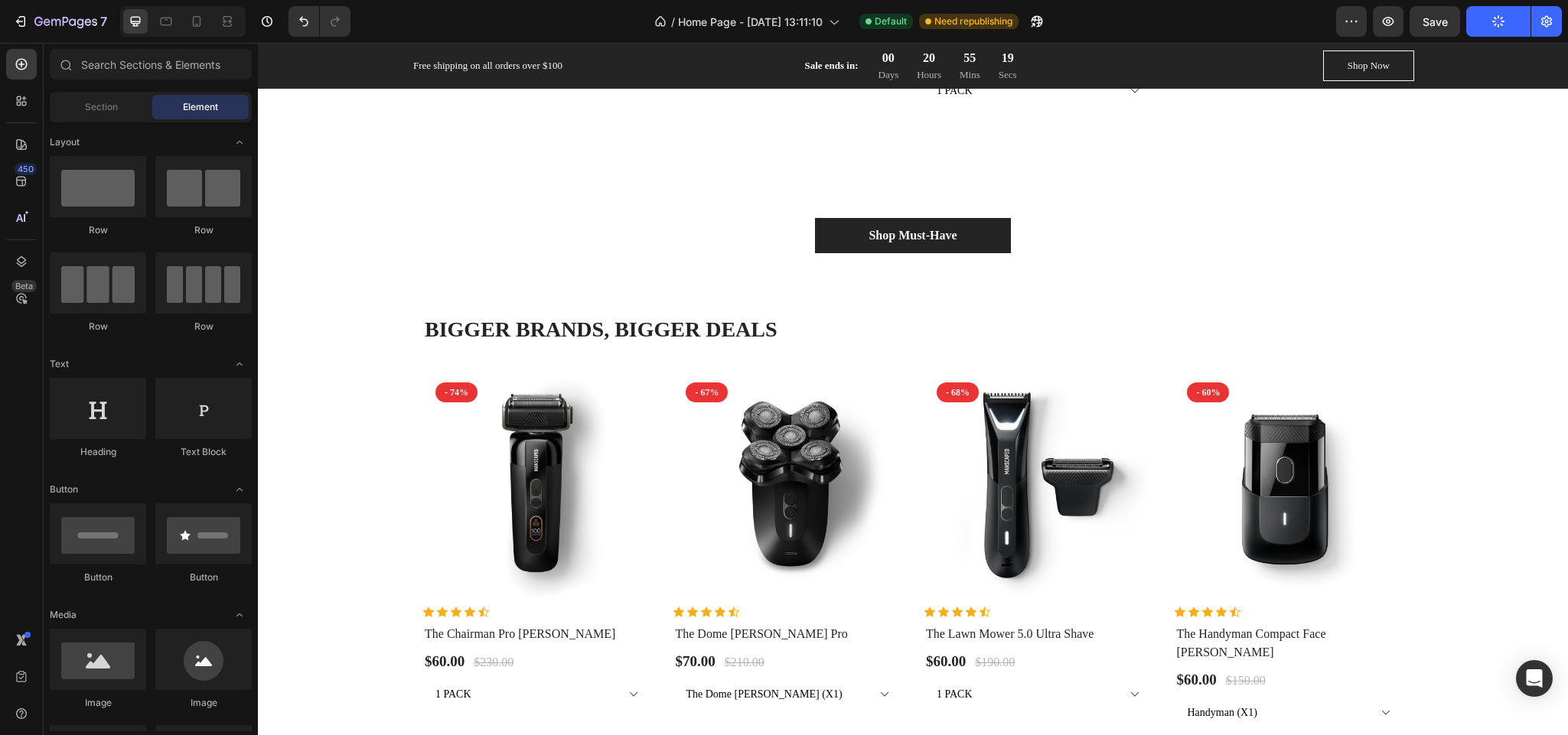
scroll to position [2185, 0]
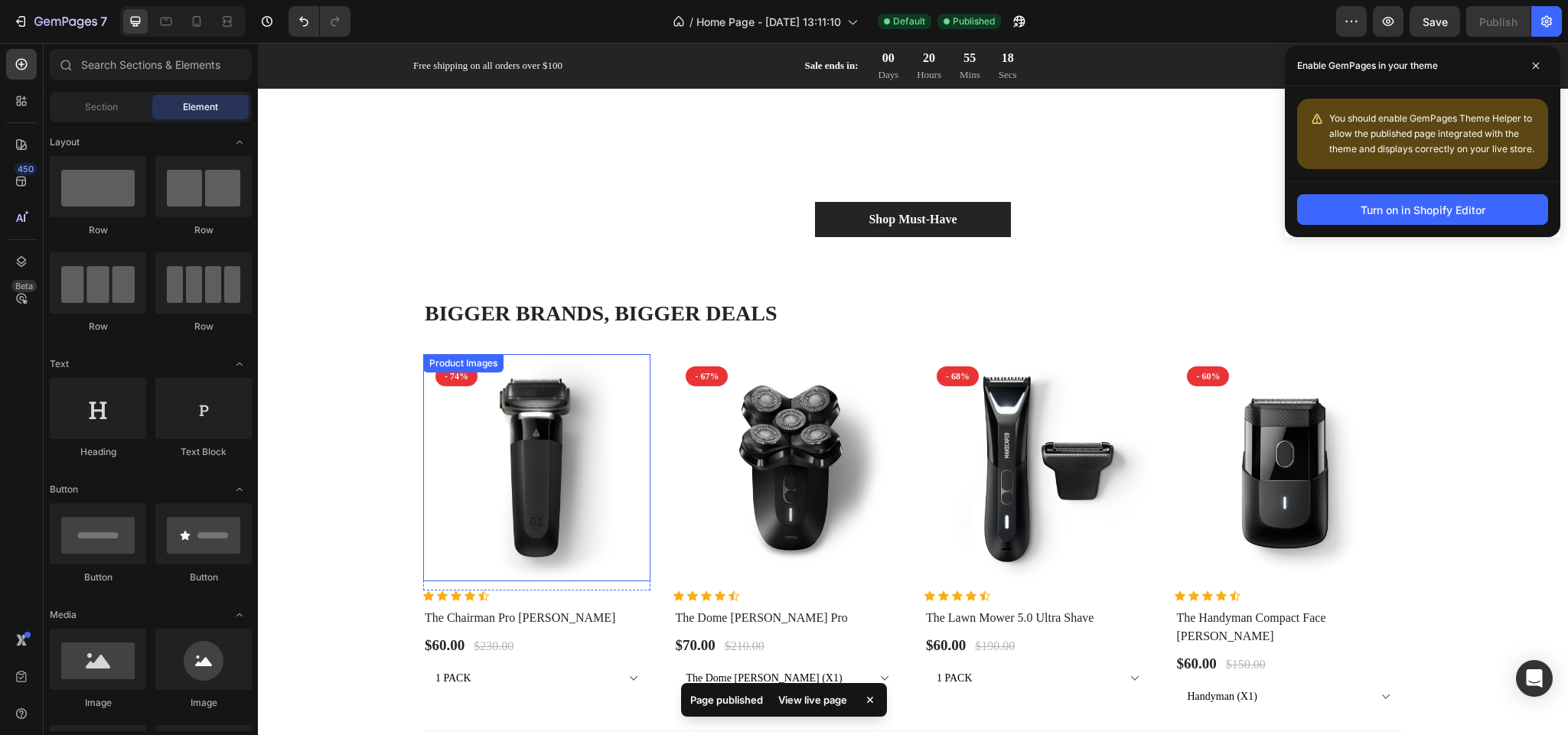
click at [543, 466] on img at bounding box center [536, 467] width 227 height 227
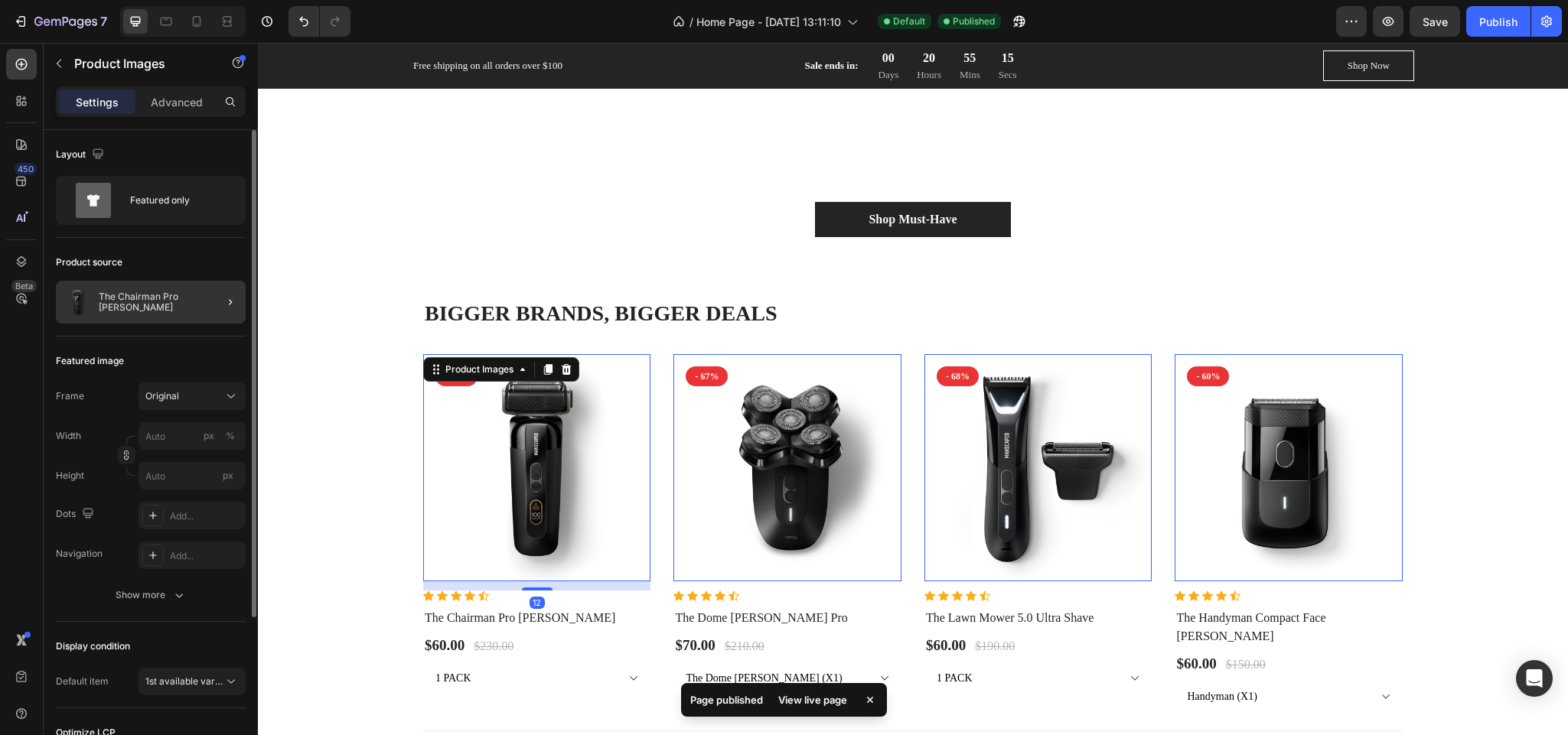
drag, startPoint x: 212, startPoint y: 312, endPoint x: 9, endPoint y: 279, distance: 205.7
click at [212, 312] on div at bounding box center [223, 302] width 43 height 43
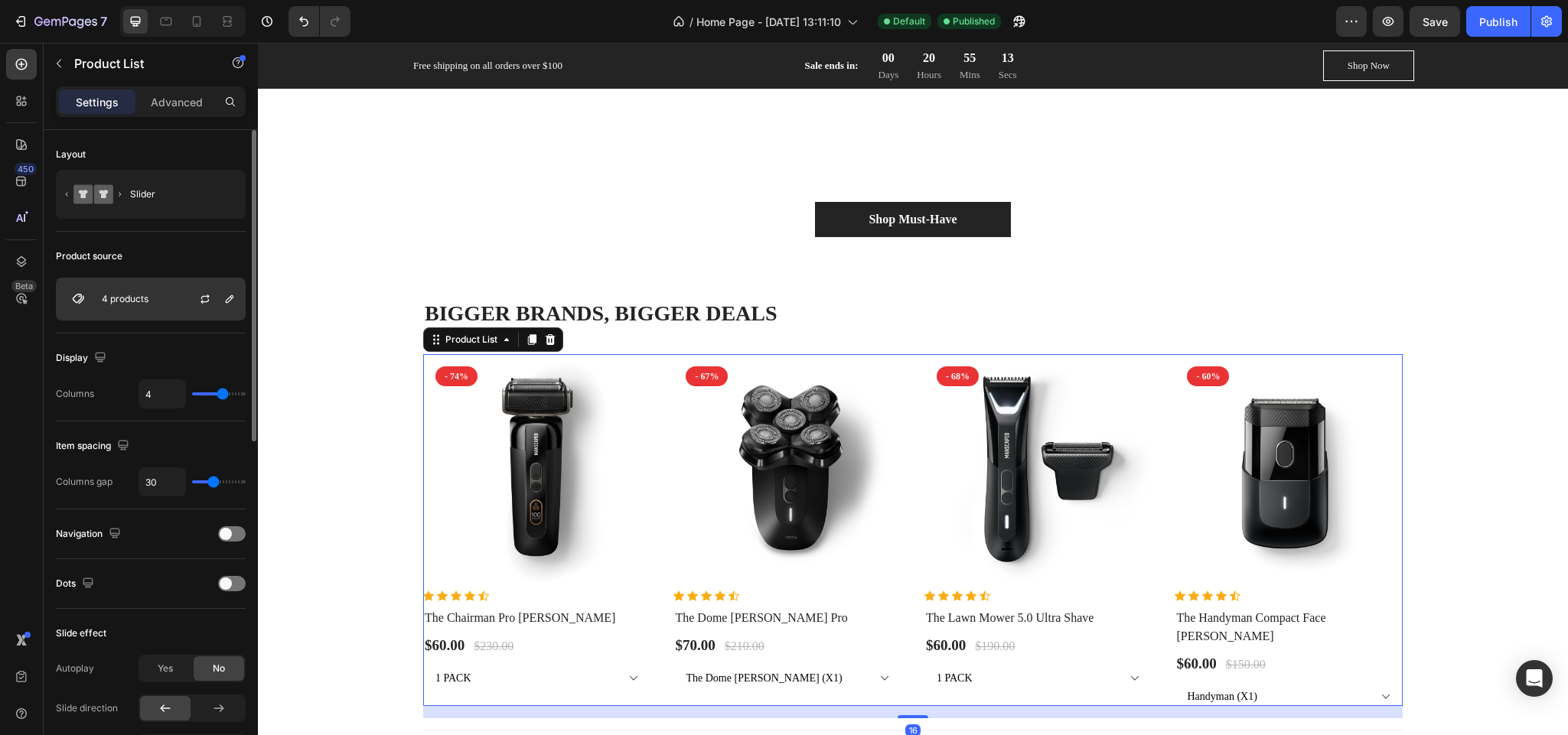
click at [218, 299] on div at bounding box center [212, 298] width 67 height 41
click at [228, 299] on icon "button" at bounding box center [230, 299] width 7 height 7
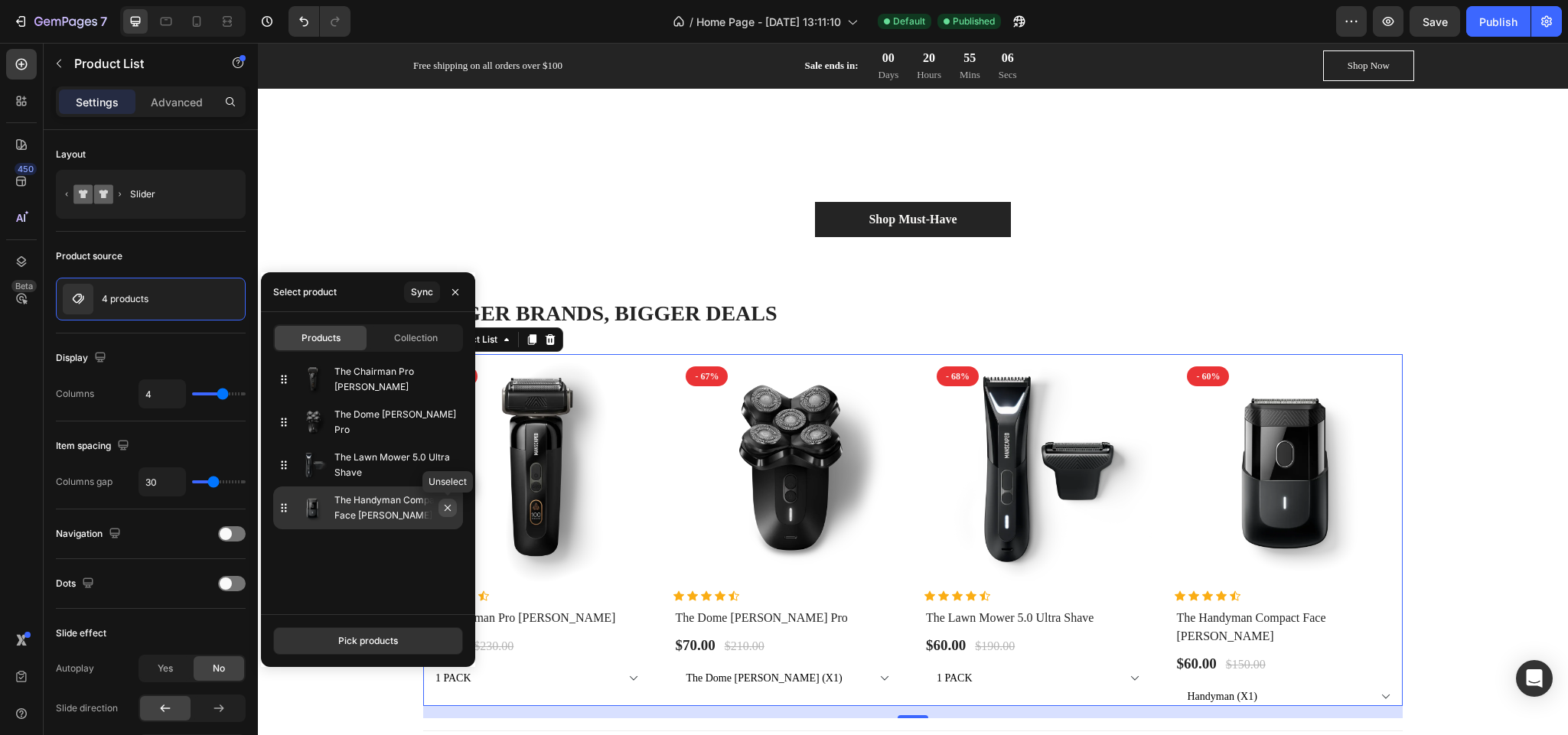
click at [454, 507] on button "button" at bounding box center [448, 508] width 18 height 18
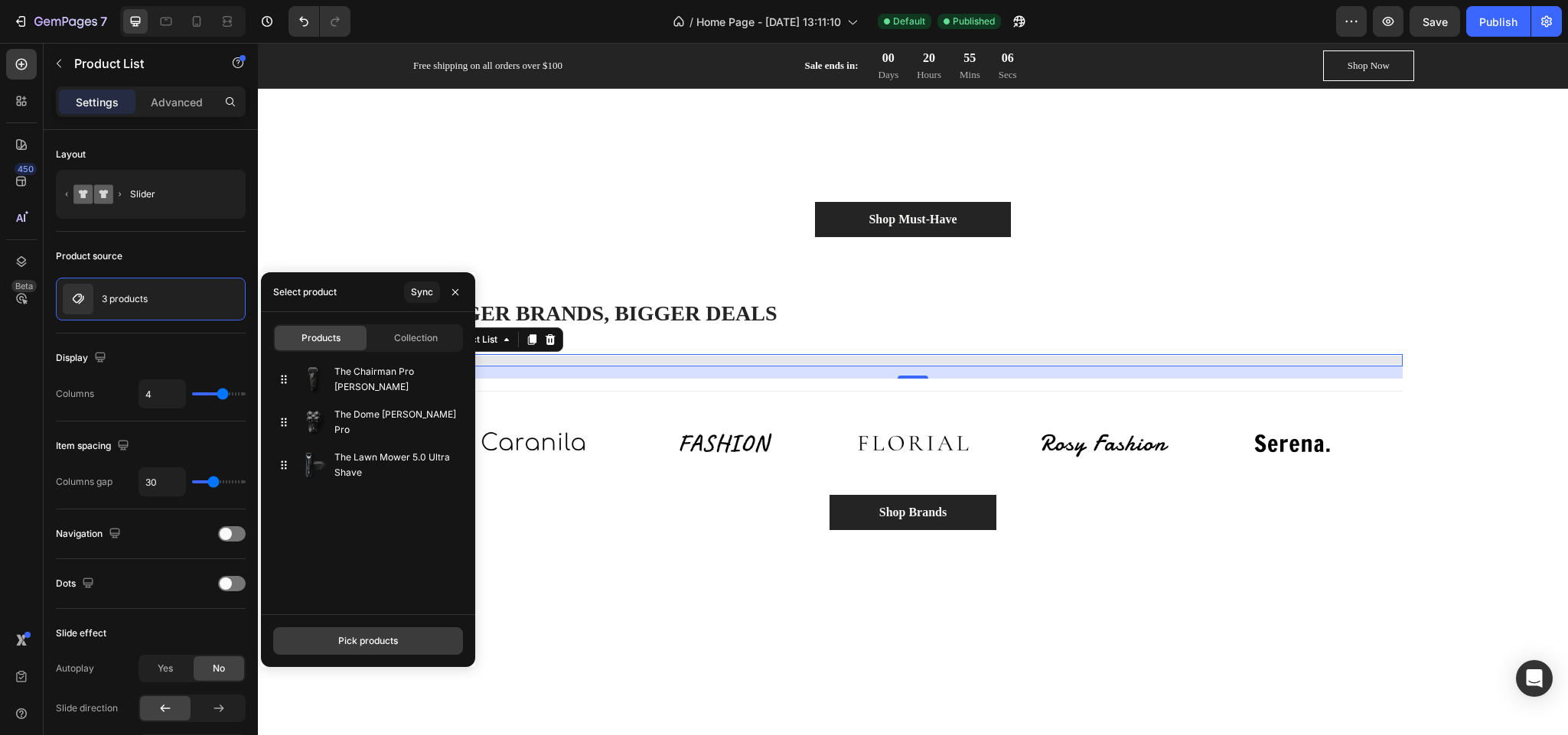
click at [364, 645] on div "Pick products" at bounding box center [368, 641] width 59 height 14
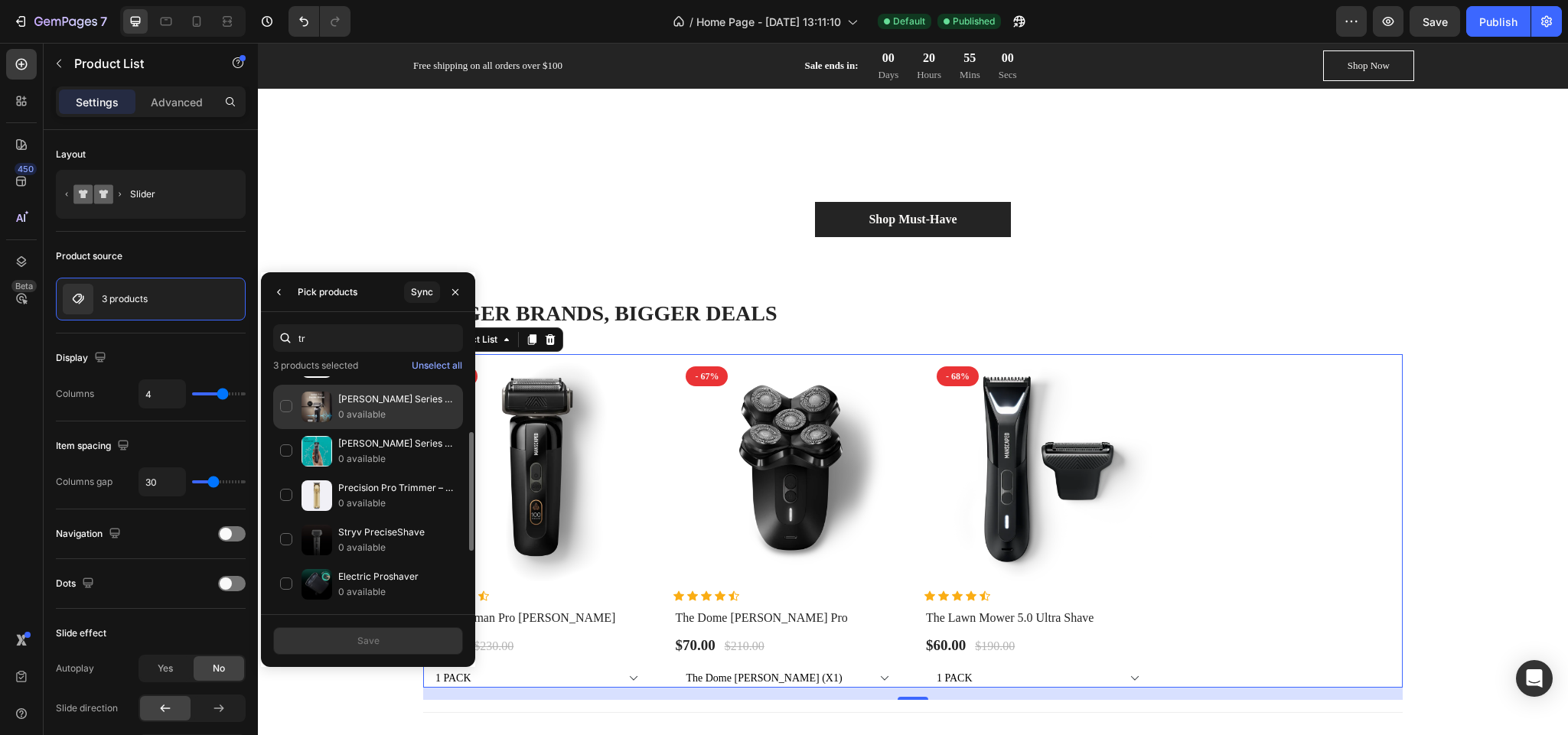
scroll to position [92, 0]
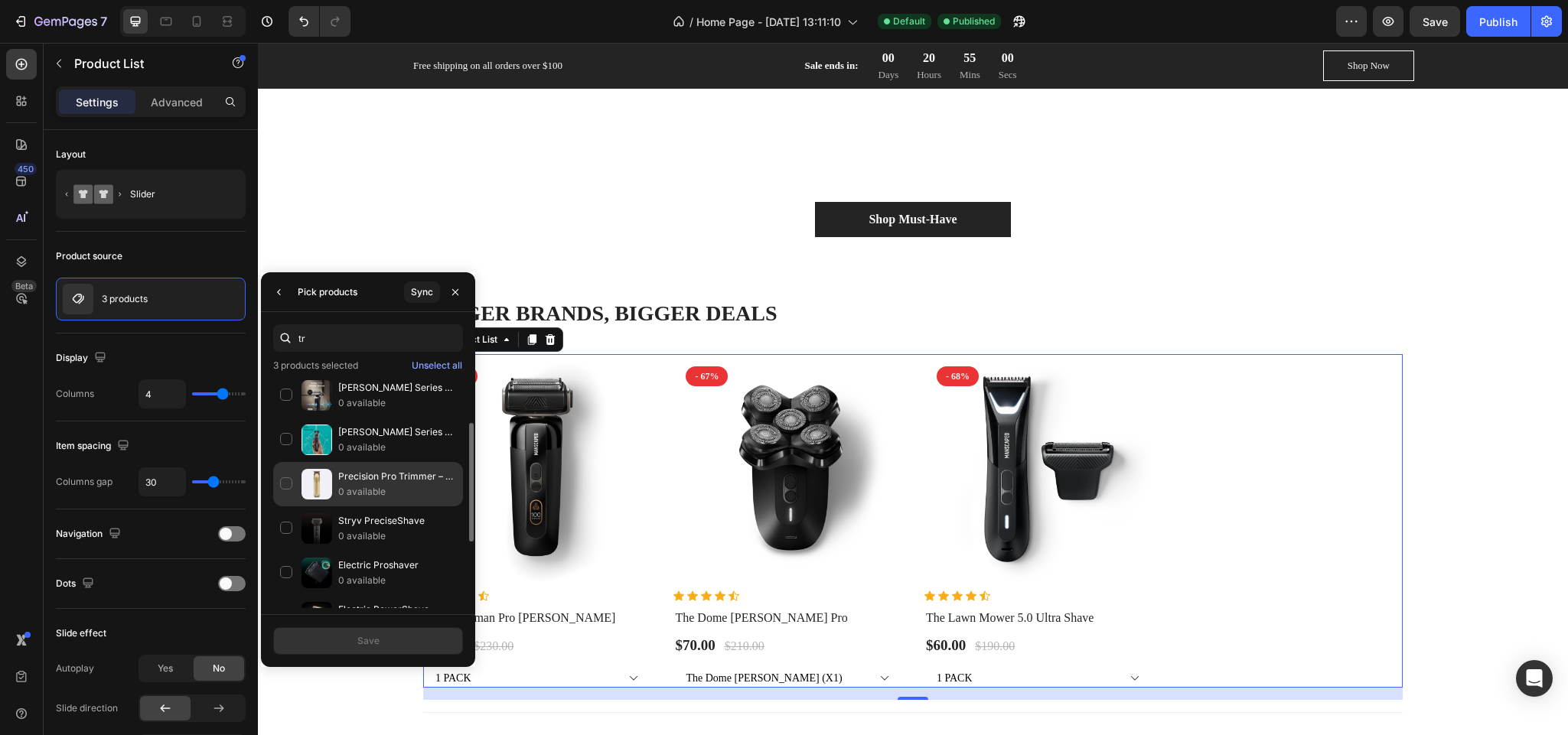
type input "tr"
click at [405, 476] on p "Precision Pro Trimmer – Power, Performance, Perfection" at bounding box center [397, 476] width 118 height 16
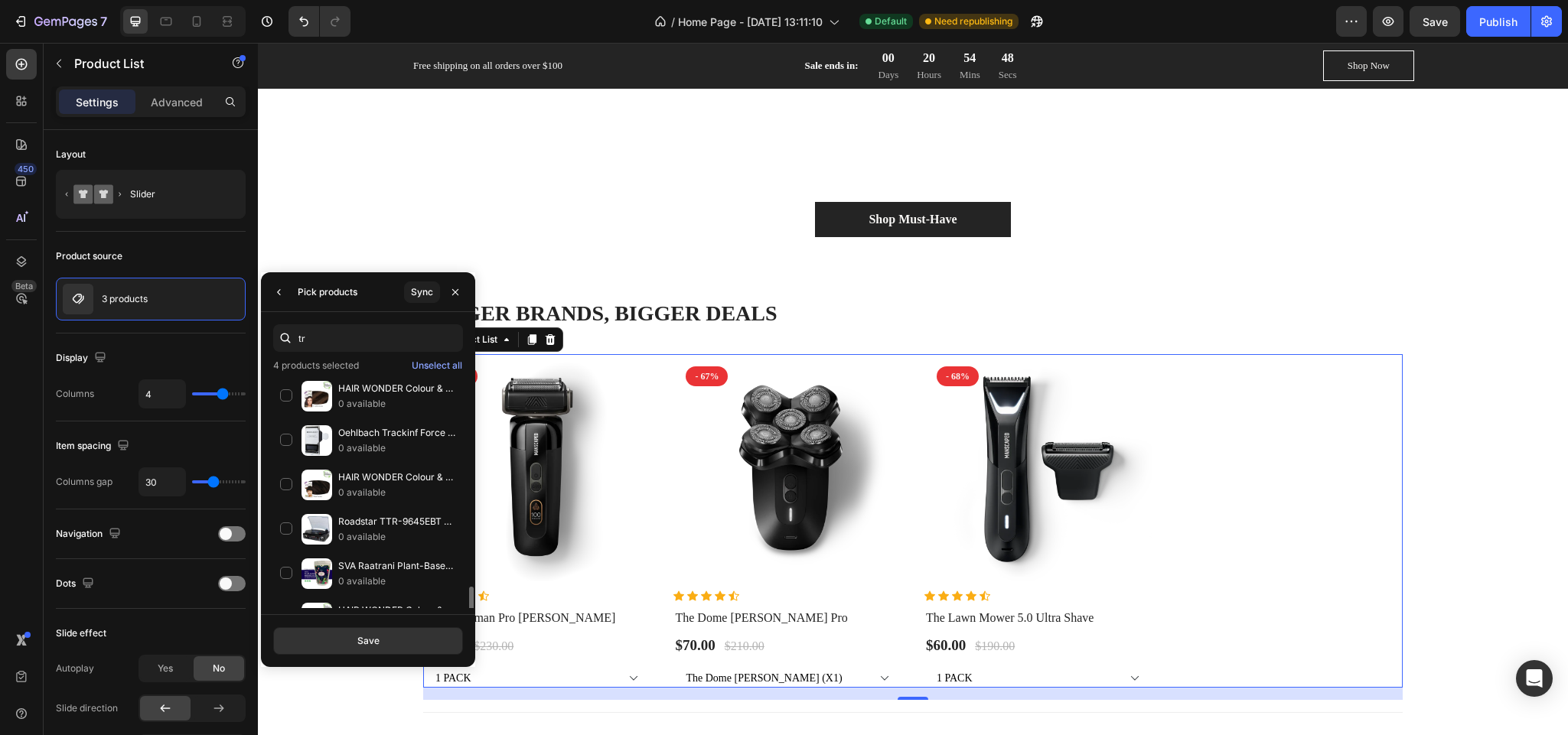
scroll to position [1805, 0]
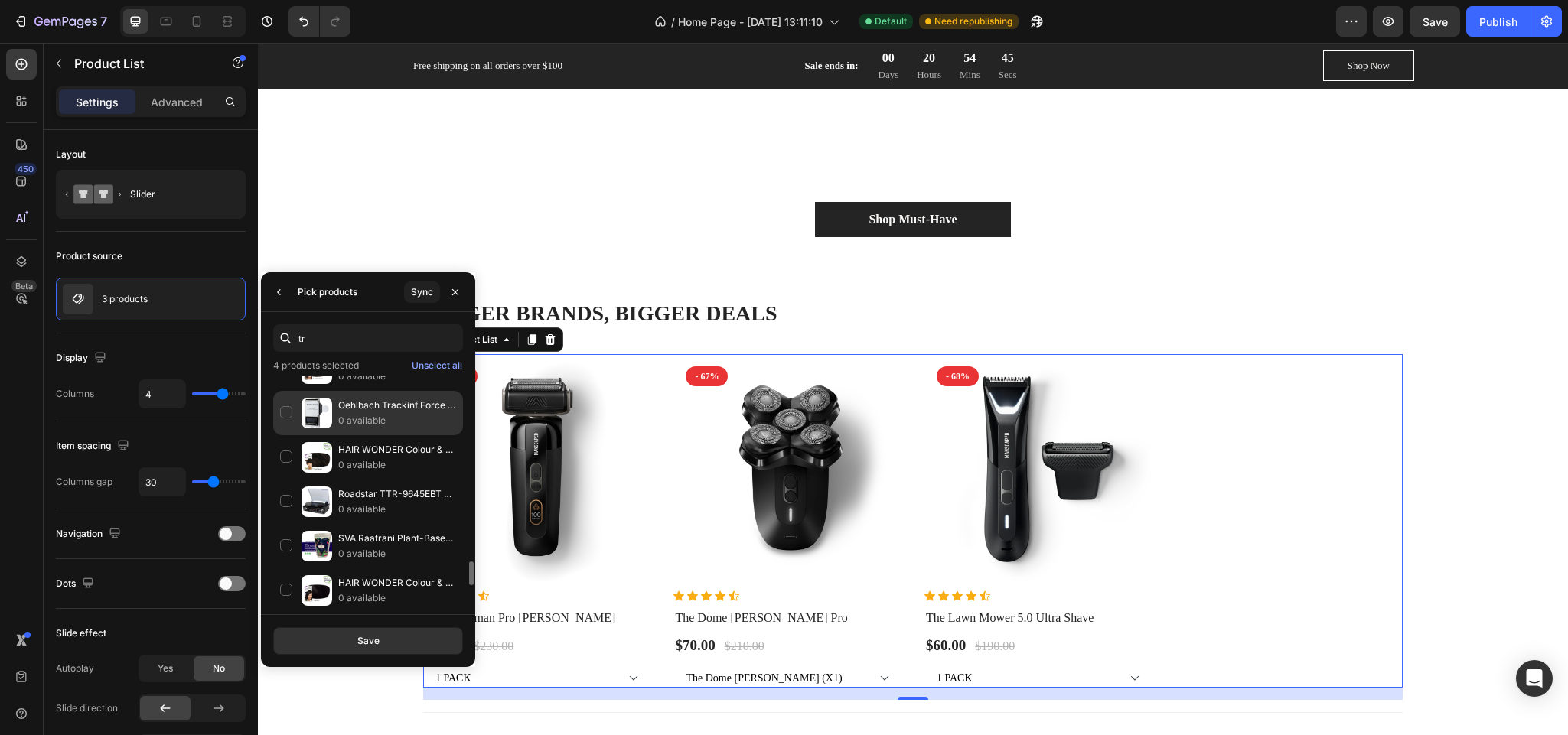
click at [397, 413] on p "Oehlbach Trackinf Force Vinyl Precision Digital Scale" at bounding box center [397, 405] width 118 height 16
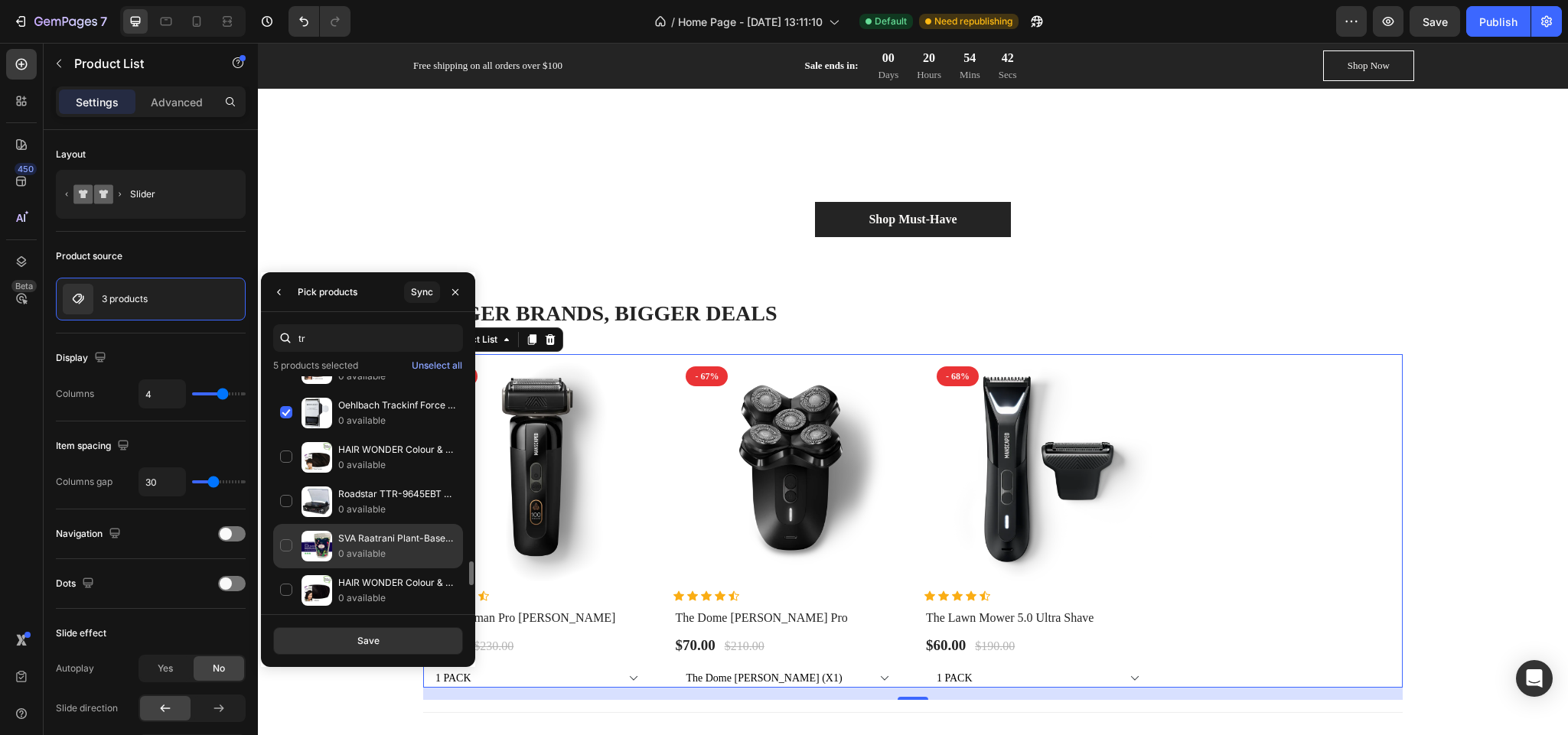
click at [411, 546] on p "SVA Raatrani Plant-Based Hair Dye Kit - Jet Black Shade 200g" at bounding box center [397, 538] width 118 height 16
click at [402, 632] on button "Save" at bounding box center [369, 641] width 190 height 27
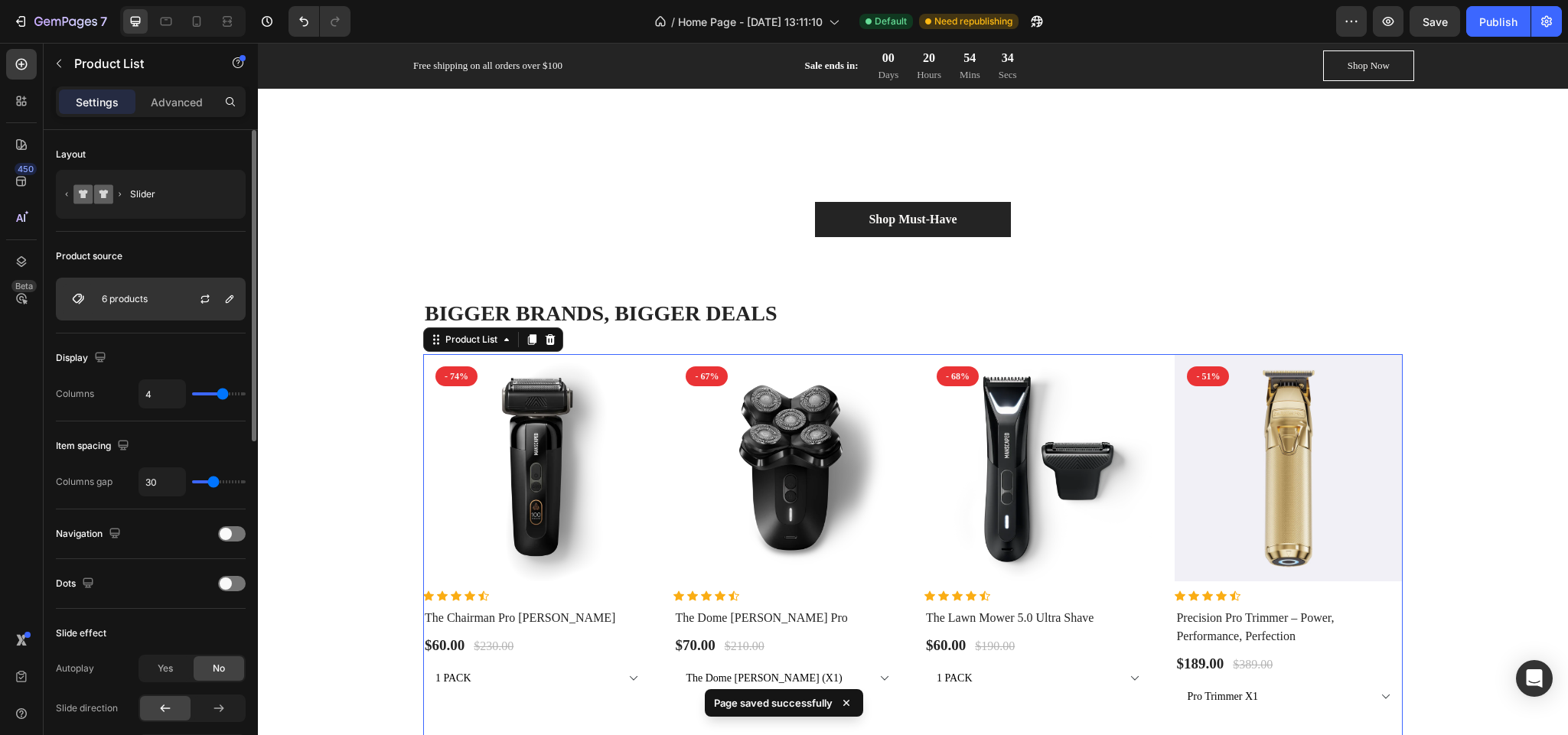
click at [196, 283] on div at bounding box center [212, 298] width 67 height 41
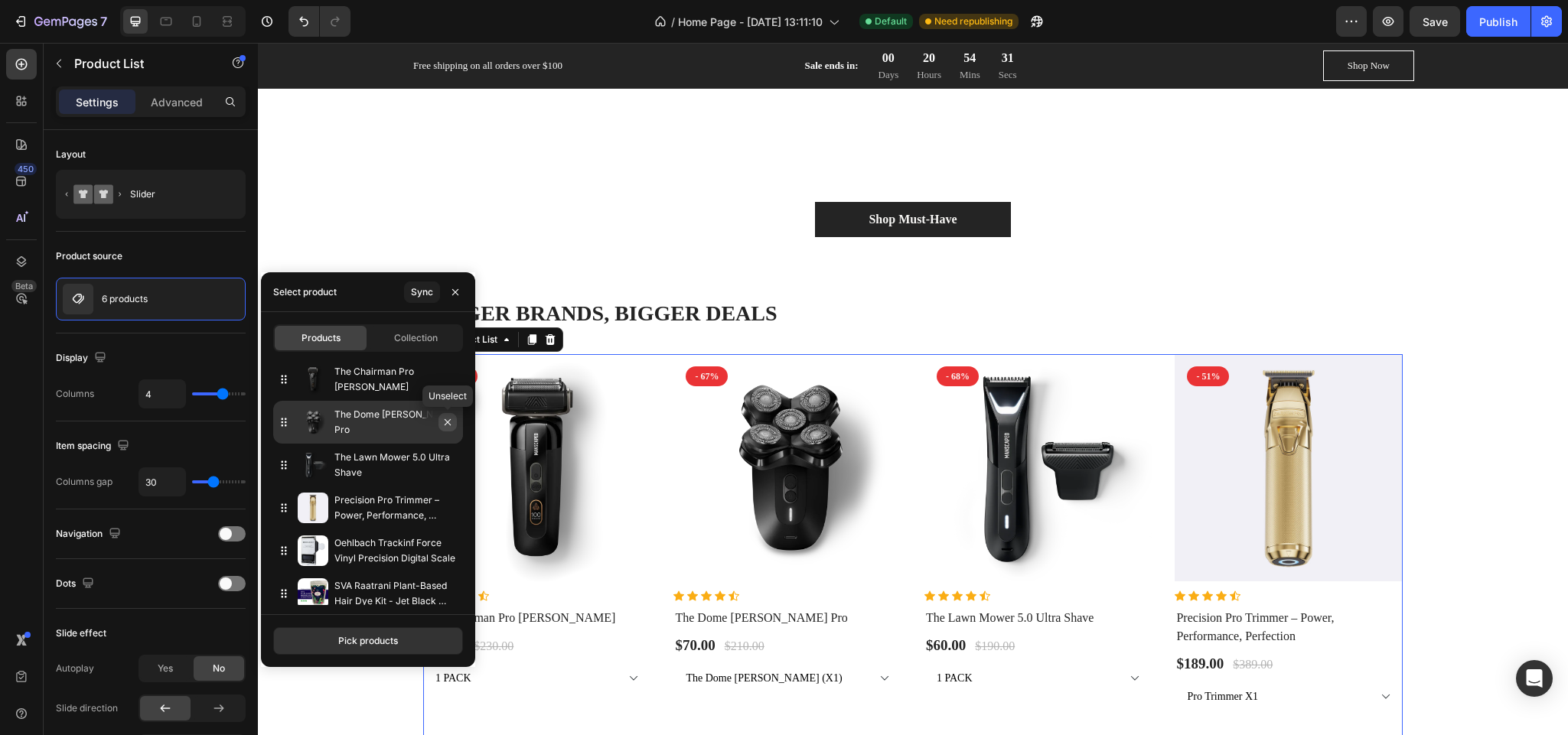
click at [446, 420] on icon "button" at bounding box center [447, 422] width 6 height 6
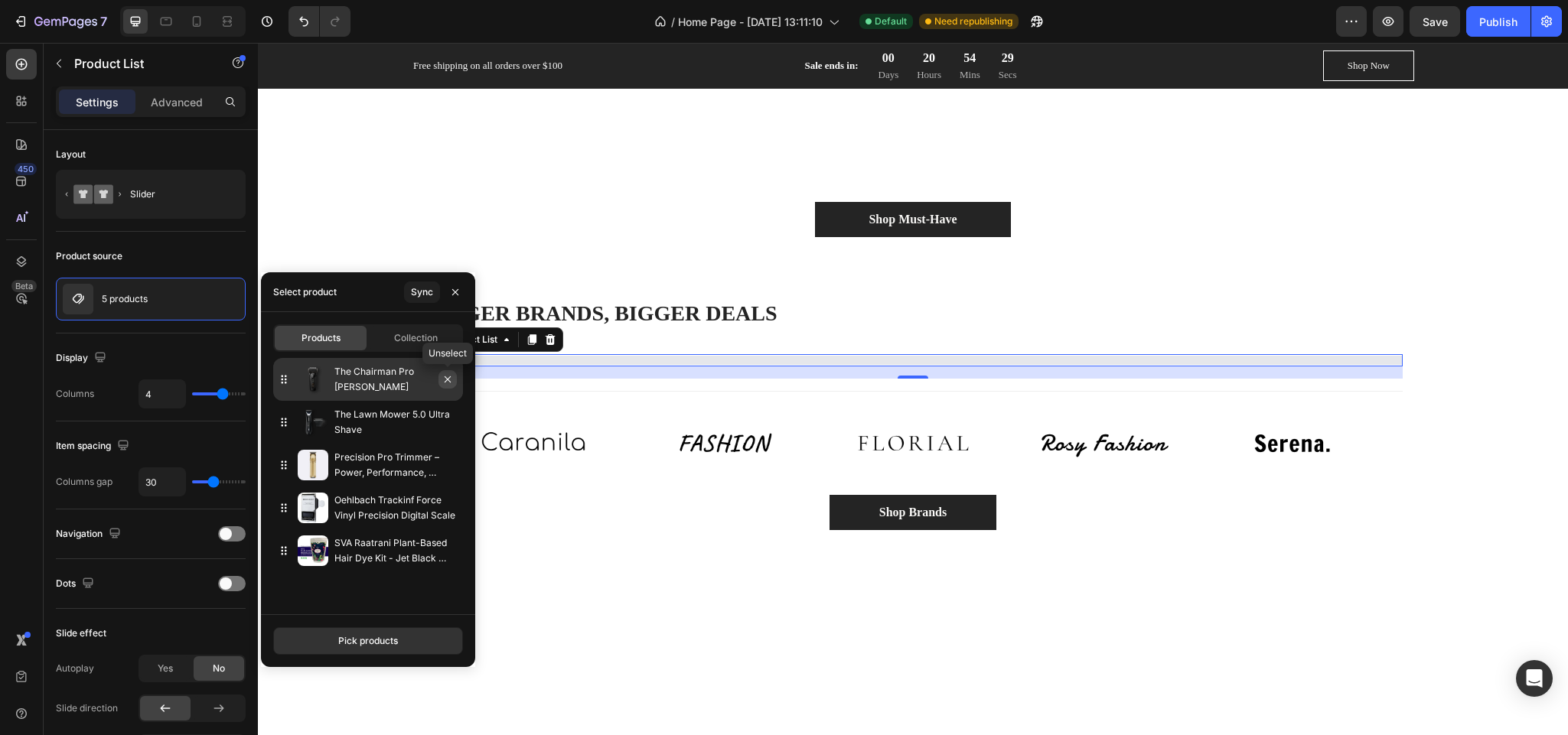
click at [449, 382] on icon "button" at bounding box center [447, 378] width 12 height 12
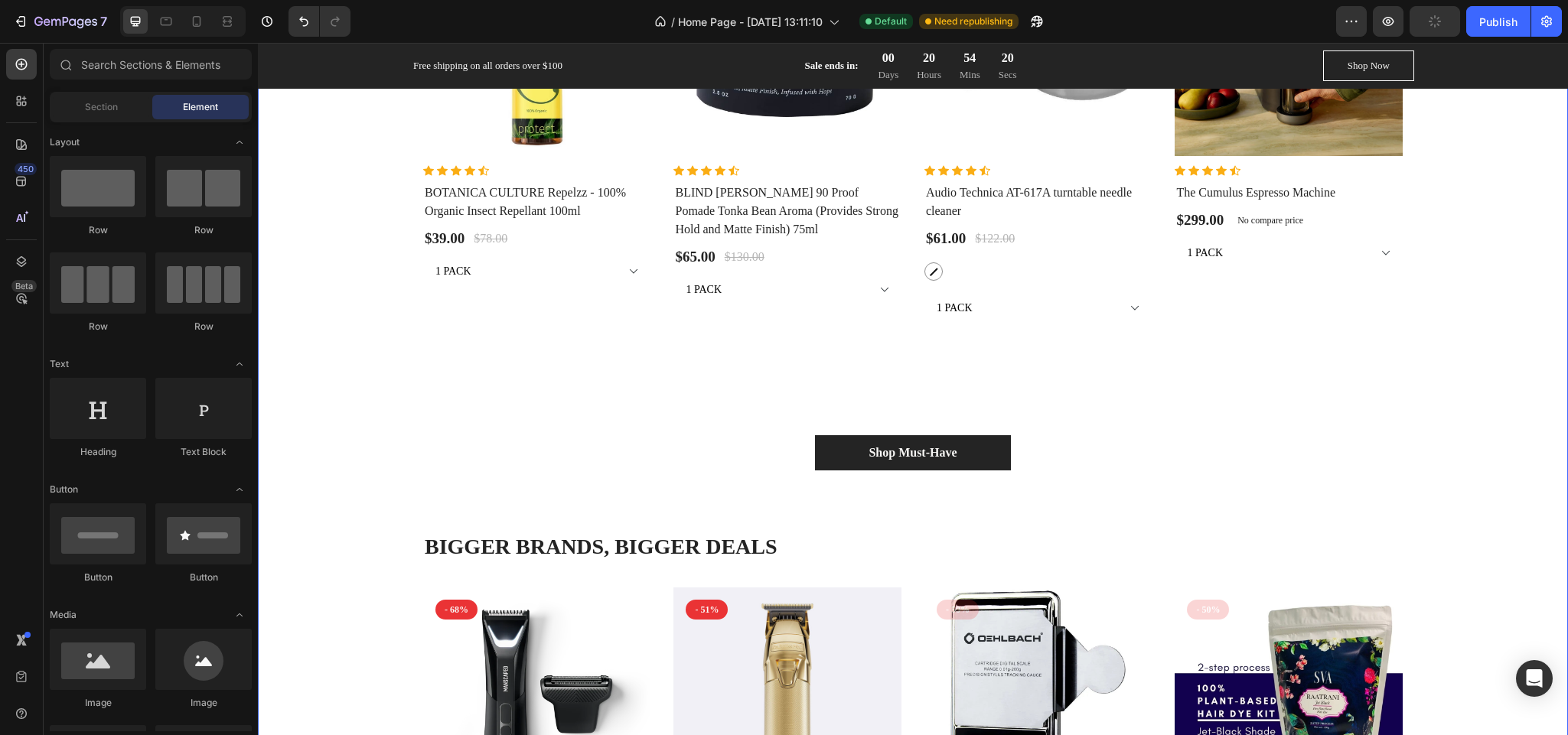
scroll to position [1944, 0]
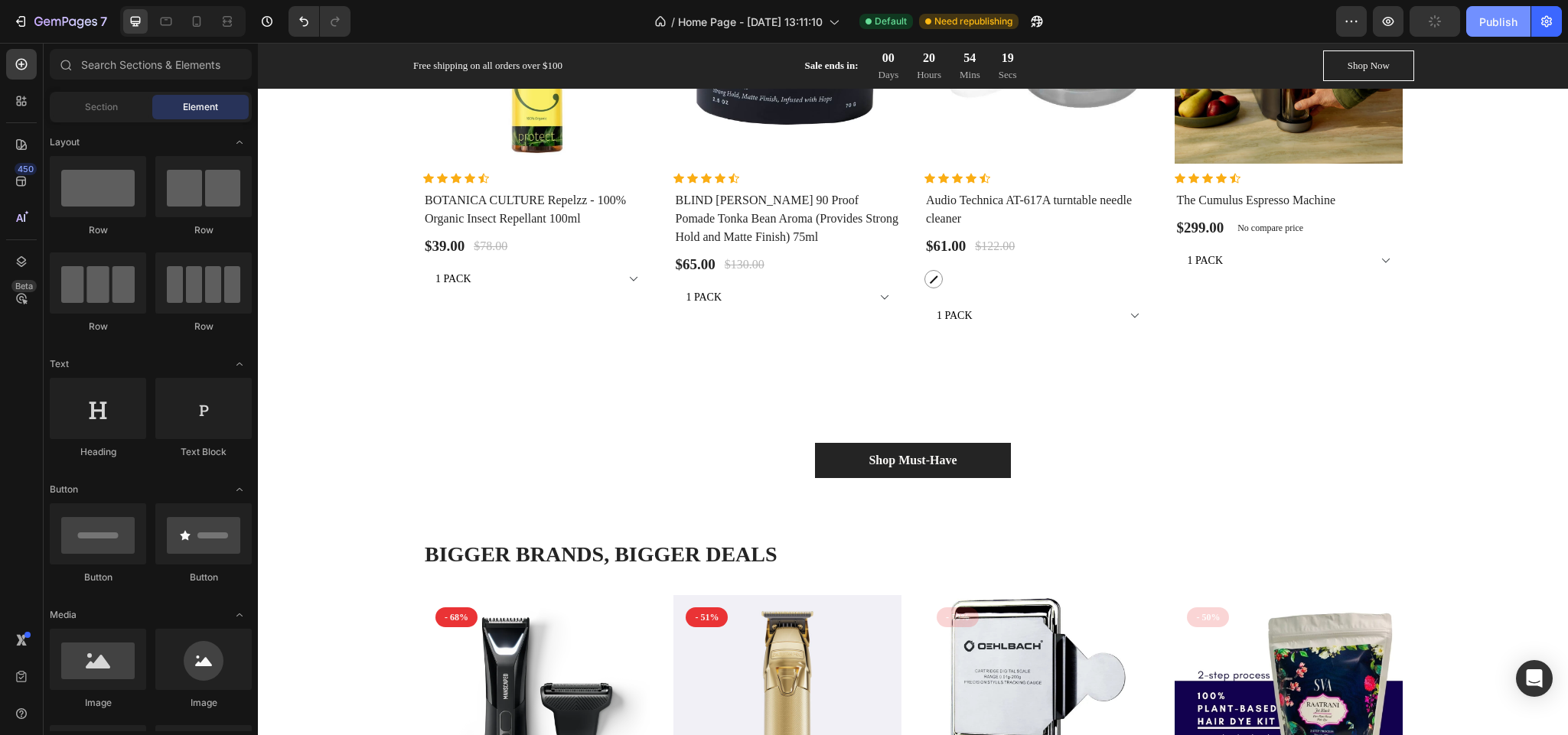
click at [1485, 9] on button "Publish" at bounding box center [1499, 22] width 64 height 31
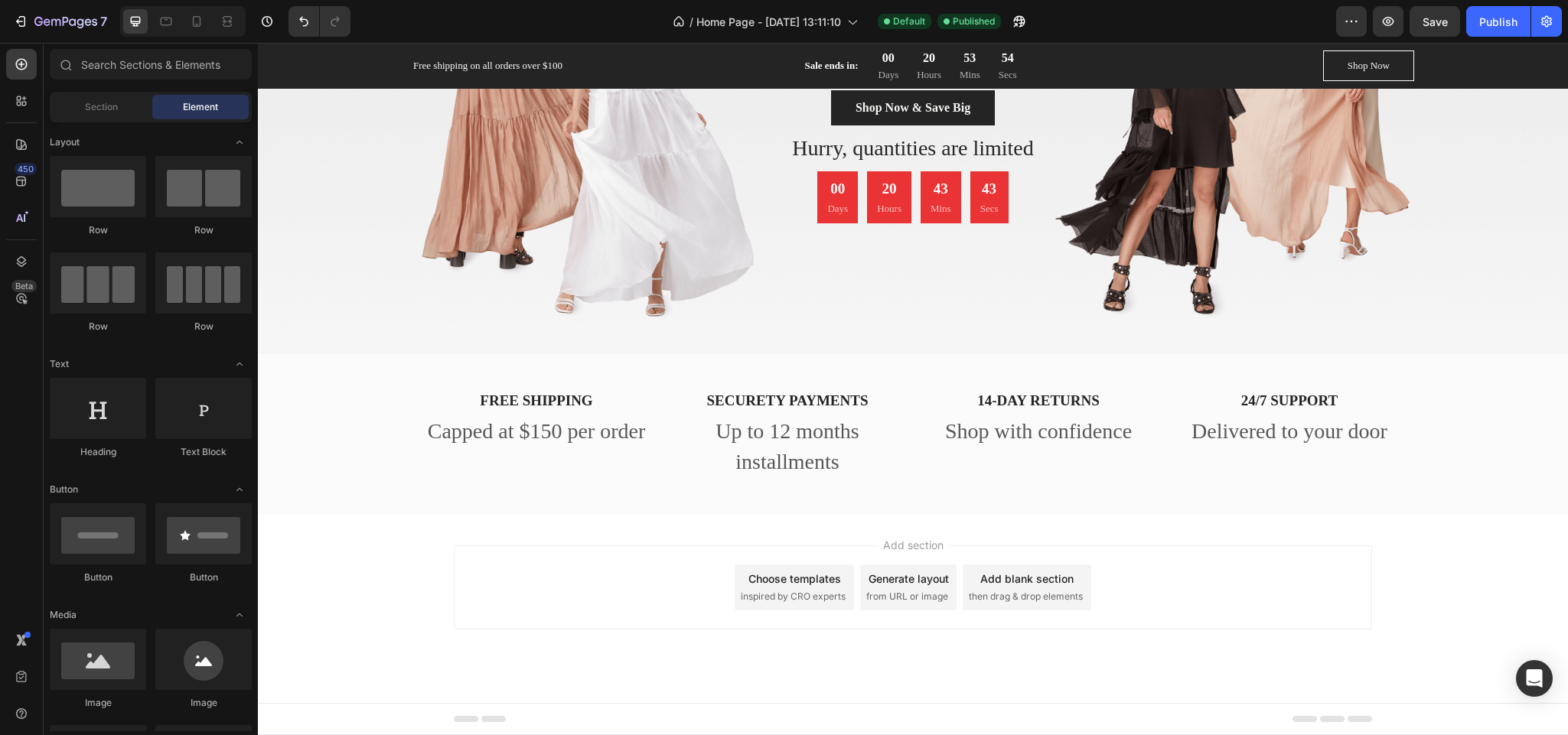
scroll to position [3664, 0]
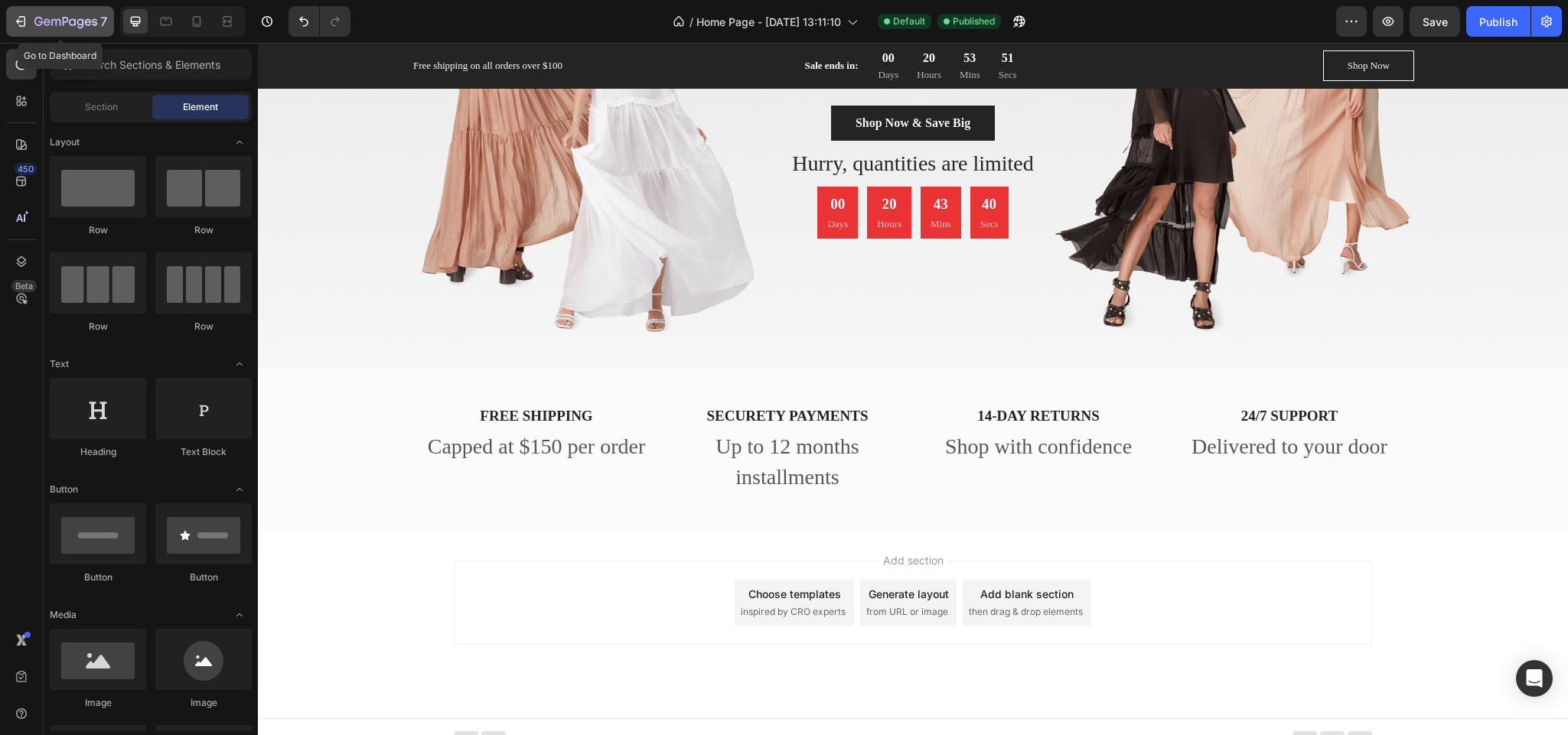
click at [12, 23] on button "7" at bounding box center [60, 22] width 108 height 31
